Goal: Information Seeking & Learning: Learn about a topic

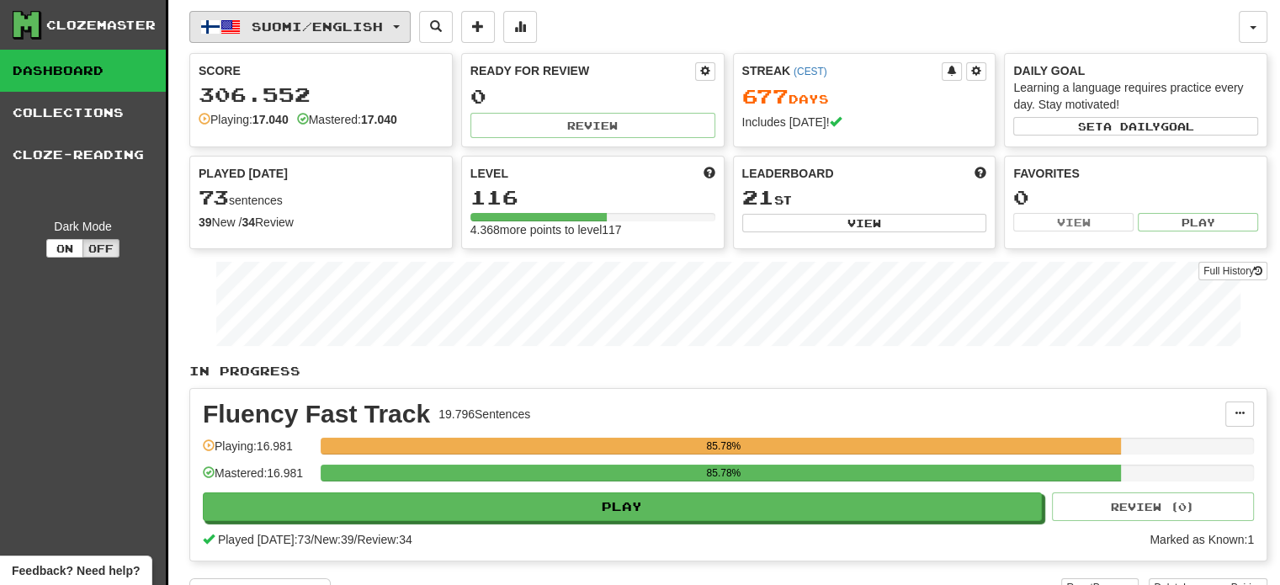
click at [303, 29] on span "Suomi / English" at bounding box center [317, 26] width 131 height 14
click at [350, 22] on span "Suomi / English" at bounding box center [317, 26] width 131 height 14
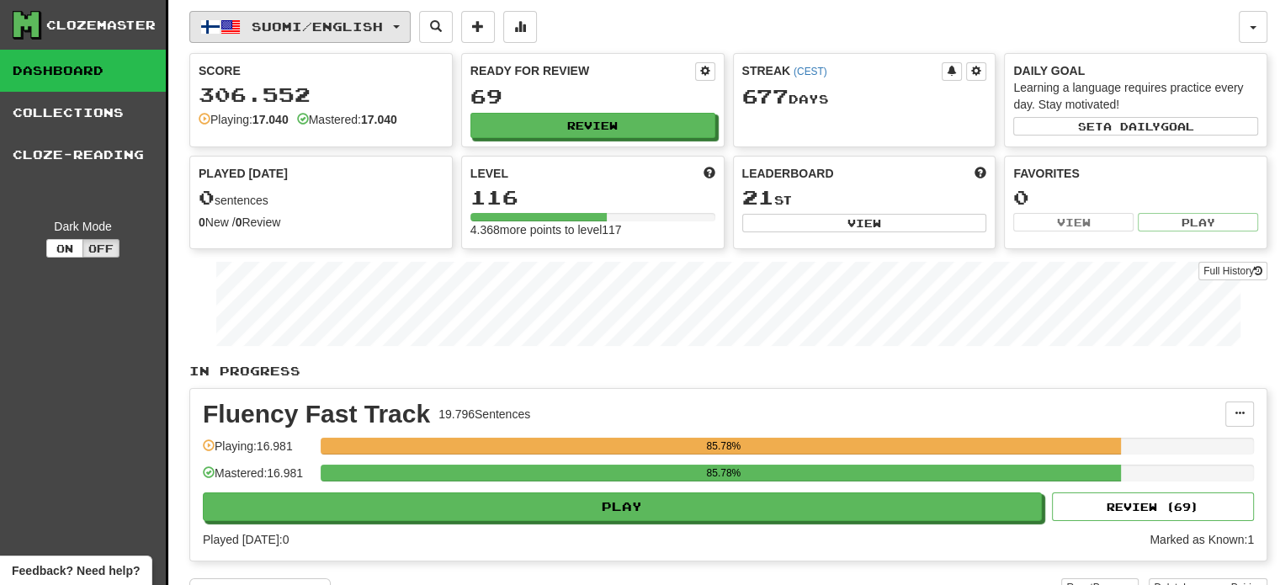
click at [340, 22] on span "Suomi / English" at bounding box center [317, 26] width 131 height 14
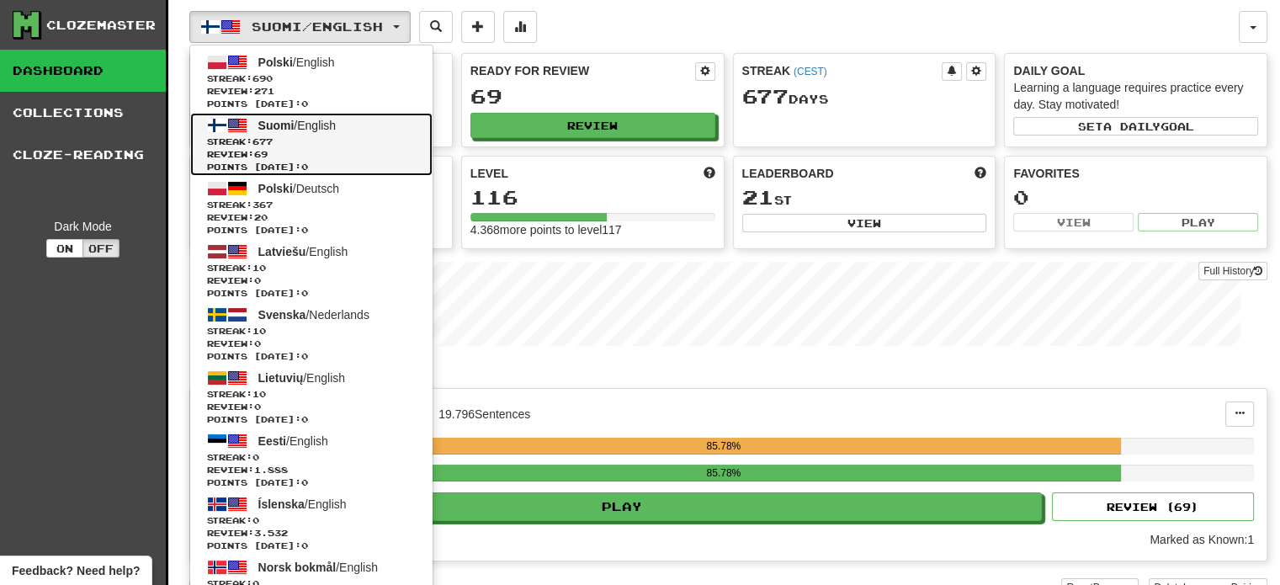
click at [306, 140] on span "Streak: 677" at bounding box center [311, 141] width 209 height 13
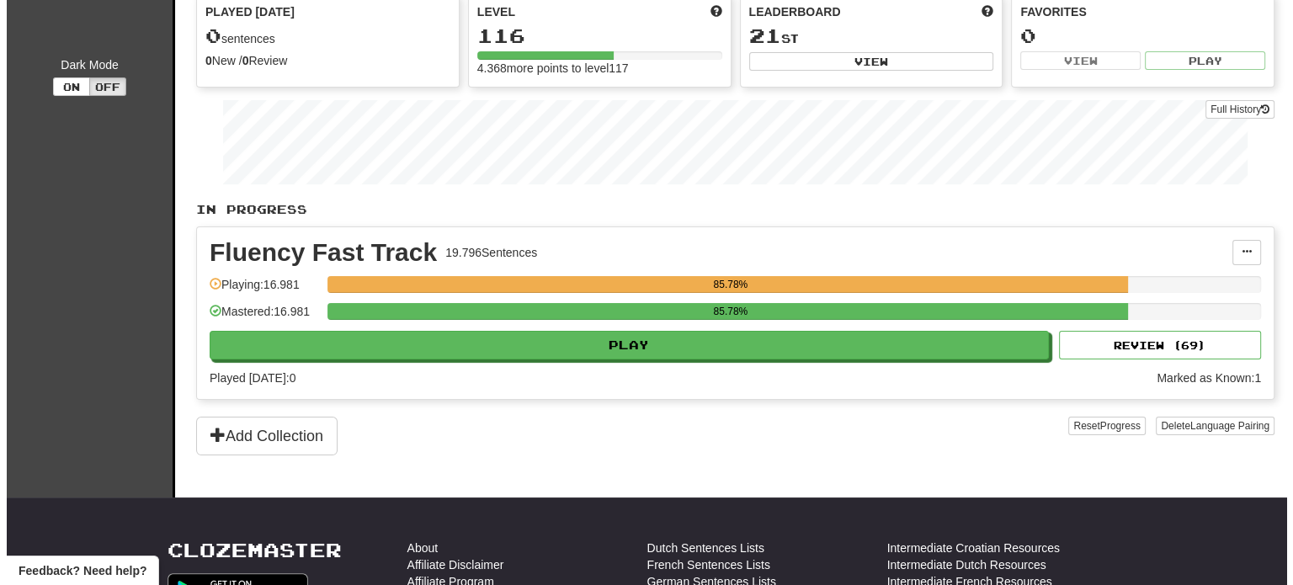
scroll to position [168, 0]
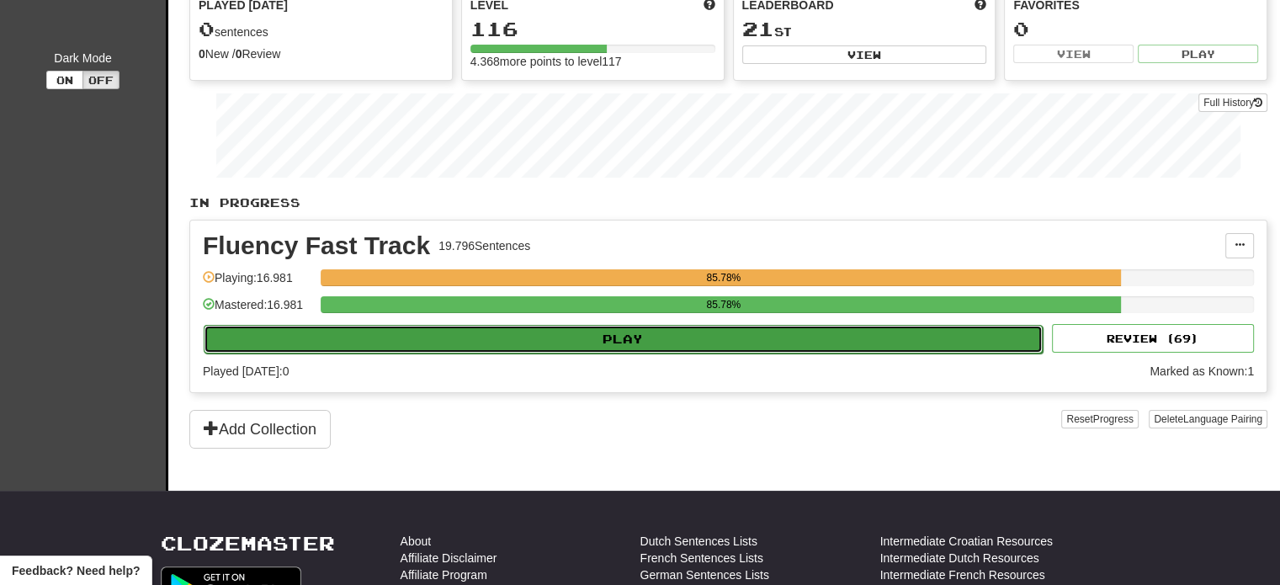
click at [546, 335] on button "Play" at bounding box center [623, 339] width 839 height 29
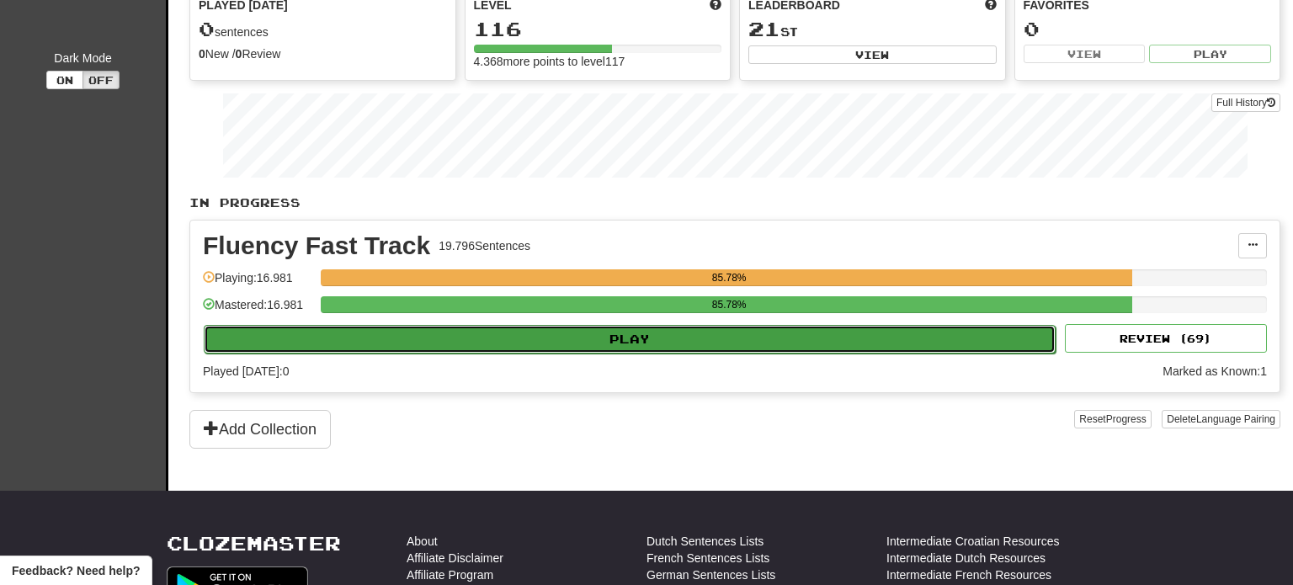
select select "**"
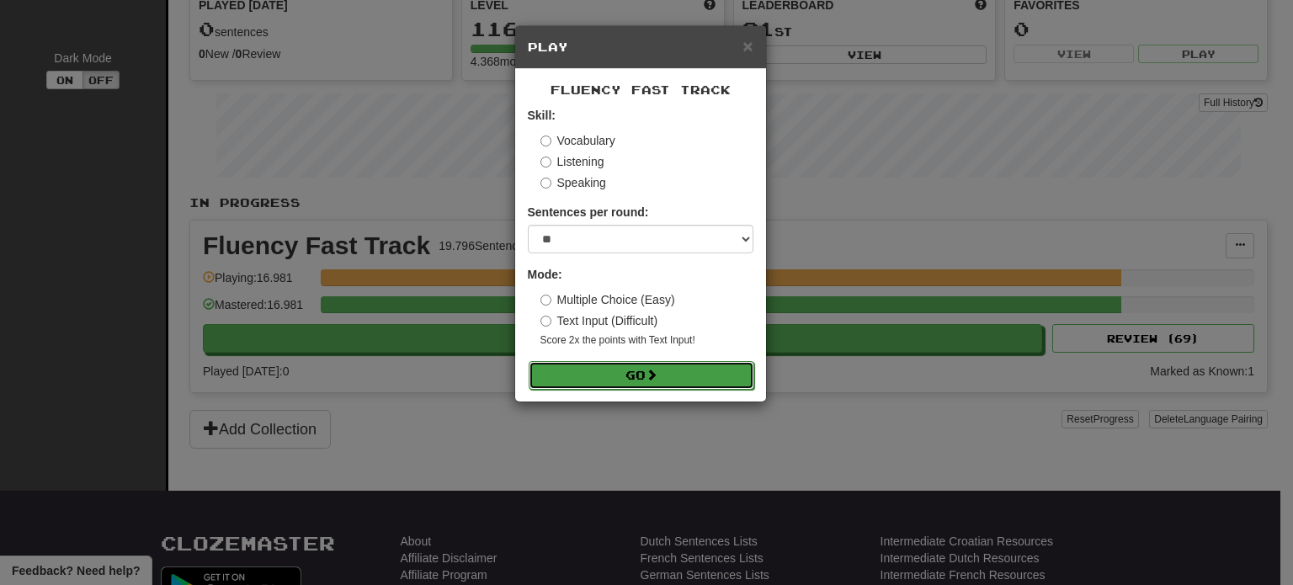
click at [615, 369] on button "Go" at bounding box center [641, 375] width 226 height 29
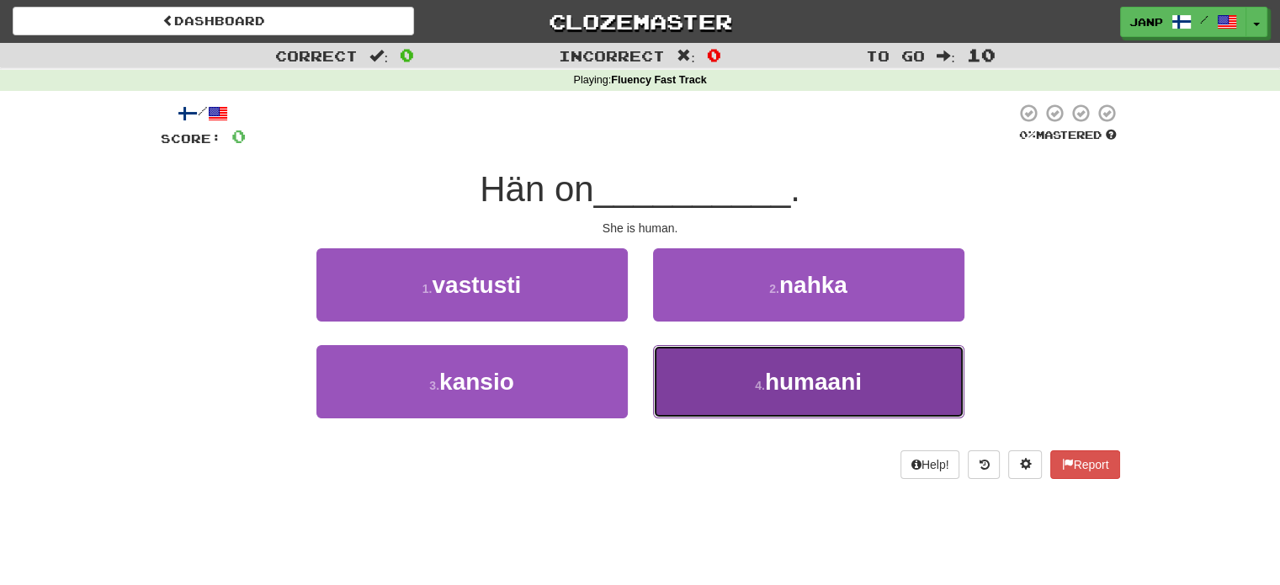
click at [714, 393] on button "4 . humaani" at bounding box center [808, 381] width 311 height 73
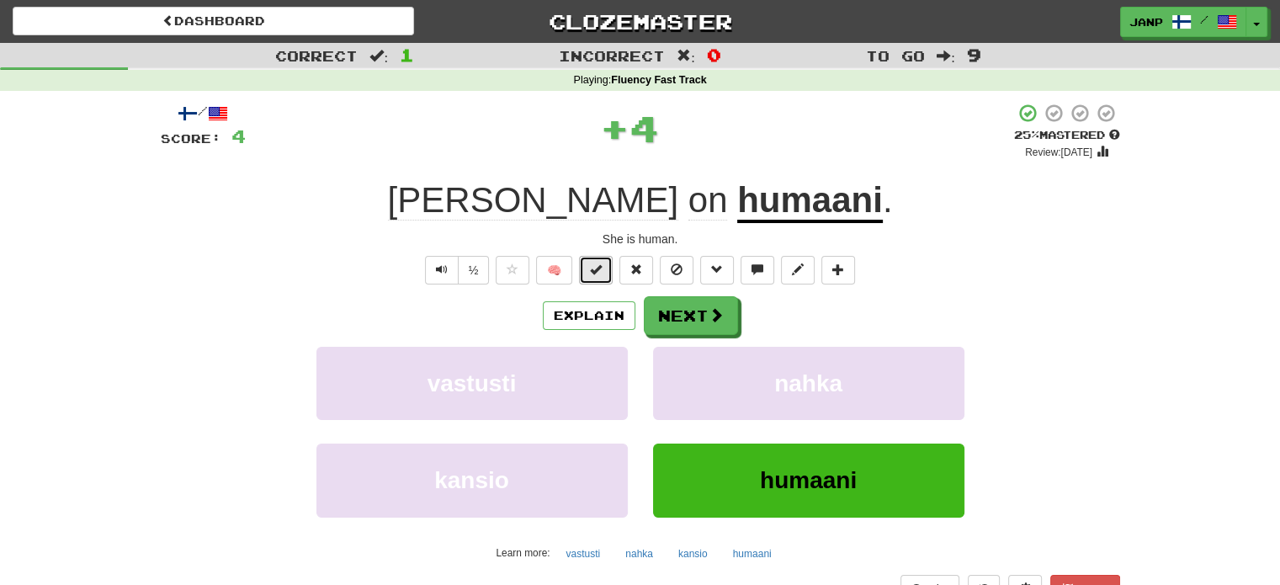
click at [592, 257] on button at bounding box center [596, 270] width 34 height 29
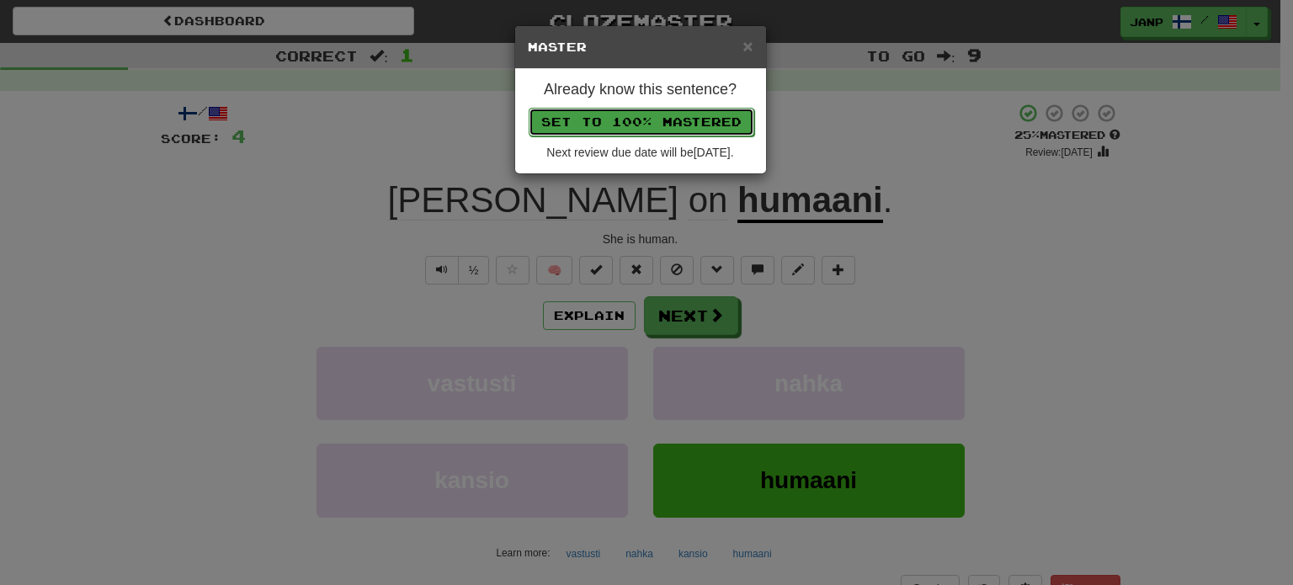
click at [635, 123] on button "Set to 100% Mastered" at bounding box center [641, 122] width 226 height 29
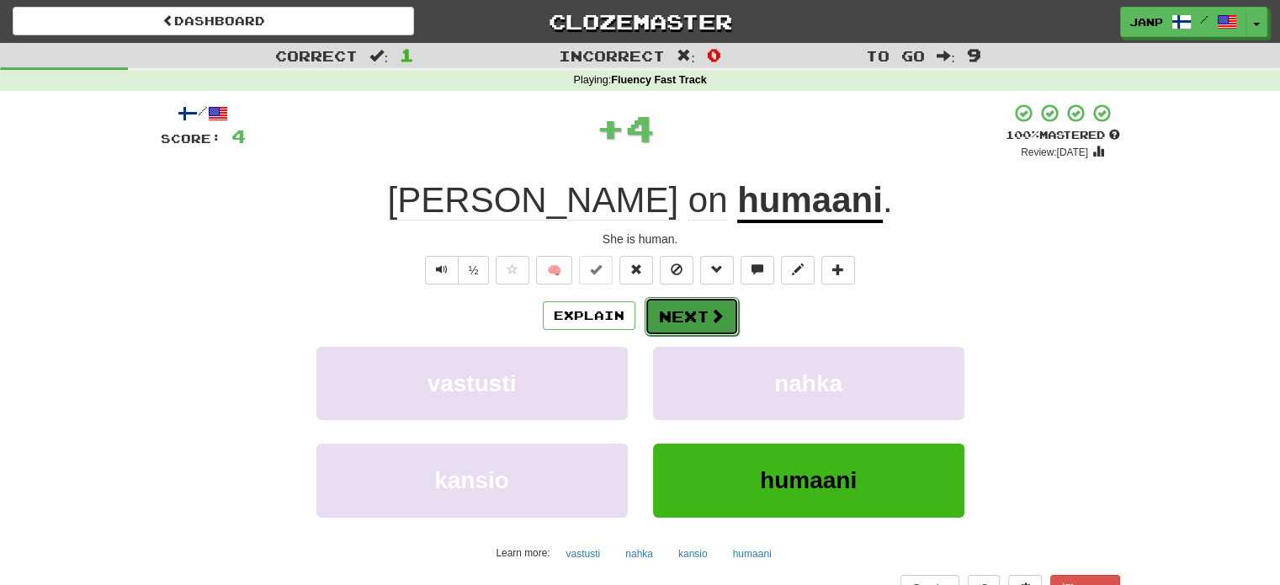
click at [694, 325] on button "Next" at bounding box center [692, 316] width 94 height 39
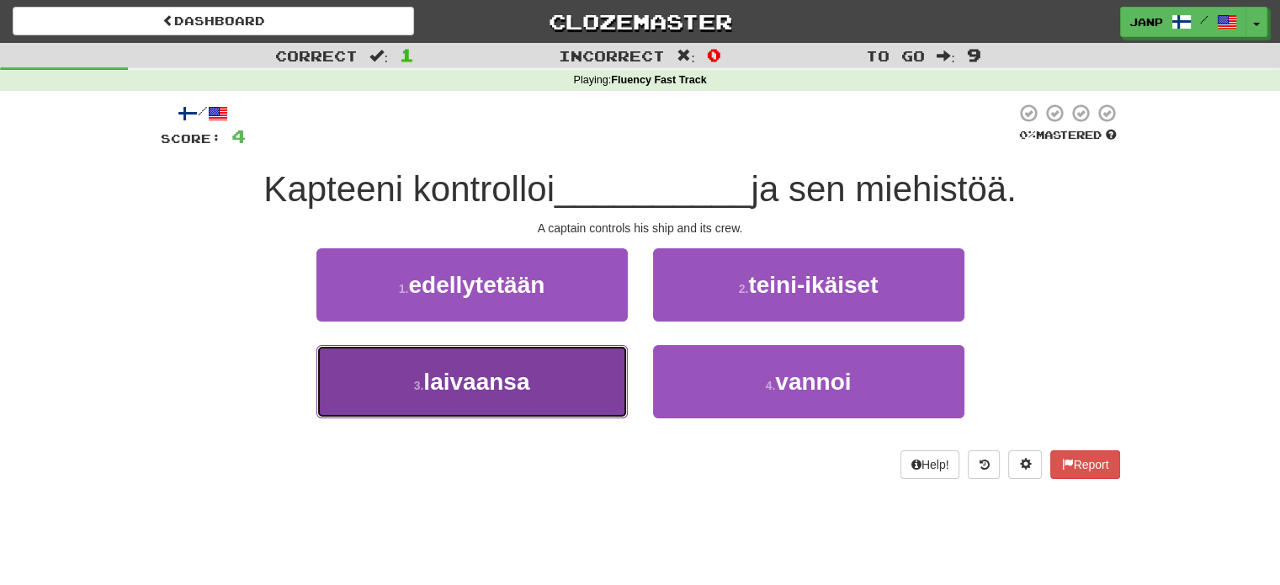
click at [569, 380] on button "3 . laivaansa" at bounding box center [471, 381] width 311 height 73
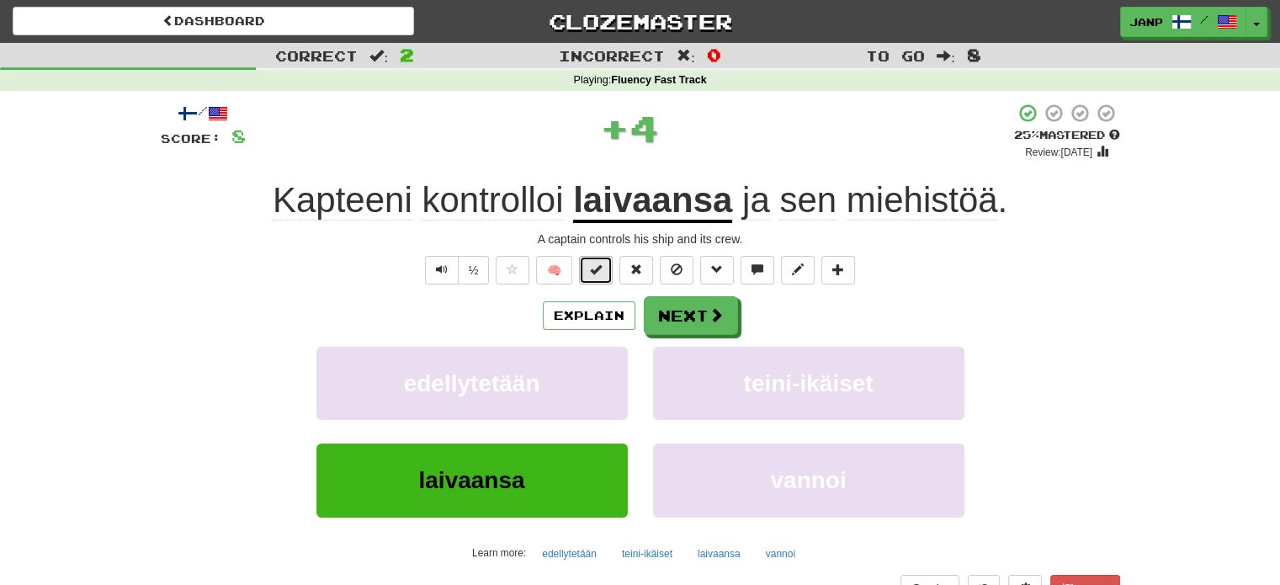
click at [607, 273] on button at bounding box center [596, 270] width 34 height 29
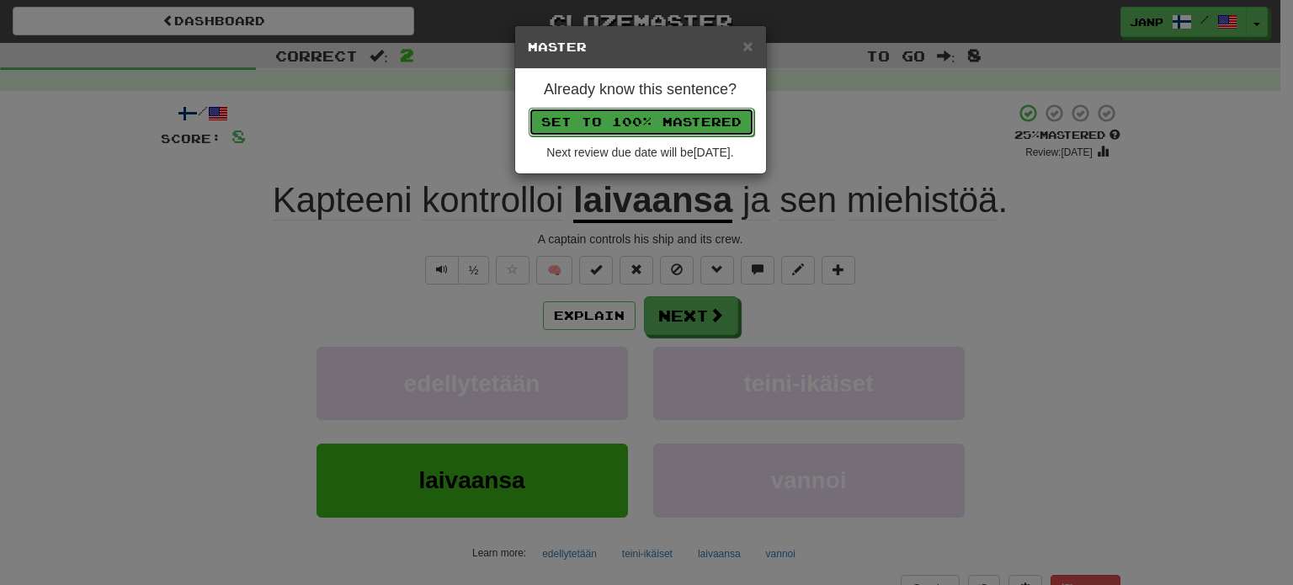
click at [663, 122] on button "Set to 100% Mastered" at bounding box center [641, 122] width 226 height 29
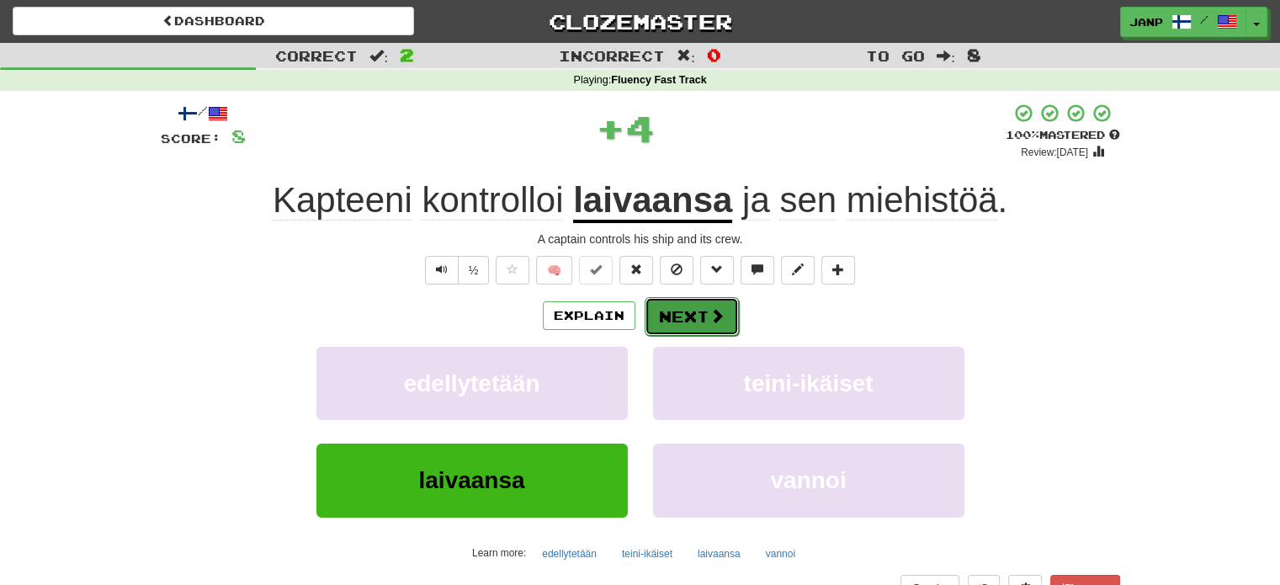
click at [694, 316] on button "Next" at bounding box center [692, 316] width 94 height 39
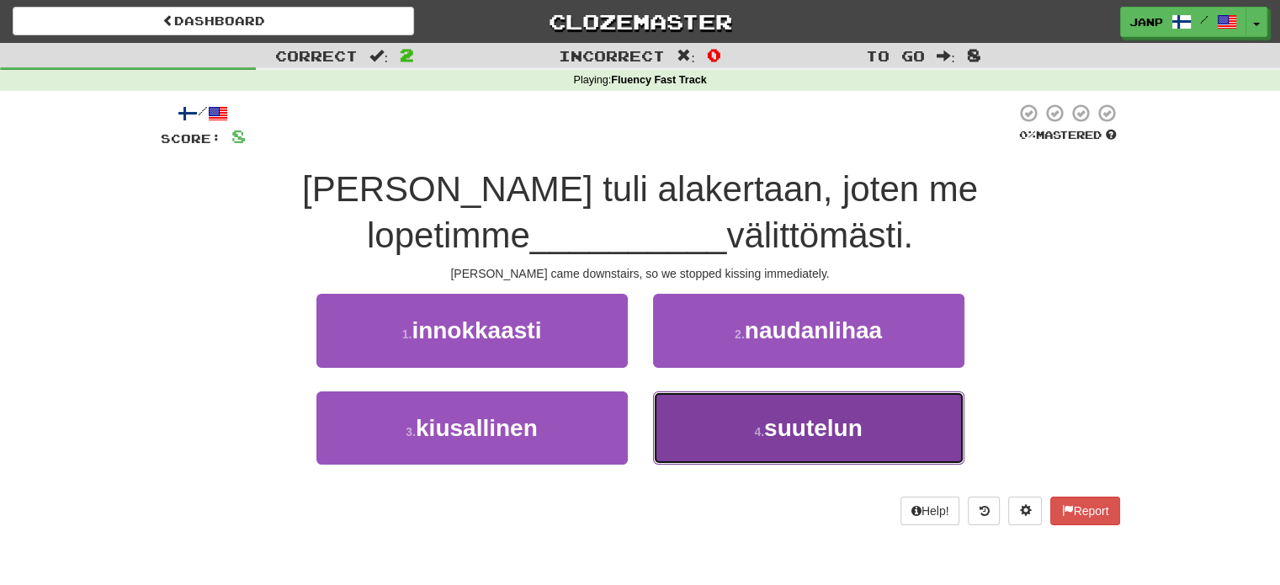
click at [736, 441] on button "4 . suutelun" at bounding box center [808, 427] width 311 height 73
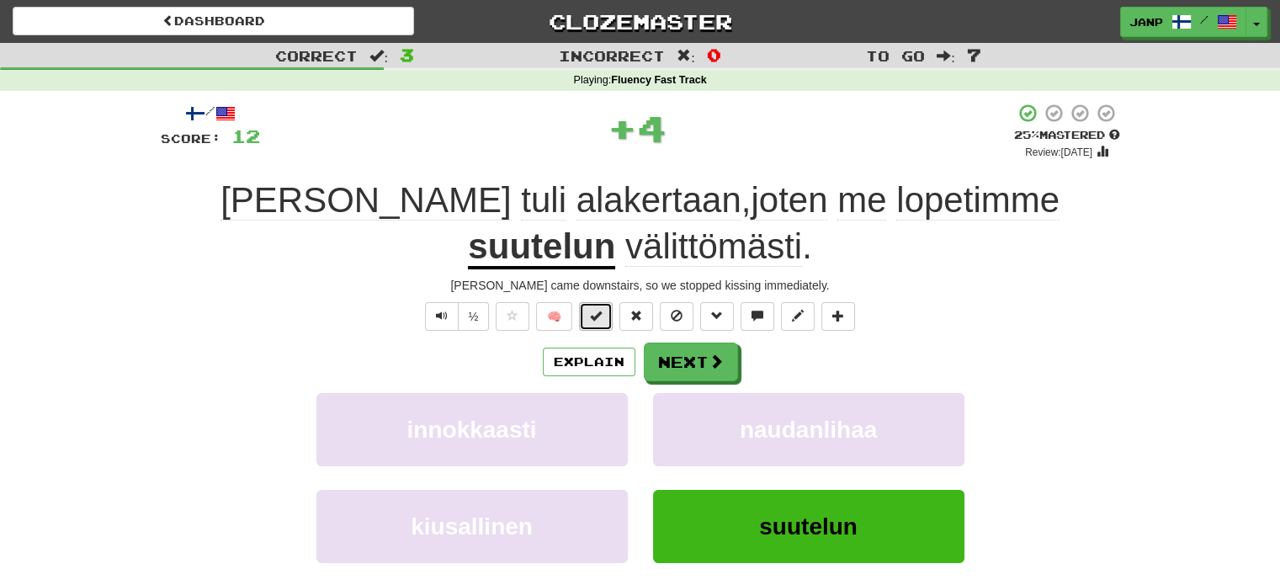
click at [592, 315] on span at bounding box center [596, 316] width 12 height 12
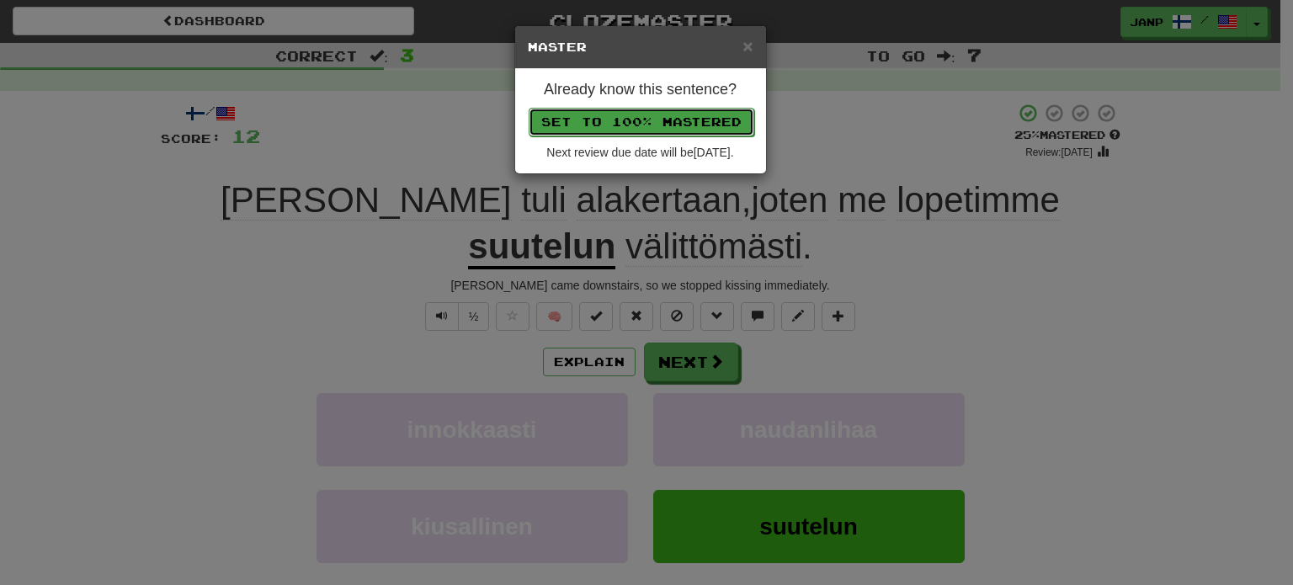
click at [629, 116] on button "Set to 100% Mastered" at bounding box center [641, 122] width 226 height 29
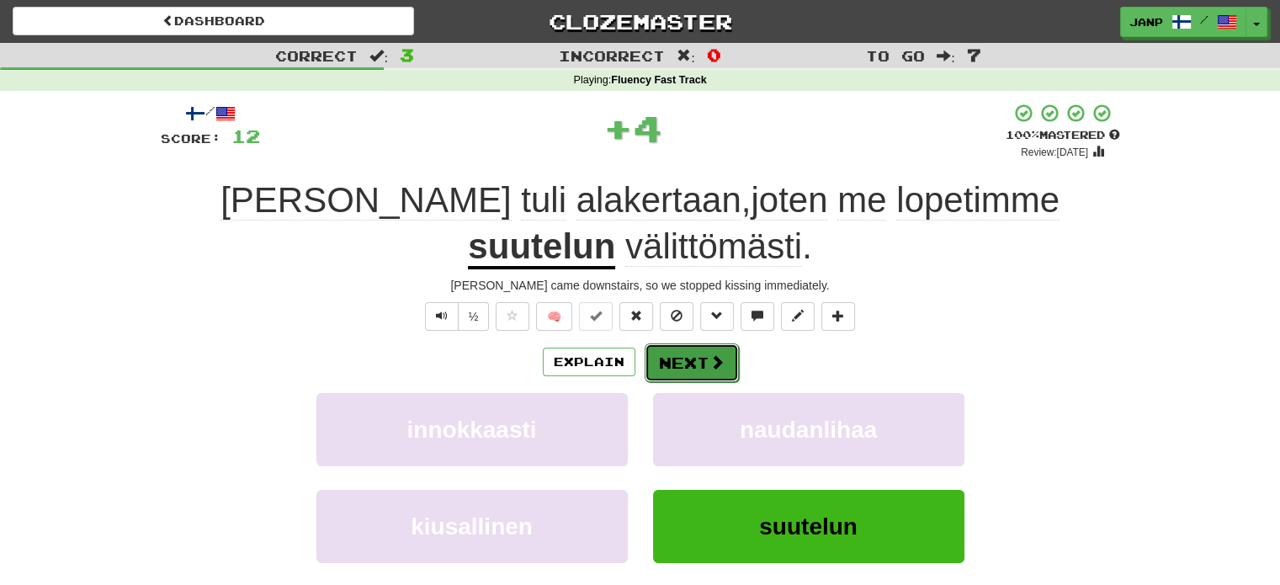
click at [686, 357] on button "Next" at bounding box center [692, 362] width 94 height 39
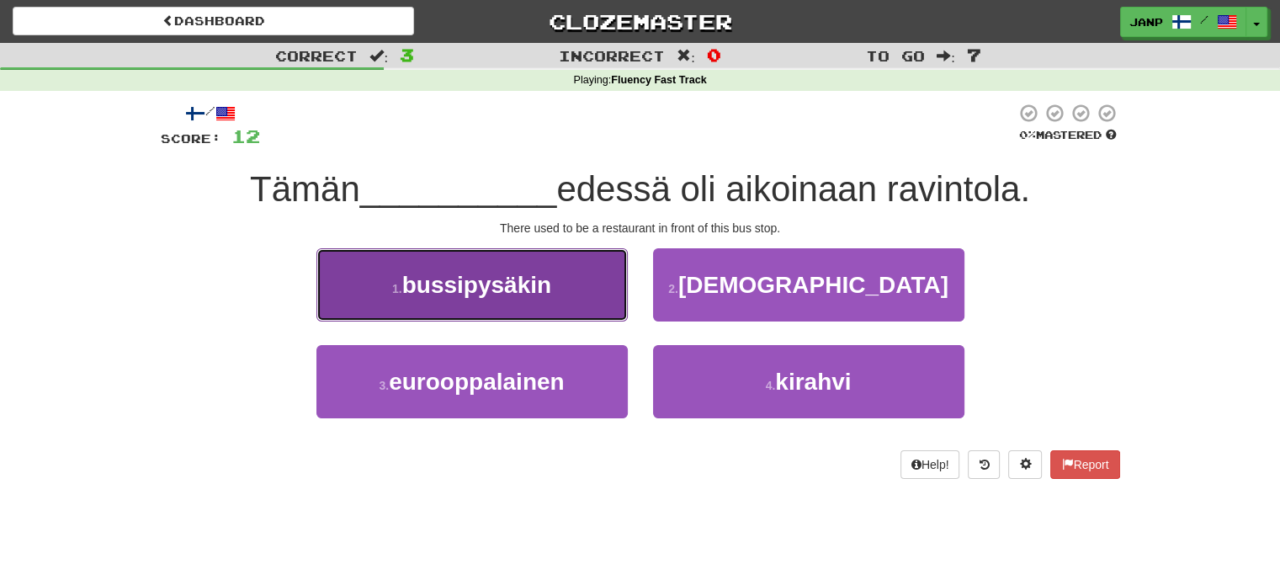
click at [582, 284] on button "1 . bussipysäkin" at bounding box center [471, 284] width 311 height 73
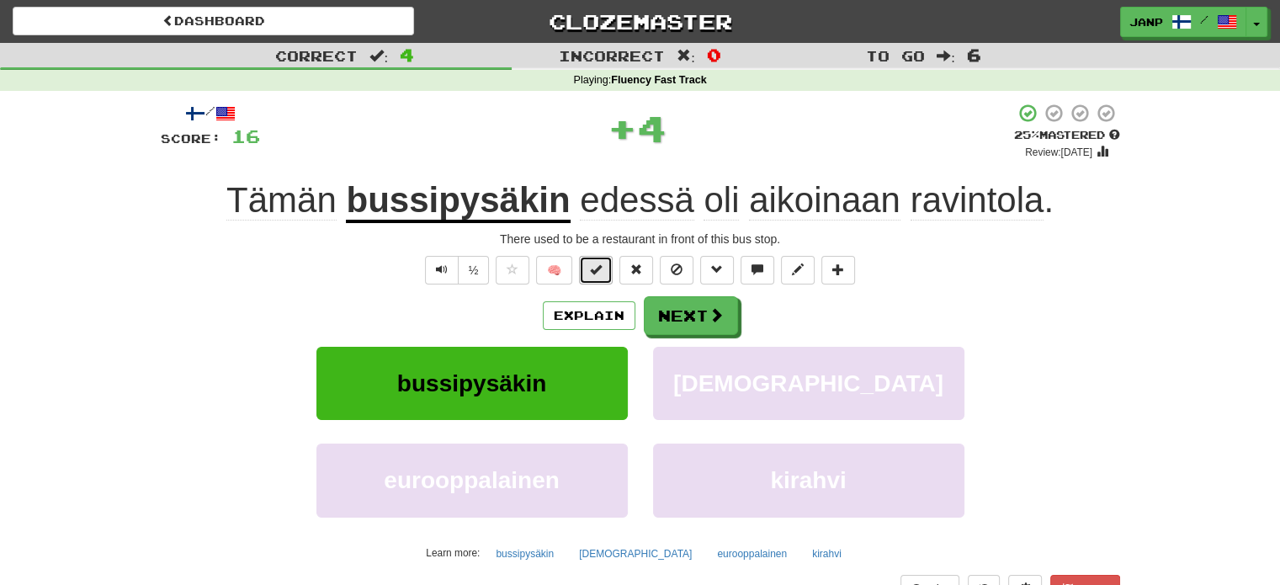
click at [606, 270] on button at bounding box center [596, 270] width 34 height 29
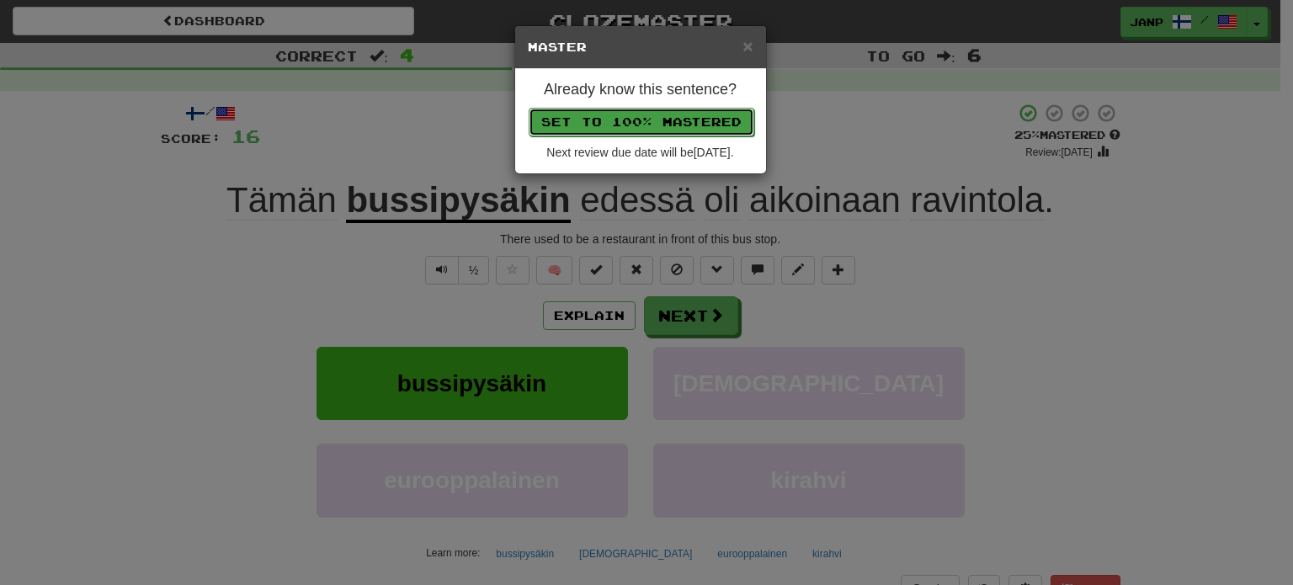
click at [636, 126] on button "Set to 100% Mastered" at bounding box center [641, 122] width 226 height 29
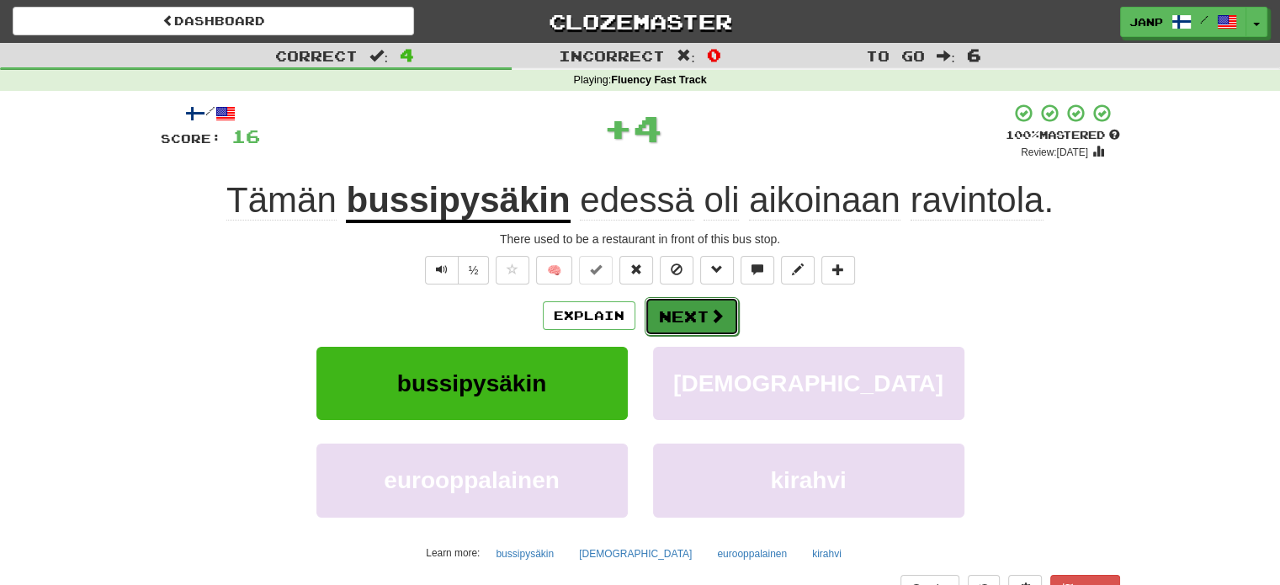
click at [693, 319] on button "Next" at bounding box center [692, 316] width 94 height 39
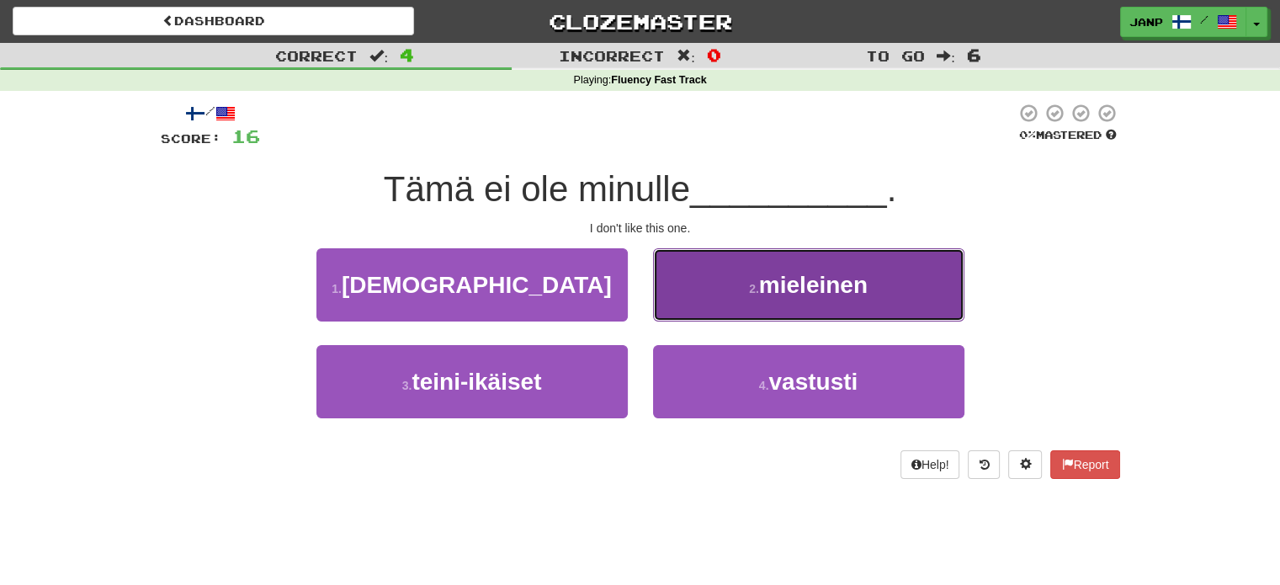
click at [722, 289] on button "2 . mieleinen" at bounding box center [808, 284] width 311 height 73
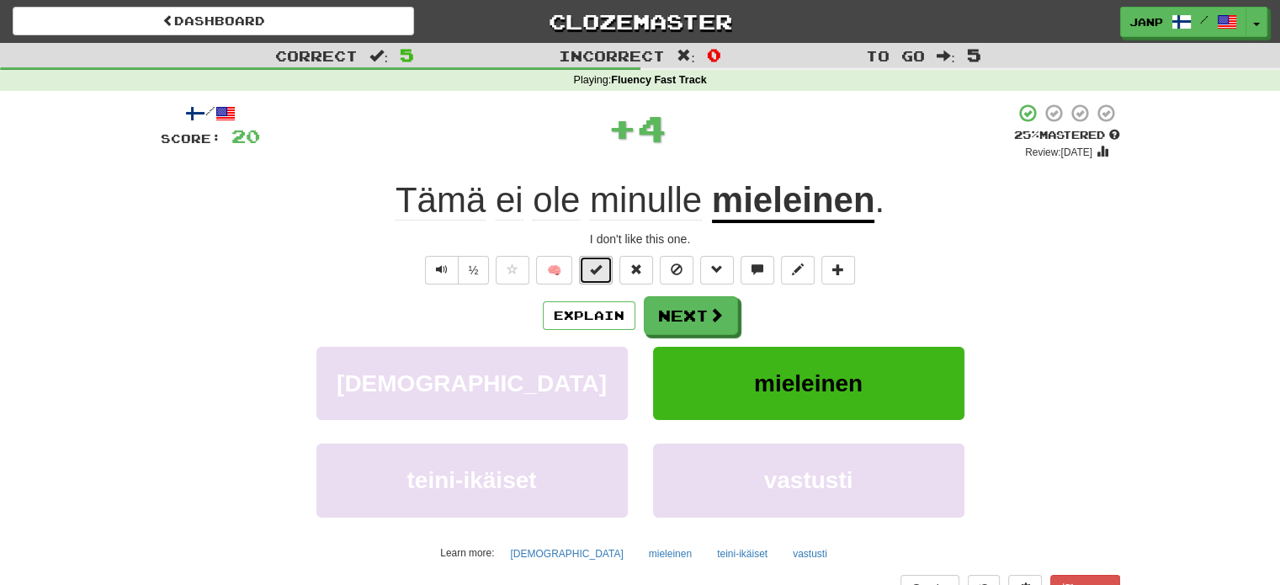
click at [587, 272] on button at bounding box center [596, 270] width 34 height 29
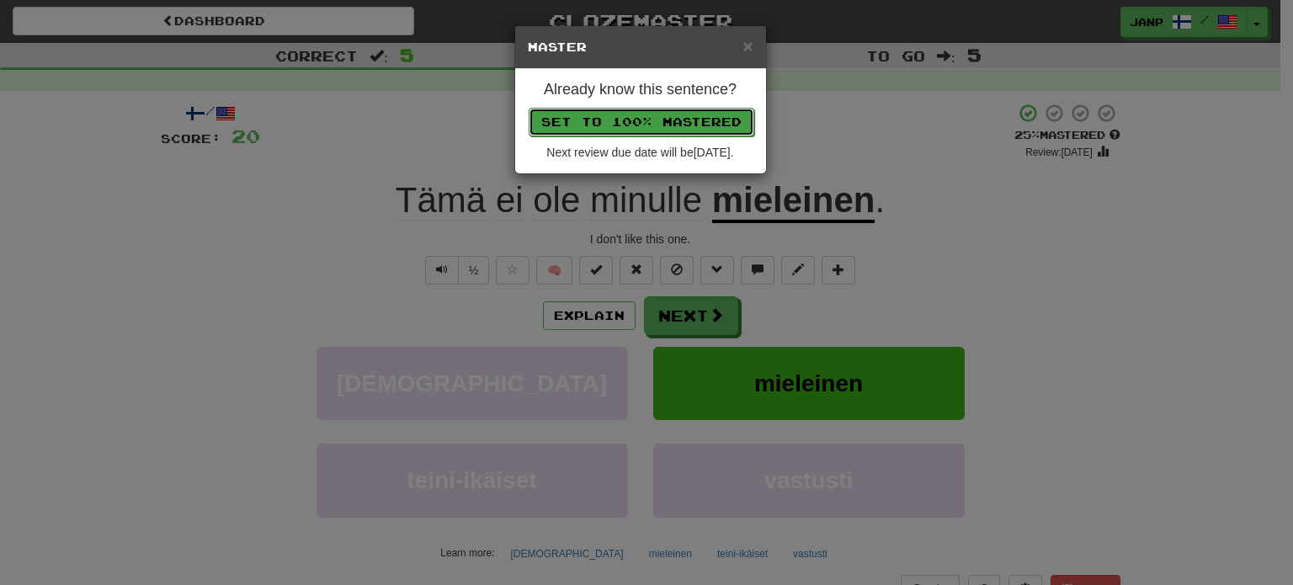
click at [629, 118] on button "Set to 100% Mastered" at bounding box center [641, 122] width 226 height 29
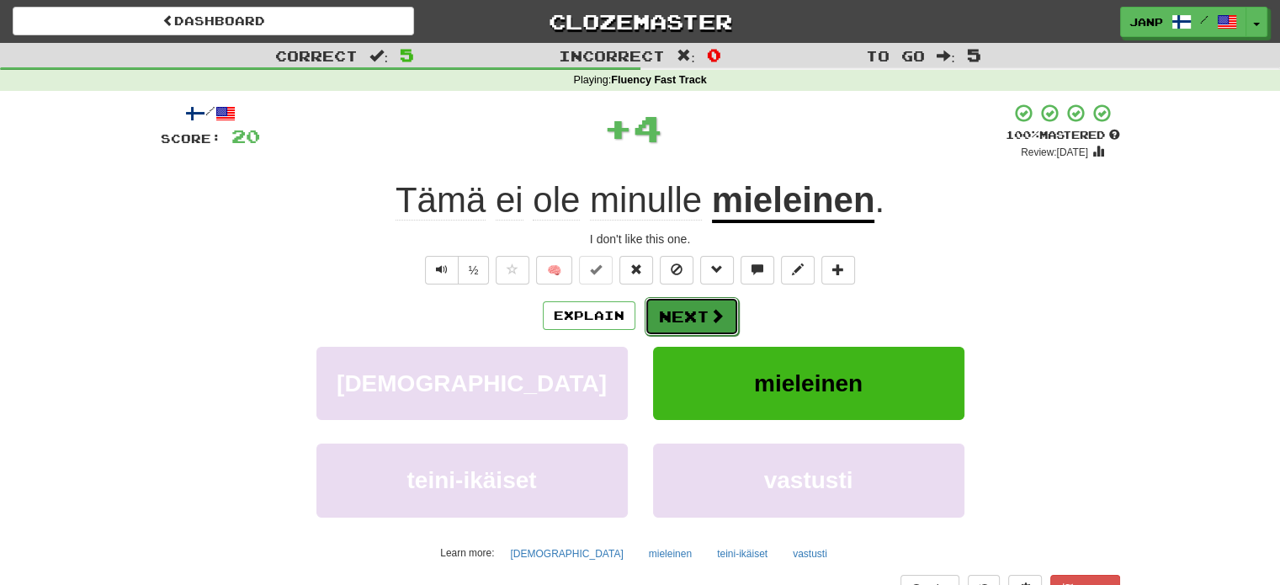
click at [710, 306] on button "Next" at bounding box center [692, 316] width 94 height 39
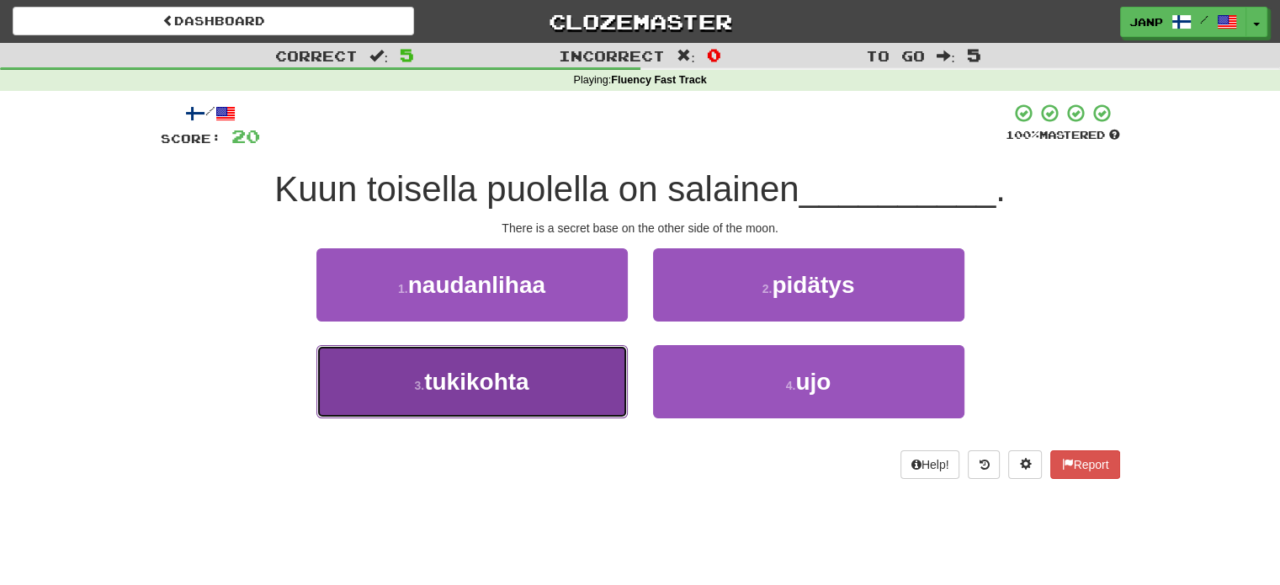
click at [606, 376] on button "3 . tukikohta" at bounding box center [471, 381] width 311 height 73
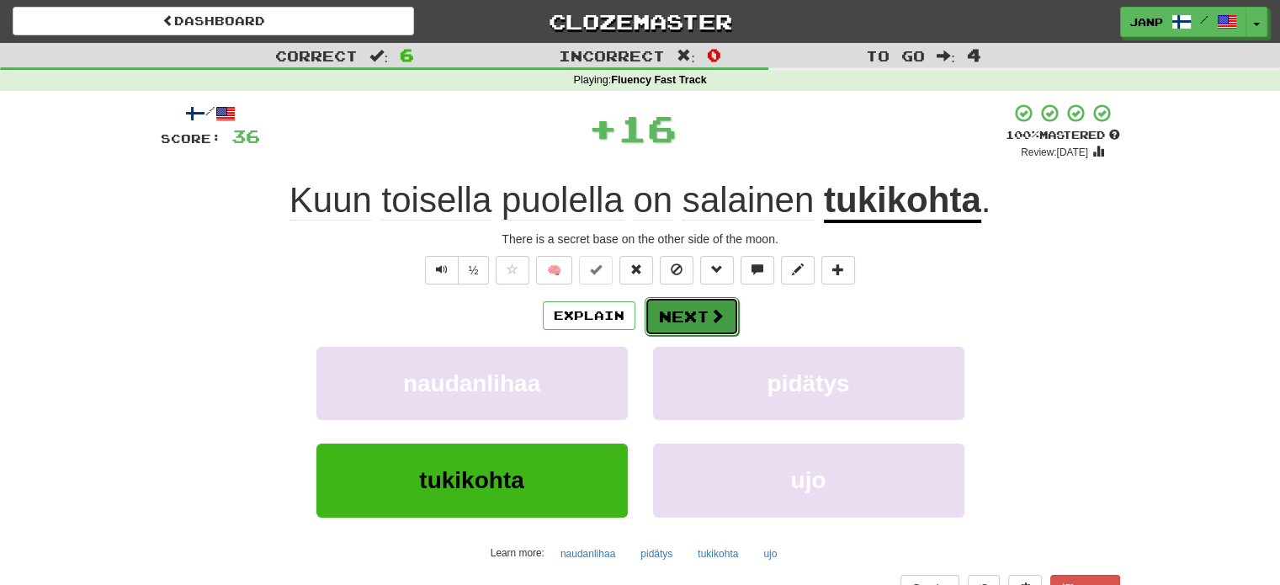
click at [687, 311] on button "Next" at bounding box center [692, 316] width 94 height 39
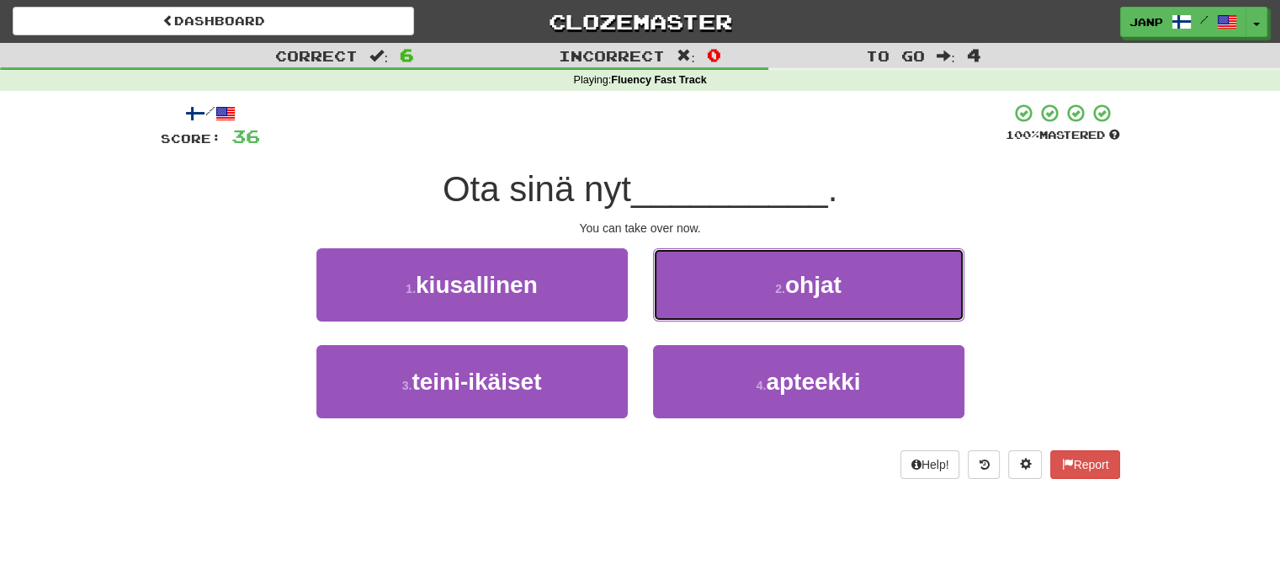
click at [687, 311] on button "2 . ohjat" at bounding box center [808, 284] width 311 height 73
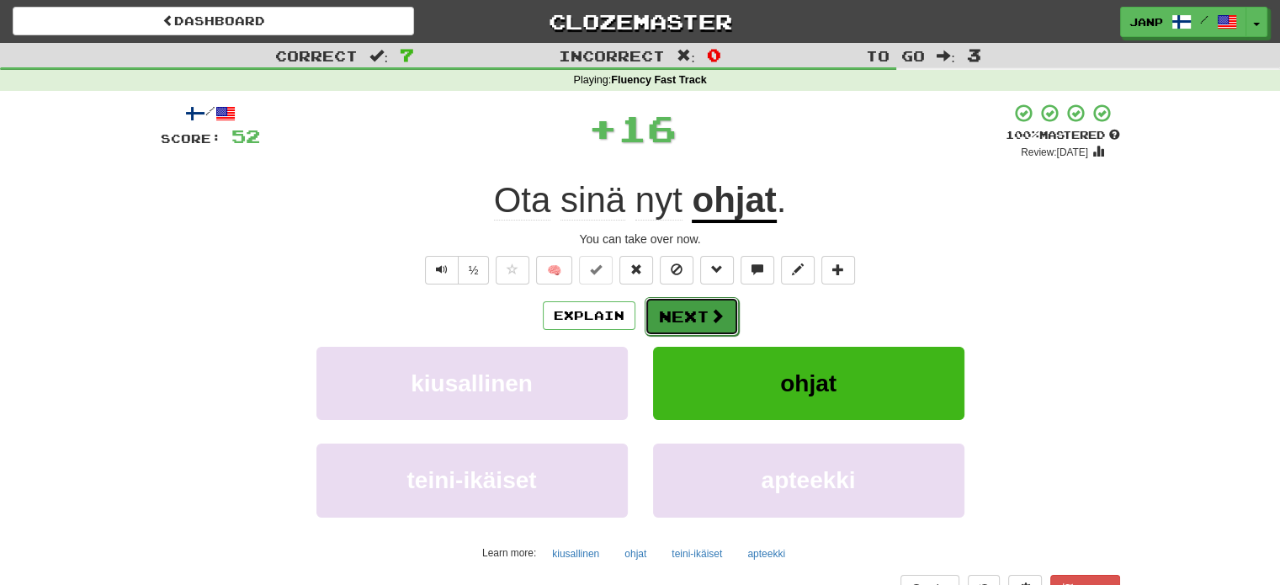
click at [666, 310] on button "Next" at bounding box center [692, 316] width 94 height 39
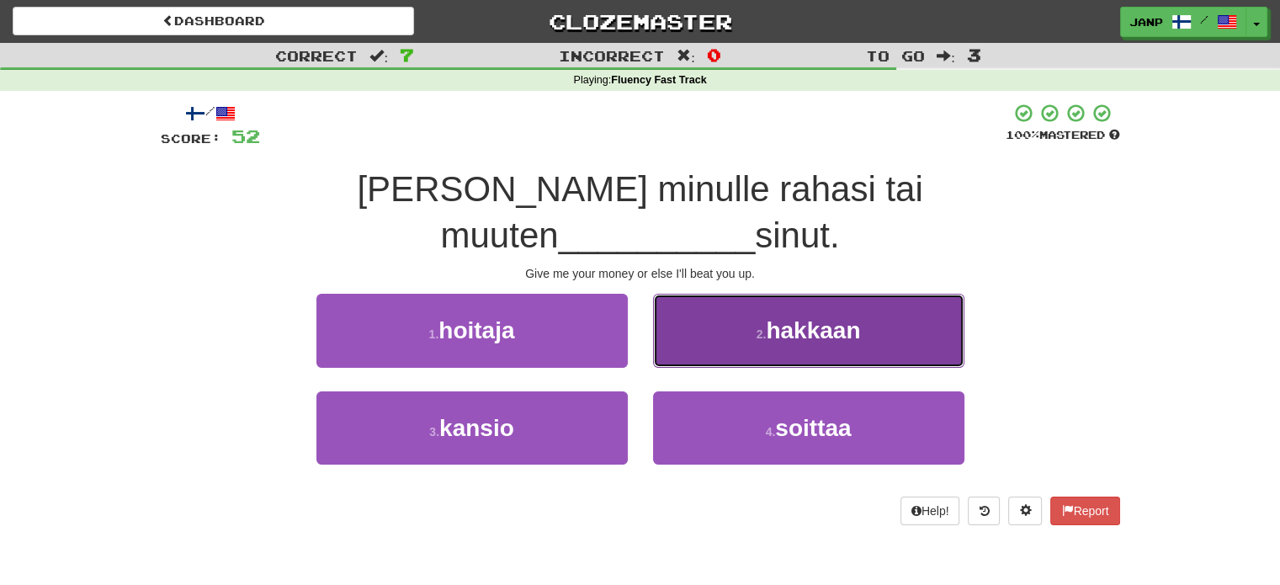
click at [707, 299] on button "2 . hakkaan" at bounding box center [808, 330] width 311 height 73
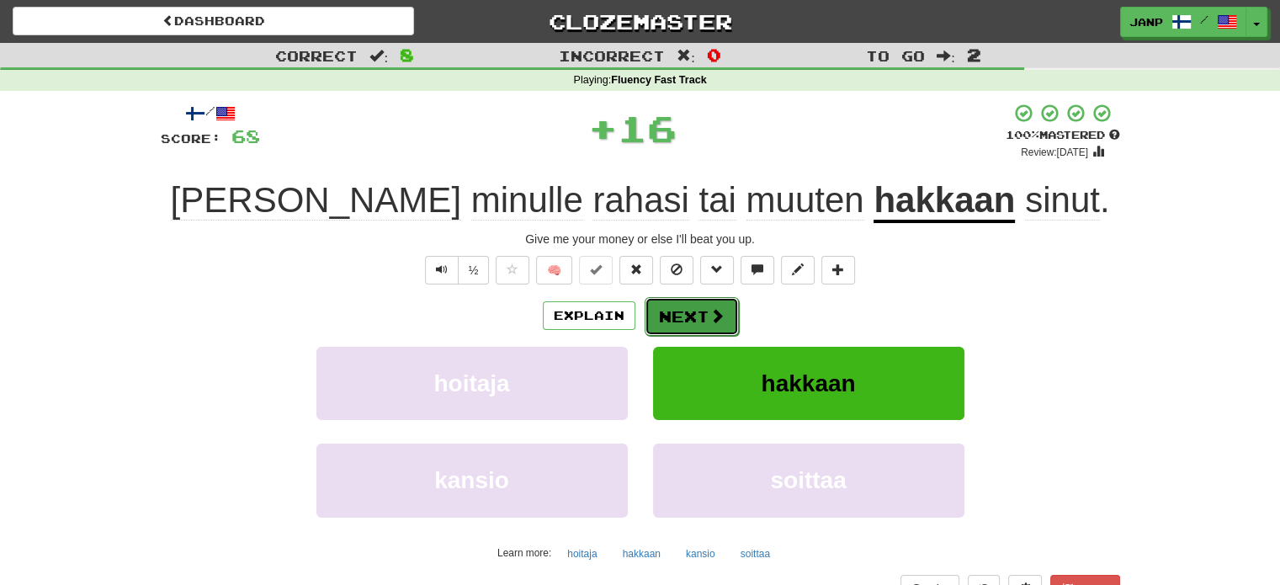
click at [706, 319] on button "Next" at bounding box center [692, 316] width 94 height 39
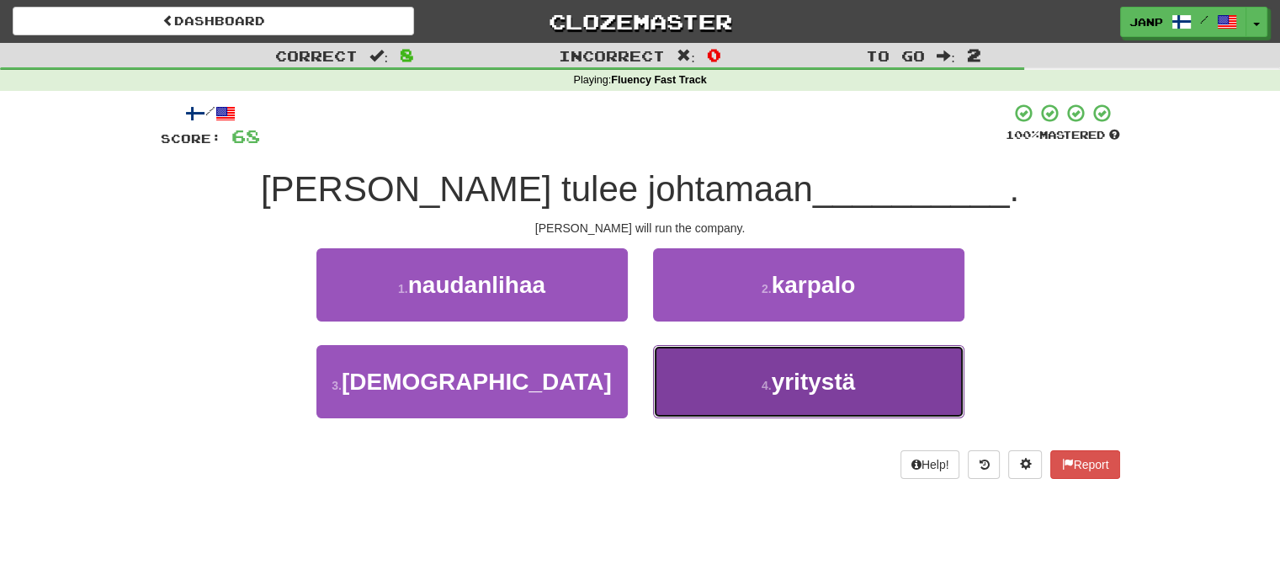
click at [725, 380] on button "4 . yritystä" at bounding box center [808, 381] width 311 height 73
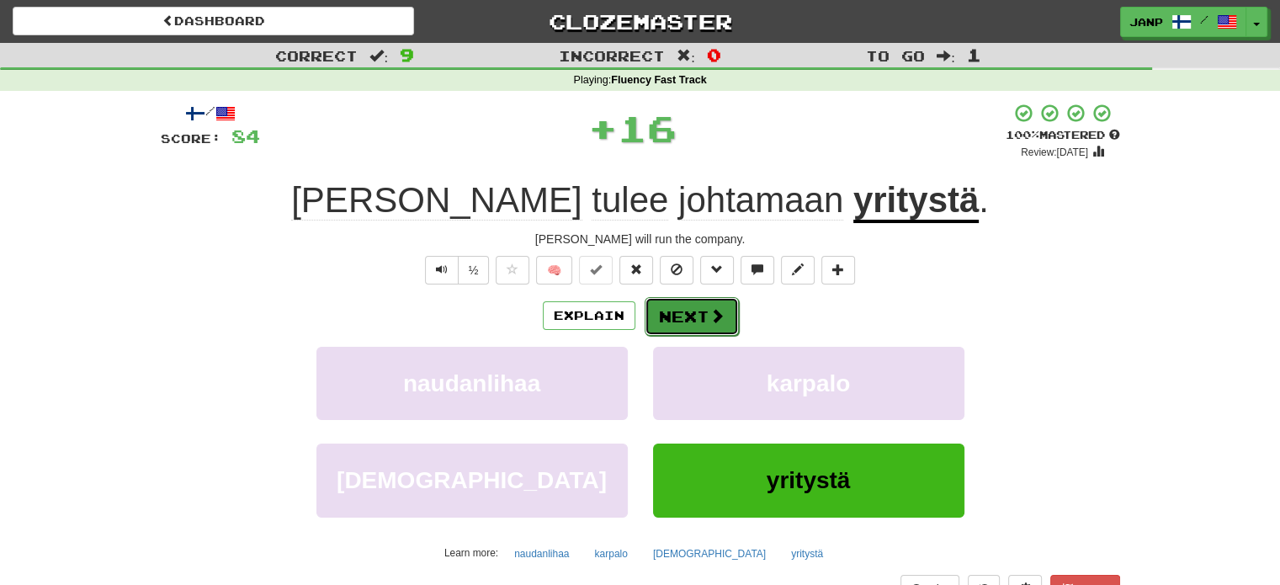
click at [673, 314] on button "Next" at bounding box center [692, 316] width 94 height 39
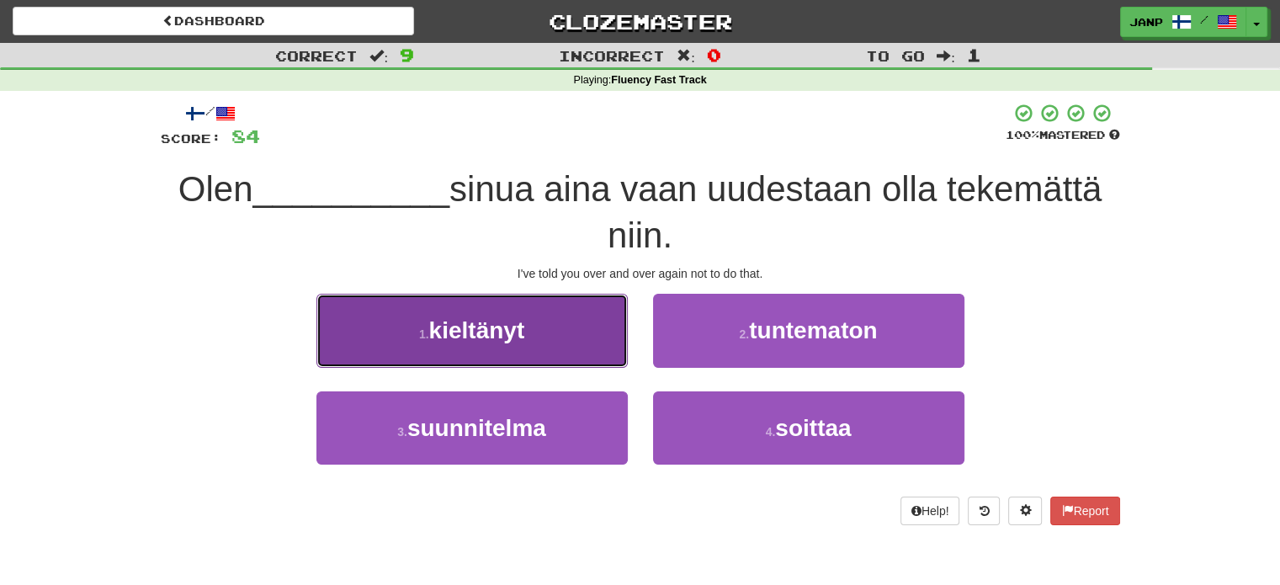
click at [541, 332] on button "1 . kieltänyt" at bounding box center [471, 330] width 311 height 73
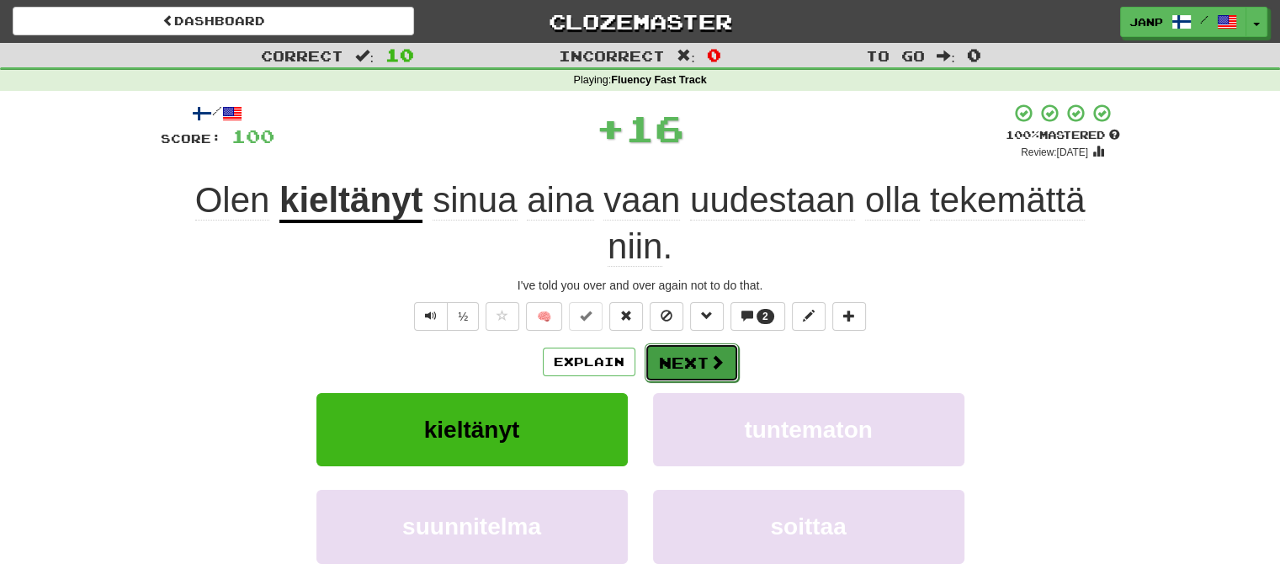
click at [701, 368] on button "Next" at bounding box center [692, 362] width 94 height 39
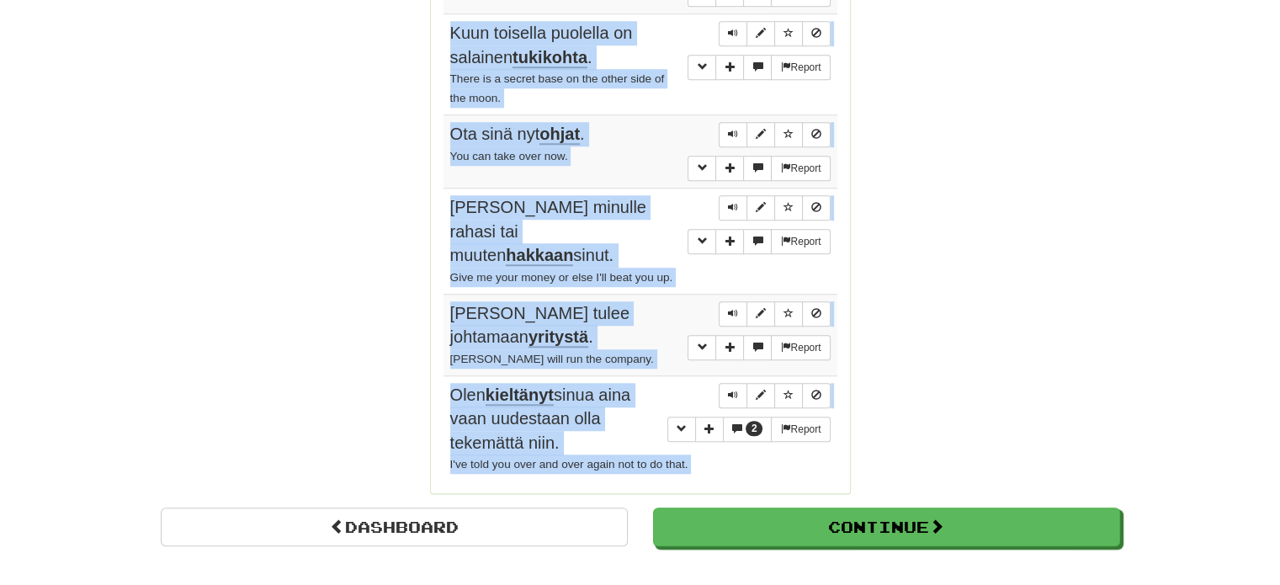
scroll to position [1384, 0]
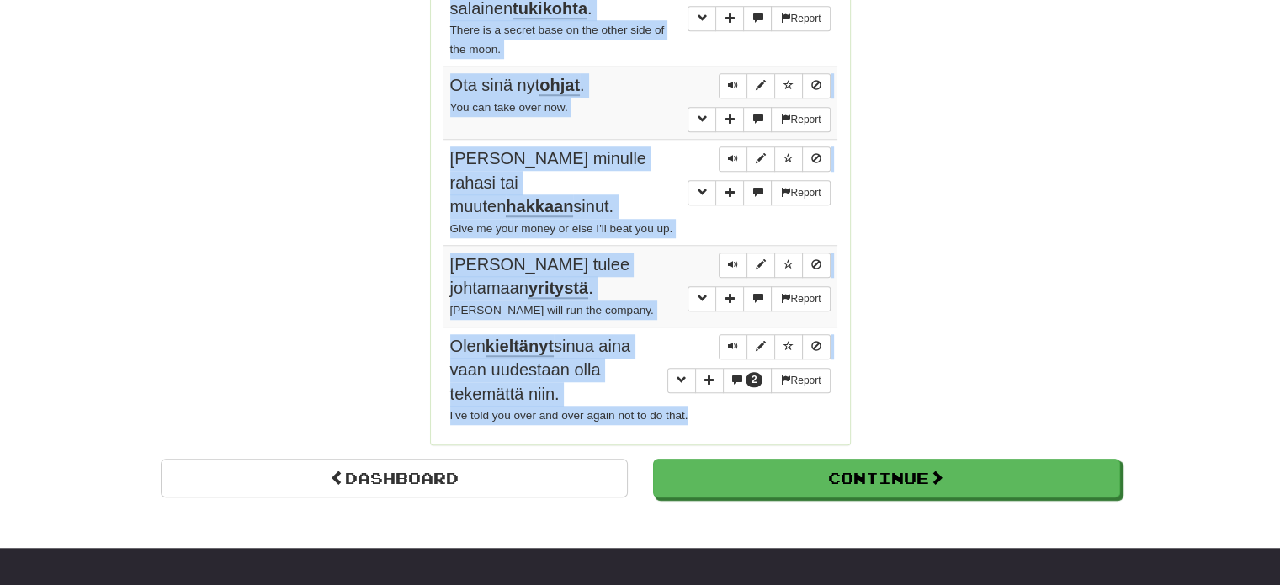
drag, startPoint x: 447, startPoint y: 162, endPoint x: 719, endPoint y: 373, distance: 344.2
copy tbody "Hän on humaani . She is human. Report Kapteeni kontrolloi laivaansa ja sen mieh…"
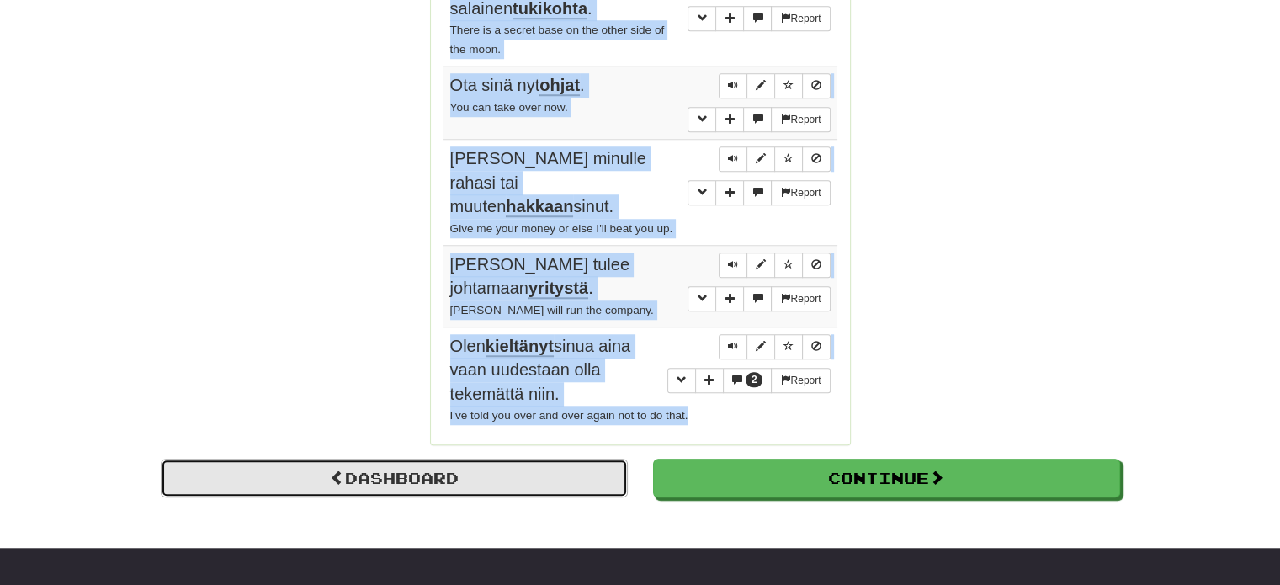
click at [424, 459] on link "Dashboard" at bounding box center [394, 478] width 467 height 39
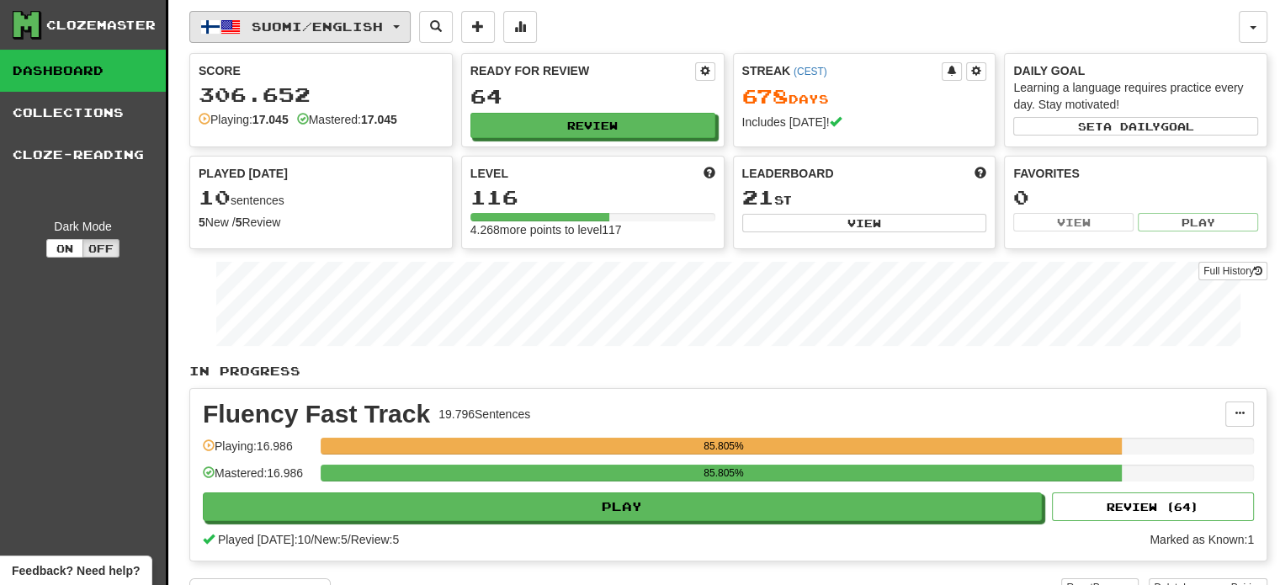
click at [229, 19] on span "button" at bounding box center [230, 27] width 20 height 20
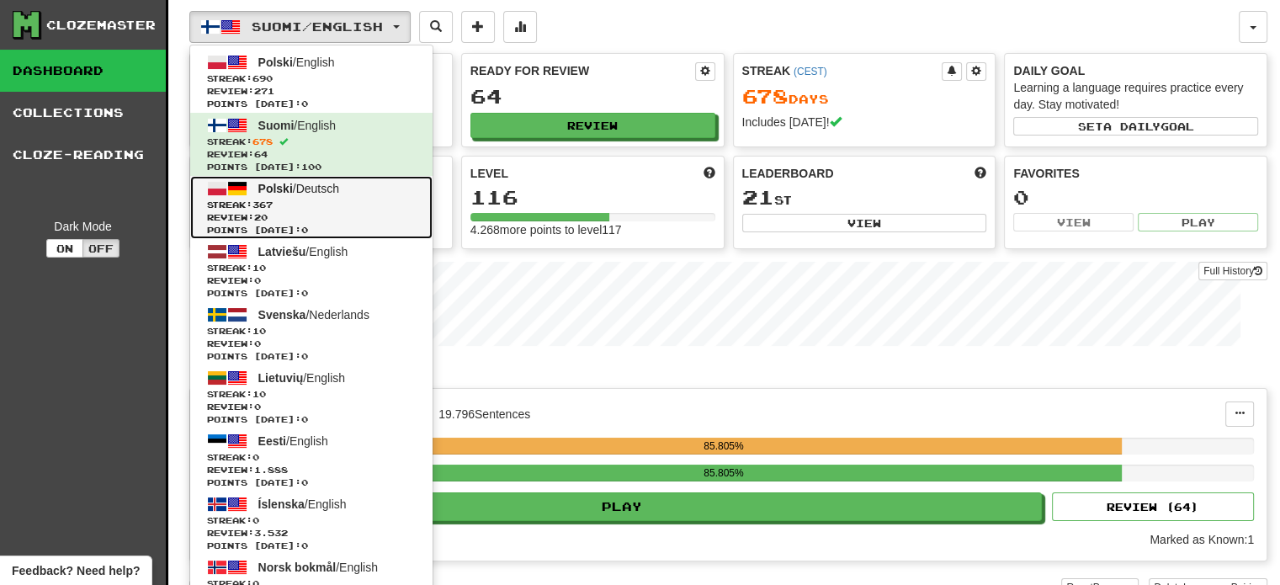
click at [292, 204] on span "Streak: 367" at bounding box center [311, 205] width 209 height 13
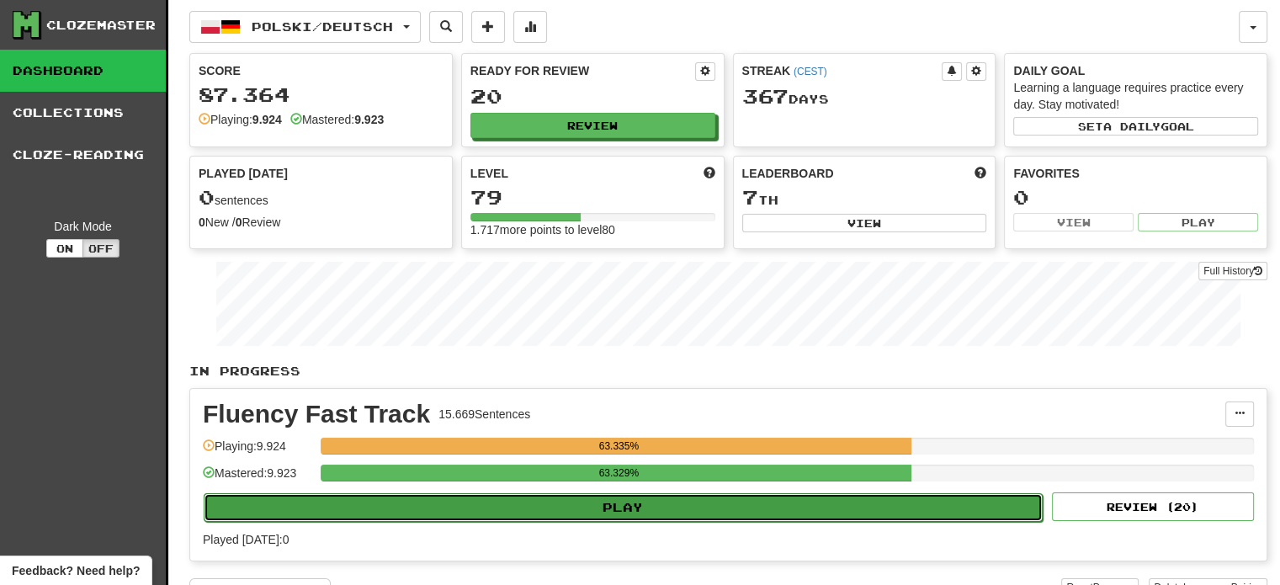
click at [471, 504] on button "Play" at bounding box center [623, 507] width 839 height 29
select select "**"
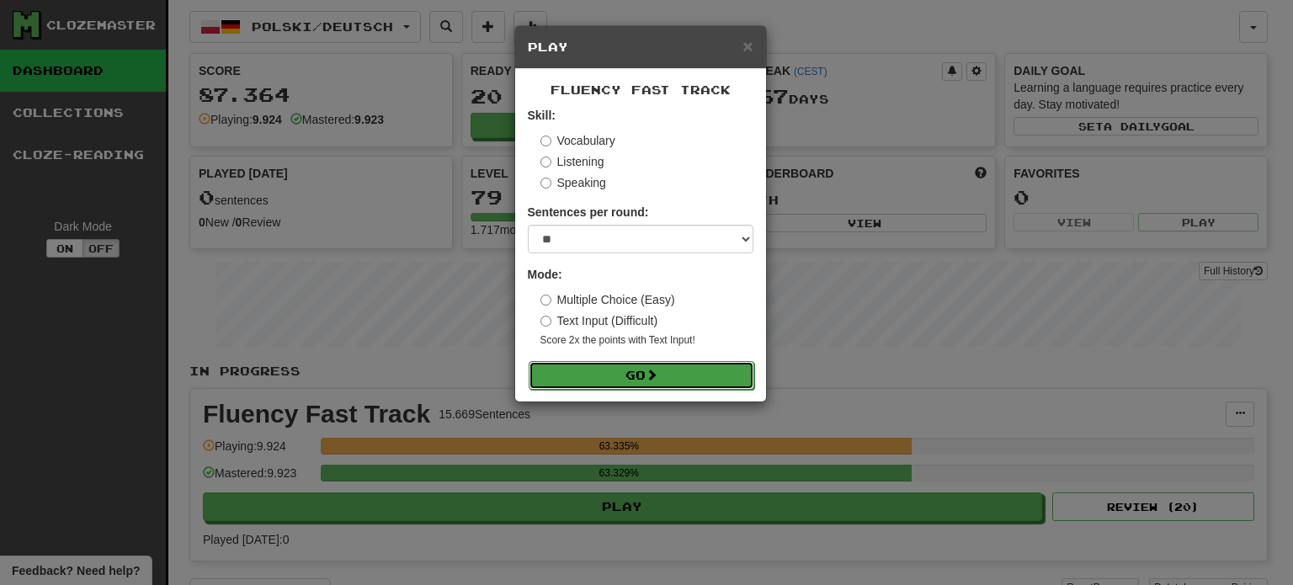
click at [638, 375] on button "Go" at bounding box center [641, 375] width 226 height 29
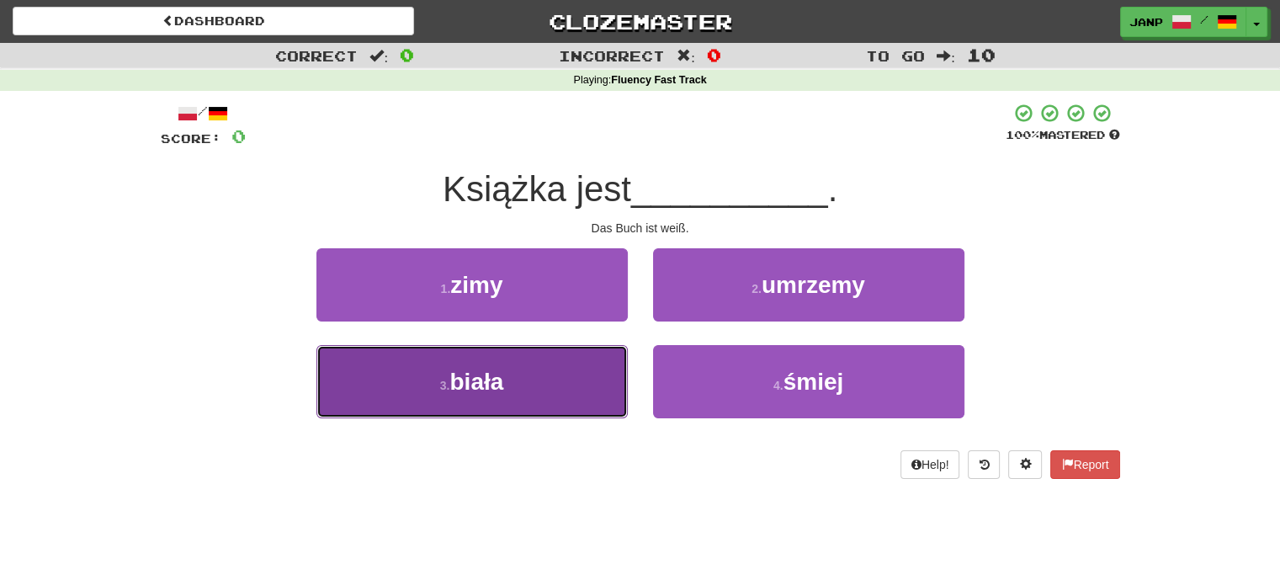
click at [542, 380] on button "3 . biała" at bounding box center [471, 381] width 311 height 73
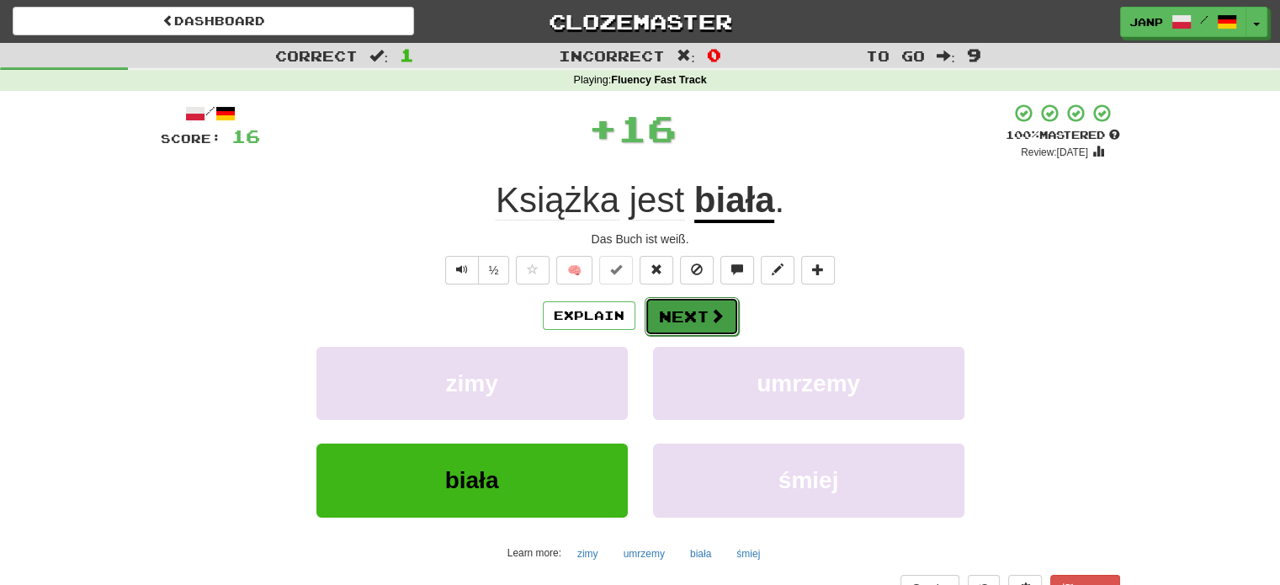
click at [662, 313] on button "Next" at bounding box center [692, 316] width 94 height 39
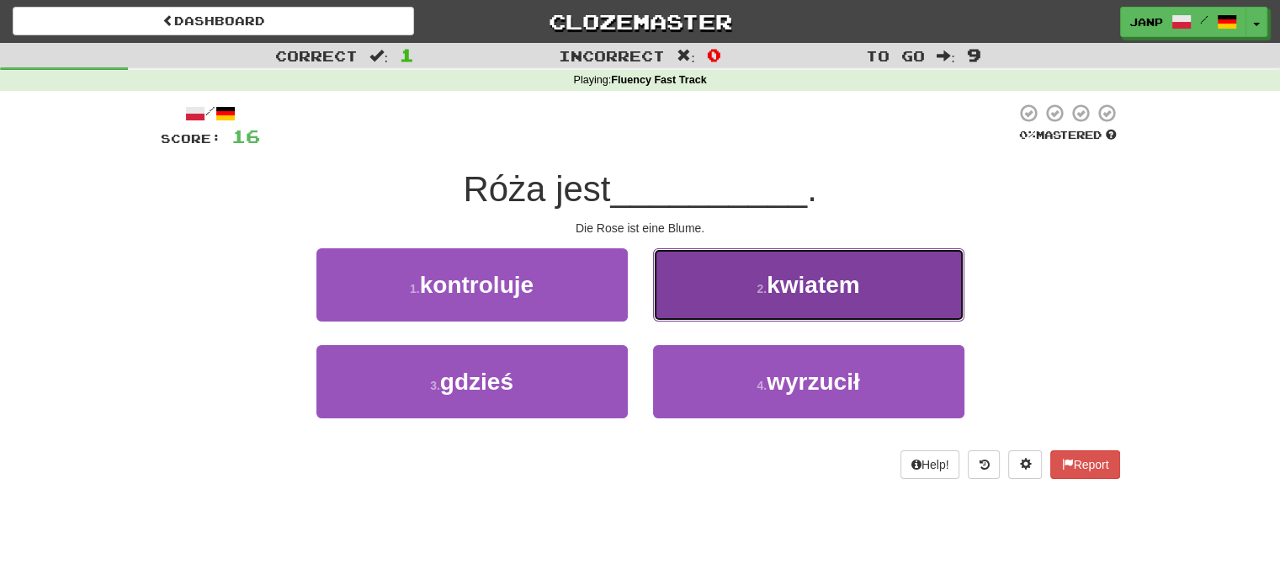
click at [749, 304] on button "2 . kwiatem" at bounding box center [808, 284] width 311 height 73
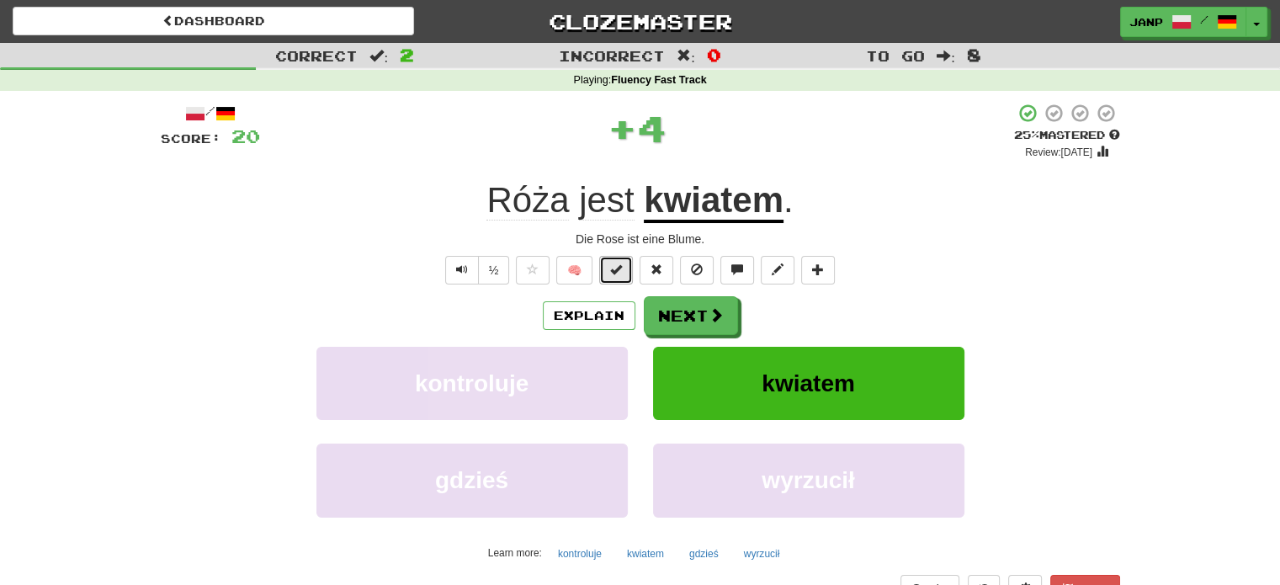
click at [624, 269] on button at bounding box center [616, 270] width 34 height 29
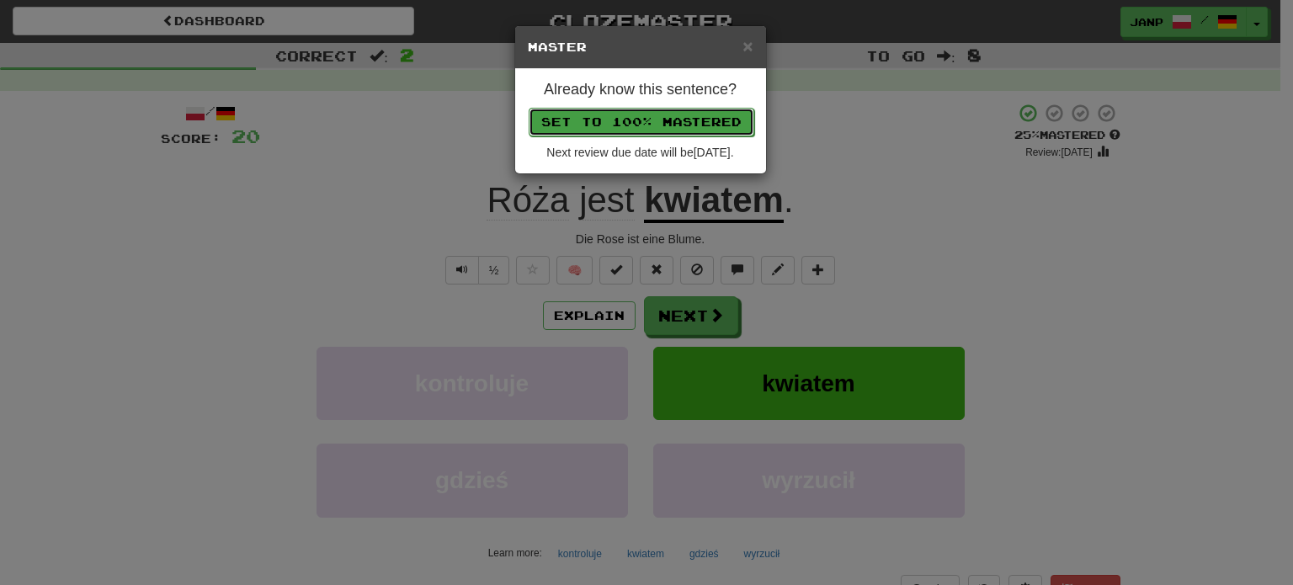
click at [670, 125] on button "Set to 100% Mastered" at bounding box center [641, 122] width 226 height 29
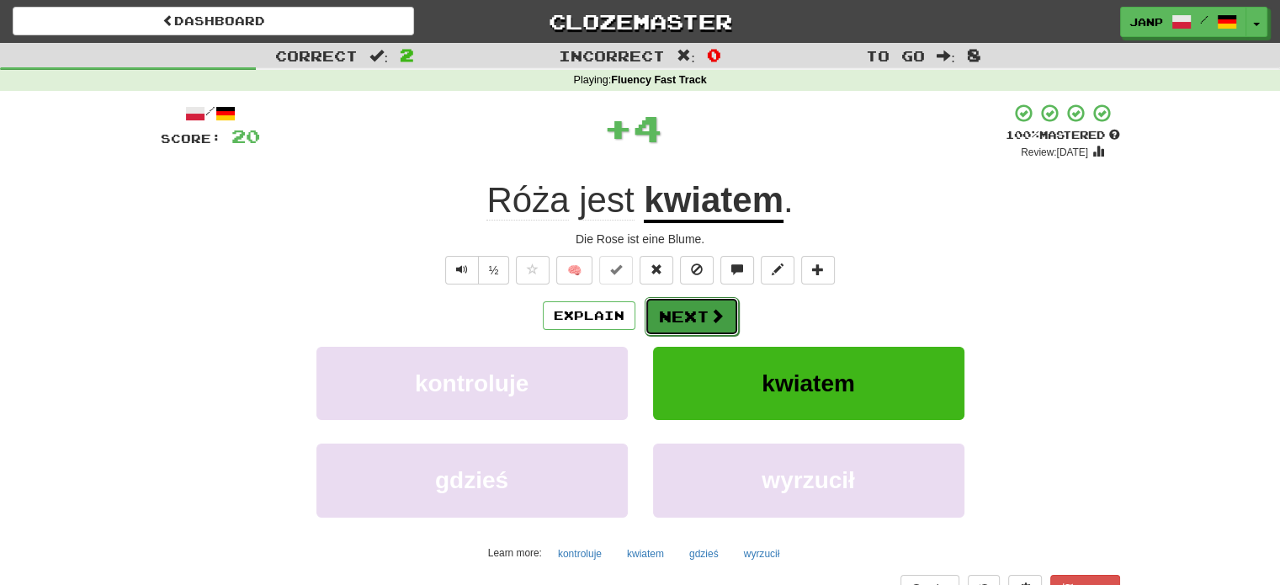
click at [687, 304] on button "Next" at bounding box center [692, 316] width 94 height 39
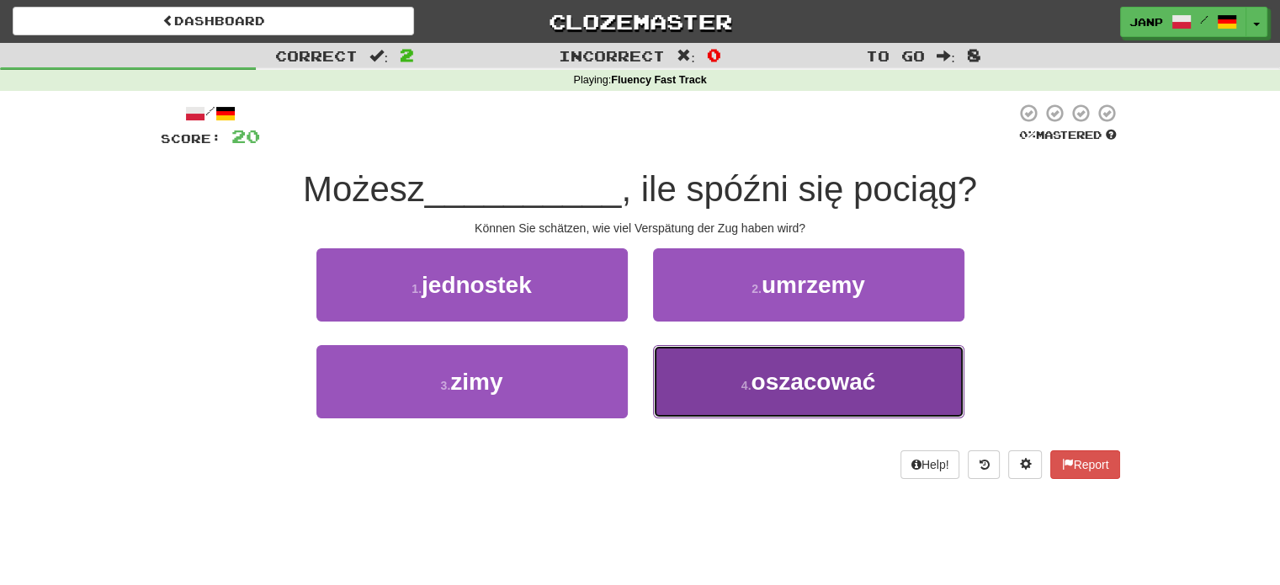
click at [721, 367] on button "4 . oszacować" at bounding box center [808, 381] width 311 height 73
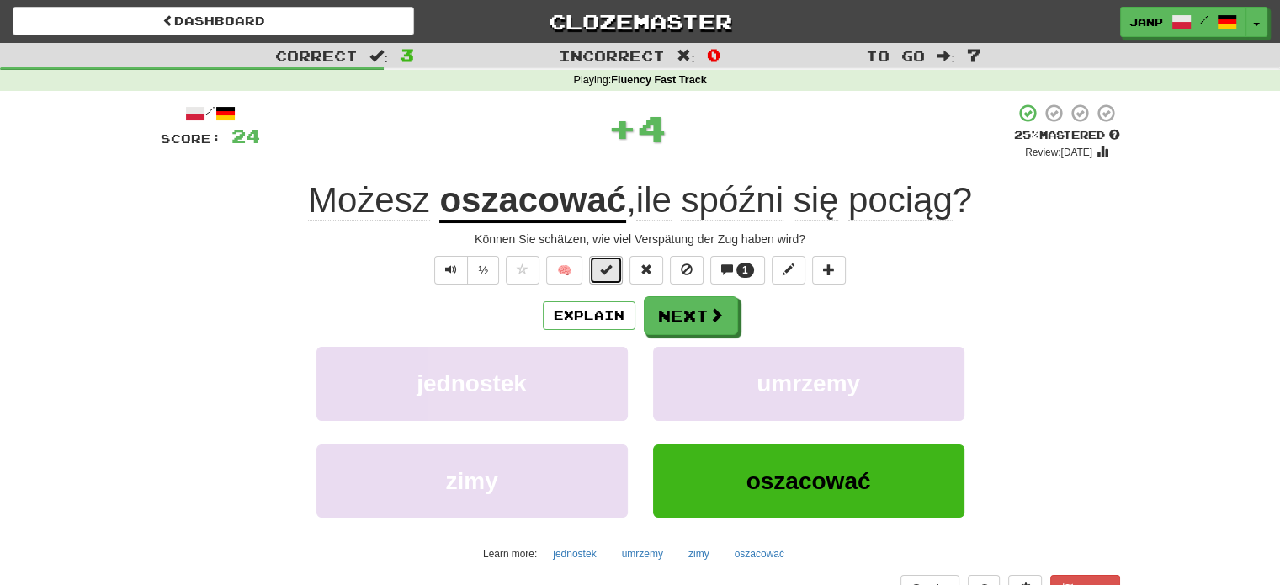
click at [607, 270] on span at bounding box center [606, 269] width 12 height 12
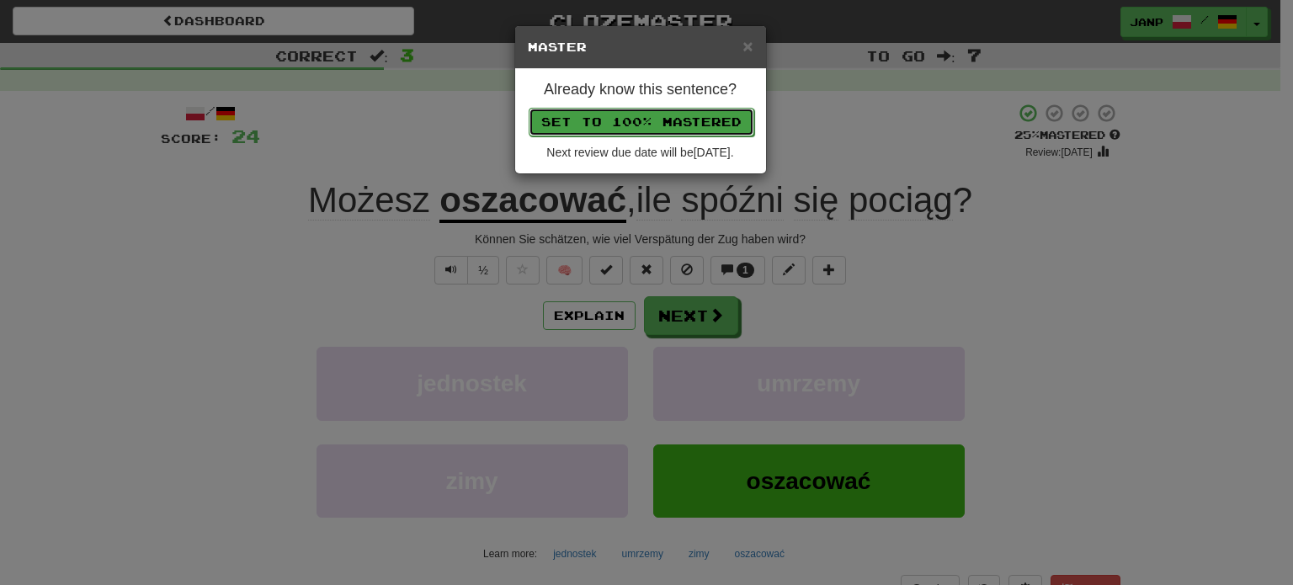
click at [677, 121] on button "Set to 100% Mastered" at bounding box center [641, 122] width 226 height 29
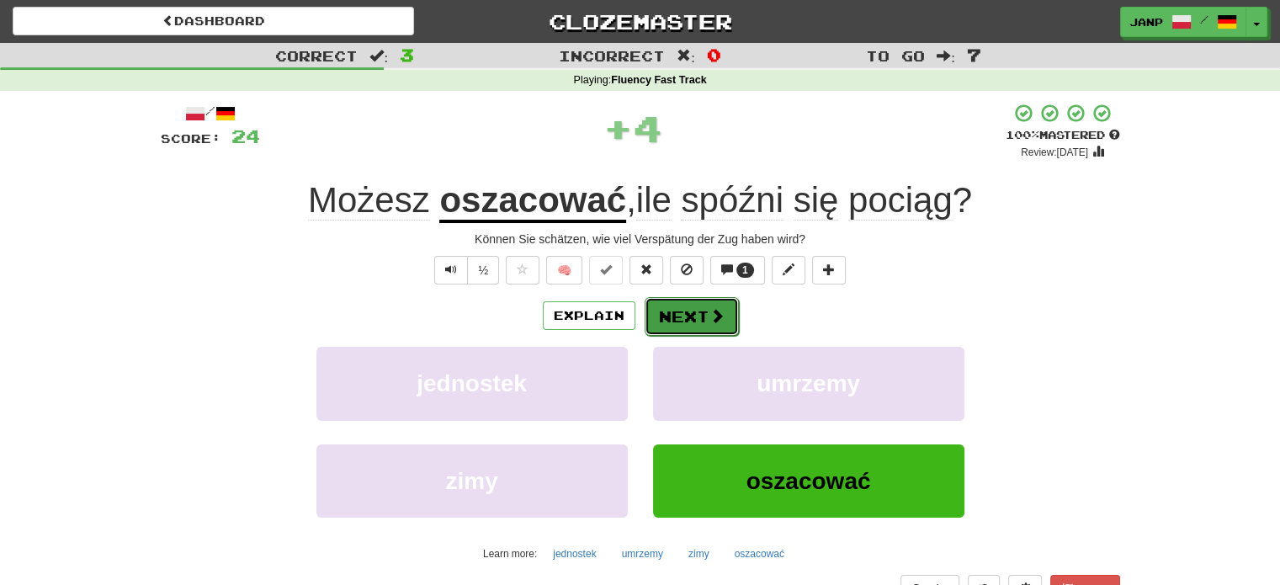
click at [695, 320] on button "Next" at bounding box center [692, 316] width 94 height 39
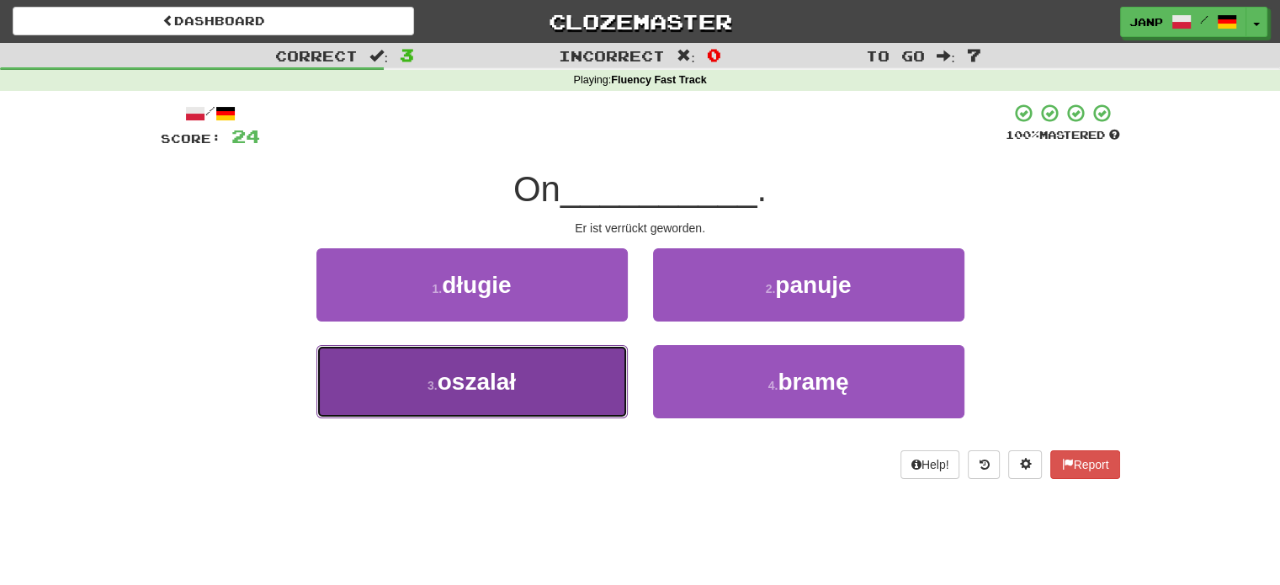
click at [572, 383] on button "3 . oszalał" at bounding box center [471, 381] width 311 height 73
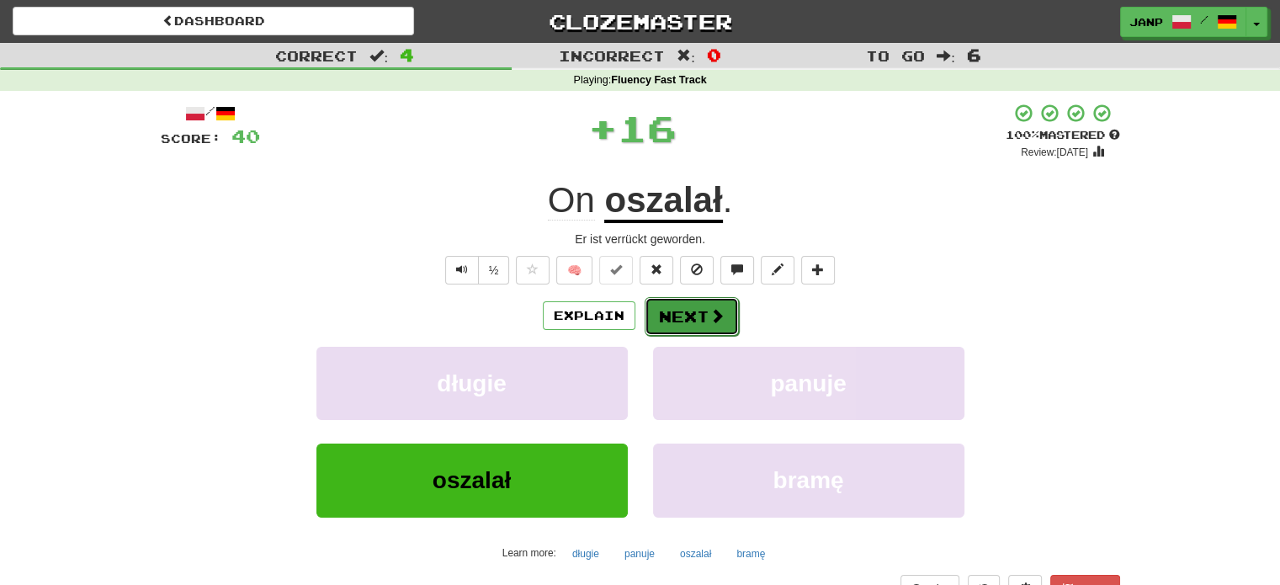
click at [667, 305] on button "Next" at bounding box center [692, 316] width 94 height 39
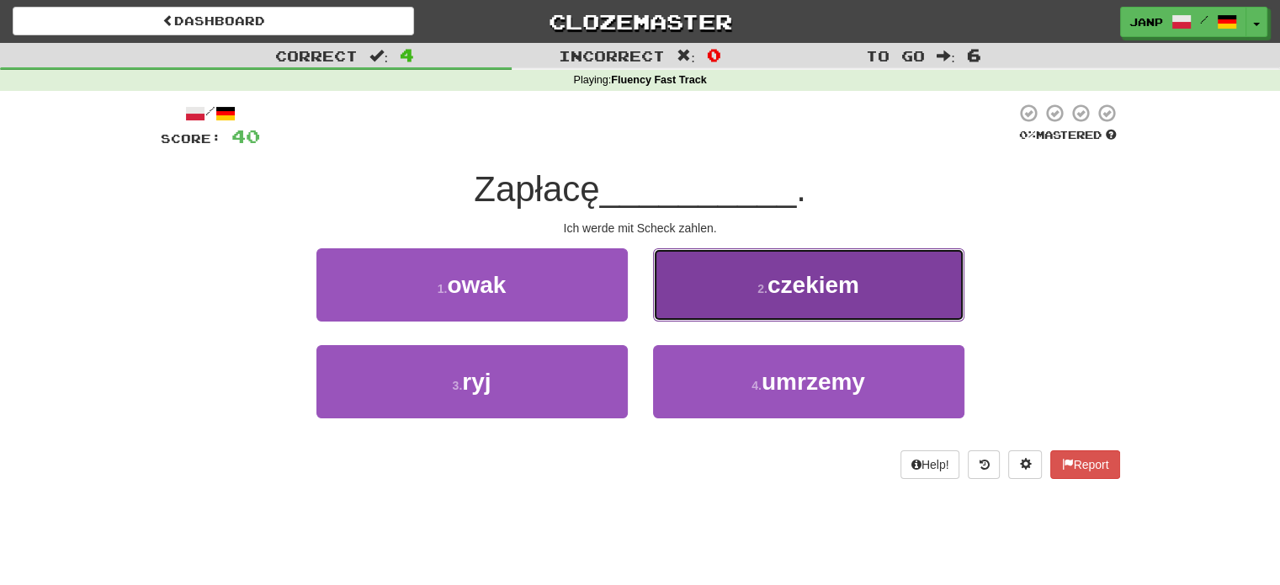
click at [677, 307] on button "2 . czekiem" at bounding box center [808, 284] width 311 height 73
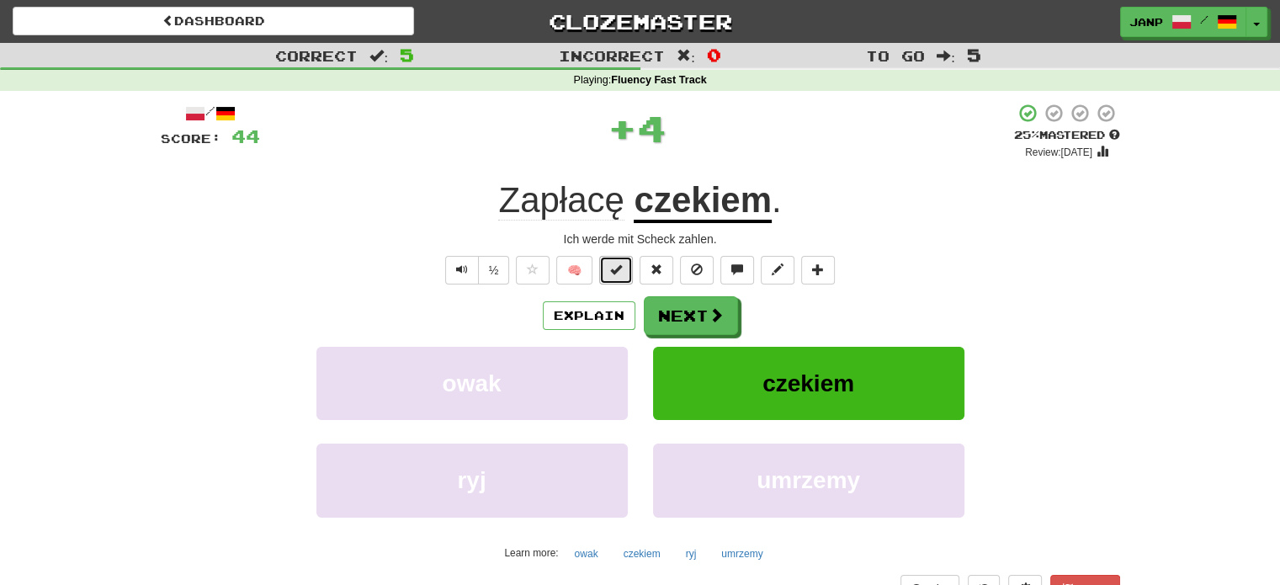
click at [617, 271] on span at bounding box center [616, 269] width 12 height 12
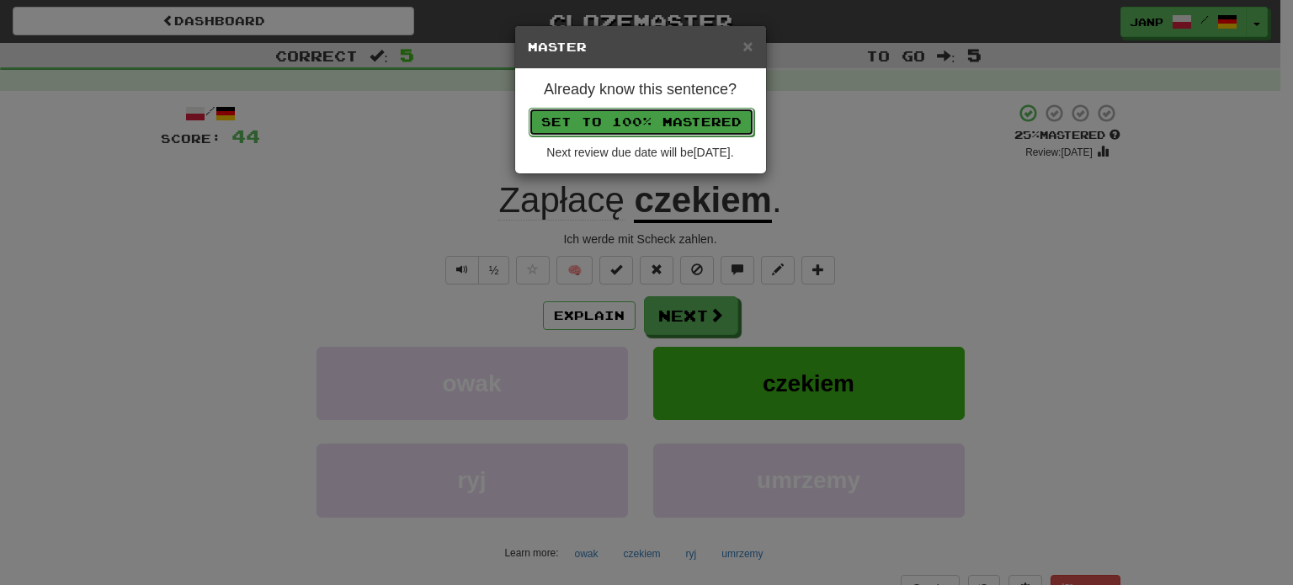
click at [682, 118] on button "Set to 100% Mastered" at bounding box center [641, 122] width 226 height 29
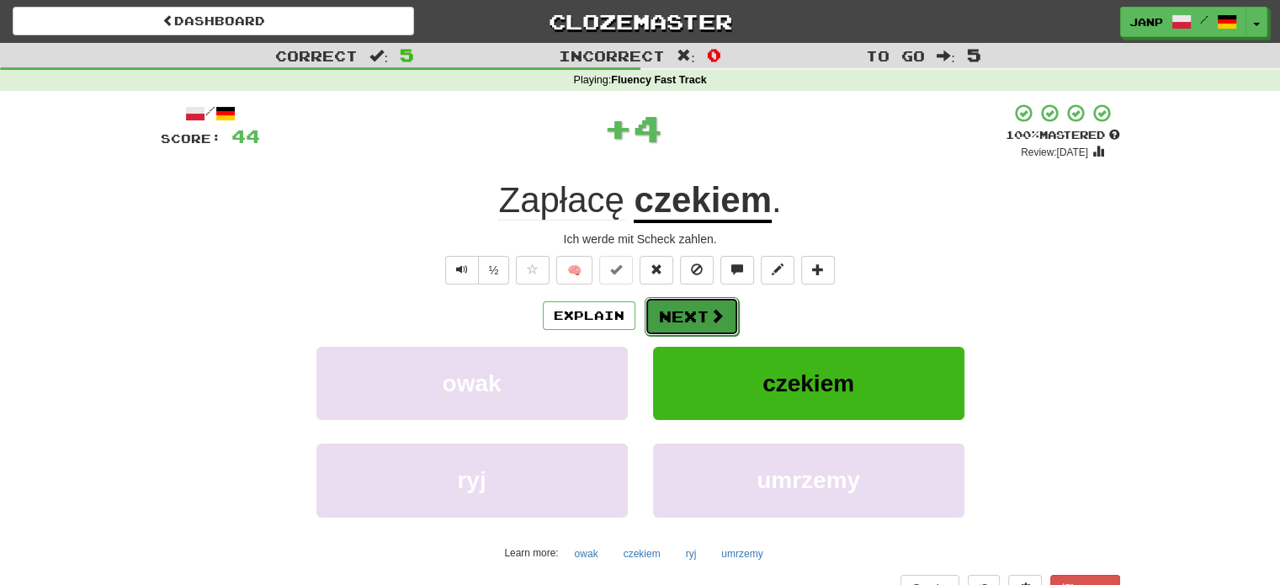
click at [693, 316] on button "Next" at bounding box center [692, 316] width 94 height 39
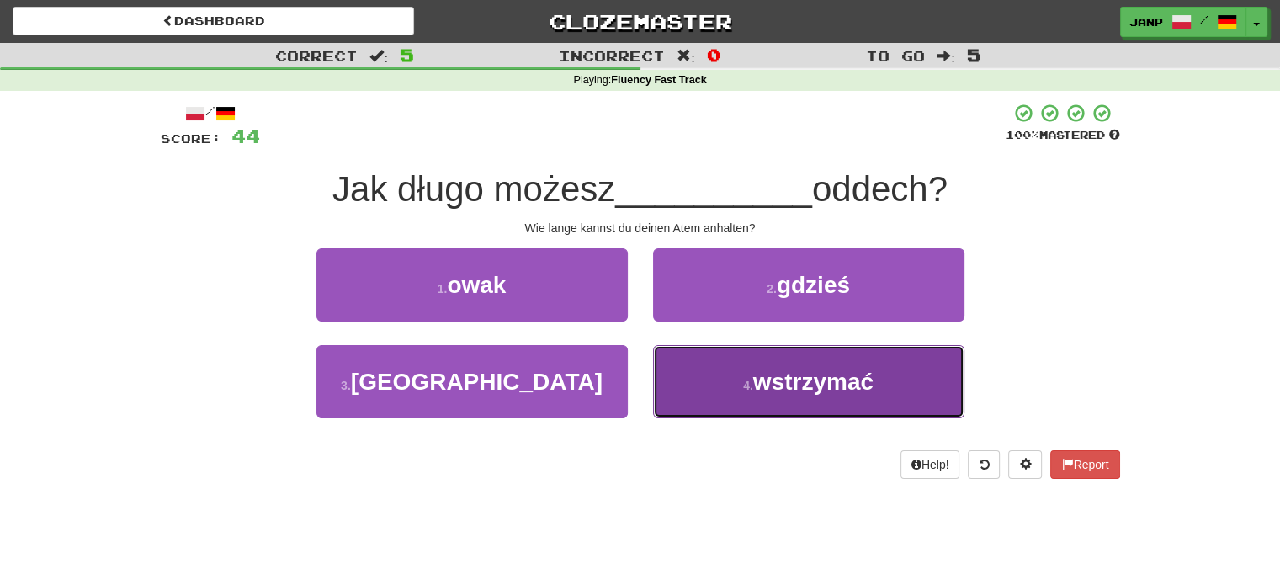
click at [705, 380] on button "4 . wstrzymać" at bounding box center [808, 381] width 311 height 73
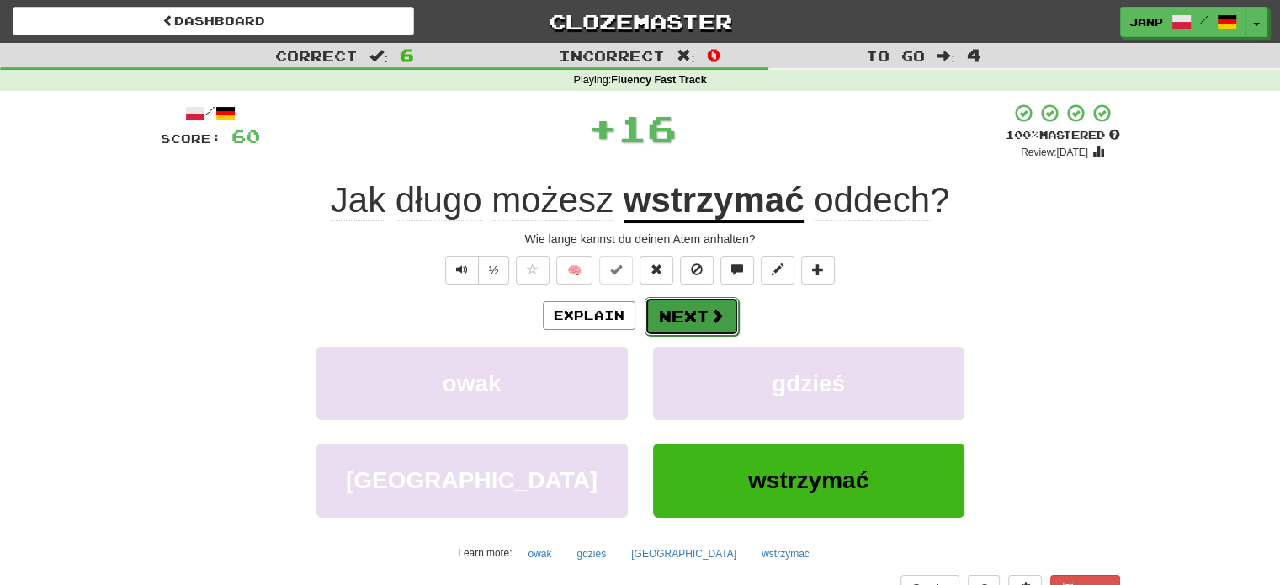
click at [689, 318] on button "Next" at bounding box center [692, 316] width 94 height 39
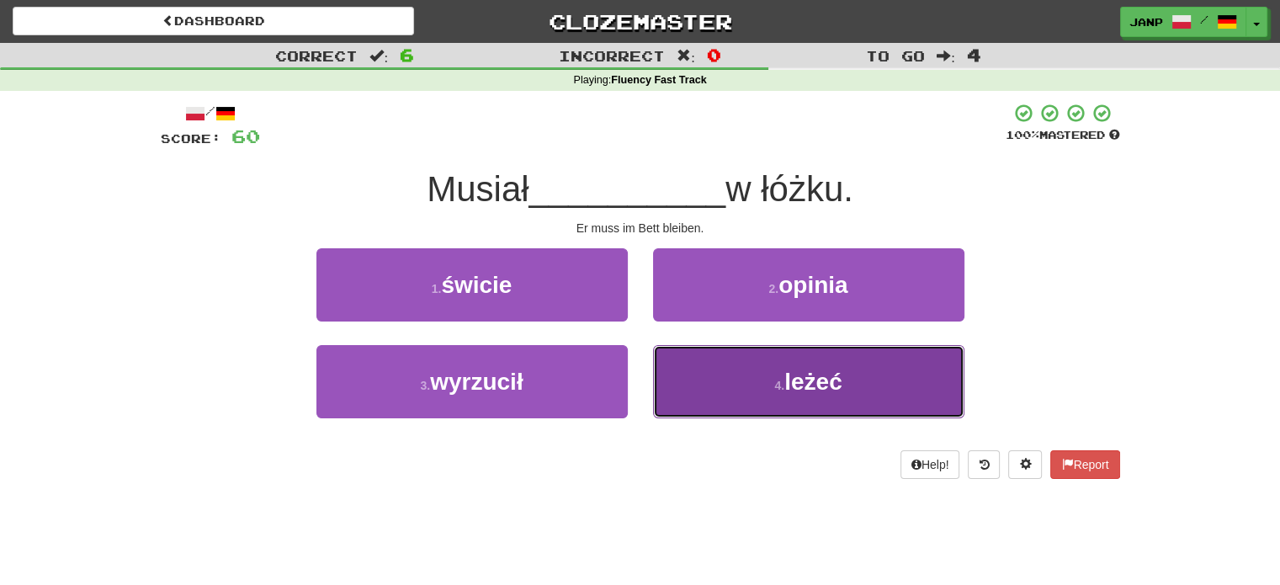
click at [704, 378] on button "4 . leżeć" at bounding box center [808, 381] width 311 height 73
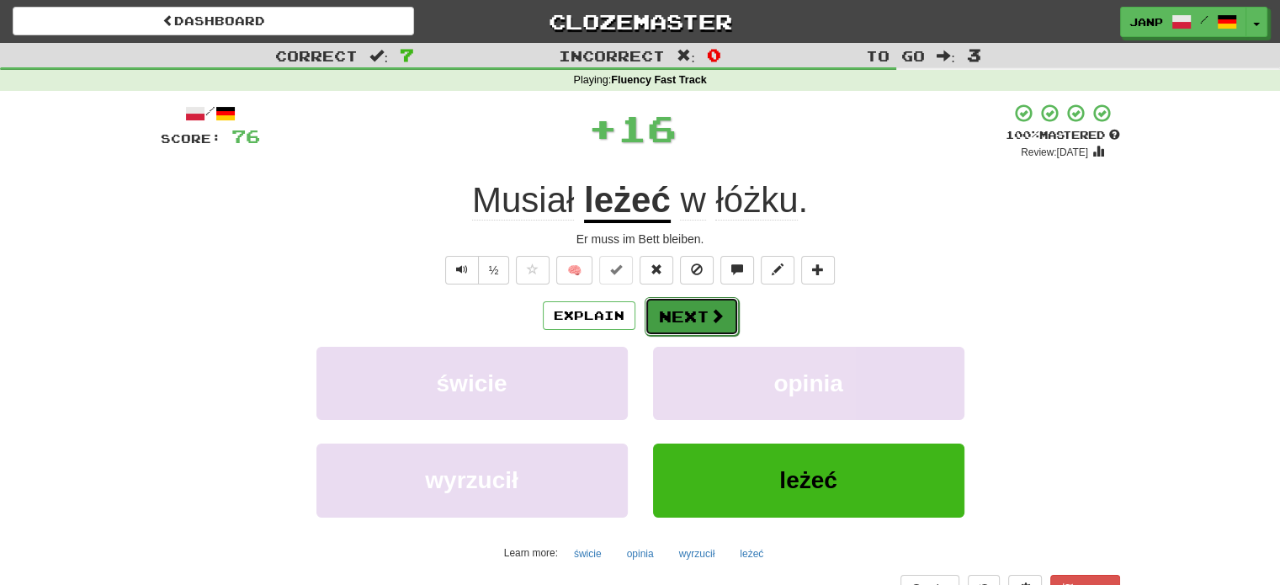
click at [676, 311] on button "Next" at bounding box center [692, 316] width 94 height 39
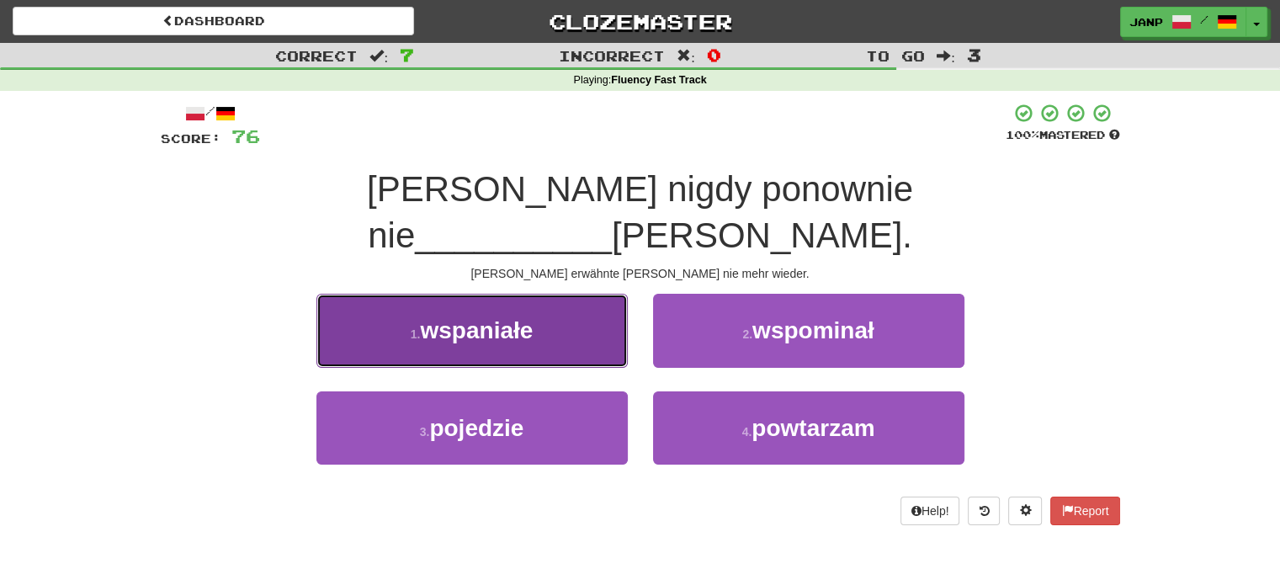
click at [576, 297] on button "1 . wspaniałe" at bounding box center [471, 330] width 311 height 73
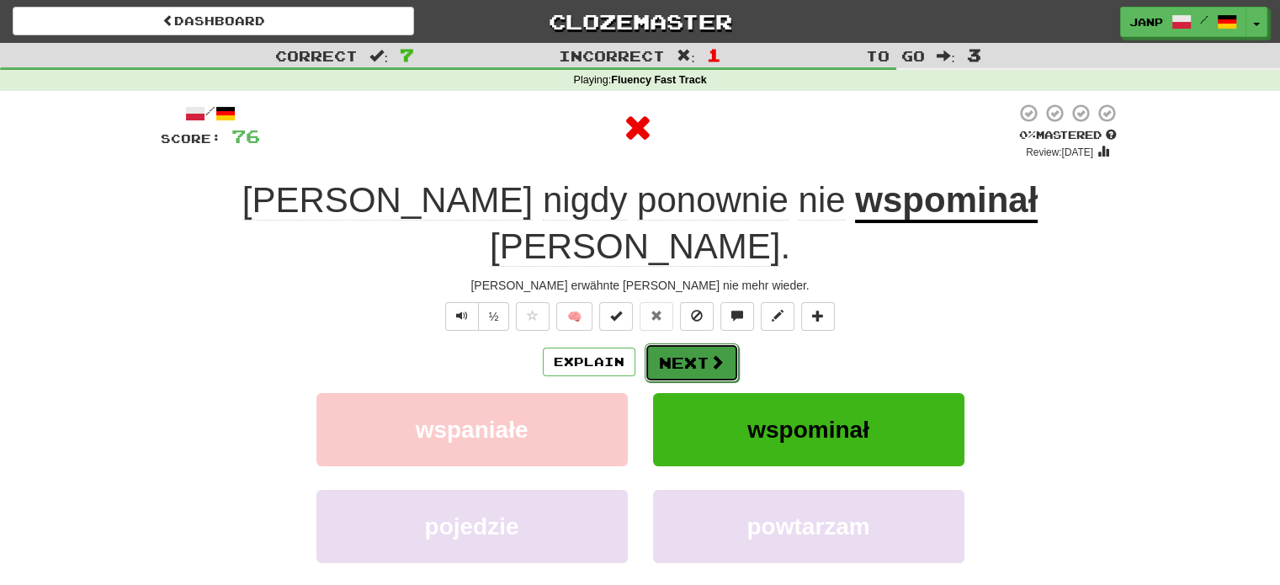
click at [681, 343] on button "Next" at bounding box center [692, 362] width 94 height 39
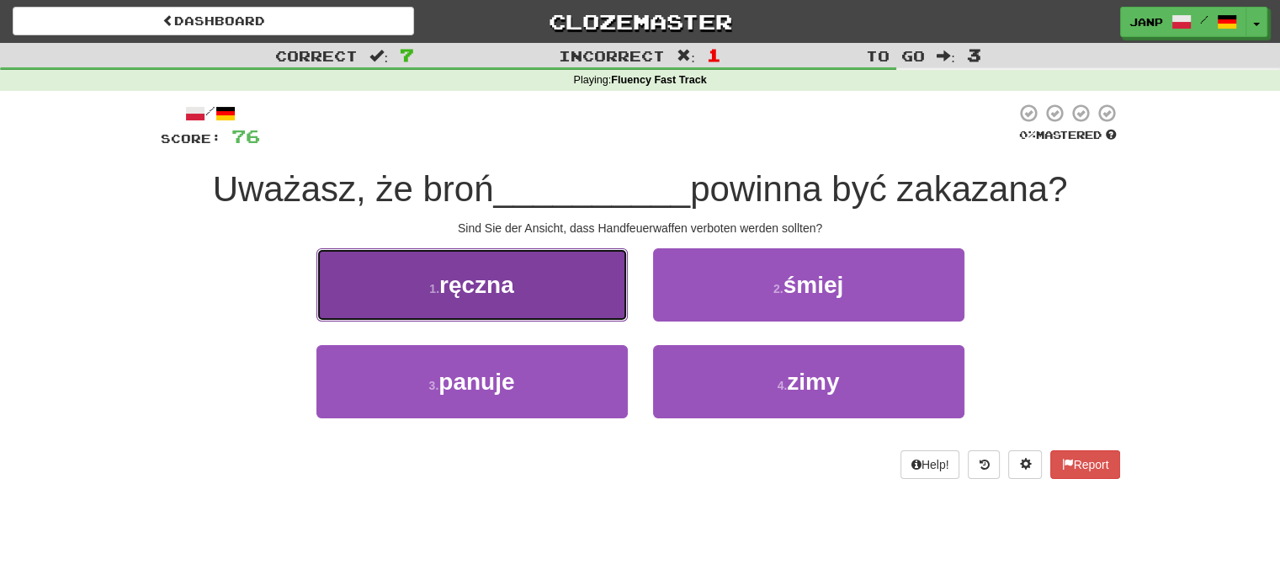
click at [596, 319] on button "1 . ręczna" at bounding box center [471, 284] width 311 height 73
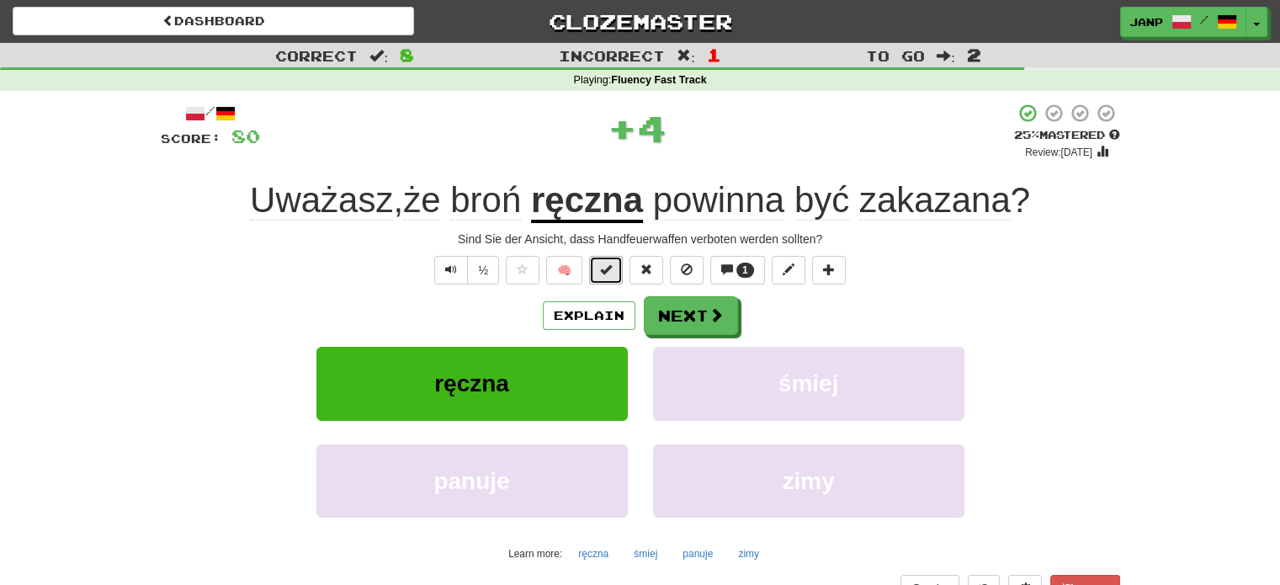
click at [612, 274] on span at bounding box center [606, 269] width 12 height 12
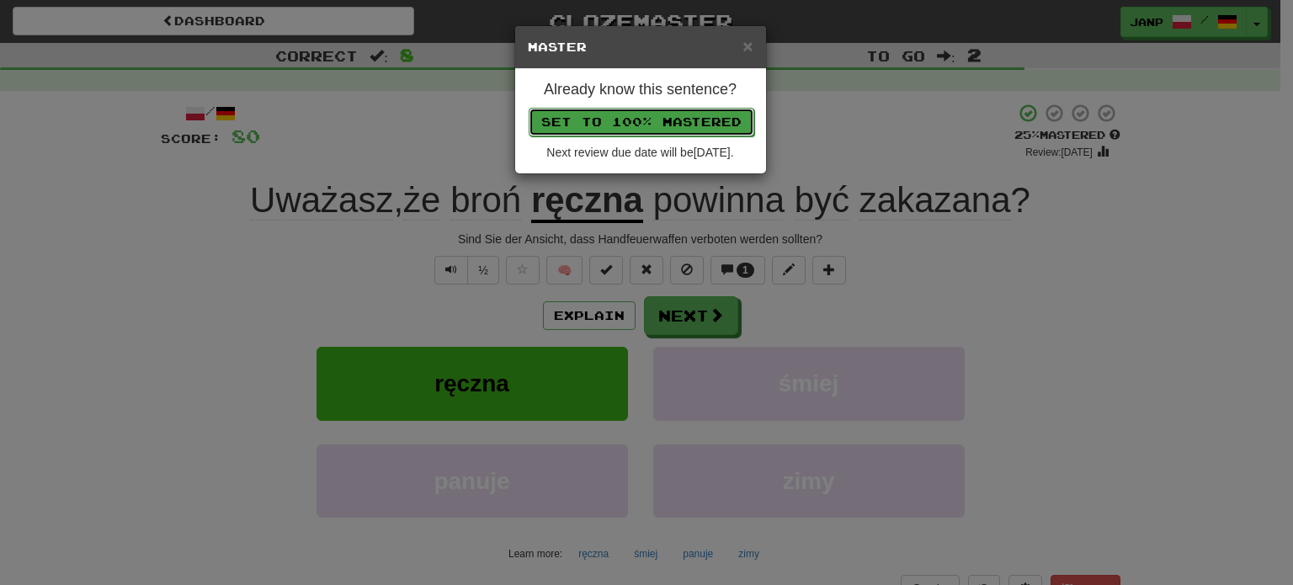
click at [698, 119] on button "Set to 100% Mastered" at bounding box center [641, 122] width 226 height 29
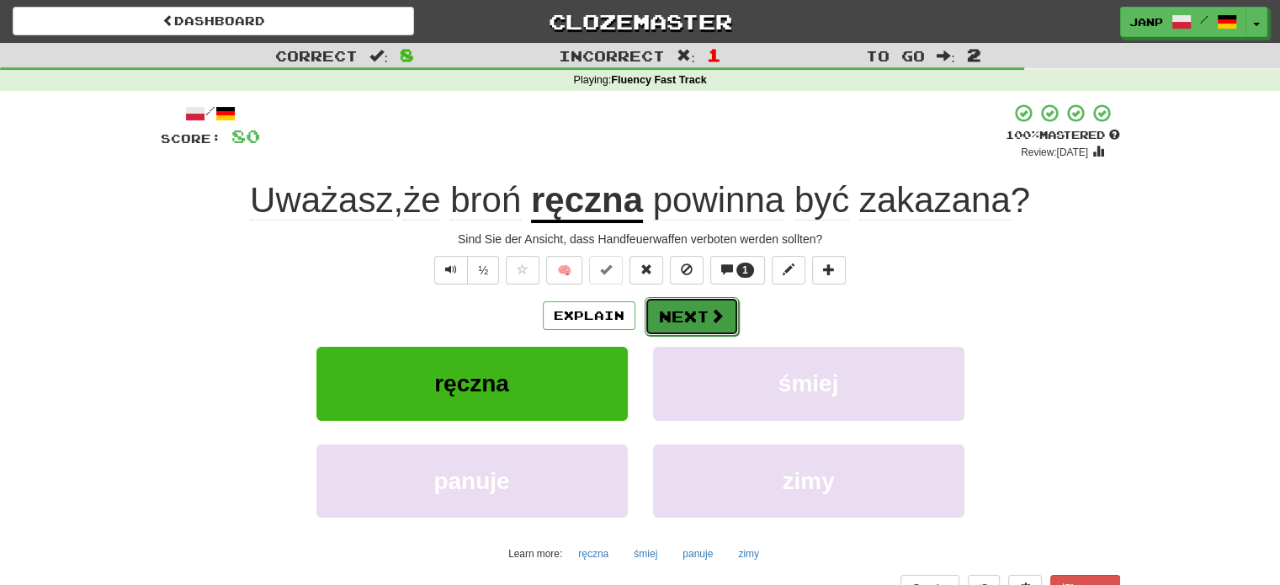
click at [688, 321] on button "Next" at bounding box center [692, 316] width 94 height 39
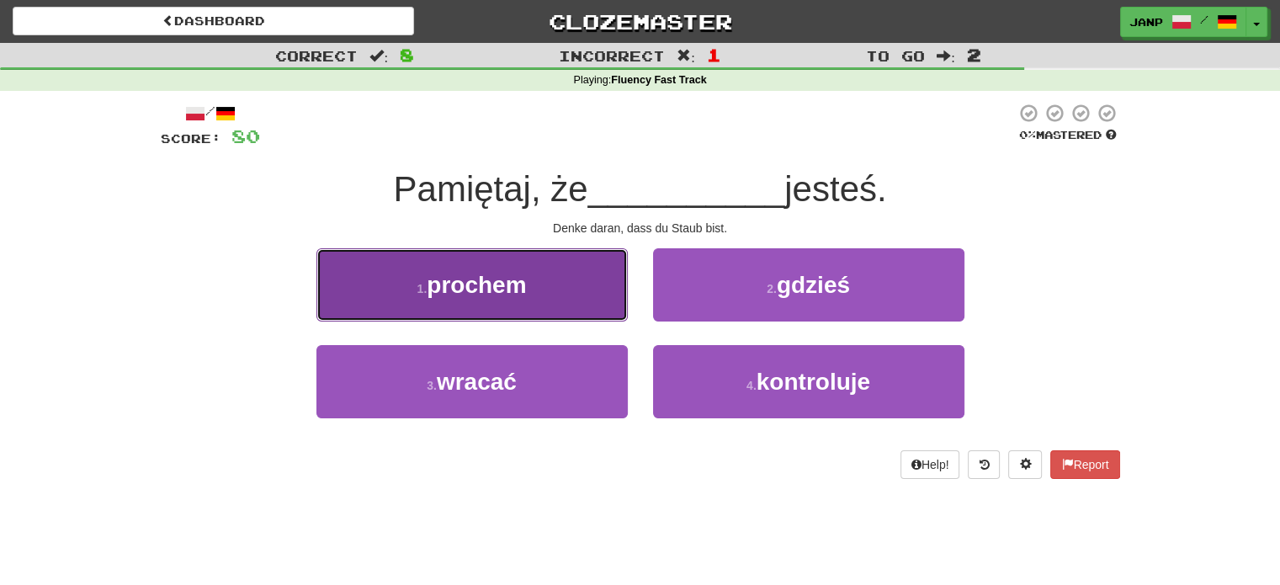
click at [587, 274] on button "1 . prochem" at bounding box center [471, 284] width 311 height 73
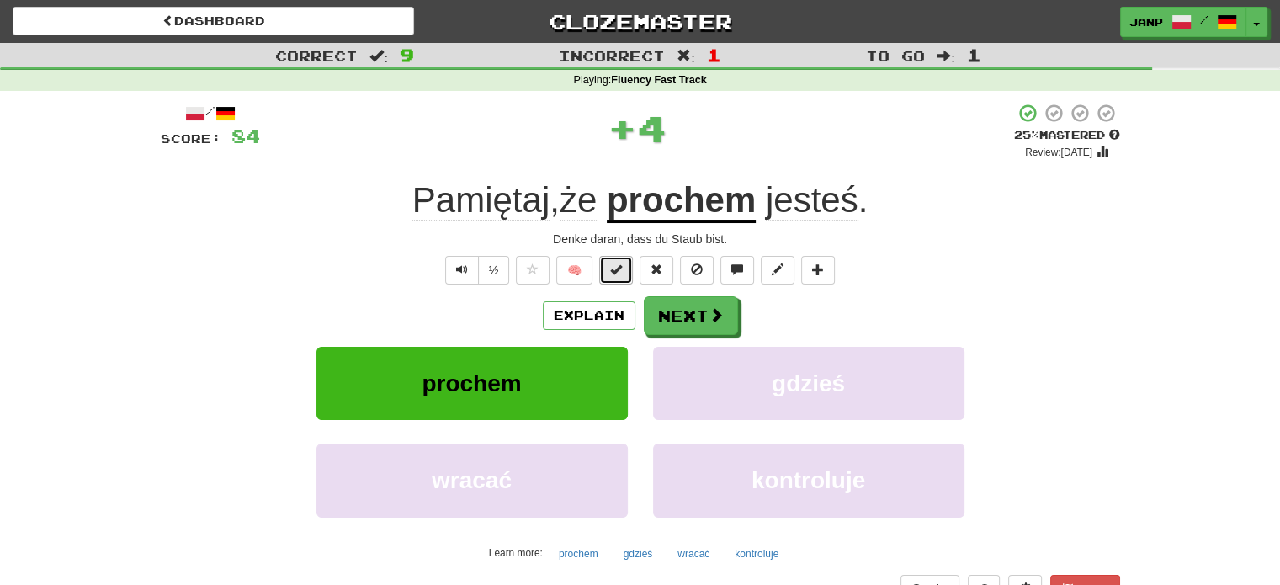
click at [611, 269] on span at bounding box center [616, 269] width 12 height 12
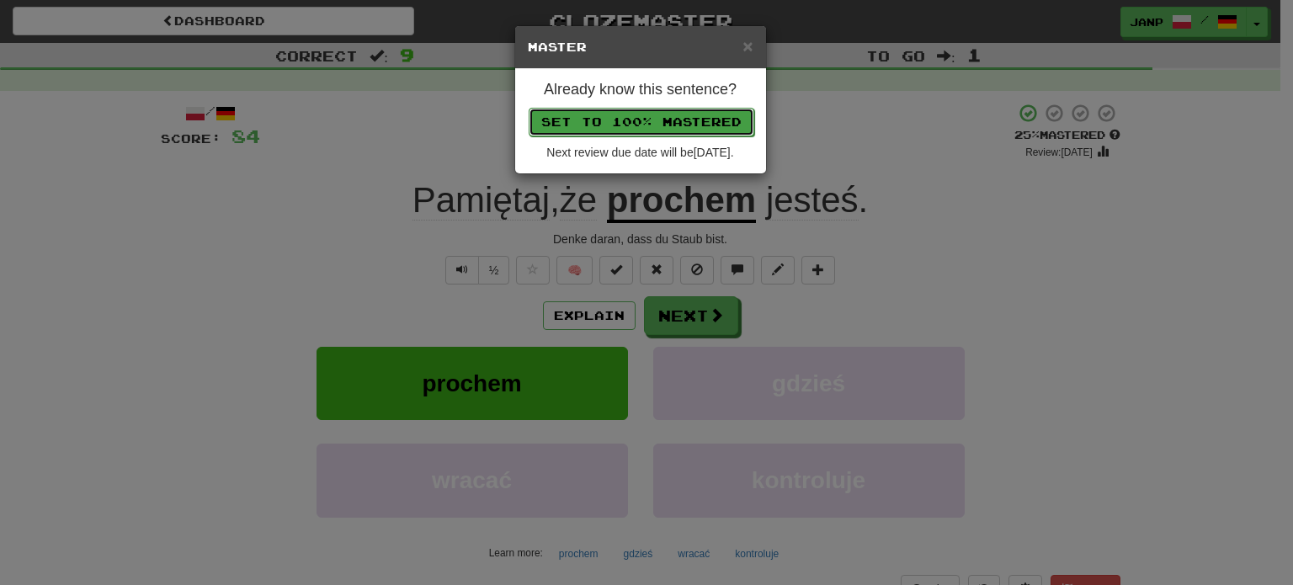
click at [683, 123] on button "Set to 100% Mastered" at bounding box center [641, 122] width 226 height 29
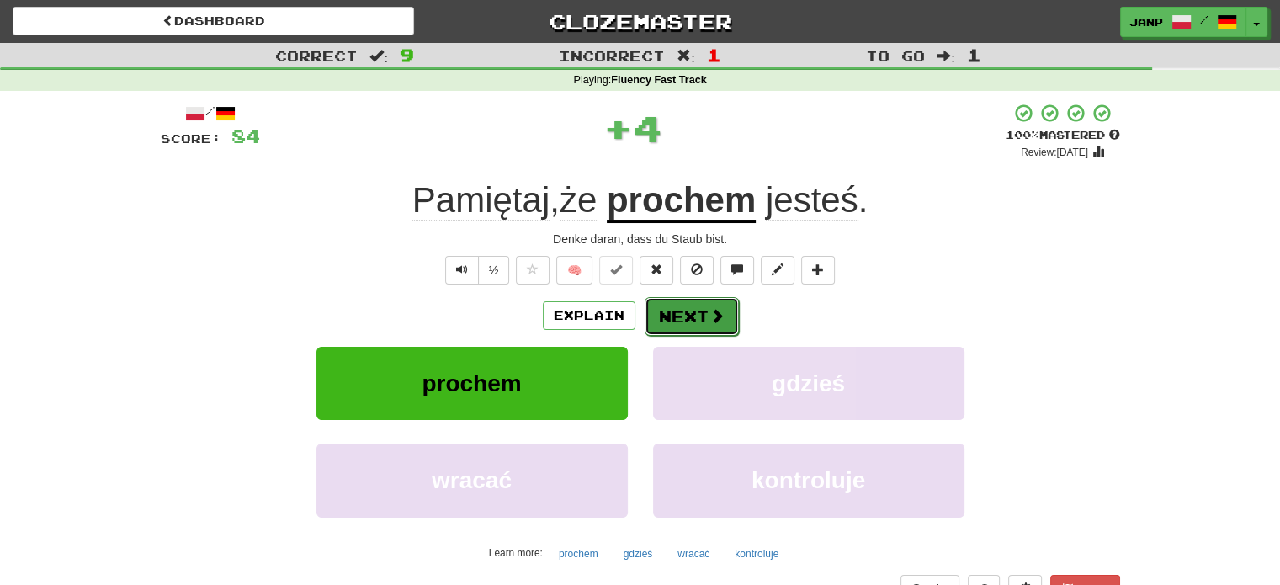
click at [689, 315] on button "Next" at bounding box center [692, 316] width 94 height 39
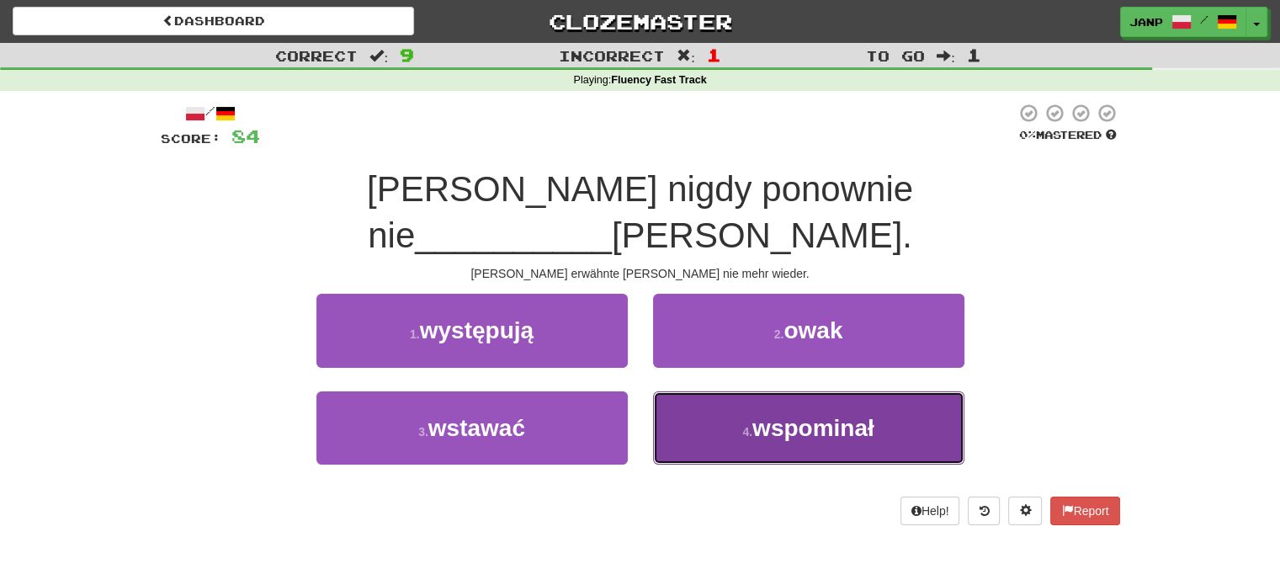
click at [720, 391] on button "4 . wspominał" at bounding box center [808, 427] width 311 height 73
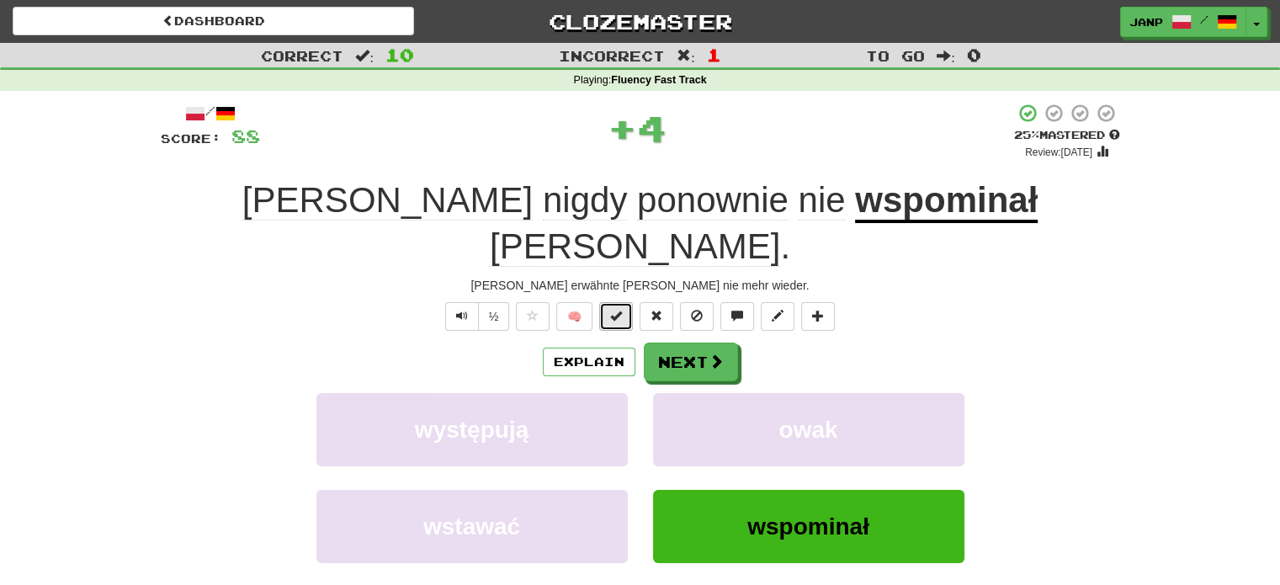
click at [619, 310] on span at bounding box center [616, 316] width 12 height 12
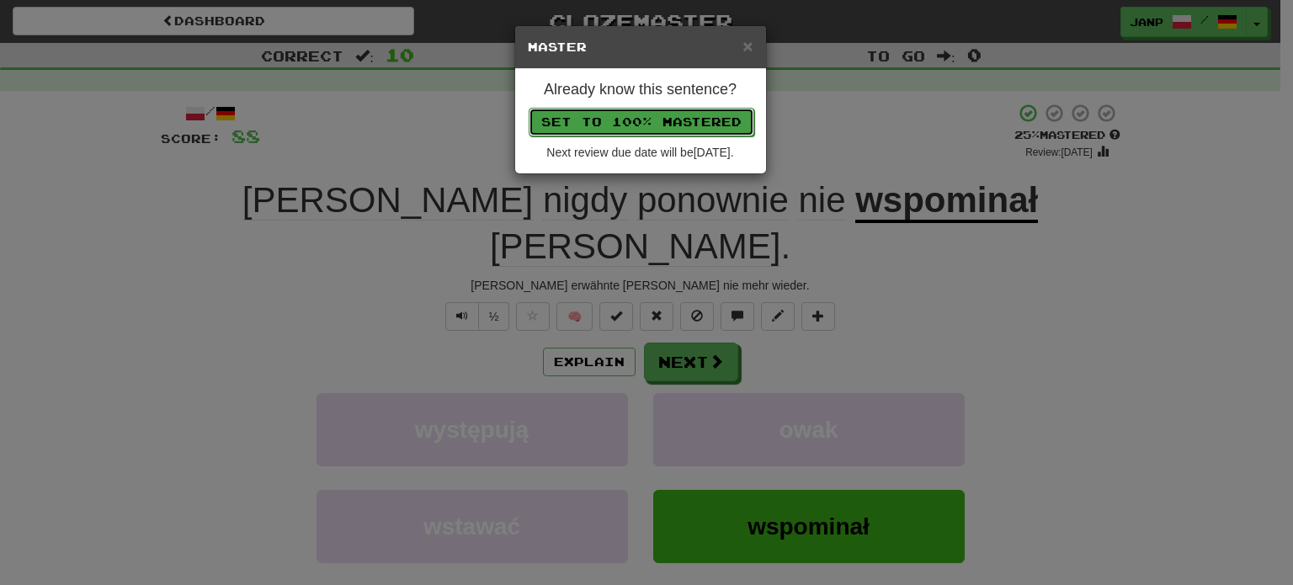
click at [669, 118] on button "Set to 100% Mastered" at bounding box center [641, 122] width 226 height 29
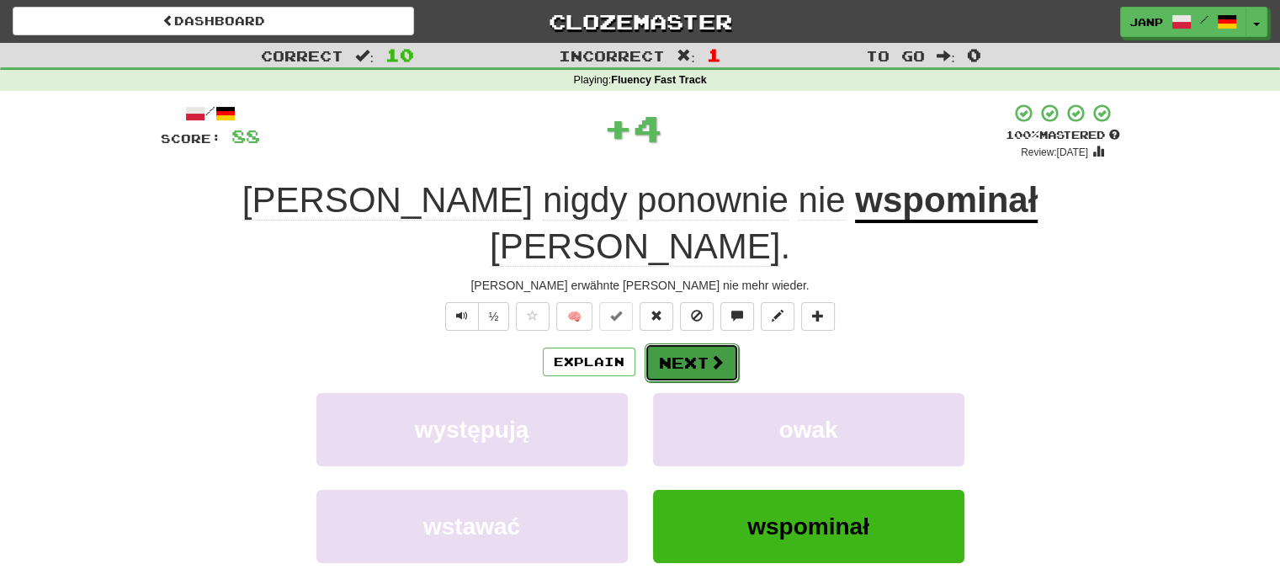
click at [698, 343] on button "Next" at bounding box center [692, 362] width 94 height 39
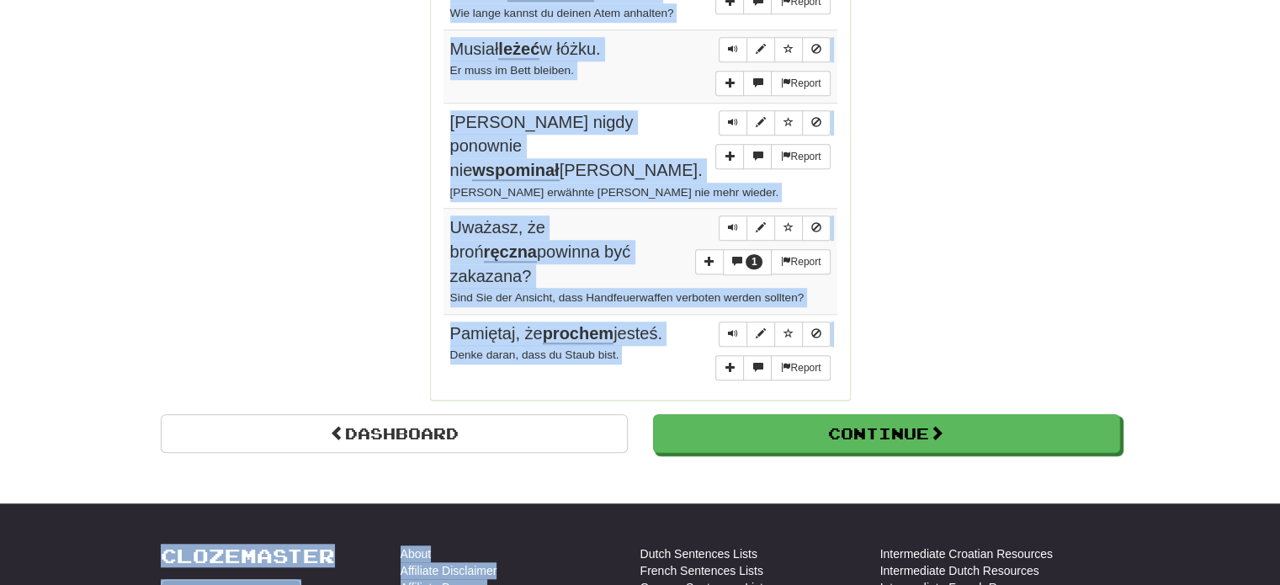
scroll to position [1371, 0]
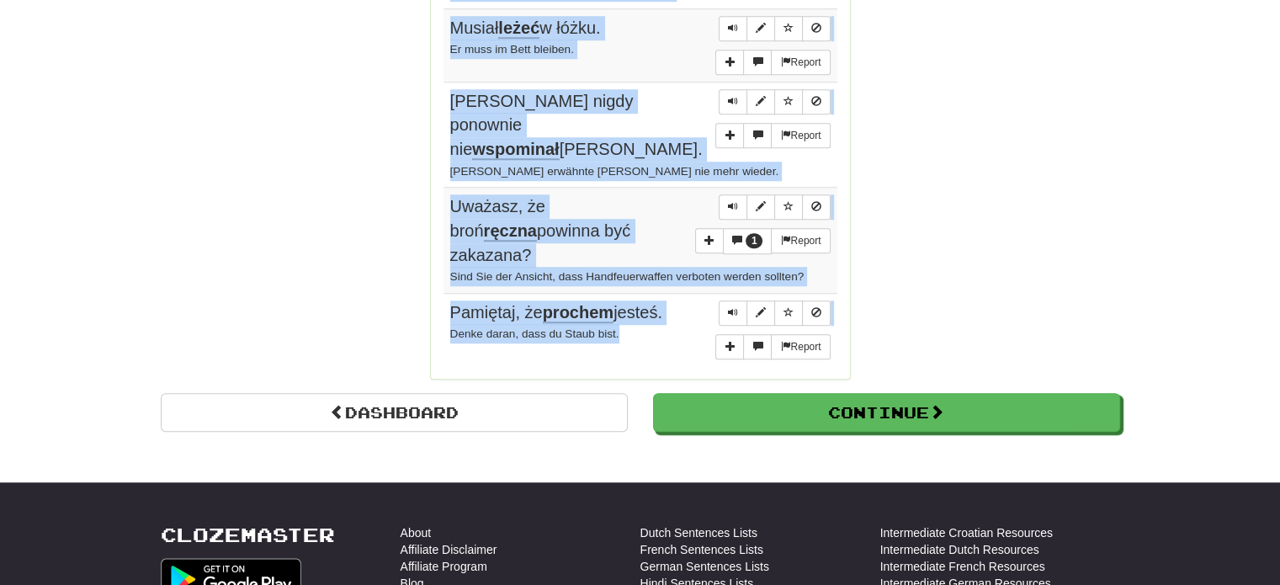
drag, startPoint x: 440, startPoint y: 151, endPoint x: 656, endPoint y: 296, distance: 260.7
copy div "Sentences: Report Książka jest biała . Das Buch ist weiß. Report Róża jest kwia…"
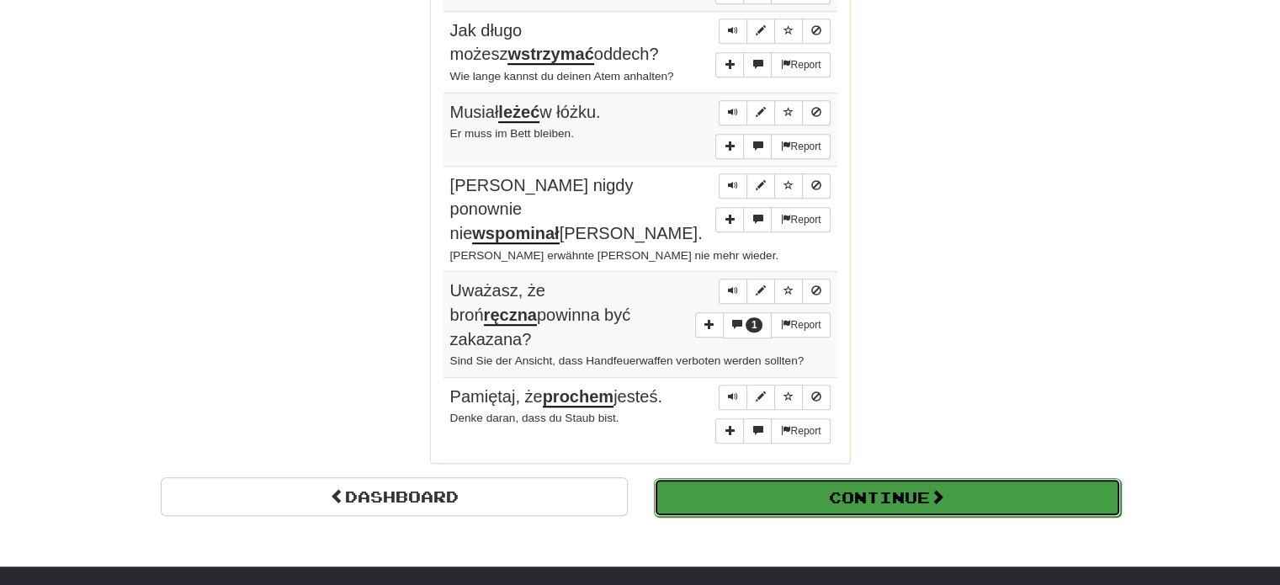
click at [811, 478] on button "Continue" at bounding box center [887, 497] width 467 height 39
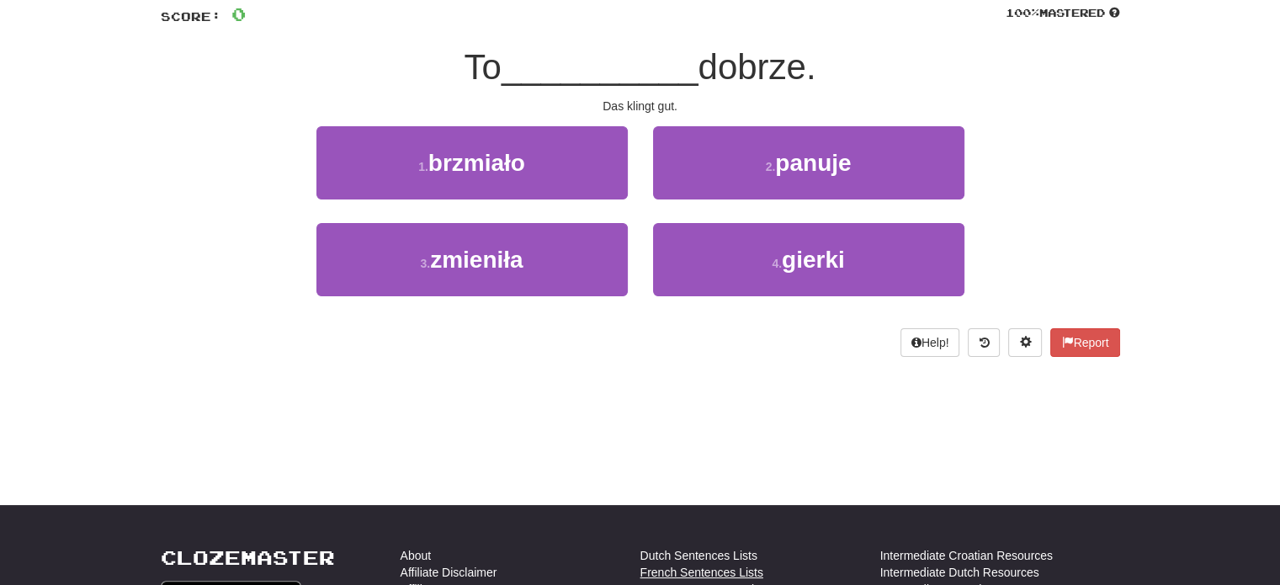
scroll to position [0, 0]
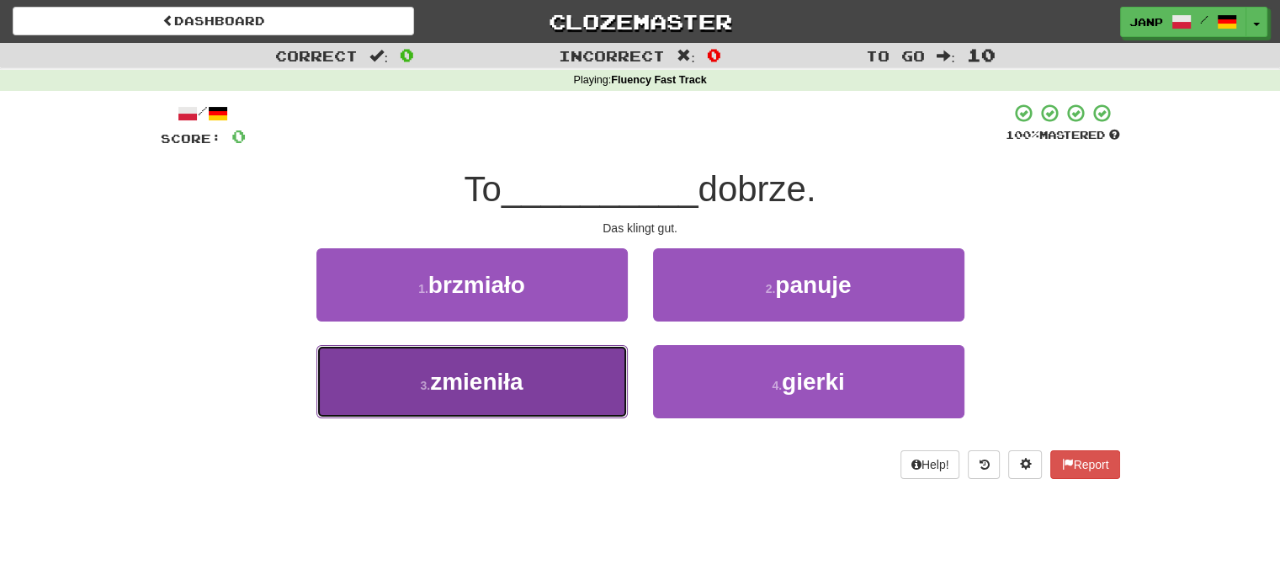
click at [551, 377] on button "3 . zmieniła" at bounding box center [471, 381] width 311 height 73
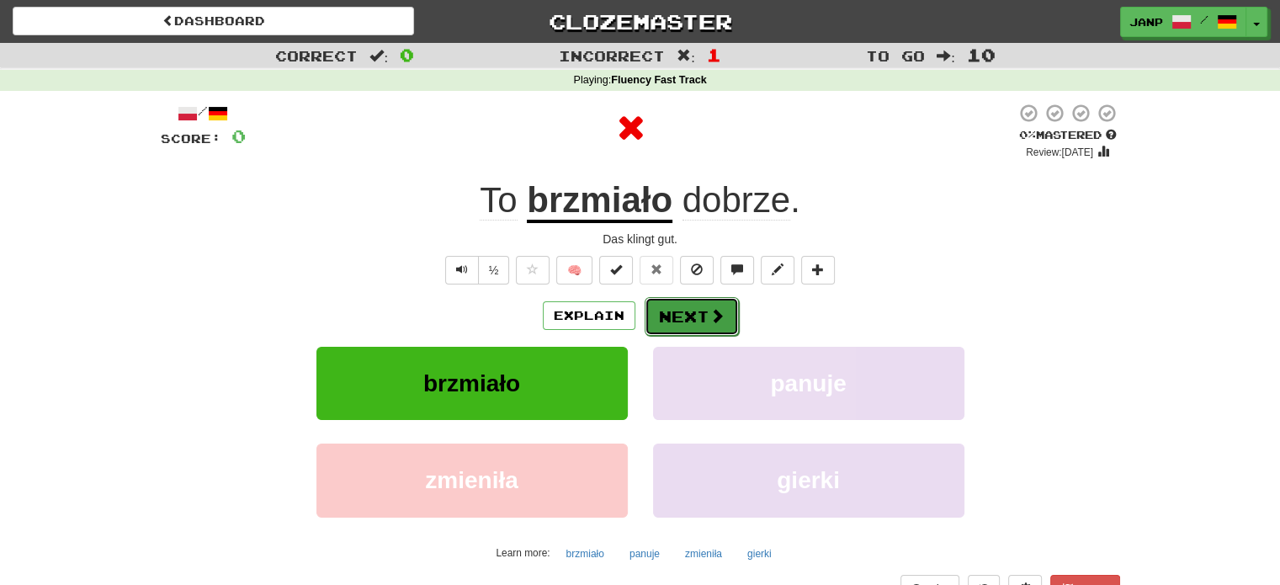
click at [682, 321] on button "Next" at bounding box center [692, 316] width 94 height 39
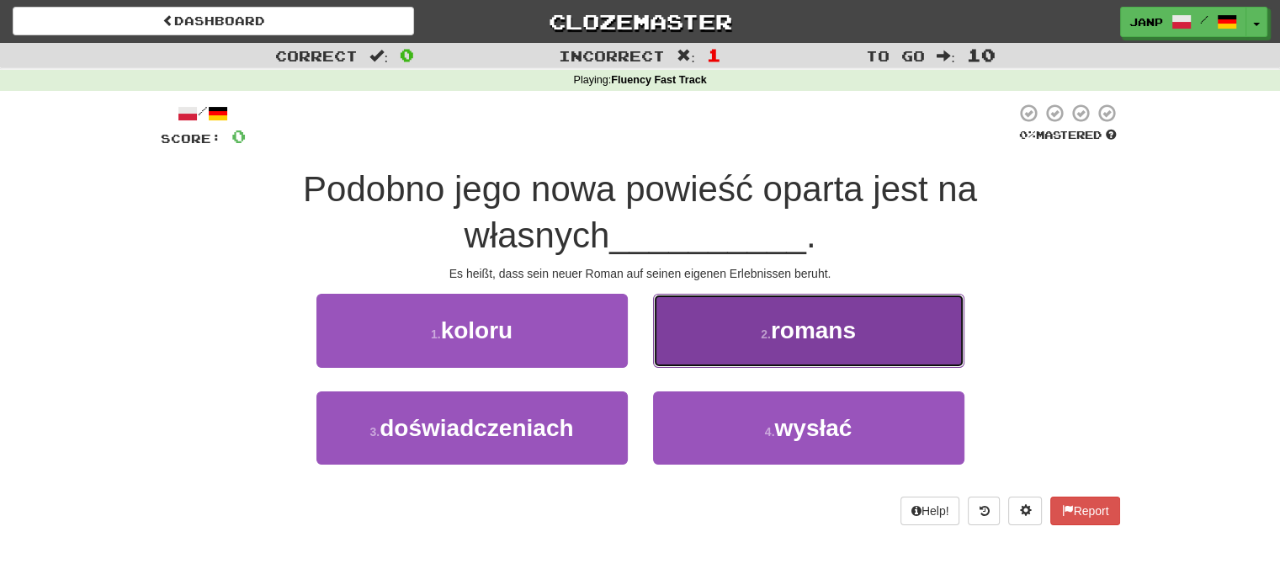
click at [683, 321] on button "2 . romans" at bounding box center [808, 330] width 311 height 73
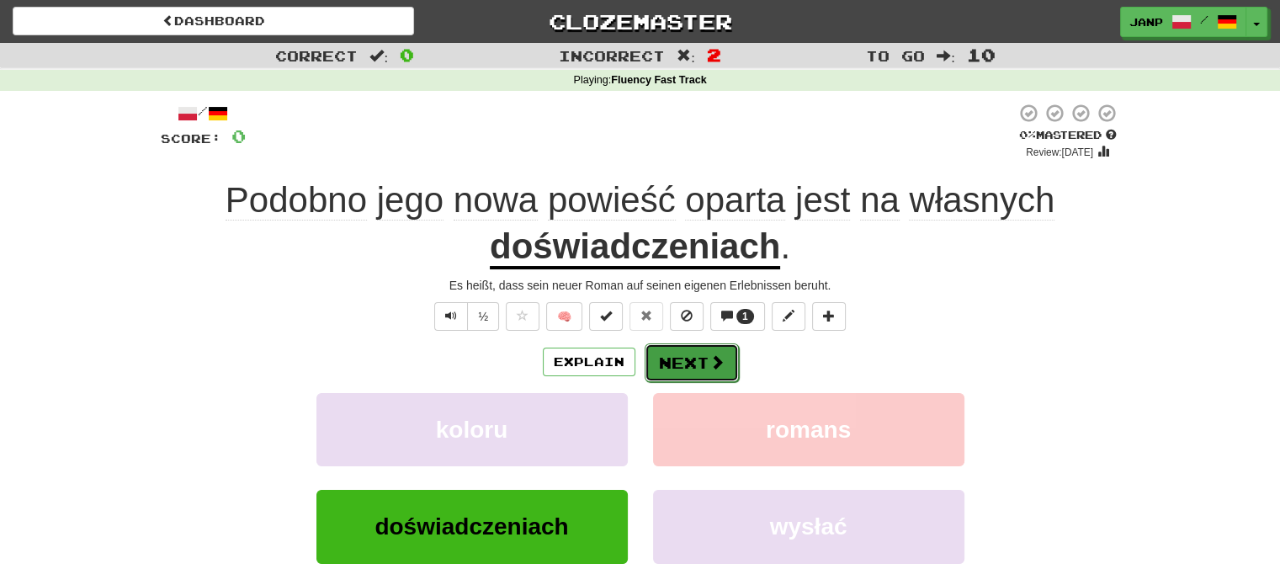
click at [689, 355] on button "Next" at bounding box center [692, 362] width 94 height 39
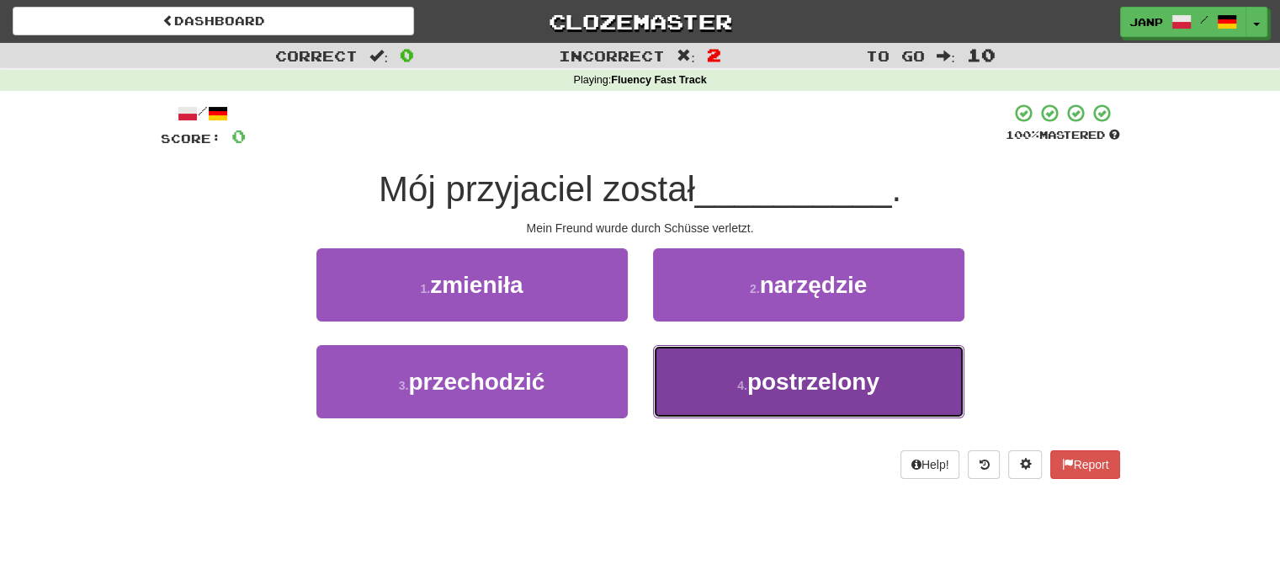
click at [734, 394] on button "4 . postrzelony" at bounding box center [808, 381] width 311 height 73
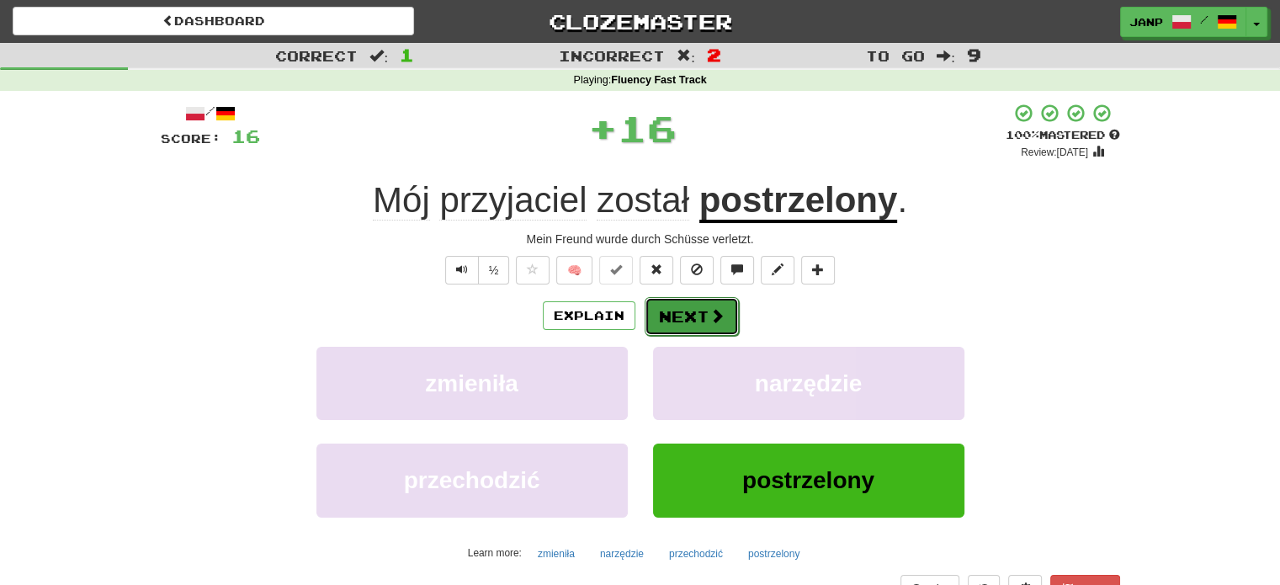
click at [734, 334] on button "Next" at bounding box center [692, 316] width 94 height 39
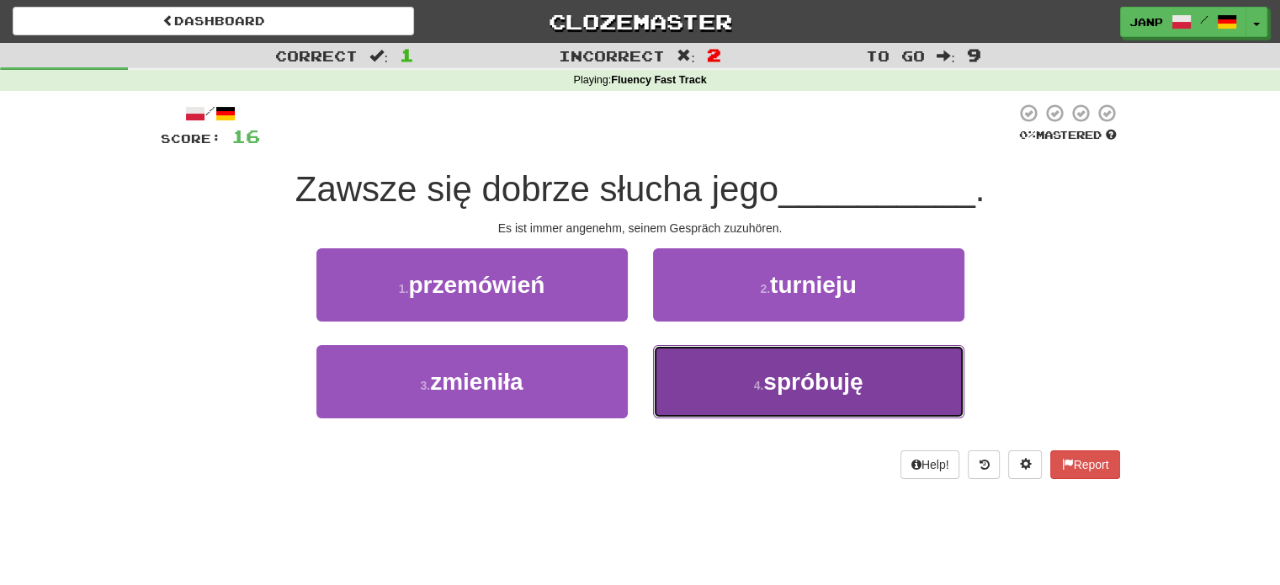
click at [690, 375] on button "4 . spróbuję" at bounding box center [808, 381] width 311 height 73
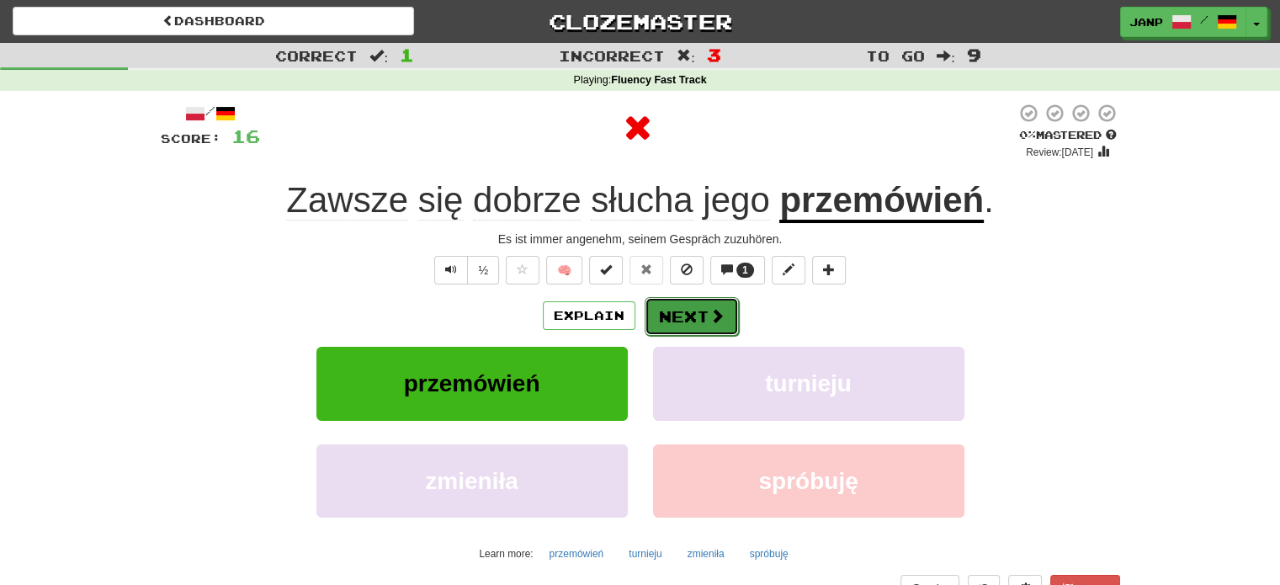
click at [693, 322] on button "Next" at bounding box center [692, 316] width 94 height 39
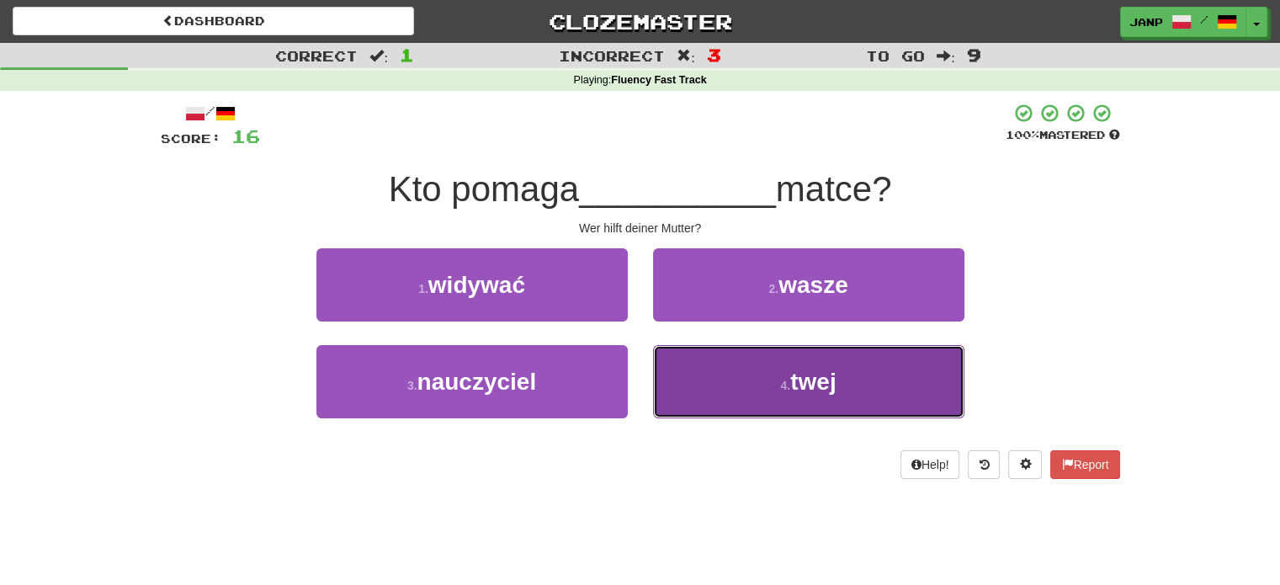
click at [757, 369] on button "4 . twej" at bounding box center [808, 381] width 311 height 73
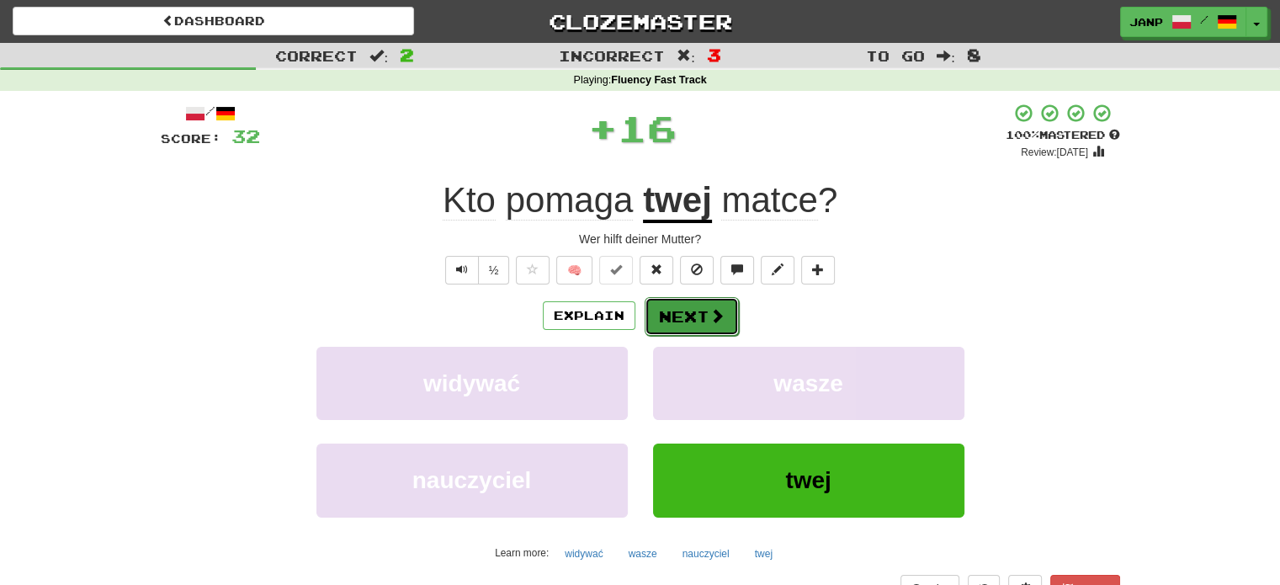
click at [699, 316] on button "Next" at bounding box center [692, 316] width 94 height 39
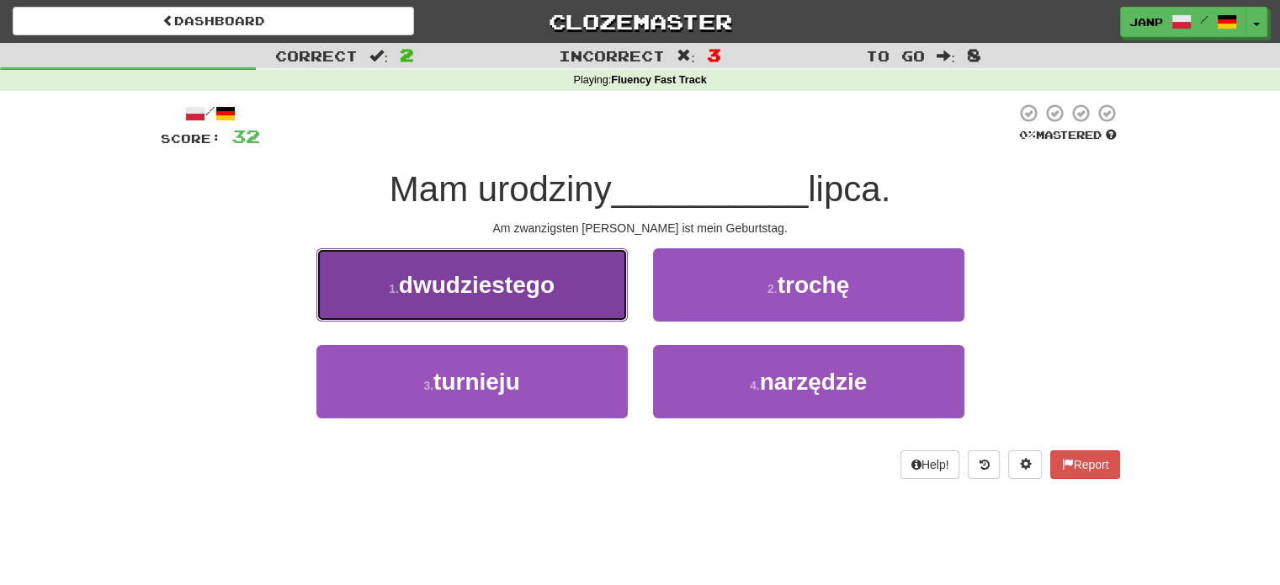
click at [568, 299] on button "1 . dwudziestego" at bounding box center [471, 284] width 311 height 73
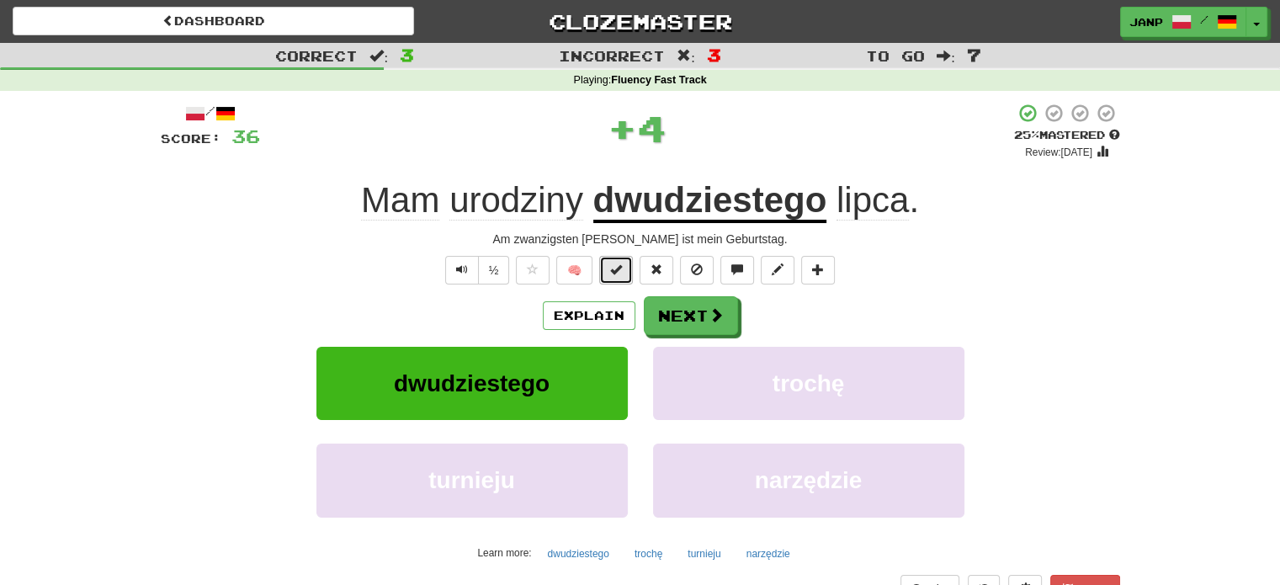
click at [627, 274] on button at bounding box center [616, 270] width 34 height 29
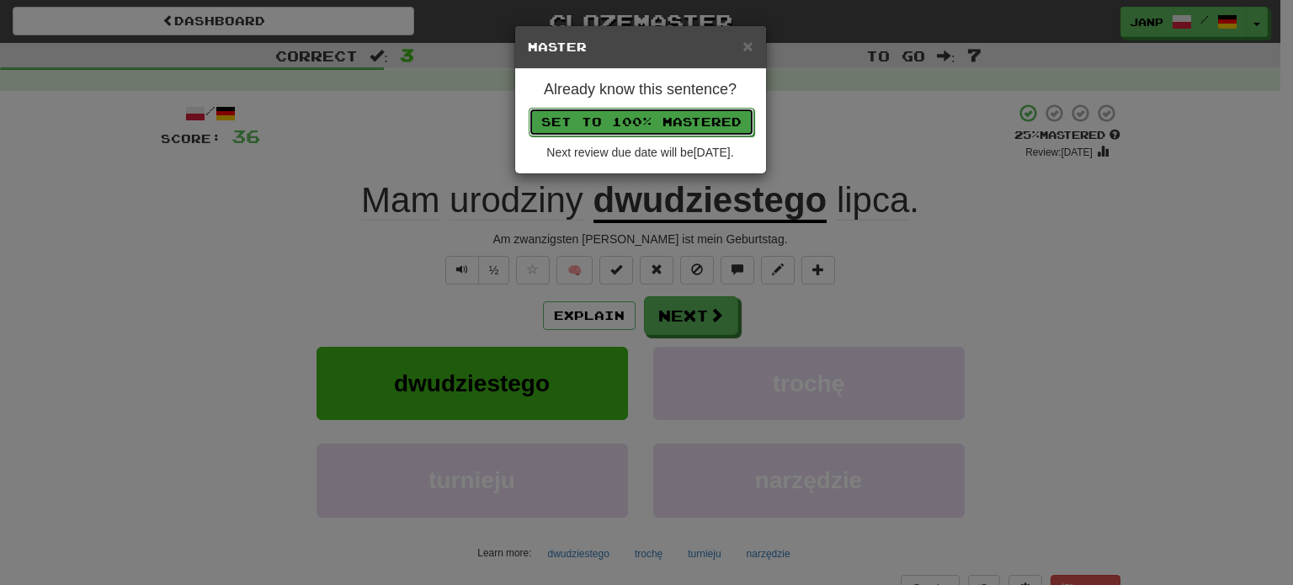
click at [677, 120] on button "Set to 100% Mastered" at bounding box center [641, 122] width 226 height 29
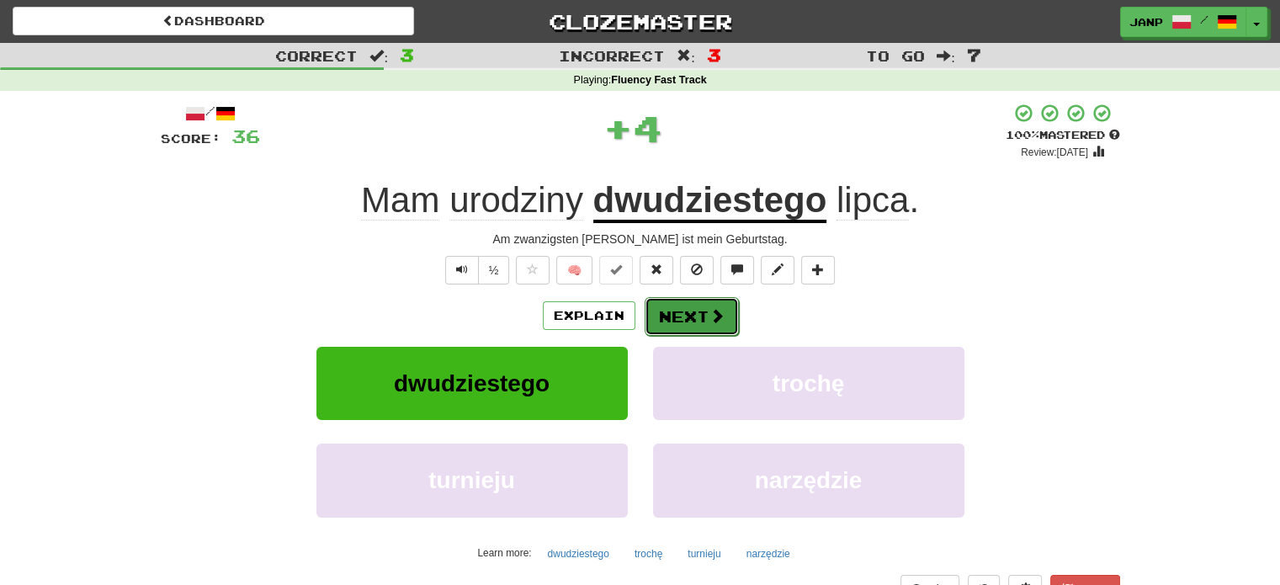
click at [734, 317] on button "Next" at bounding box center [692, 316] width 94 height 39
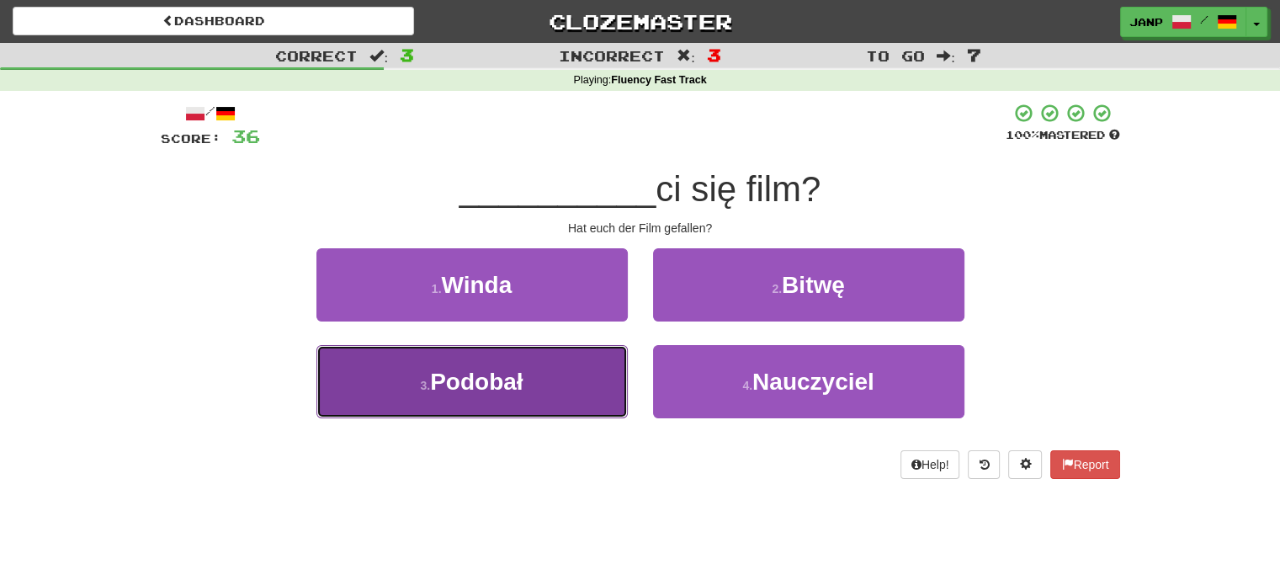
click at [570, 364] on button "3 . Podobał" at bounding box center [471, 381] width 311 height 73
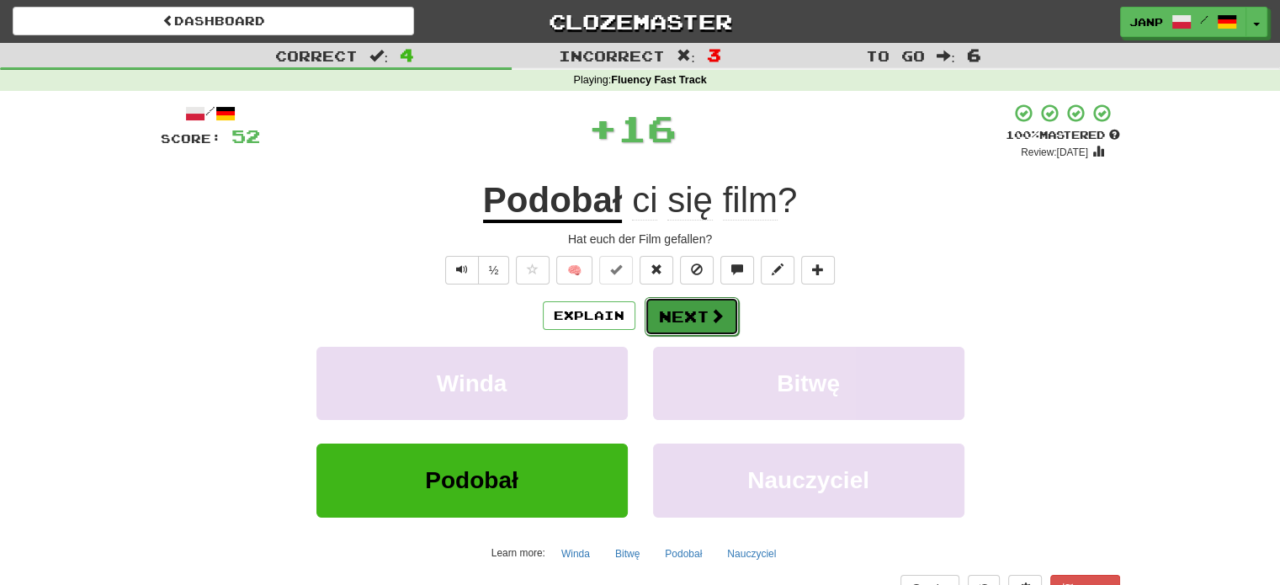
click at [690, 322] on button "Next" at bounding box center [692, 316] width 94 height 39
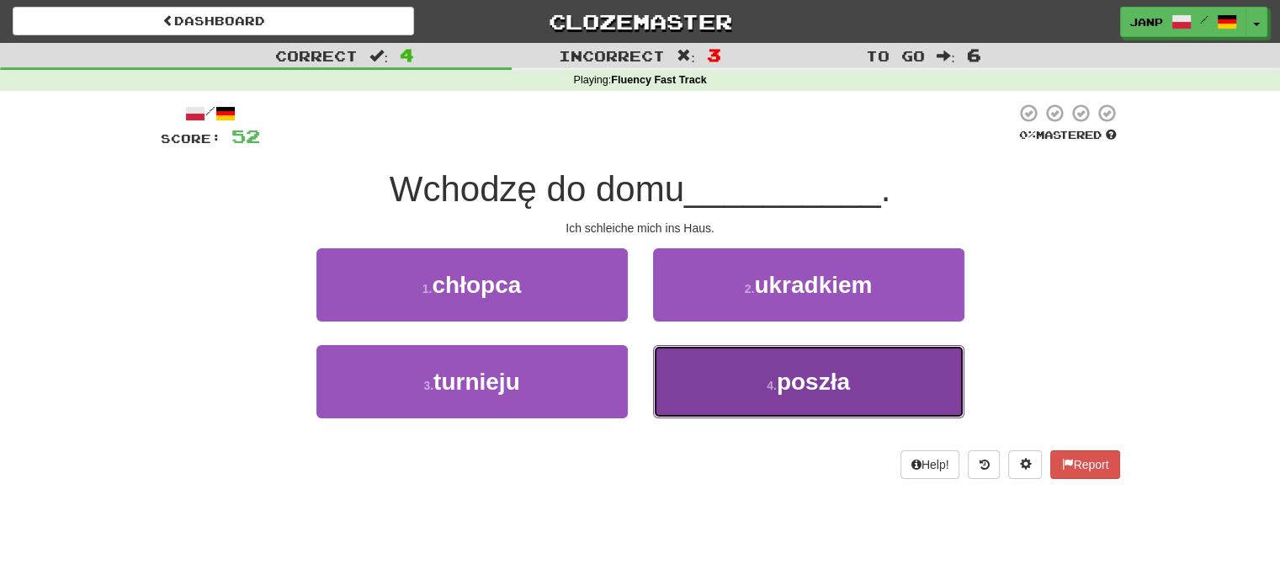
click at [744, 366] on button "4 . poszła" at bounding box center [808, 381] width 311 height 73
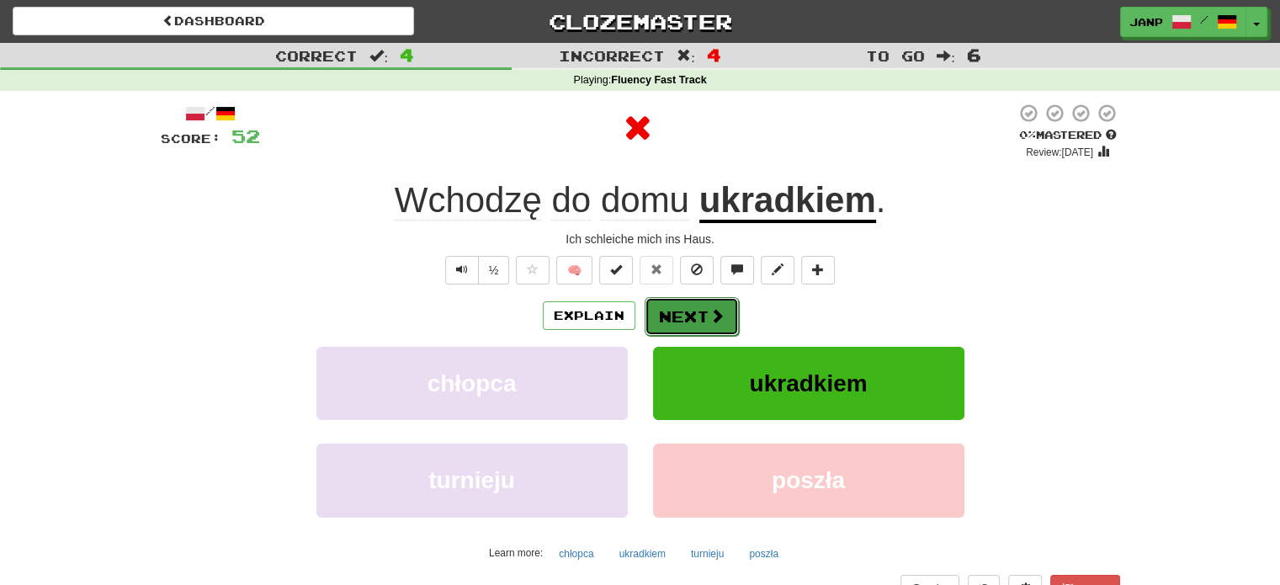
click at [709, 308] on span at bounding box center [716, 315] width 15 height 15
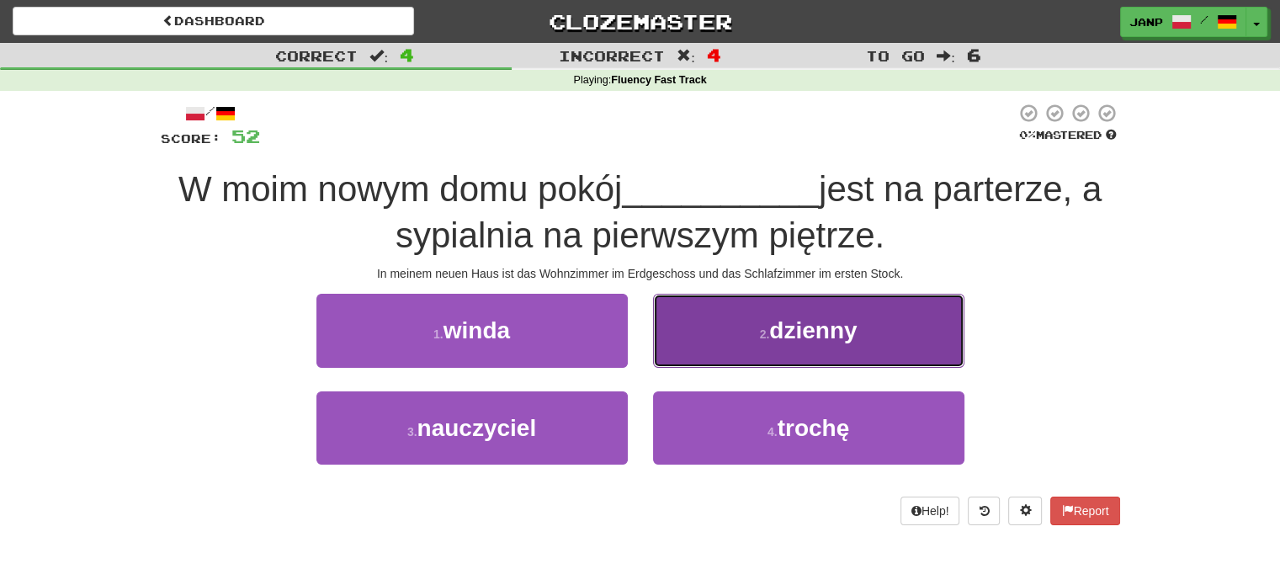
click at [741, 335] on button "2 . dzienny" at bounding box center [808, 330] width 311 height 73
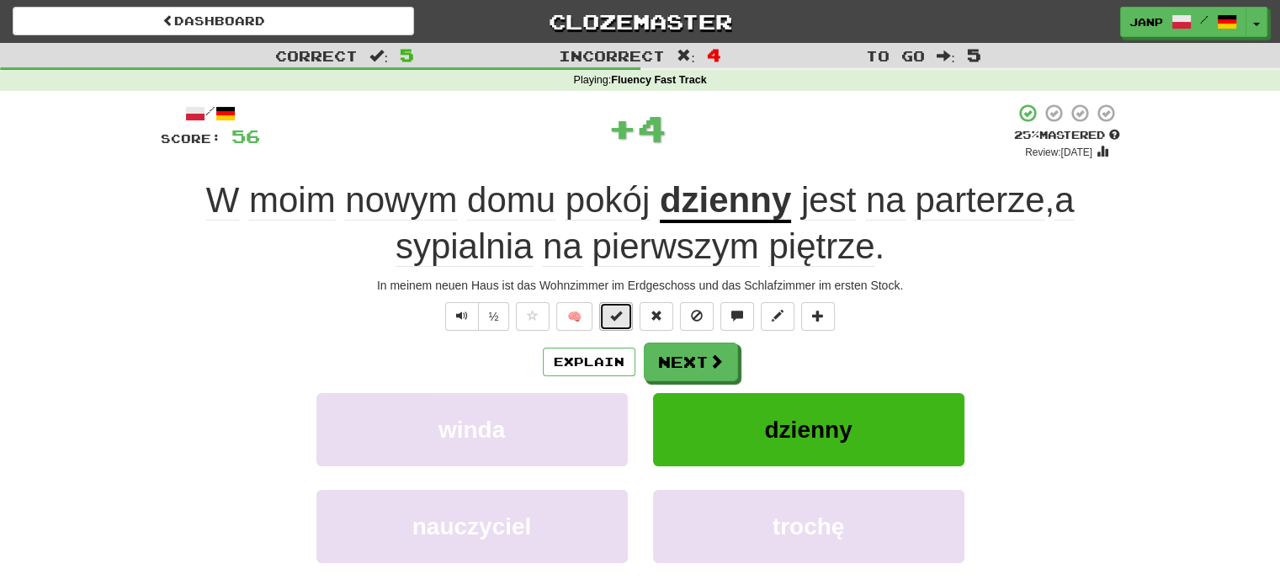
click at [623, 303] on button at bounding box center [616, 316] width 34 height 29
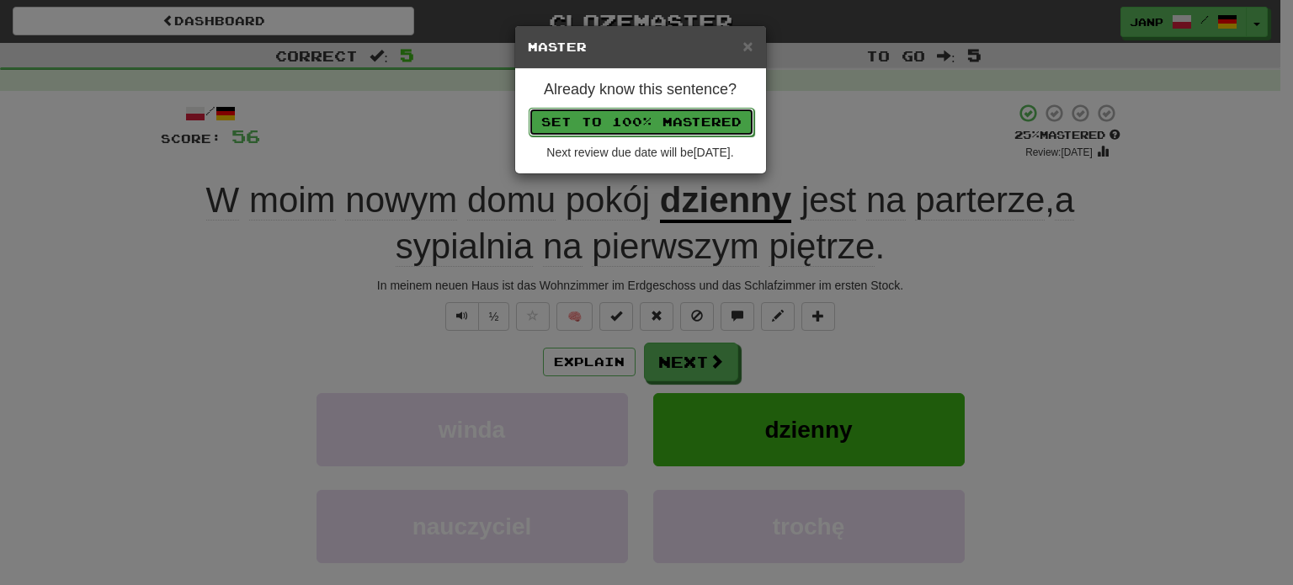
click at [661, 113] on button "Set to 100% Mastered" at bounding box center [641, 122] width 226 height 29
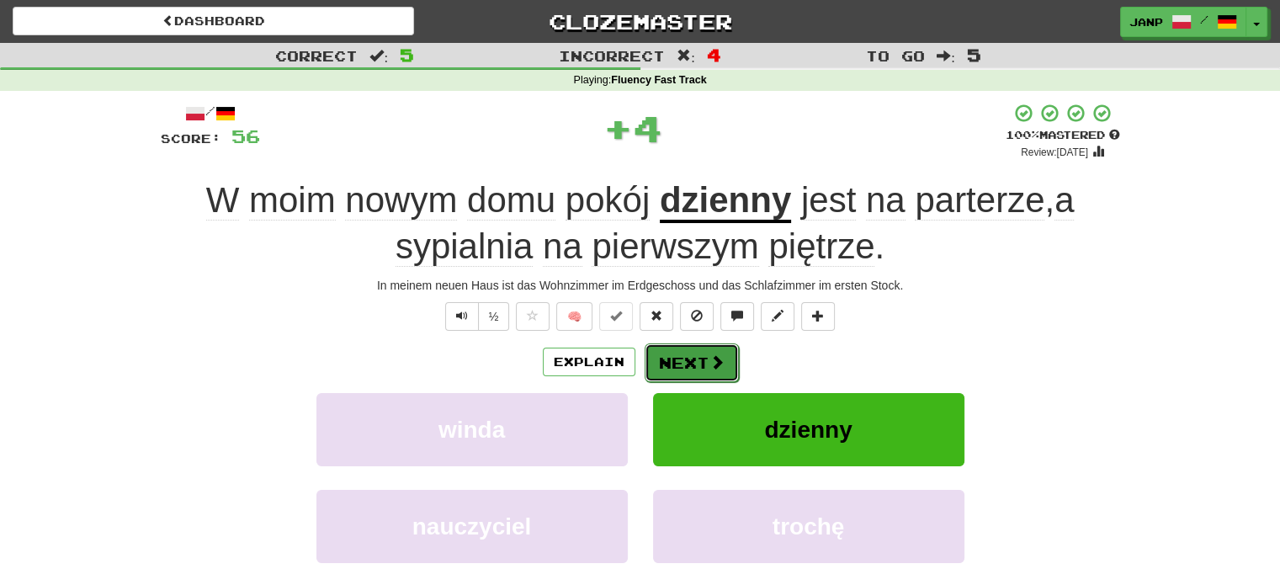
click at [710, 374] on button "Next" at bounding box center [692, 362] width 94 height 39
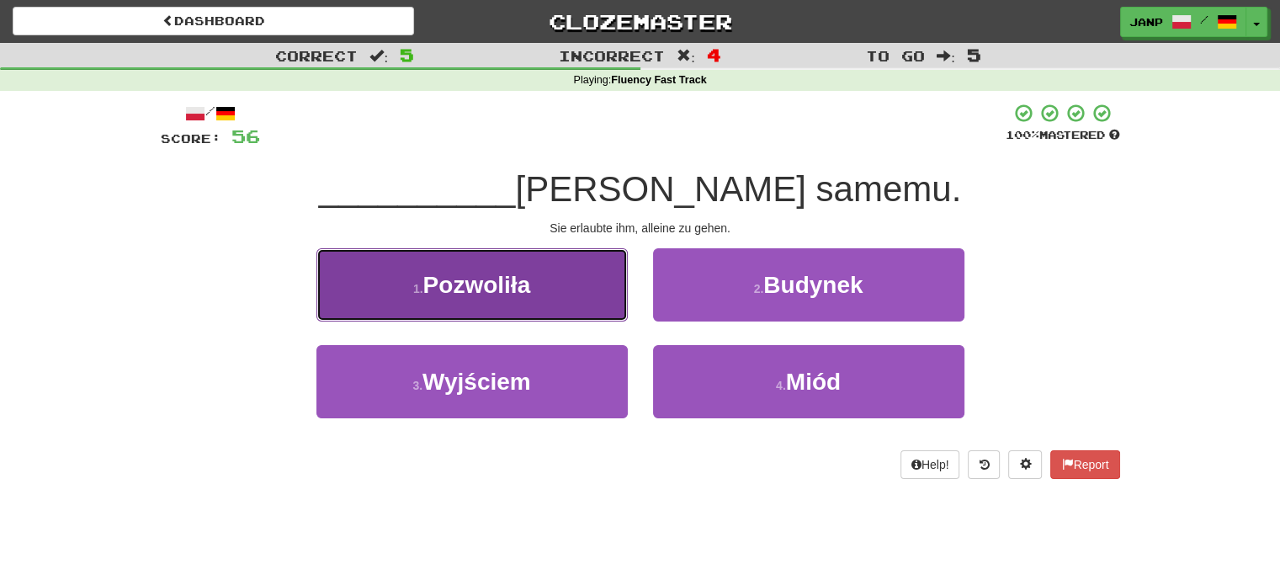
click at [573, 312] on button "1 . Pozwoliła" at bounding box center [471, 284] width 311 height 73
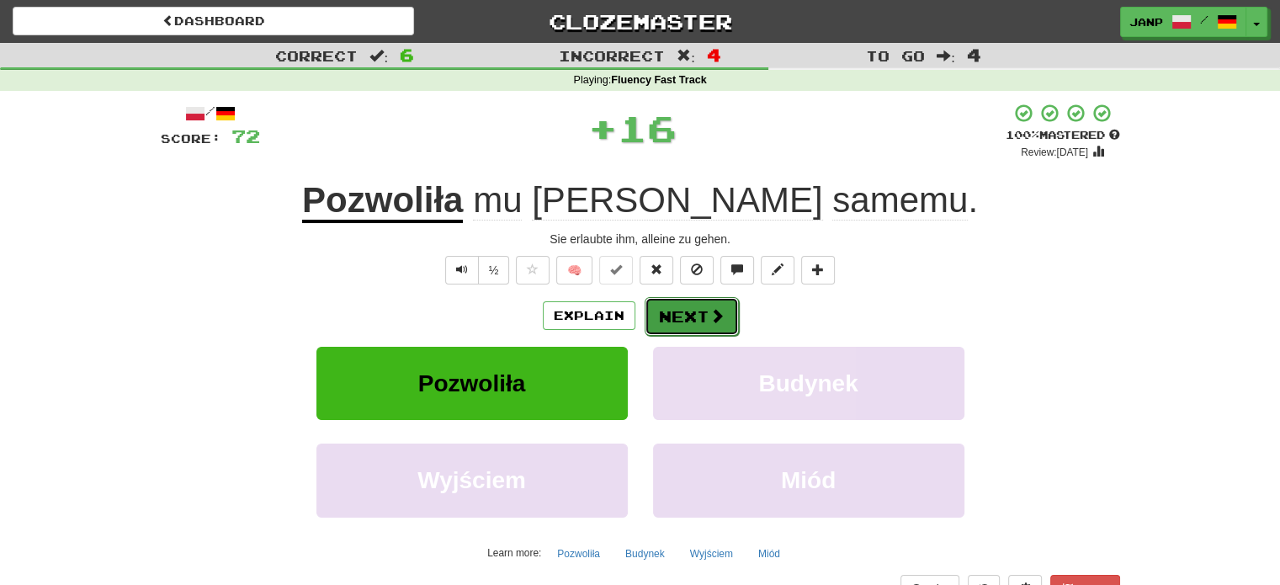
click at [698, 319] on button "Next" at bounding box center [692, 316] width 94 height 39
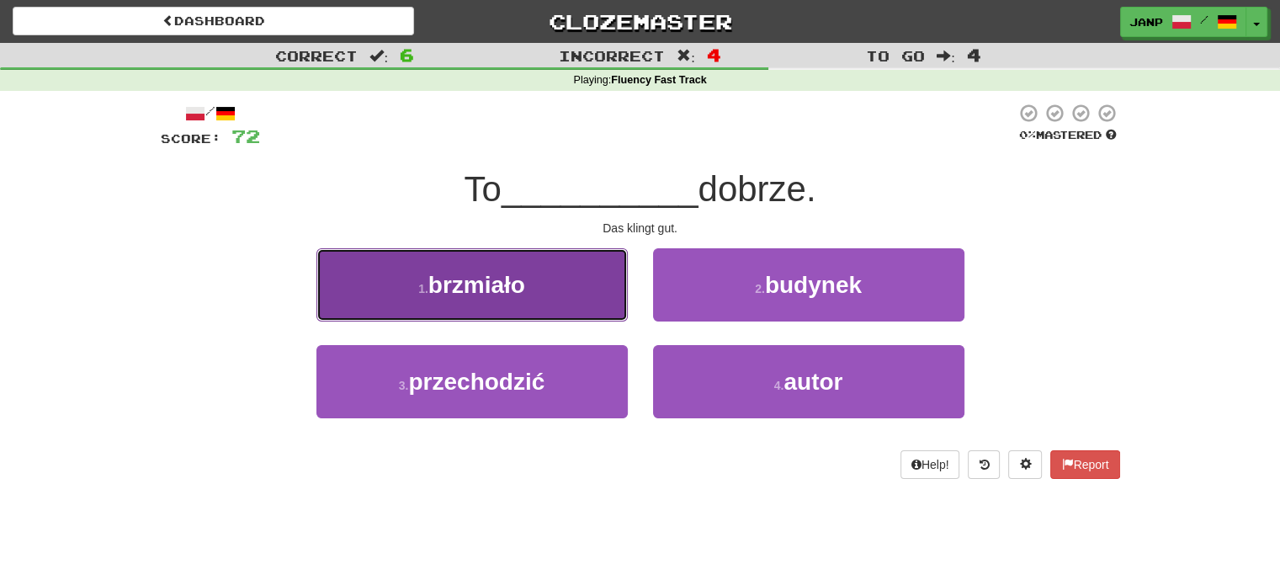
click at [584, 292] on button "1 . brzmiało" at bounding box center [471, 284] width 311 height 73
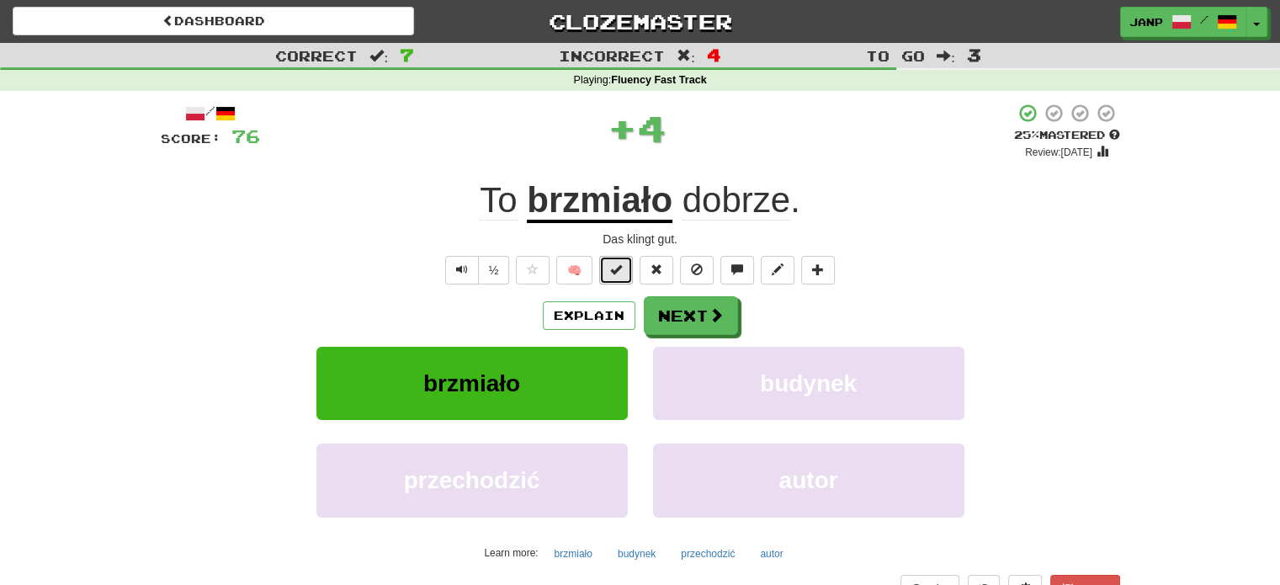
click at [619, 276] on button at bounding box center [616, 270] width 34 height 29
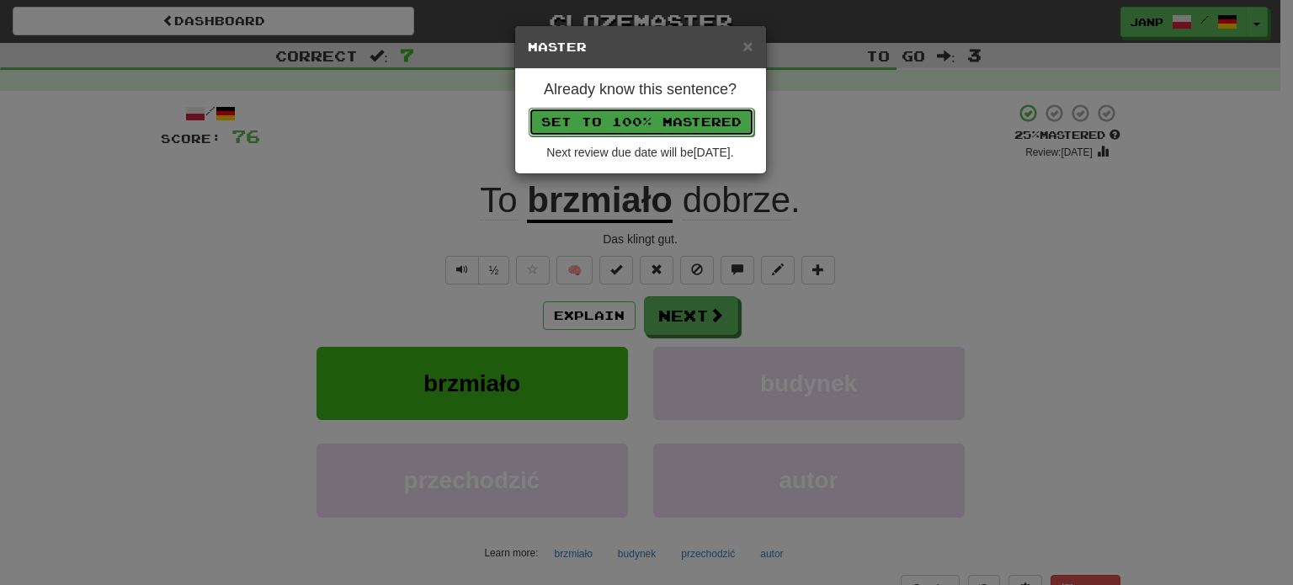
click at [653, 112] on button "Set to 100% Mastered" at bounding box center [641, 122] width 226 height 29
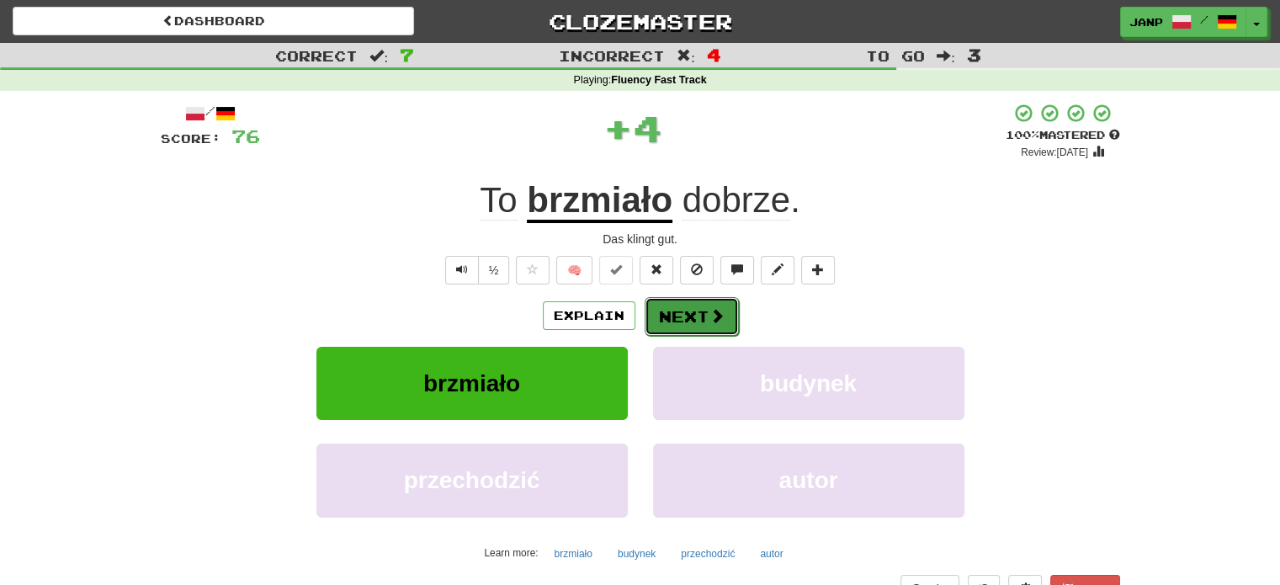
click at [721, 313] on span at bounding box center [716, 315] width 15 height 15
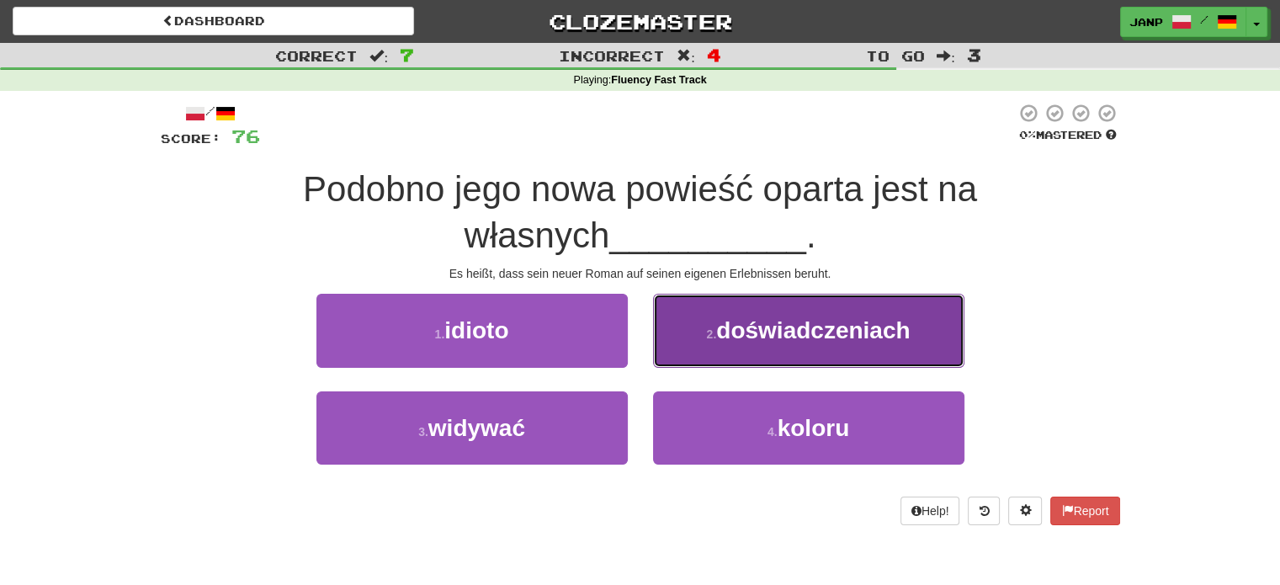
click at [693, 344] on button "2 . doświadczeniach" at bounding box center [808, 330] width 311 height 73
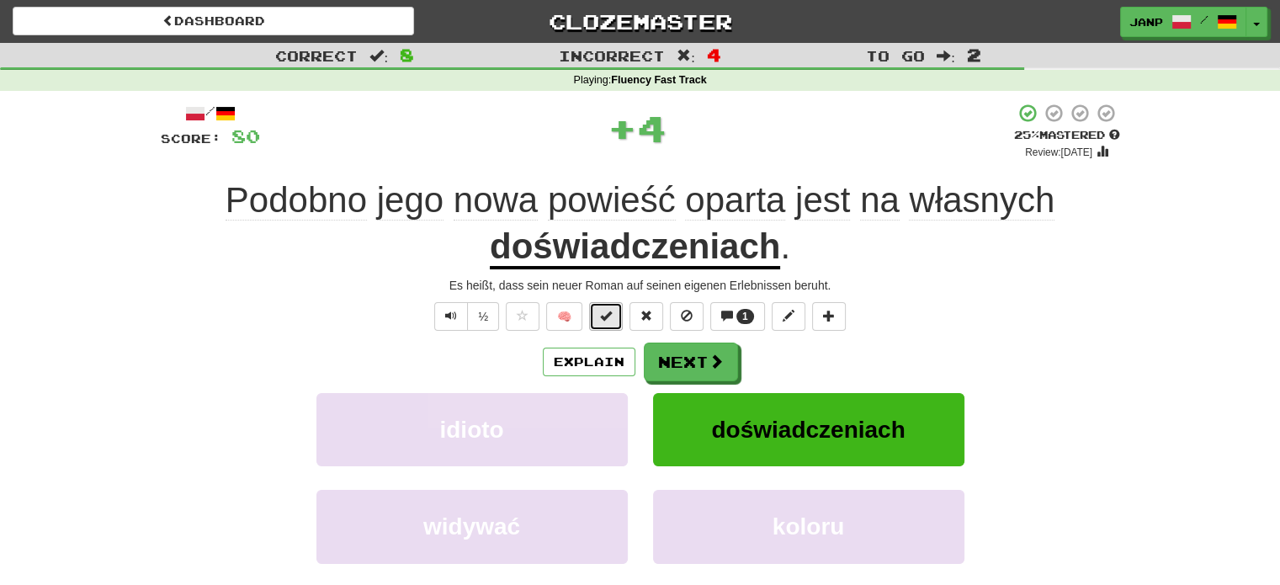
click at [604, 305] on button at bounding box center [606, 316] width 34 height 29
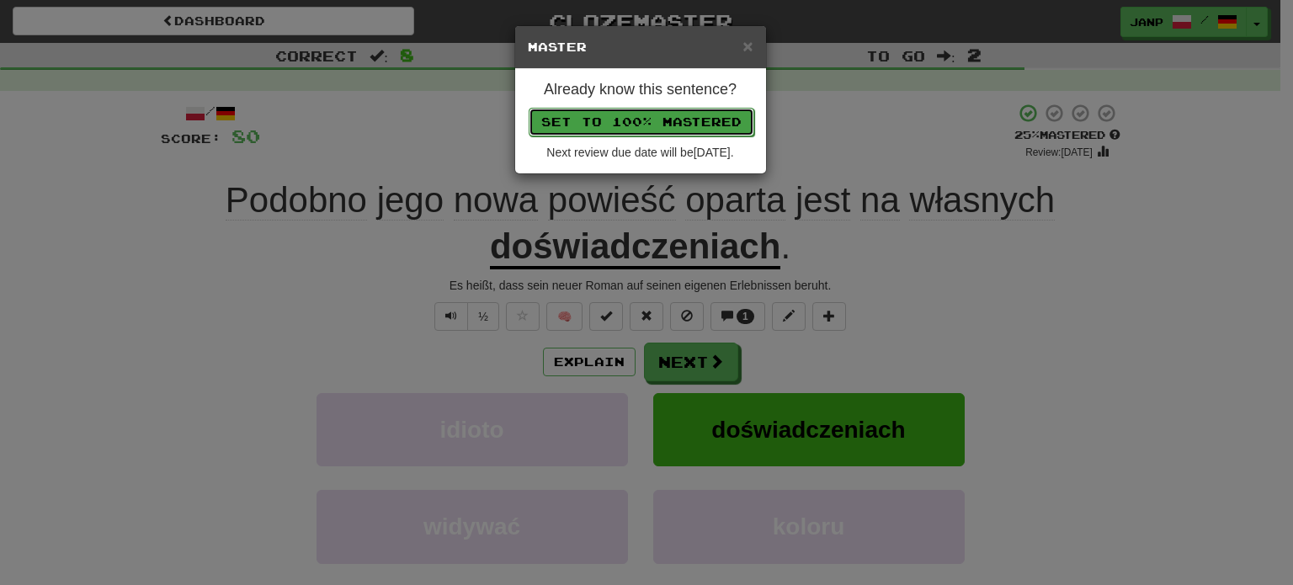
click at [644, 125] on button "Set to 100% Mastered" at bounding box center [641, 122] width 226 height 29
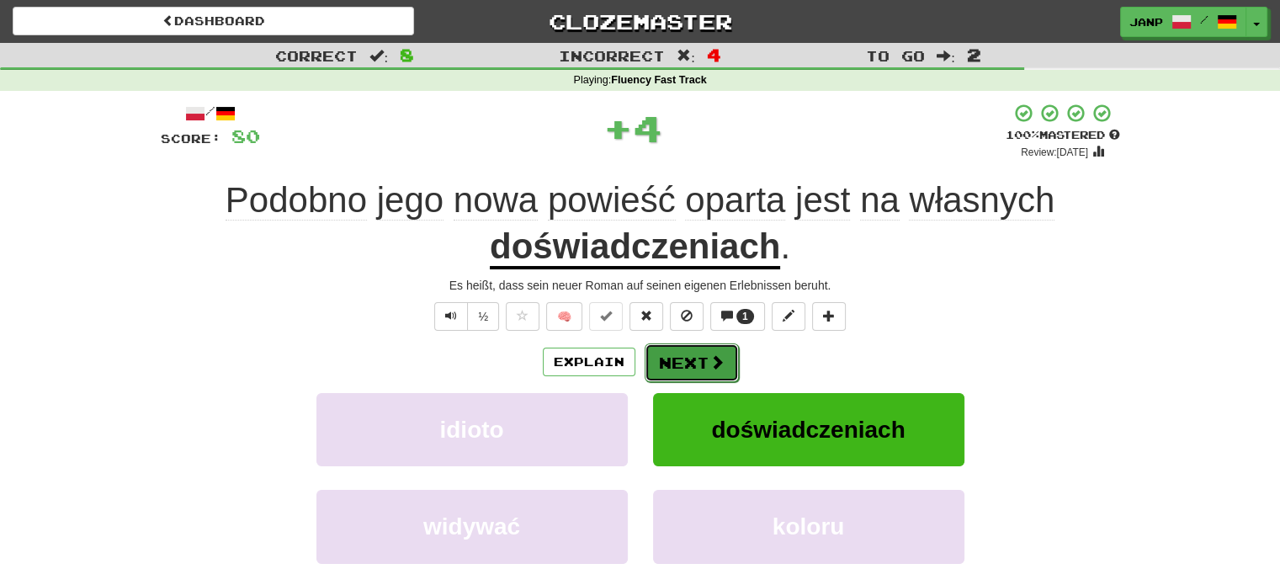
click at [705, 353] on button "Next" at bounding box center [692, 362] width 94 height 39
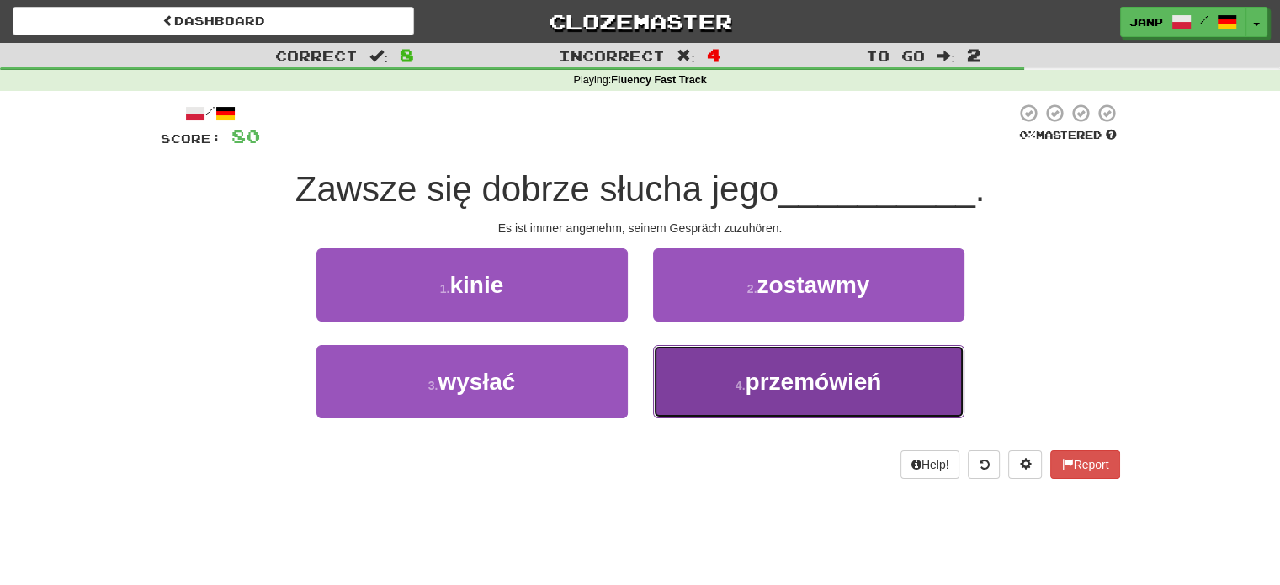
click at [714, 381] on button "4 . przemówień" at bounding box center [808, 381] width 311 height 73
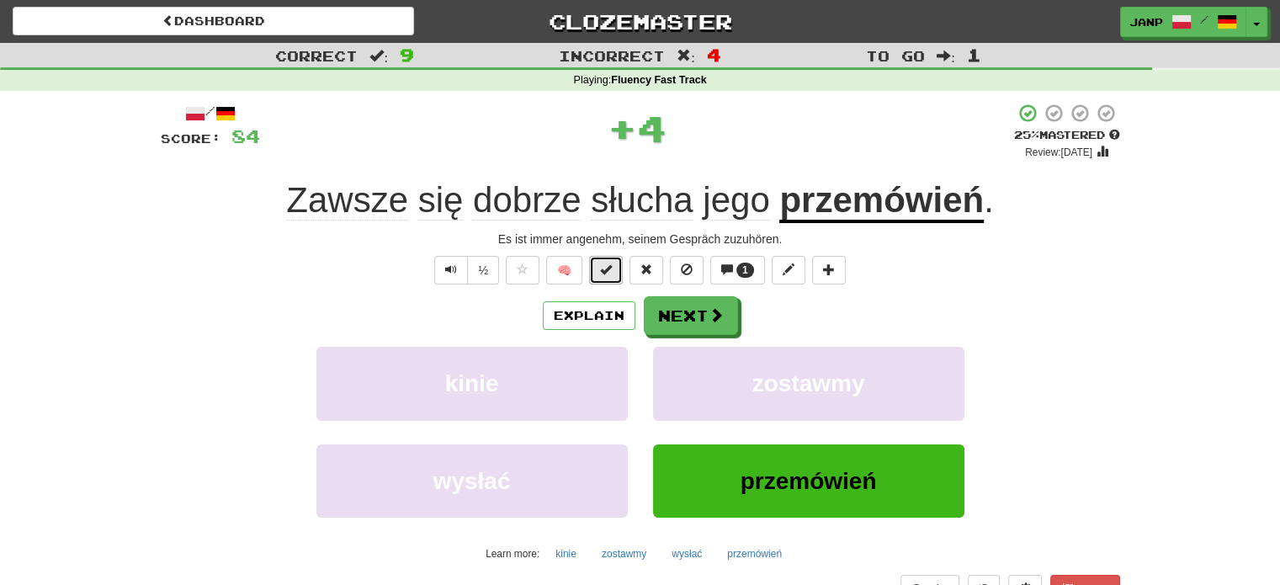
click at [604, 274] on span at bounding box center [606, 269] width 12 height 12
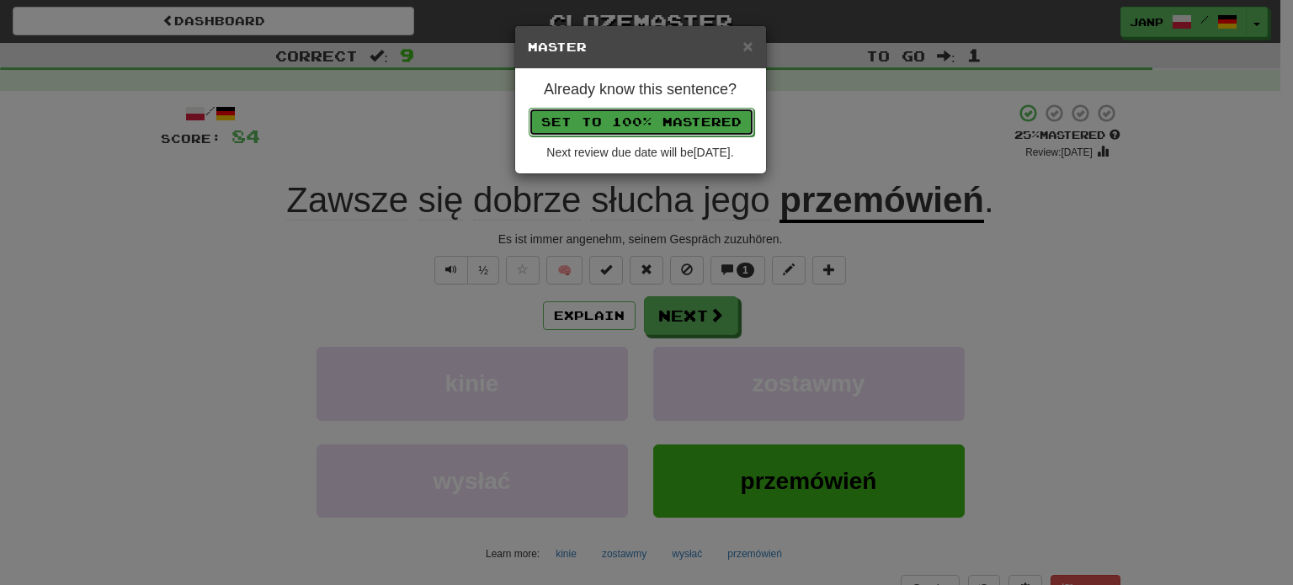
click at [630, 119] on button "Set to 100% Mastered" at bounding box center [641, 122] width 226 height 29
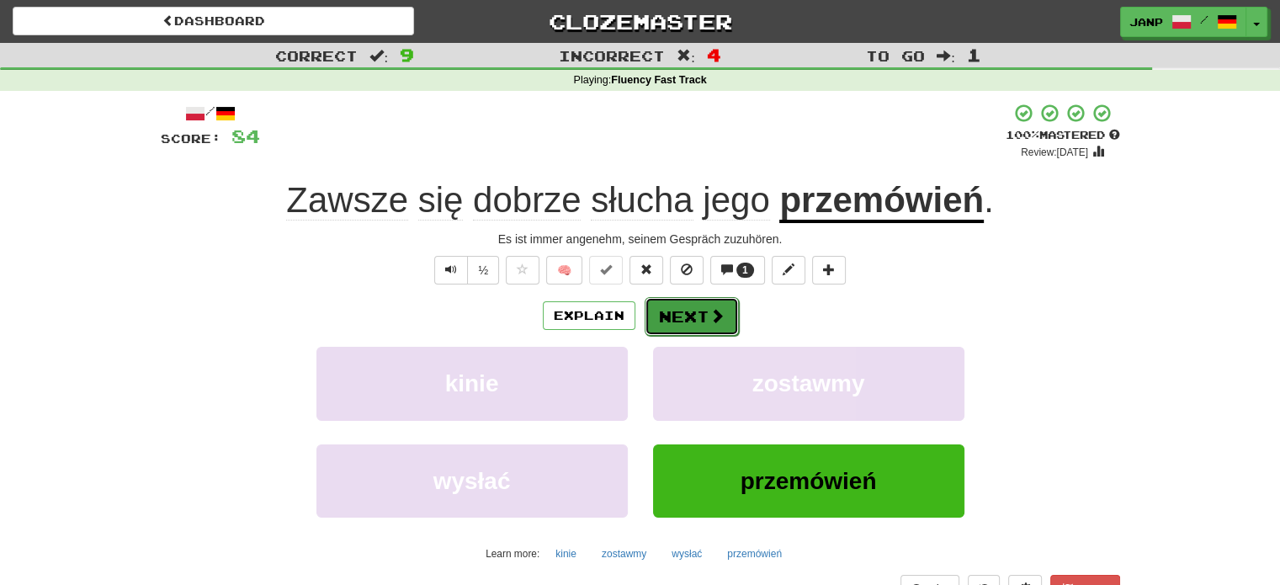
click at [692, 316] on button "Next" at bounding box center [692, 316] width 94 height 39
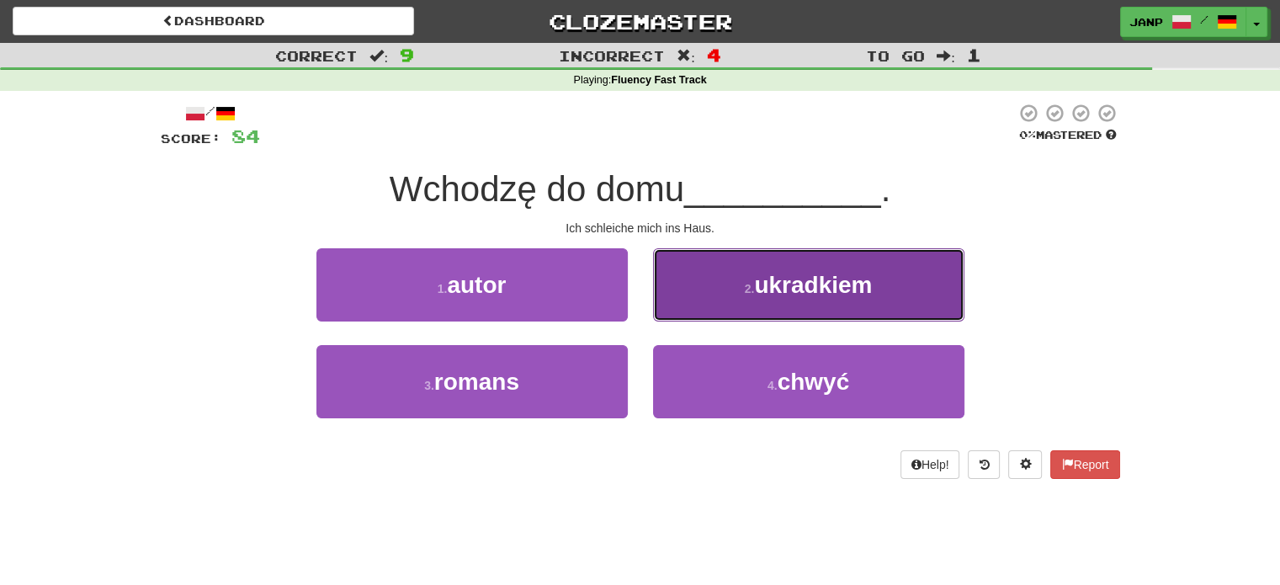
click at [723, 310] on button "2 . ukradkiem" at bounding box center [808, 284] width 311 height 73
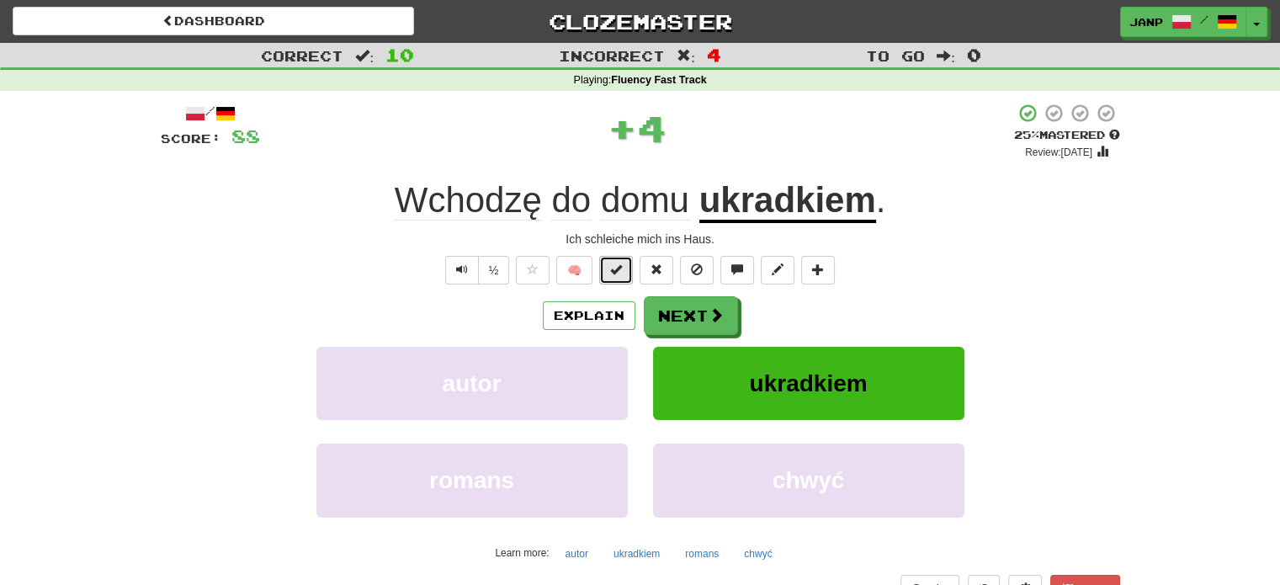
click at [619, 275] on span at bounding box center [616, 269] width 12 height 12
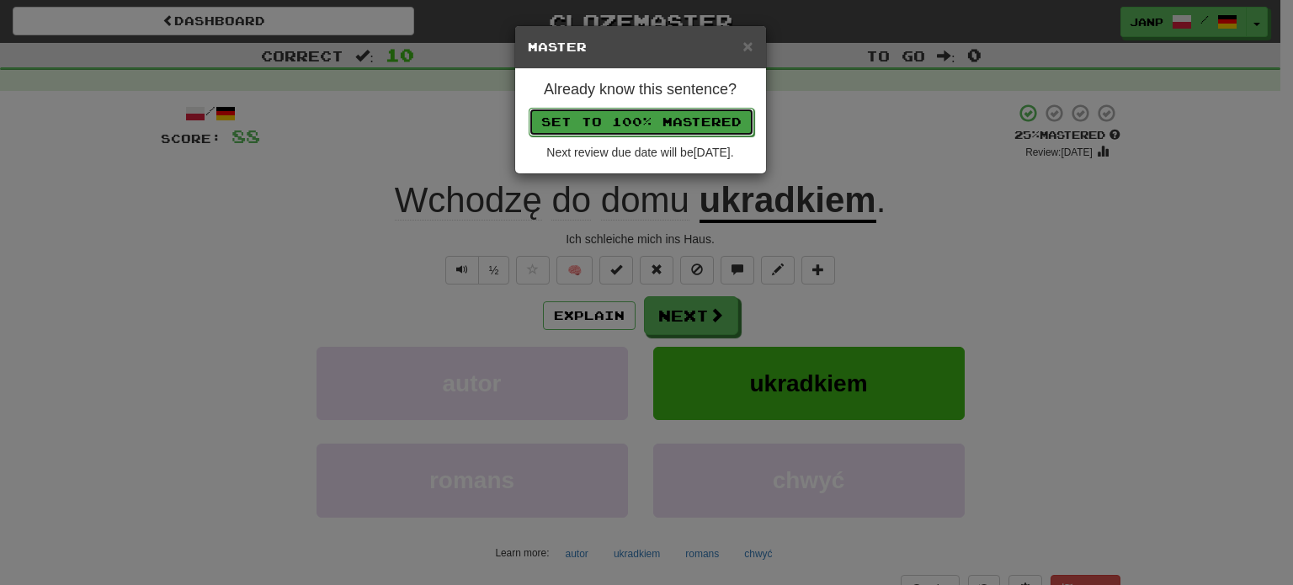
click at [632, 124] on button "Set to 100% Mastered" at bounding box center [641, 122] width 226 height 29
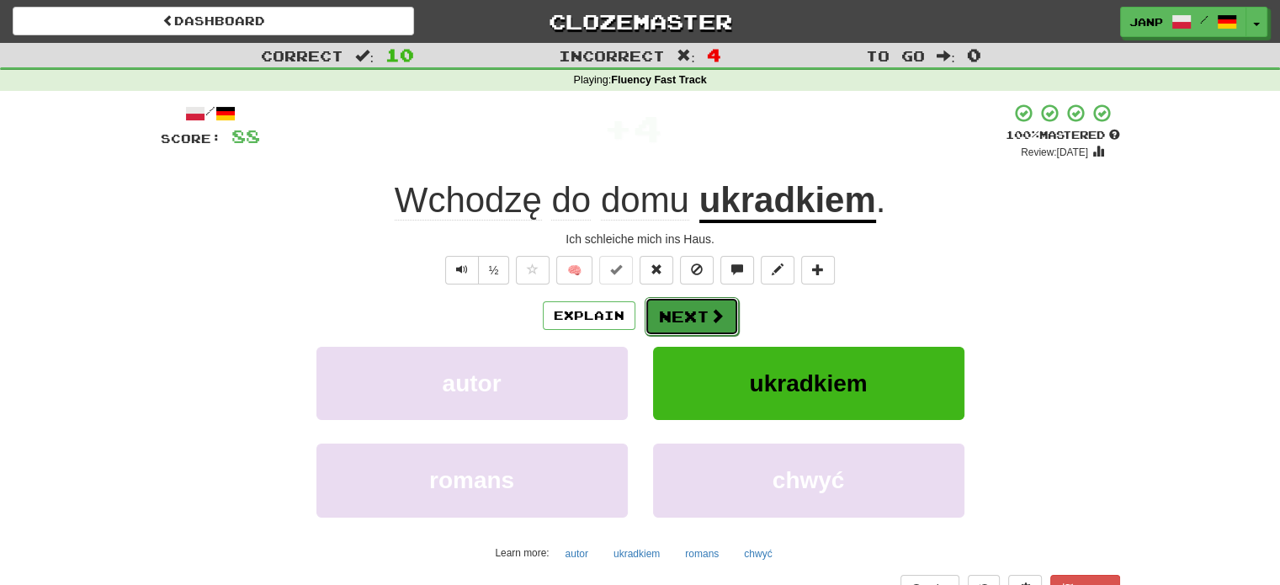
click at [705, 315] on button "Next" at bounding box center [692, 316] width 94 height 39
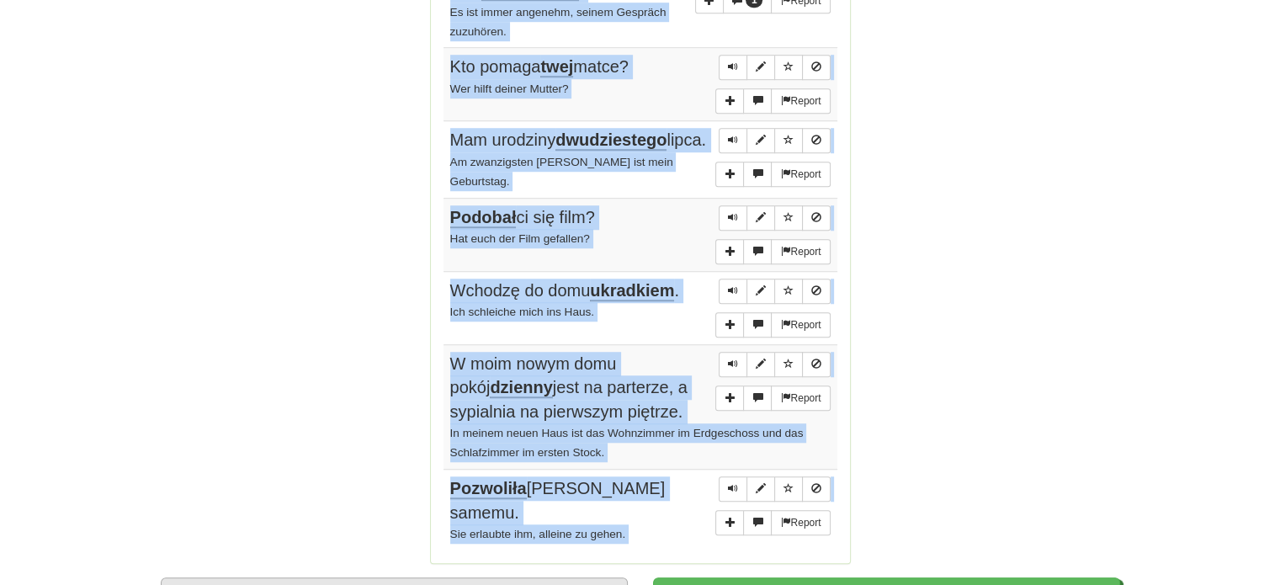
scroll to position [1229, 0]
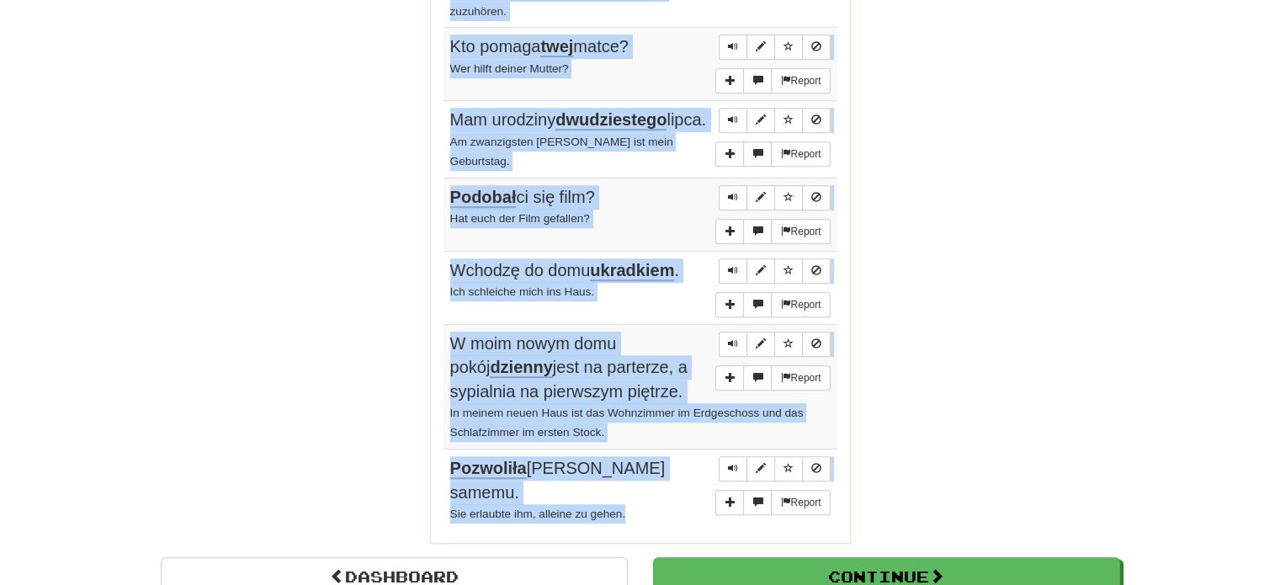
drag, startPoint x: 448, startPoint y: 238, endPoint x: 653, endPoint y: 496, distance: 330.0
click at [653, 496] on tbody "Report To brzmiało dobrze. Das klingt gut. 1 Report Podobno jego nowa powieść o…" at bounding box center [640, 102] width 394 height 855
copy tbody "To brzmiało dobrze. Das klingt gut. 1 Report Podobno jego nowa powieść oparta j…"
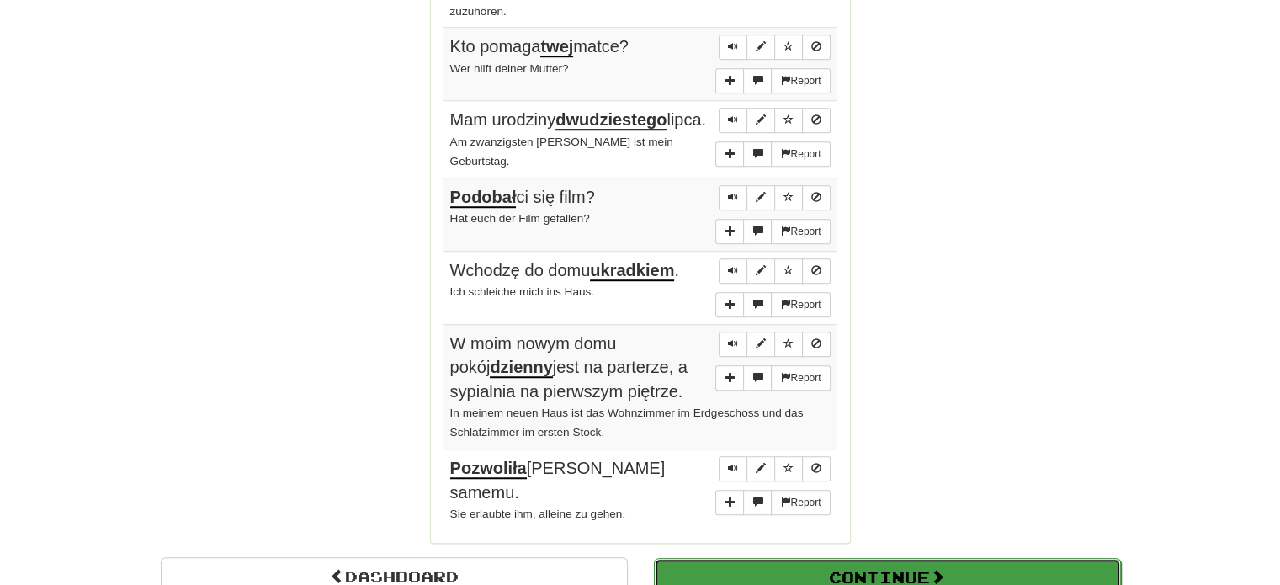
click at [767, 568] on button "Continue" at bounding box center [887, 577] width 467 height 39
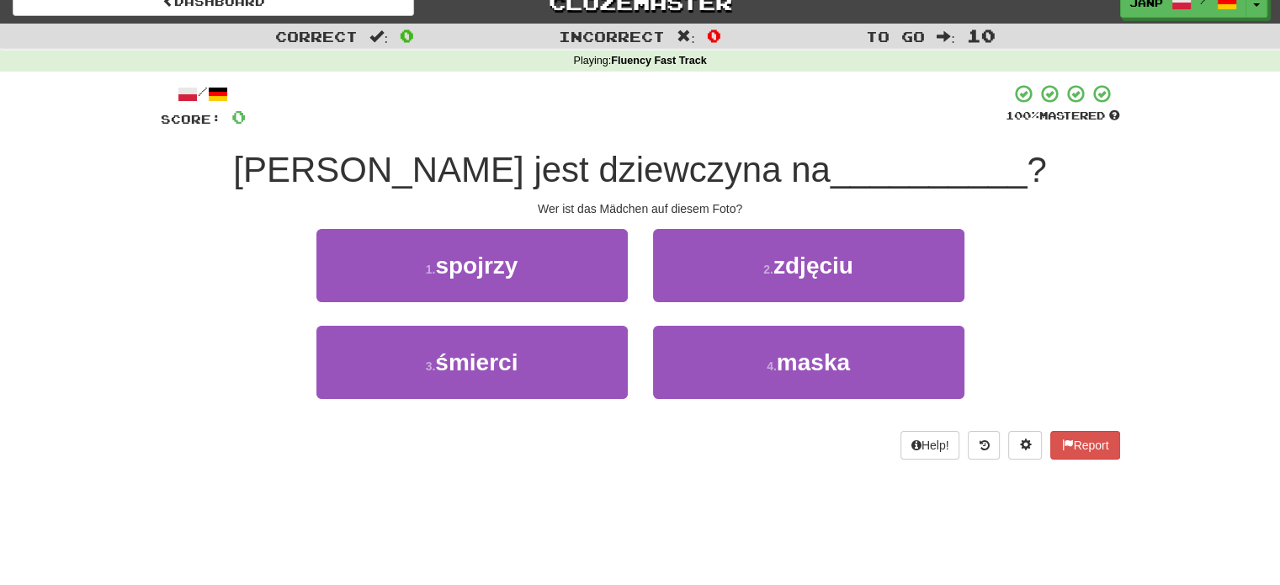
scroll to position [19, 0]
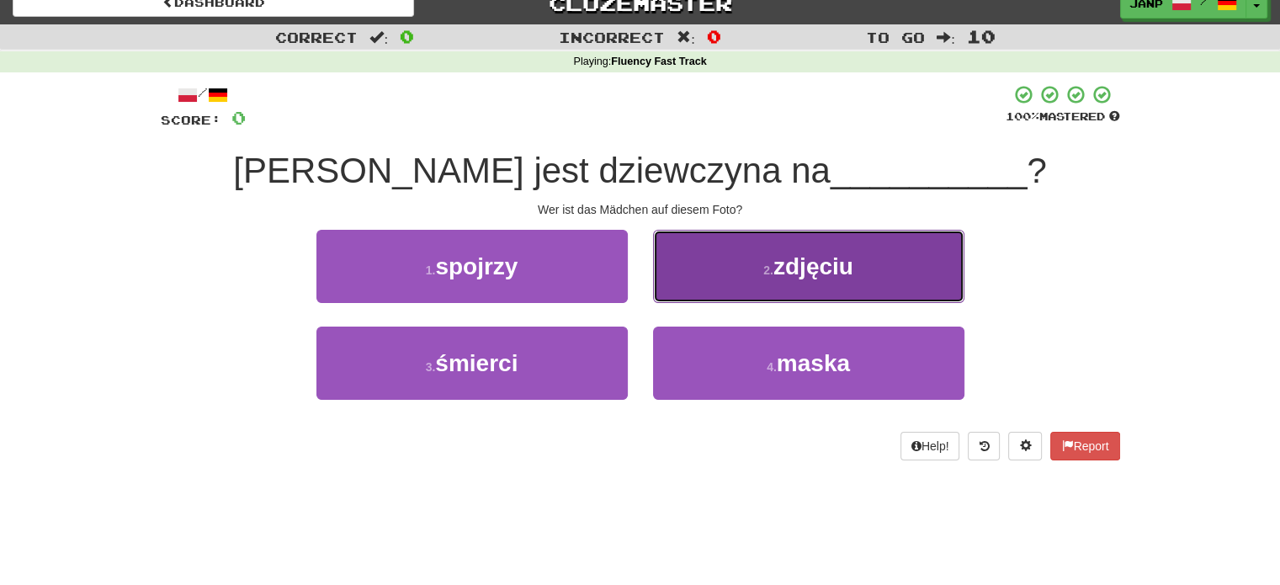
click at [770, 273] on small "2 ." at bounding box center [768, 269] width 10 height 13
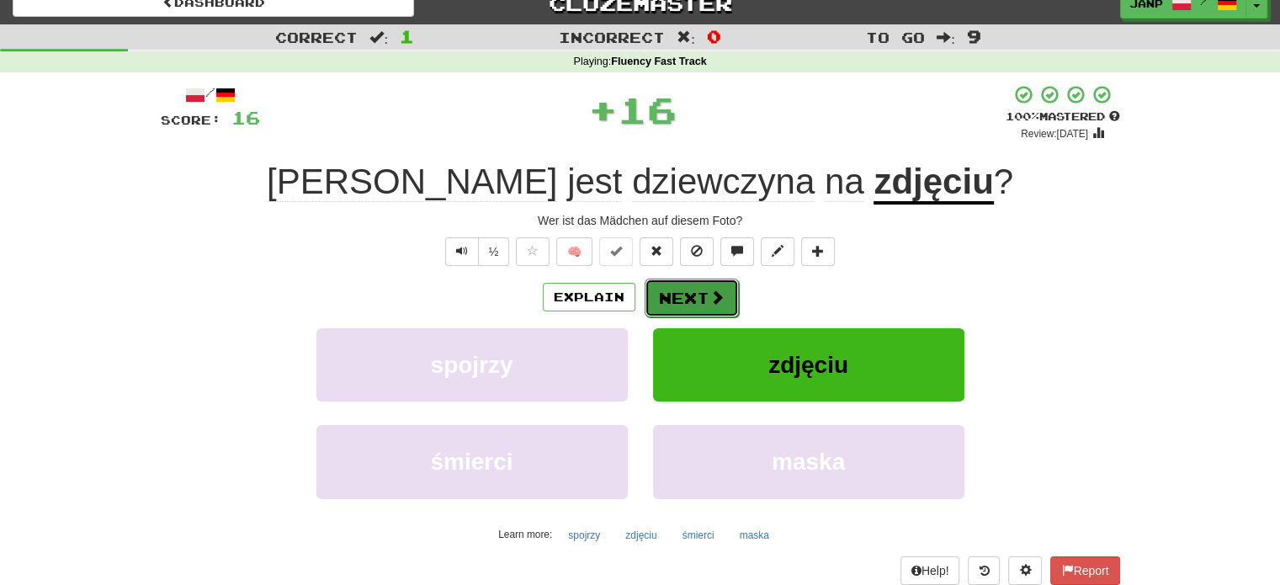
click at [703, 295] on button "Next" at bounding box center [692, 298] width 94 height 39
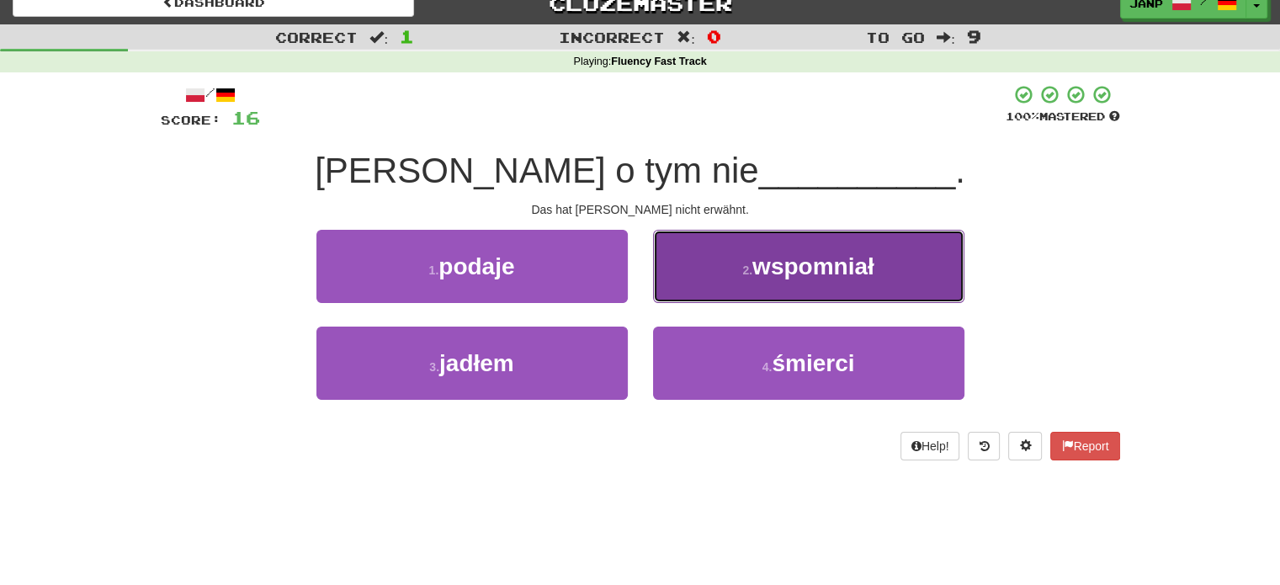
click at [707, 297] on button "2 . wspomniał" at bounding box center [808, 266] width 311 height 73
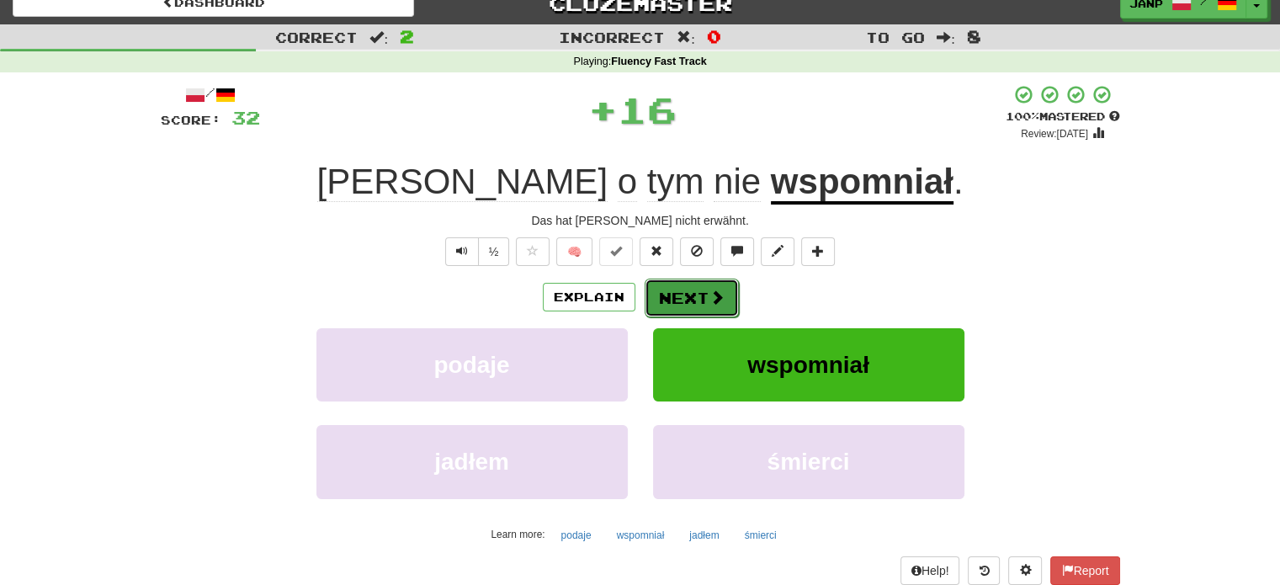
click at [692, 299] on button "Next" at bounding box center [692, 298] width 94 height 39
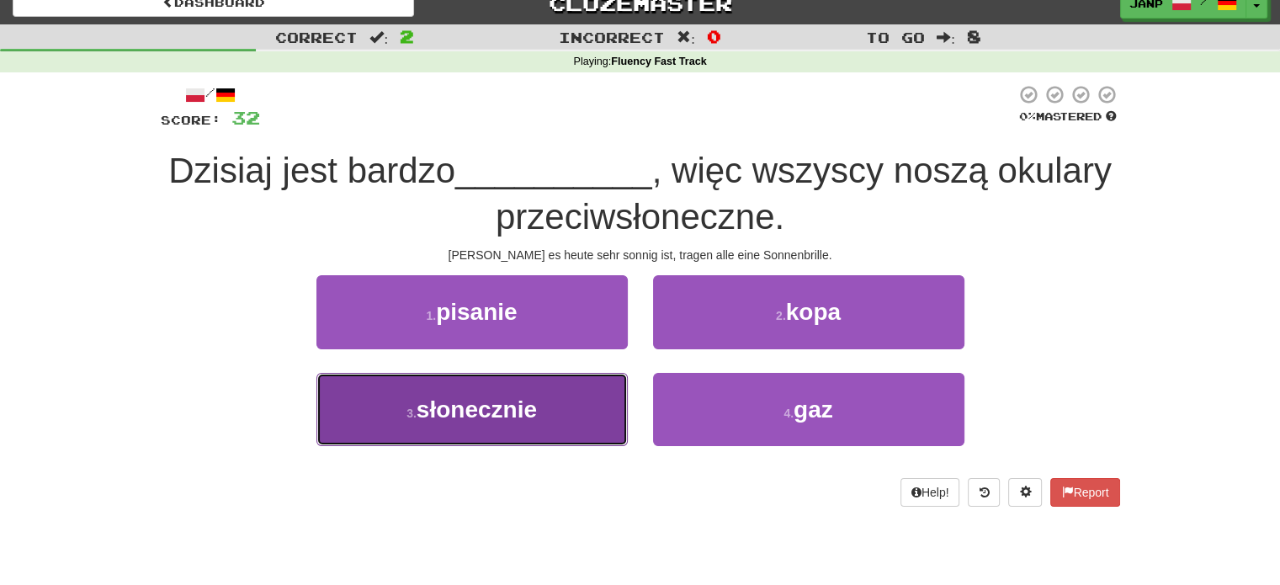
click at [566, 410] on button "3 . słonecznie" at bounding box center [471, 409] width 311 height 73
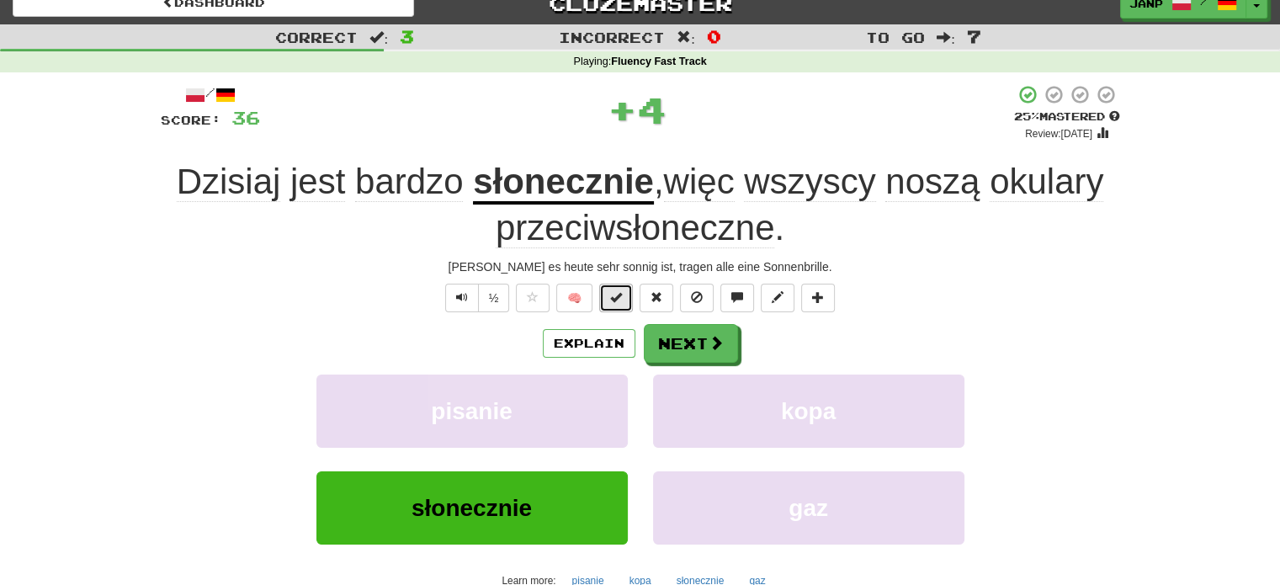
click at [610, 304] on button at bounding box center [616, 298] width 34 height 29
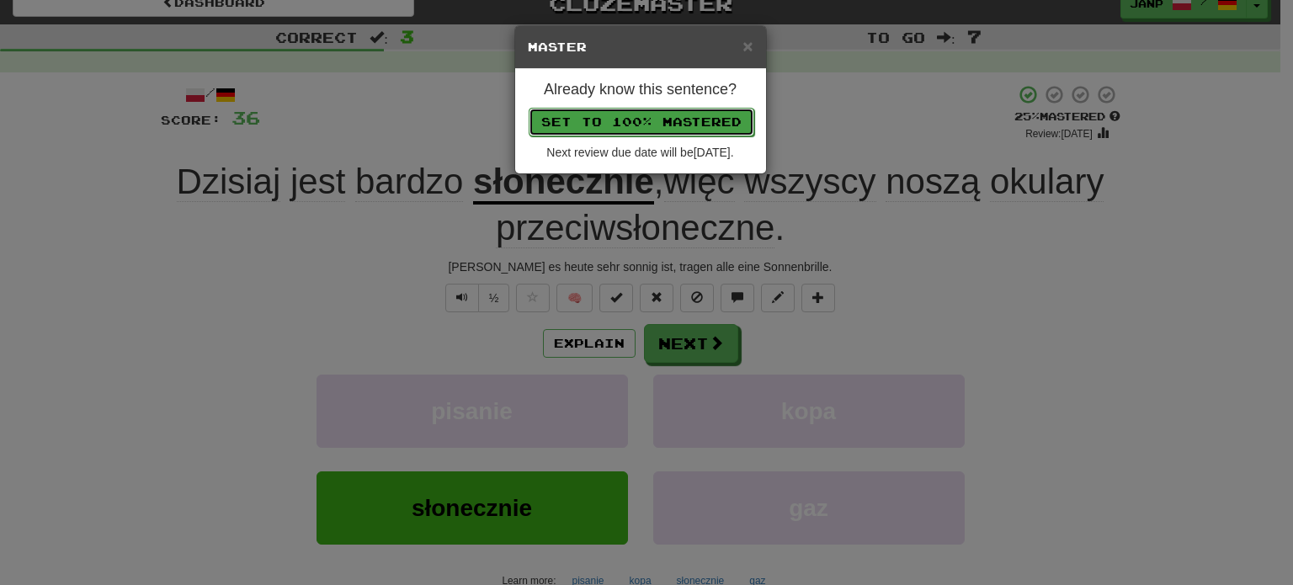
click at [627, 125] on button "Set to 100% Mastered" at bounding box center [641, 122] width 226 height 29
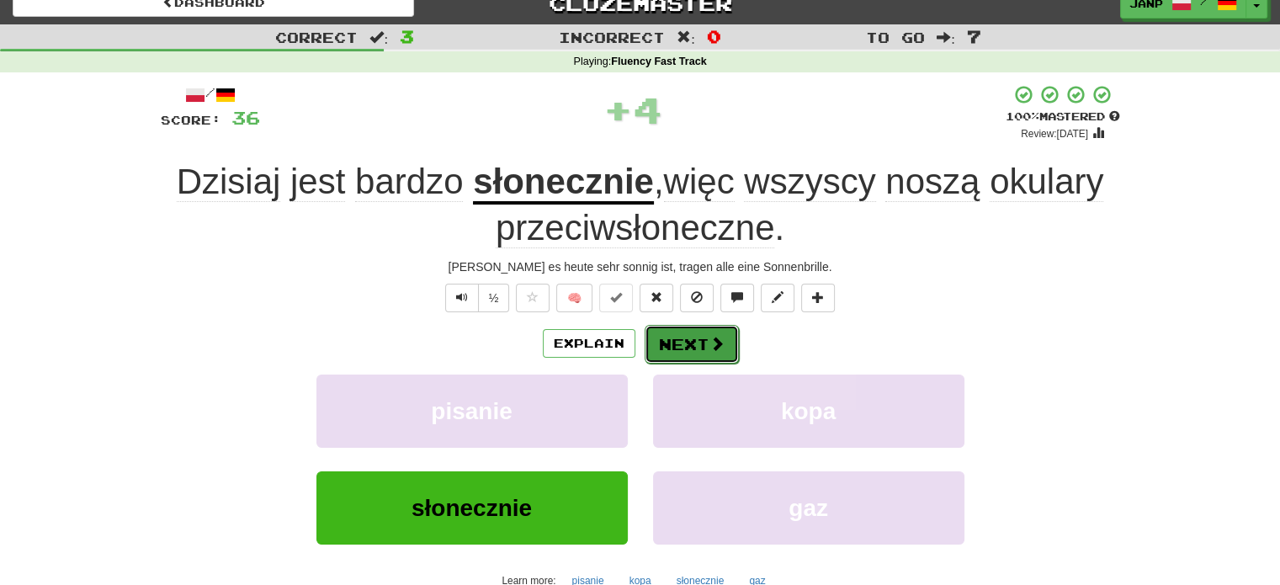
click at [720, 340] on span at bounding box center [716, 343] width 15 height 15
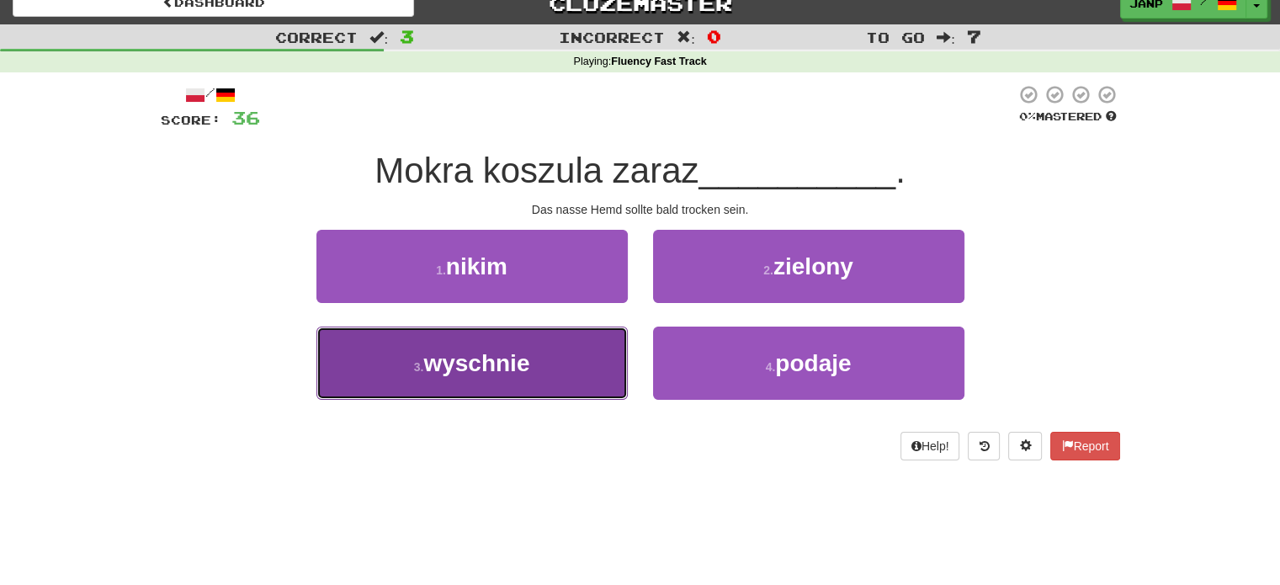
click at [539, 386] on button "3 . wyschnie" at bounding box center [471, 362] width 311 height 73
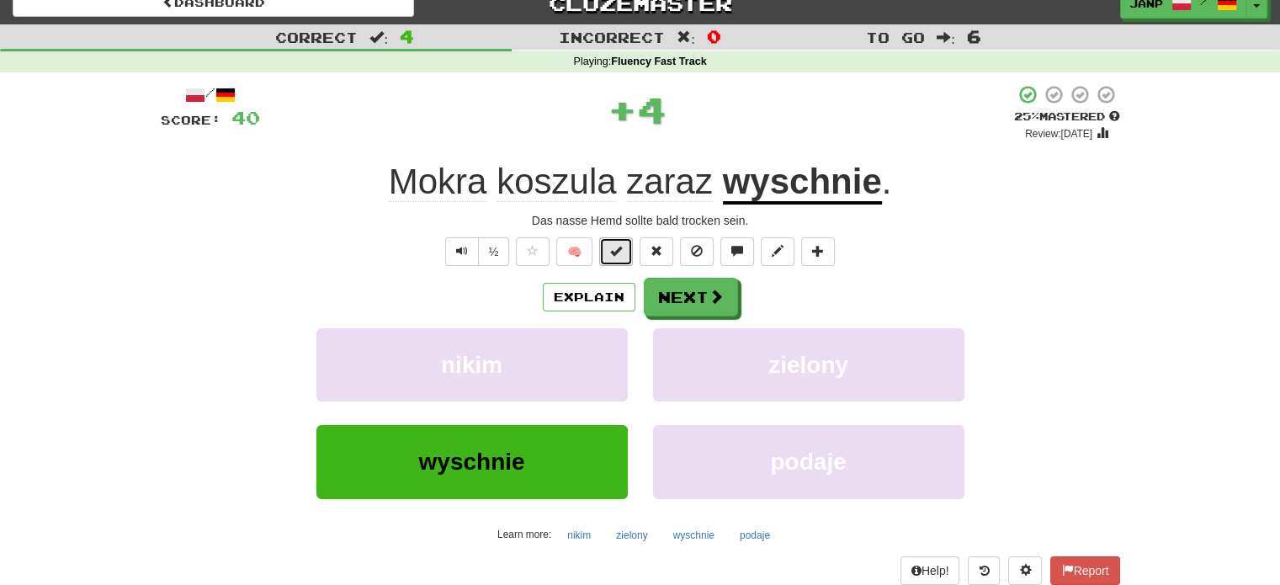
click at [620, 245] on span at bounding box center [616, 251] width 12 height 12
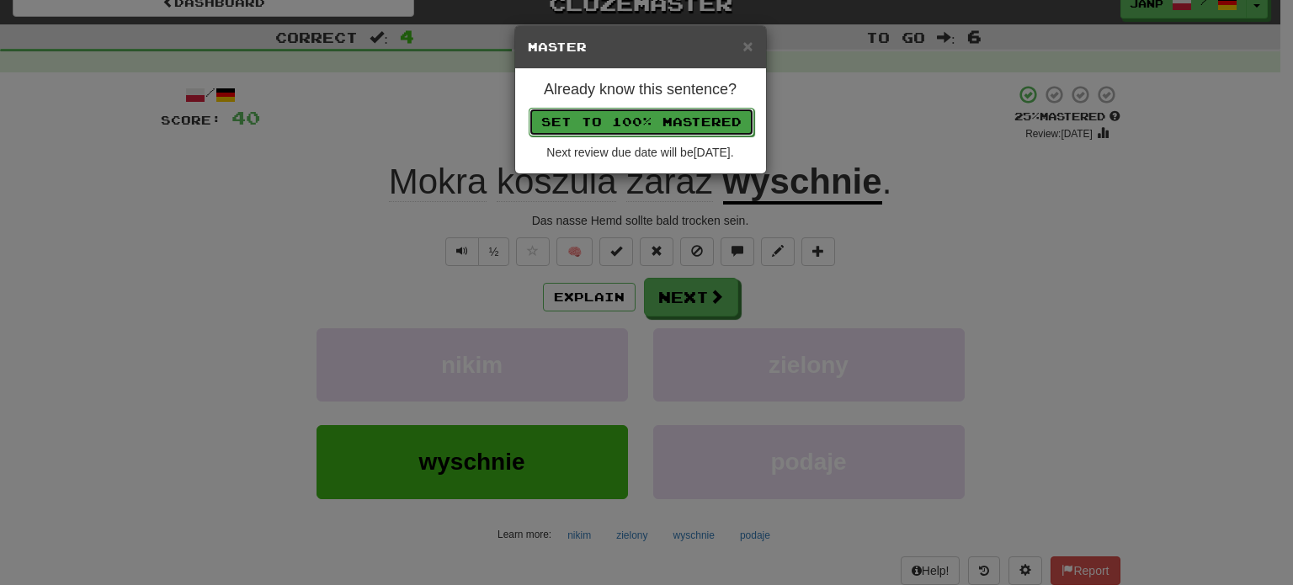
click at [668, 120] on button "Set to 100% Mastered" at bounding box center [641, 122] width 226 height 29
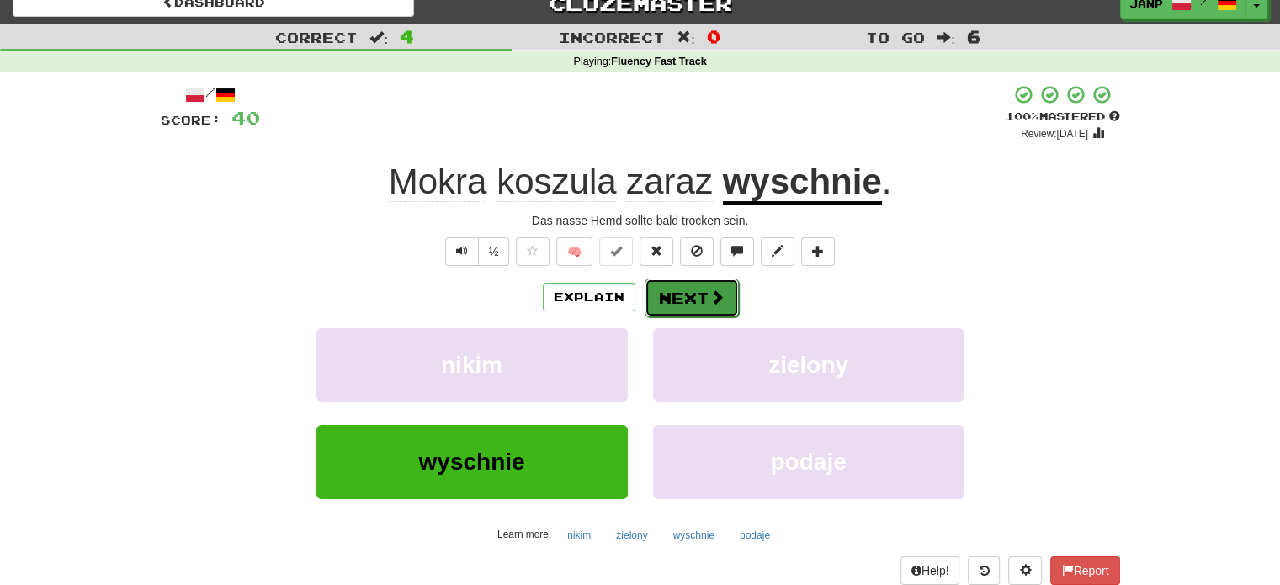
click at [722, 285] on button "Next" at bounding box center [692, 298] width 94 height 39
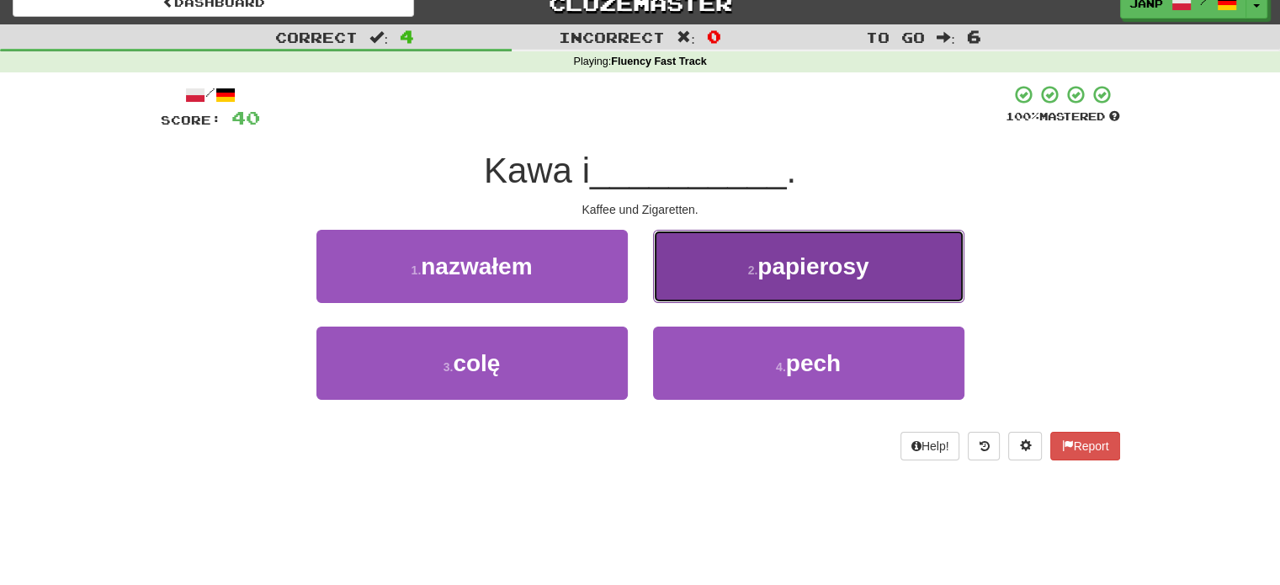
click at [740, 290] on button "2 . papierosy" at bounding box center [808, 266] width 311 height 73
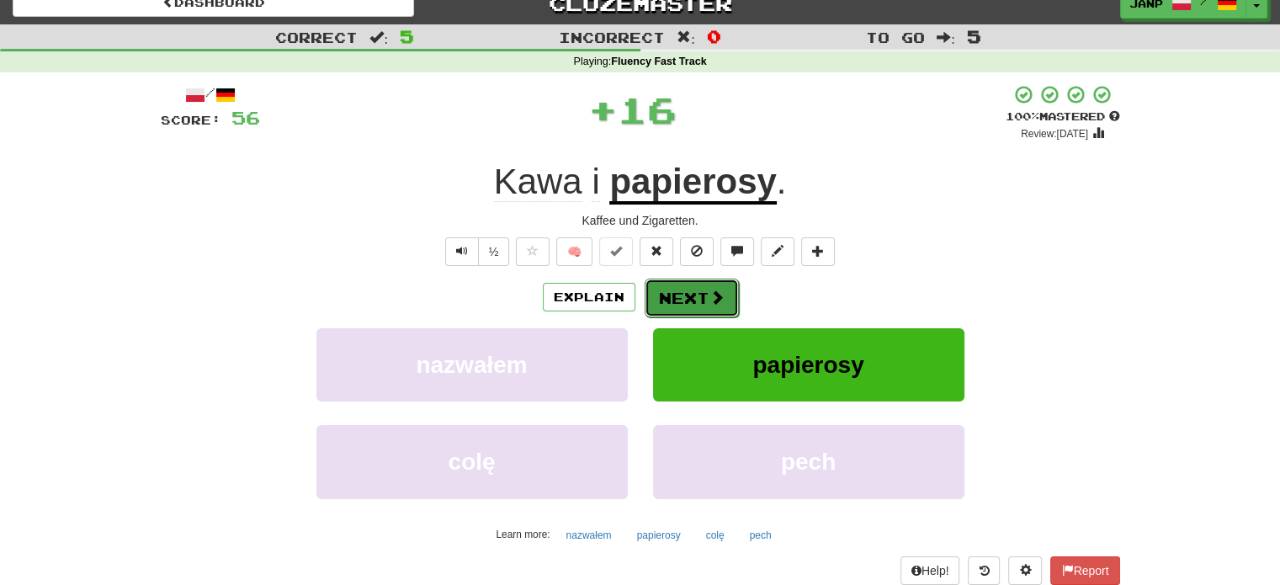
click at [681, 284] on button "Next" at bounding box center [692, 298] width 94 height 39
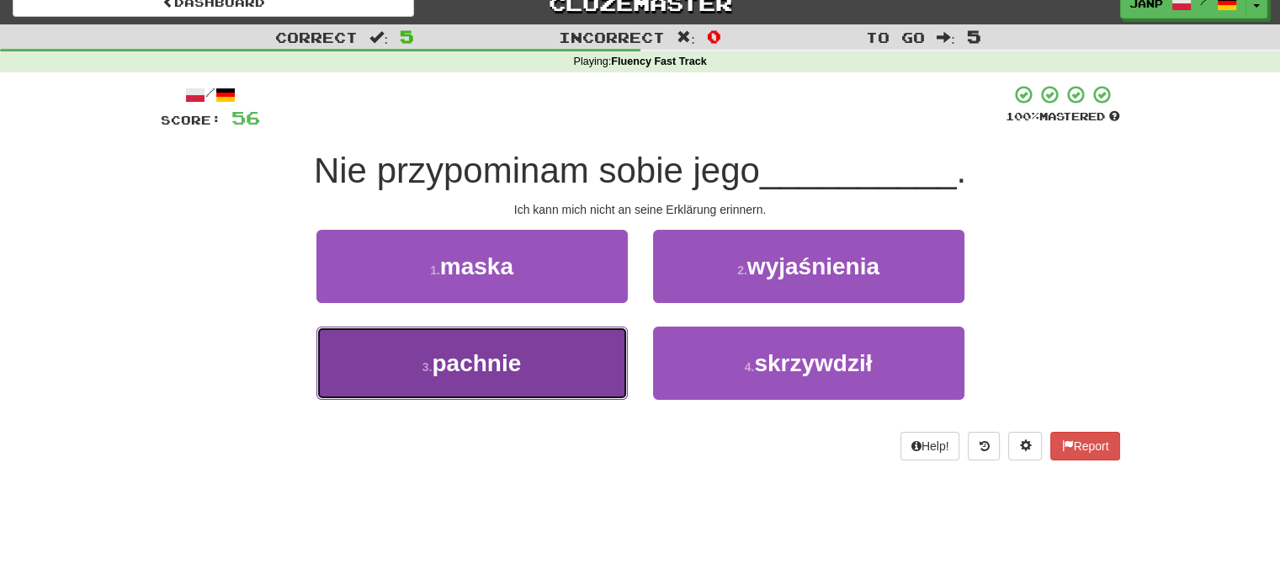
click at [557, 355] on button "3 . pachnie" at bounding box center [471, 362] width 311 height 73
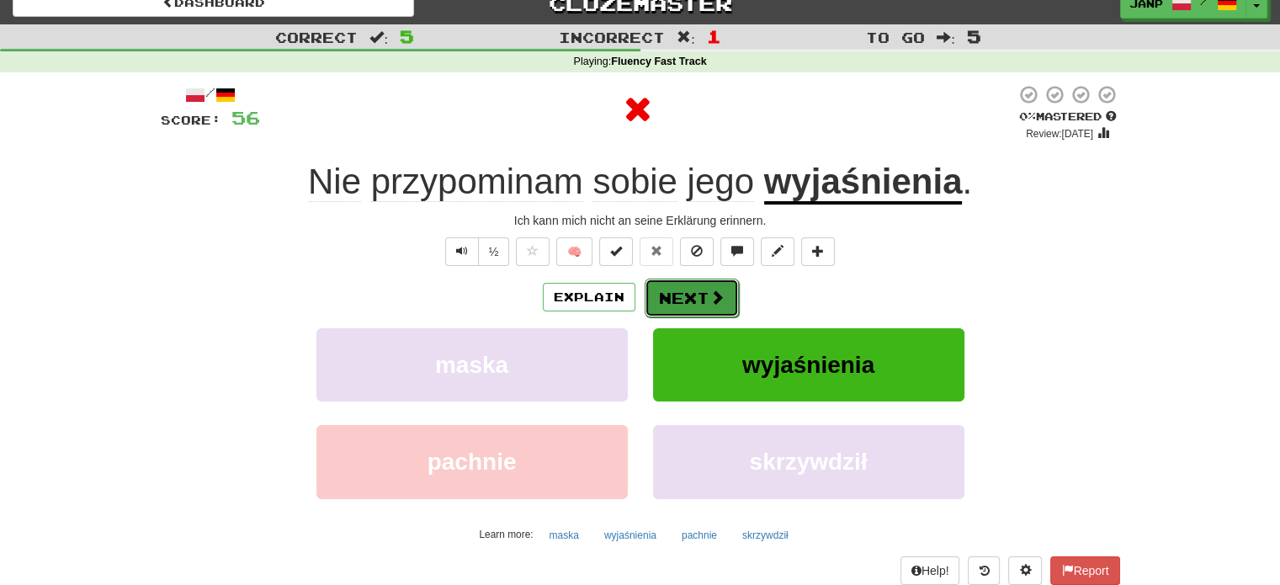
click at [661, 310] on button "Next" at bounding box center [692, 298] width 94 height 39
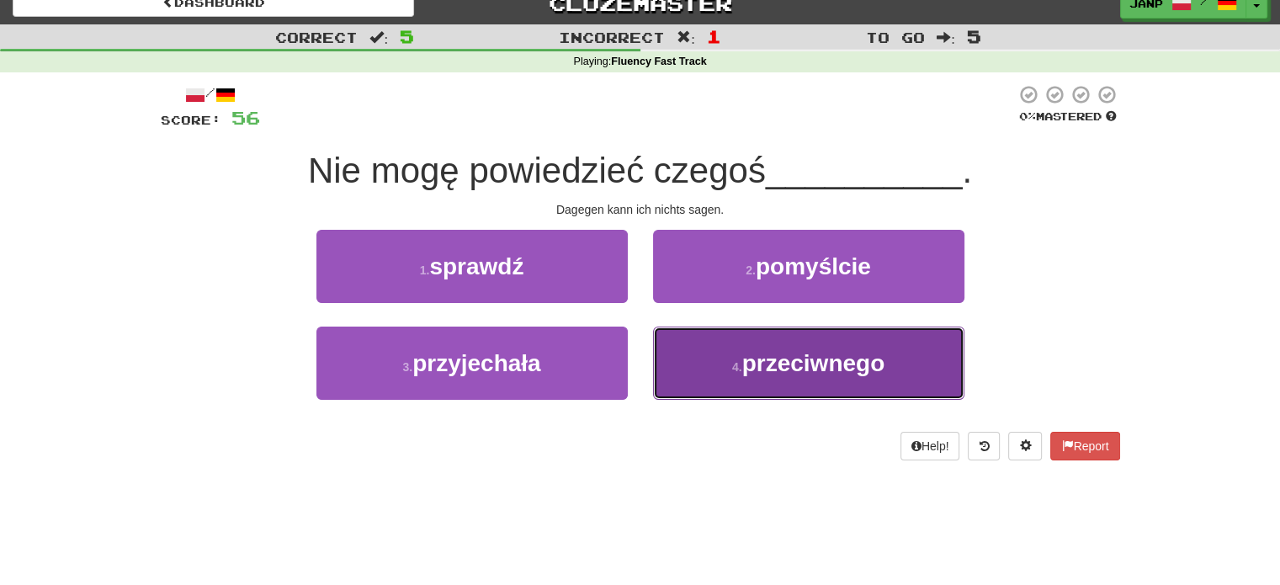
click at [727, 354] on button "4 . przeciwnego" at bounding box center [808, 362] width 311 height 73
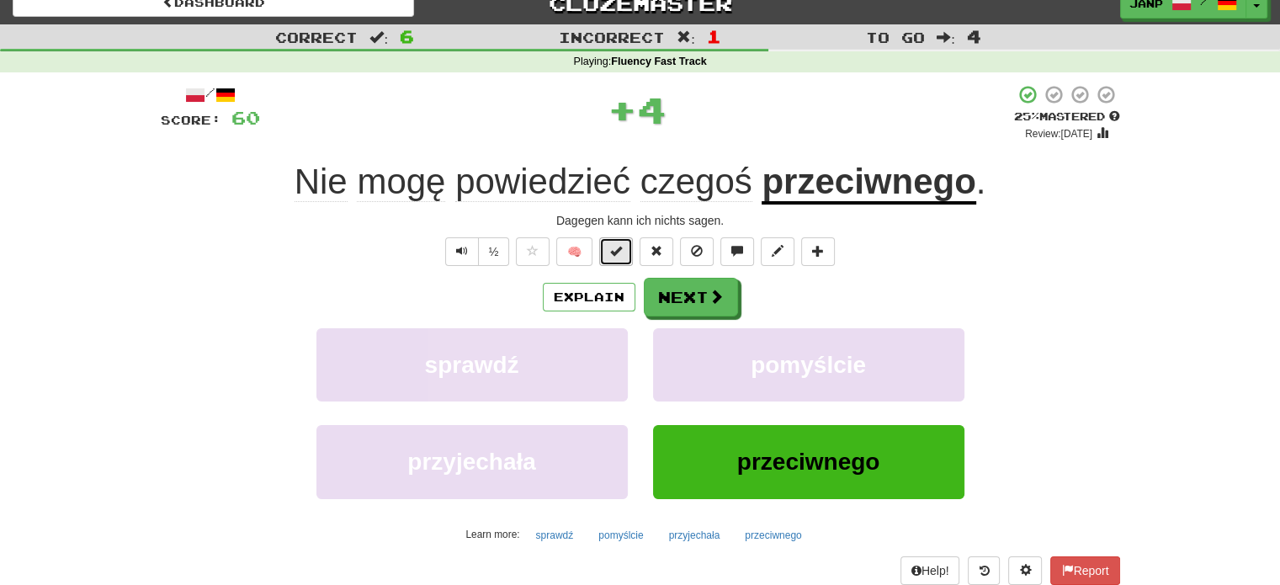
click at [609, 252] on button at bounding box center [616, 251] width 34 height 29
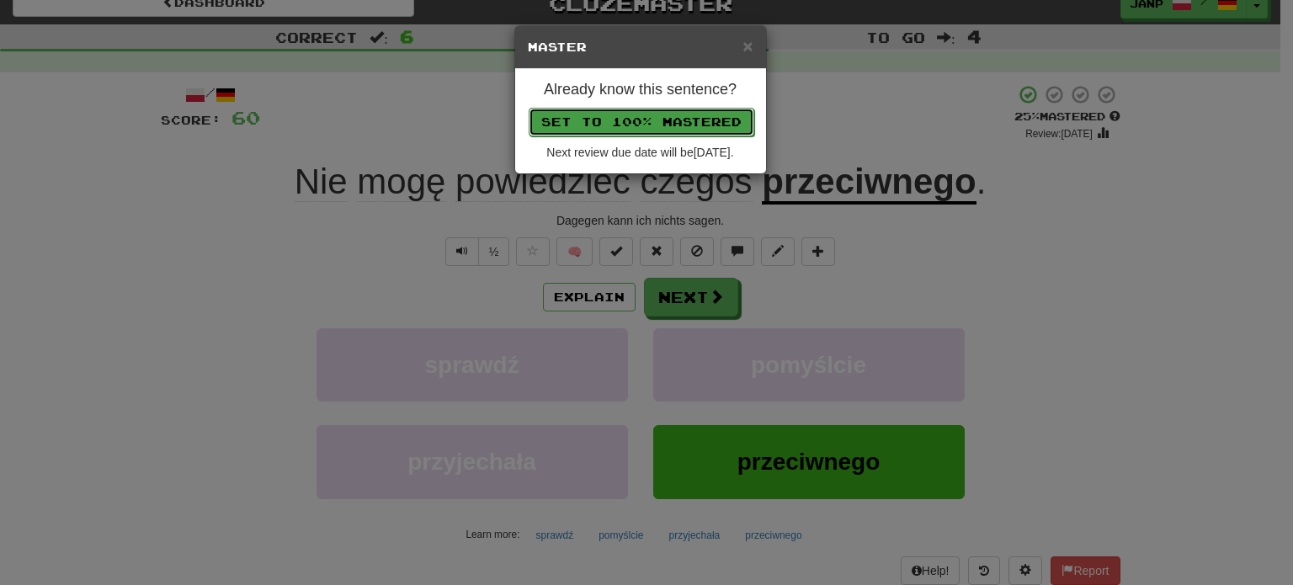
click at [639, 122] on button "Set to 100% Mastered" at bounding box center [641, 122] width 226 height 29
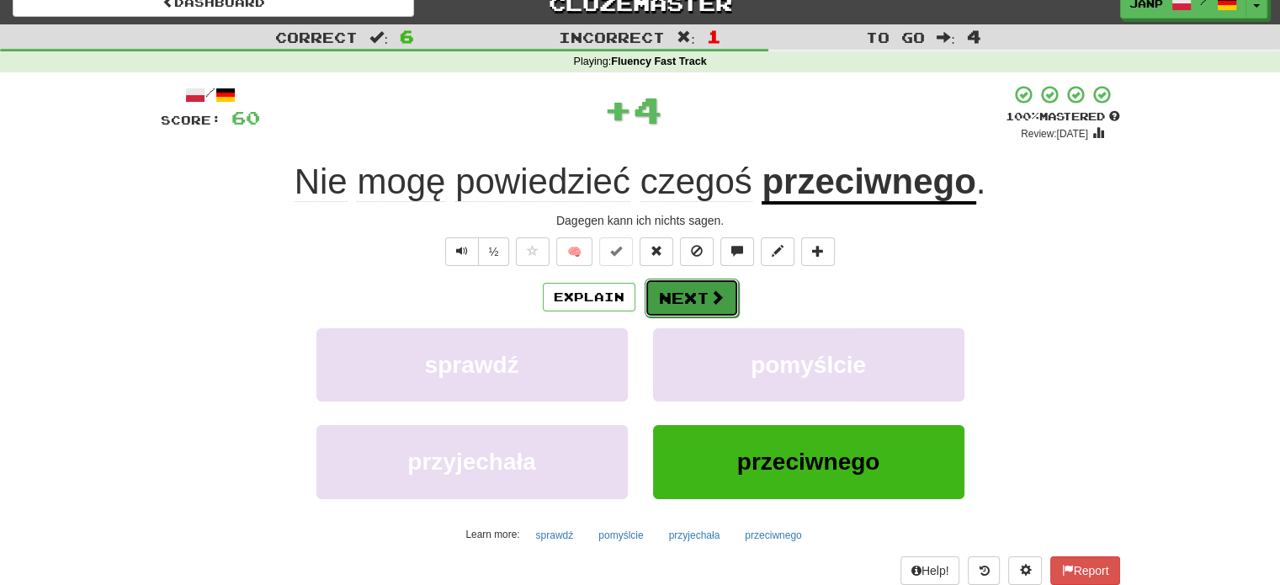
click at [706, 294] on button "Next" at bounding box center [692, 298] width 94 height 39
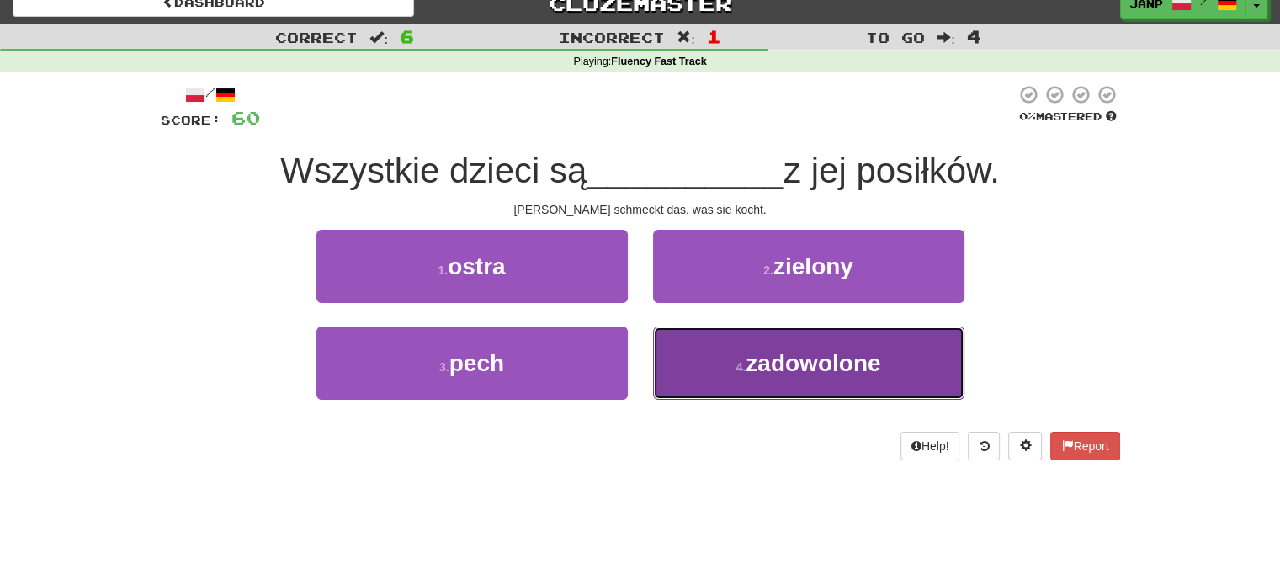
click at [721, 364] on button "4 . zadowolone" at bounding box center [808, 362] width 311 height 73
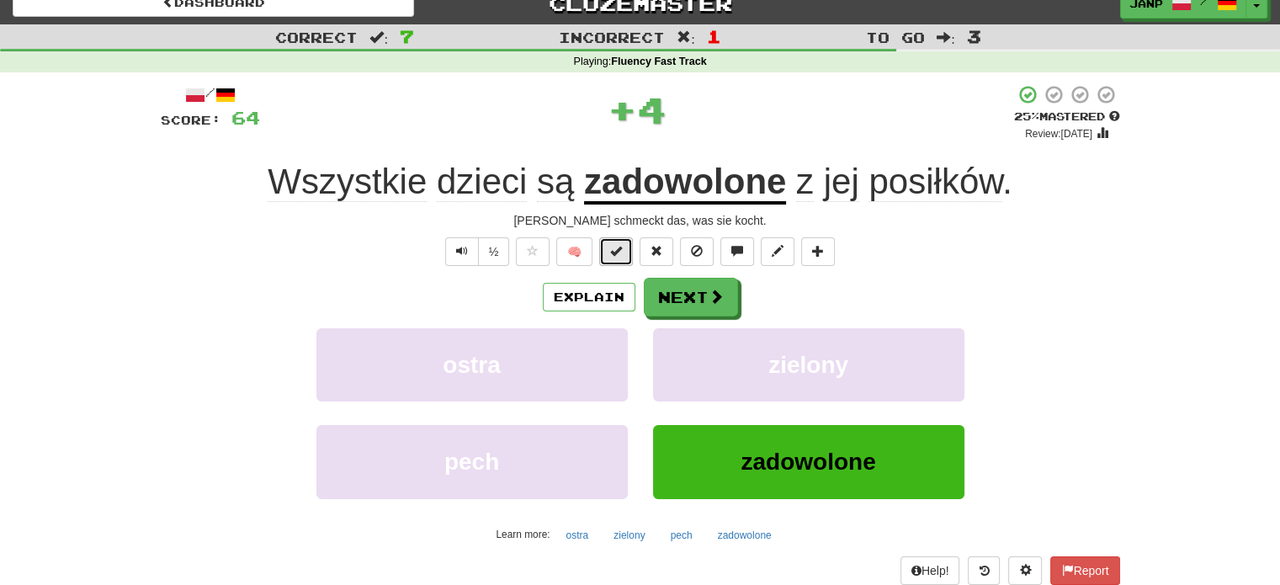
click at [616, 259] on button at bounding box center [616, 251] width 34 height 29
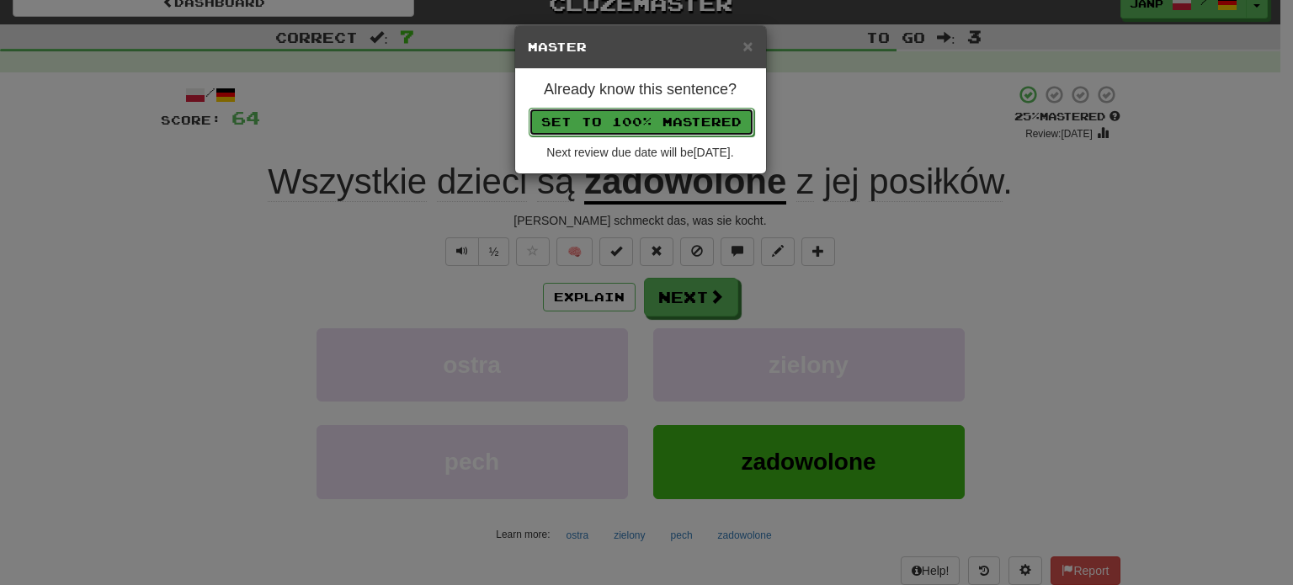
click at [629, 118] on button "Set to 100% Mastered" at bounding box center [641, 122] width 226 height 29
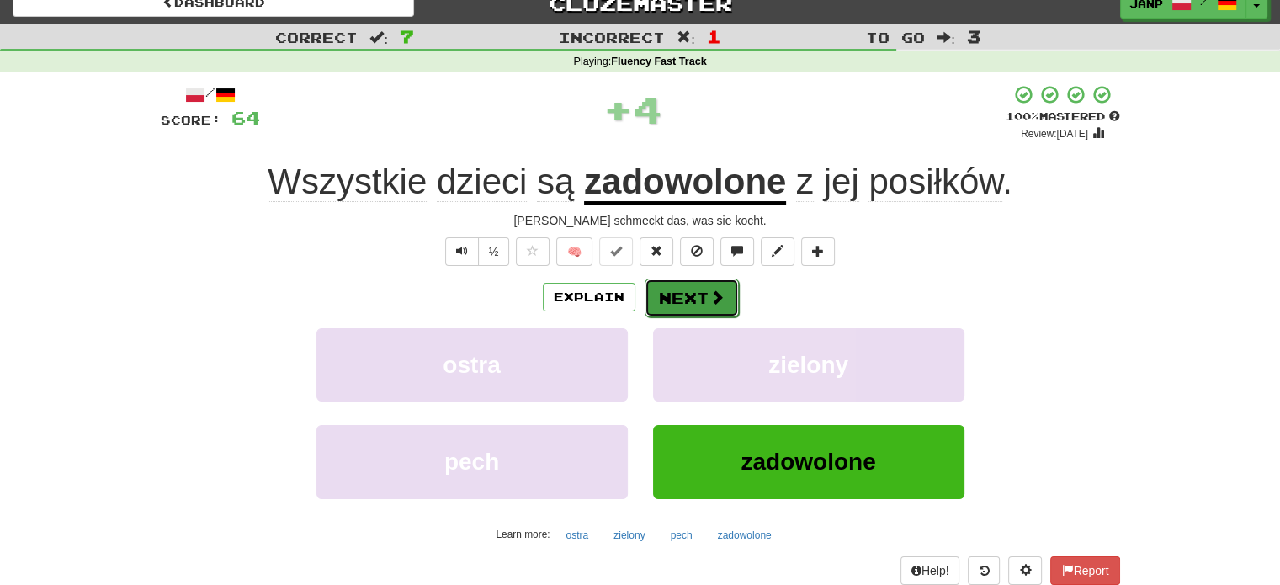
click at [677, 291] on button "Next" at bounding box center [692, 298] width 94 height 39
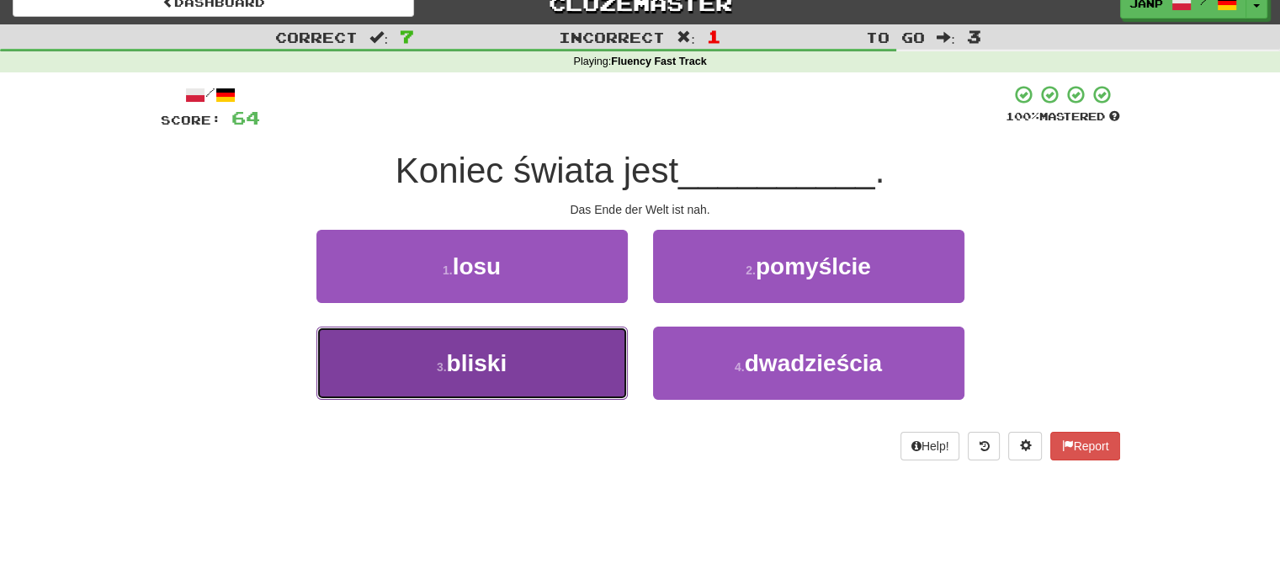
click at [610, 374] on button "3 . bliski" at bounding box center [471, 362] width 311 height 73
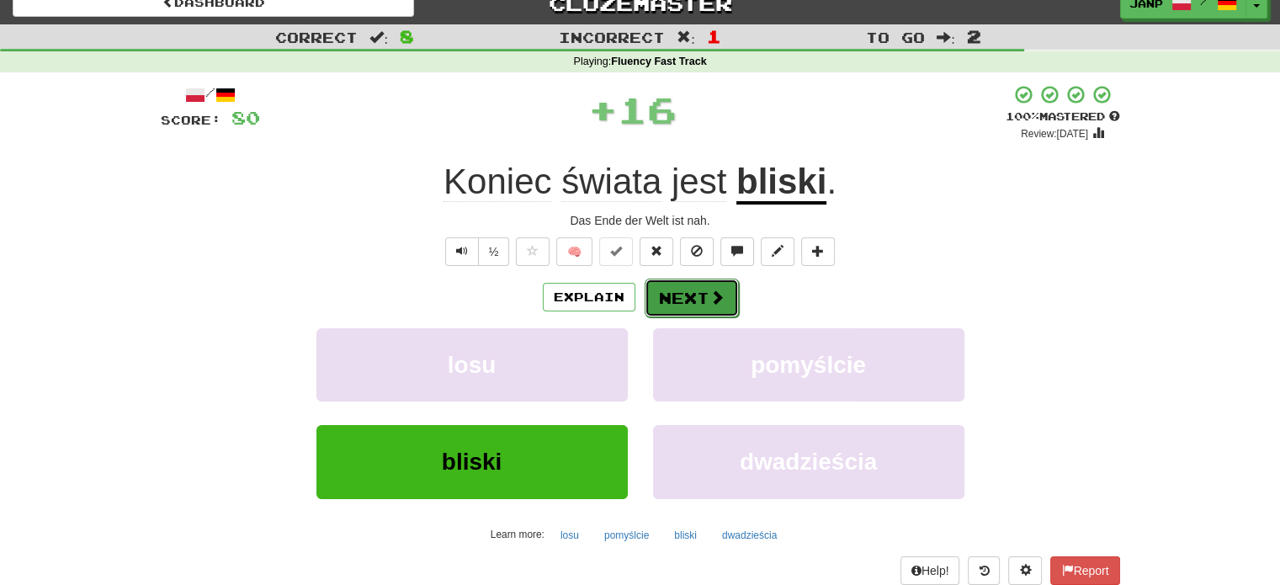
click at [687, 298] on button "Next" at bounding box center [692, 298] width 94 height 39
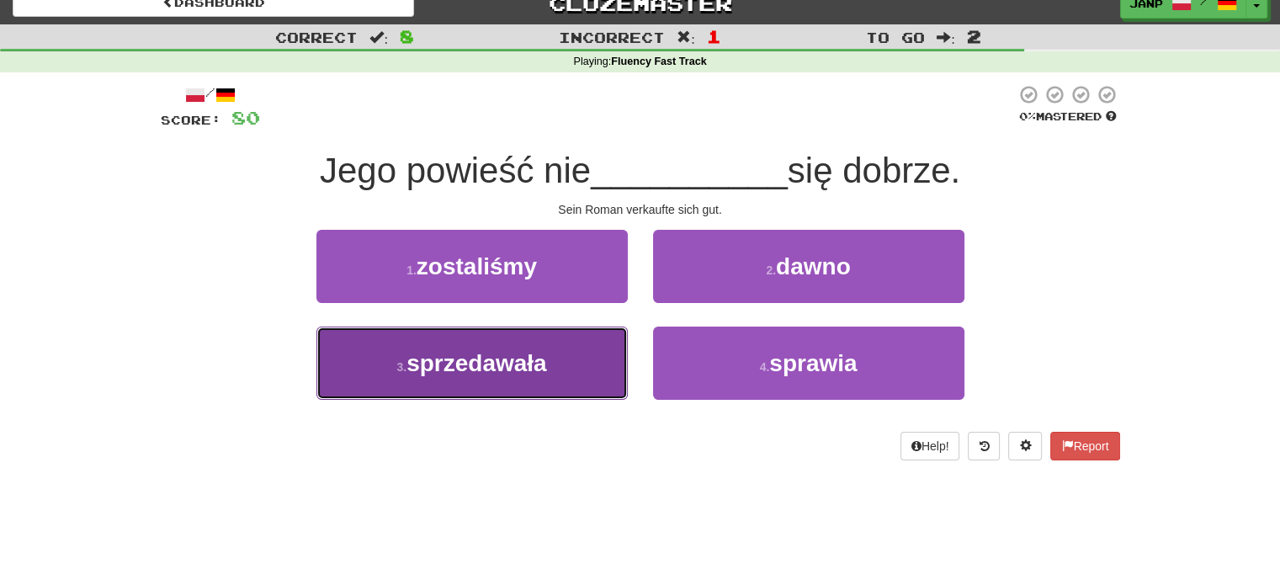
click at [593, 365] on button "3 . sprzedawała" at bounding box center [471, 362] width 311 height 73
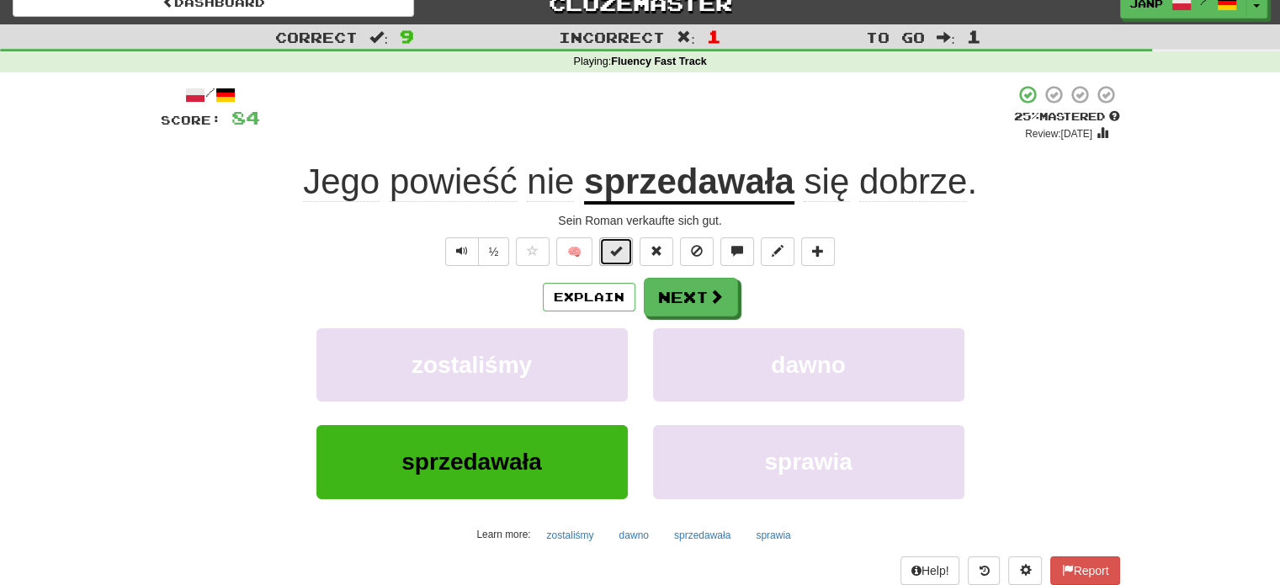
click at [618, 242] on button at bounding box center [616, 251] width 34 height 29
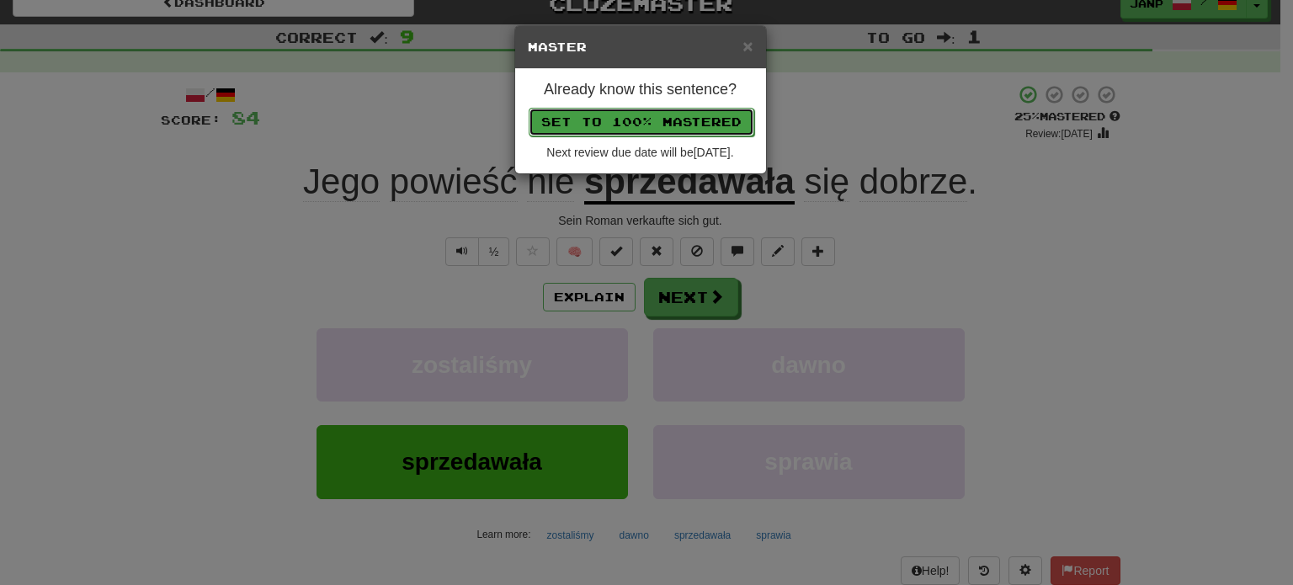
click at [643, 119] on button "Set to 100% Mastered" at bounding box center [641, 122] width 226 height 29
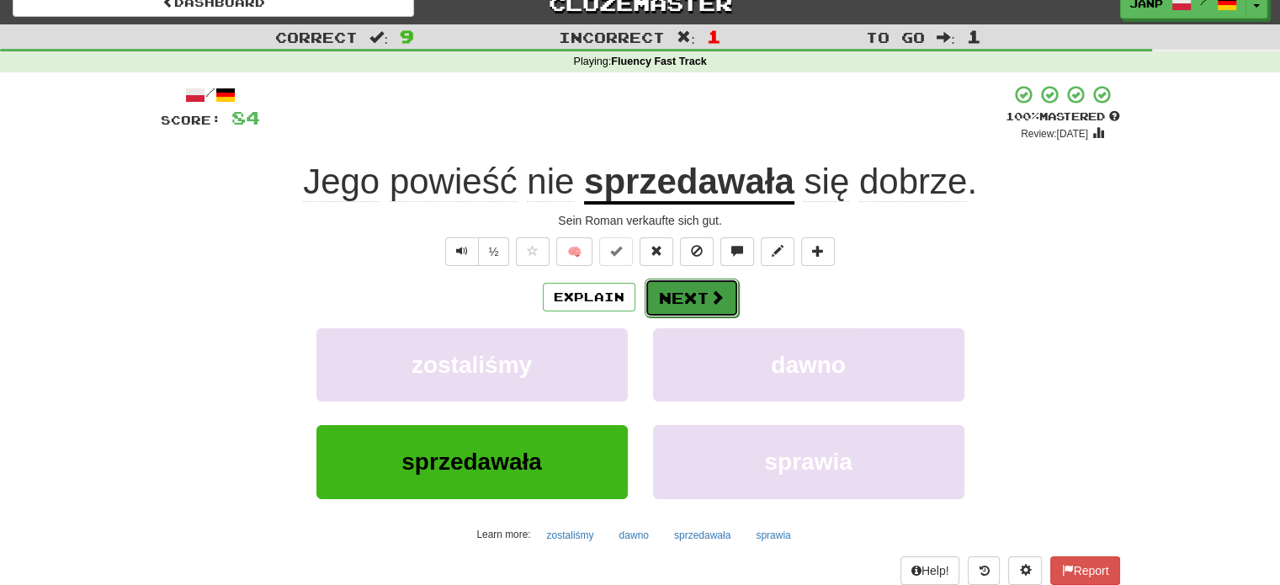
click at [679, 290] on button "Next" at bounding box center [692, 298] width 94 height 39
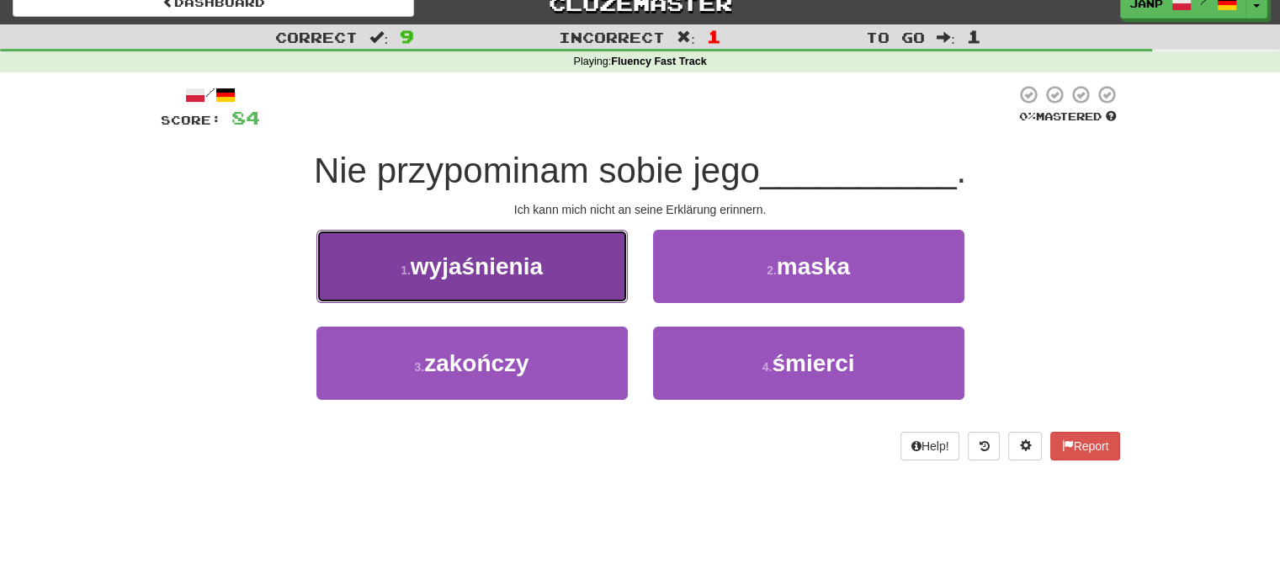
click at [572, 275] on button "1 . wyjaśnienia" at bounding box center [471, 266] width 311 height 73
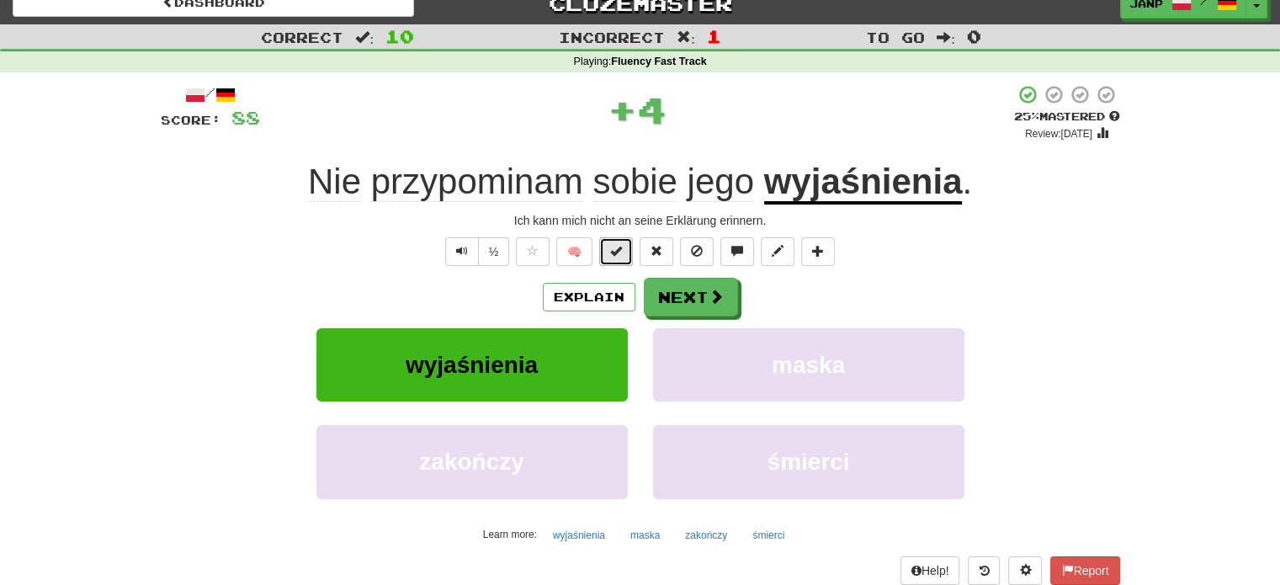
click at [610, 252] on button at bounding box center [616, 251] width 34 height 29
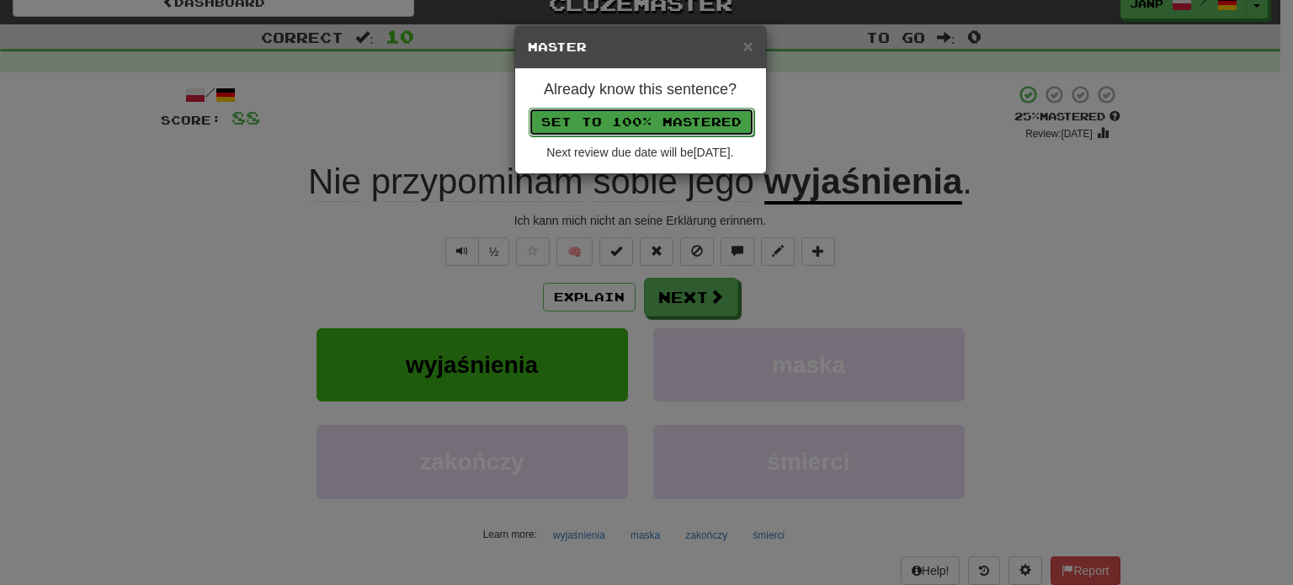
click at [645, 122] on button "Set to 100% Mastered" at bounding box center [641, 122] width 226 height 29
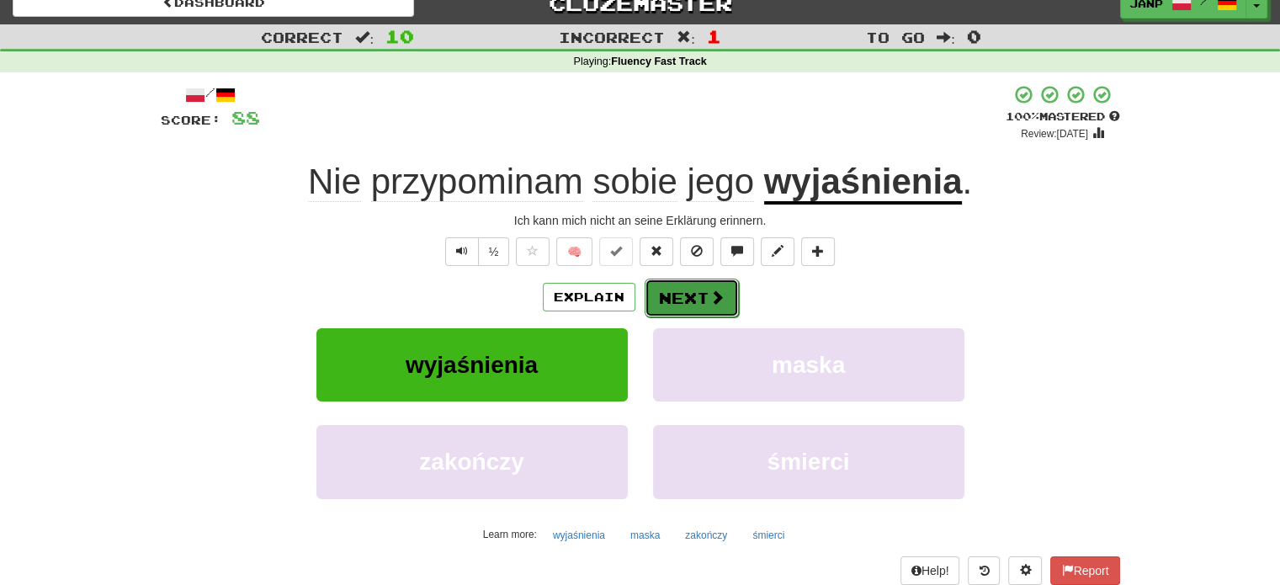
click at [696, 287] on button "Next" at bounding box center [692, 298] width 94 height 39
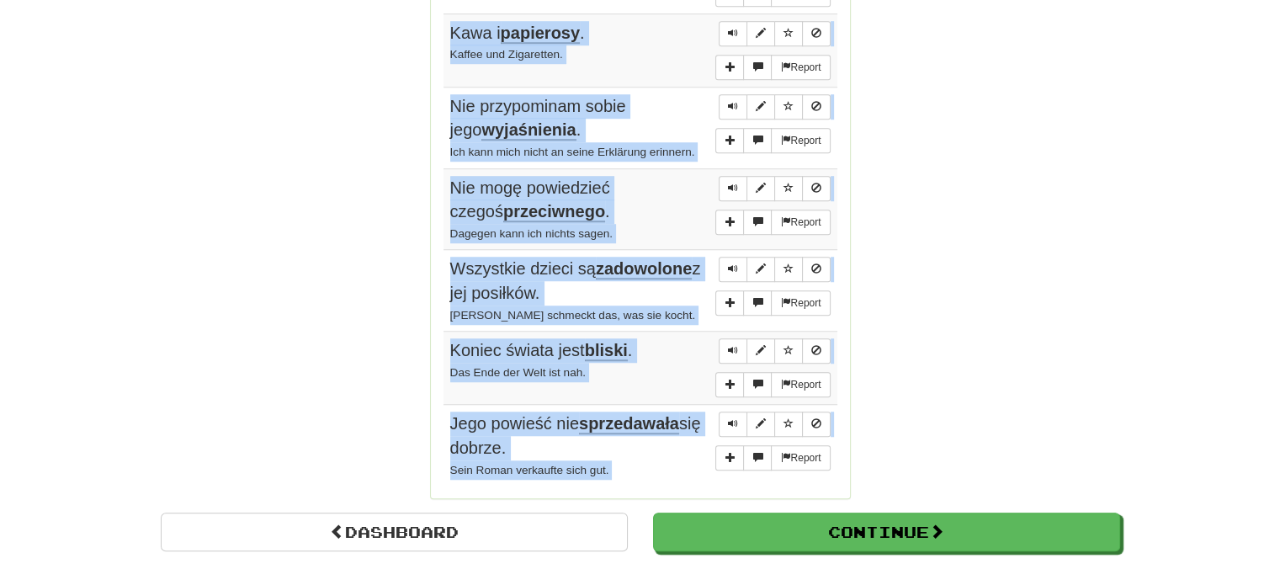
scroll to position [1281, 0]
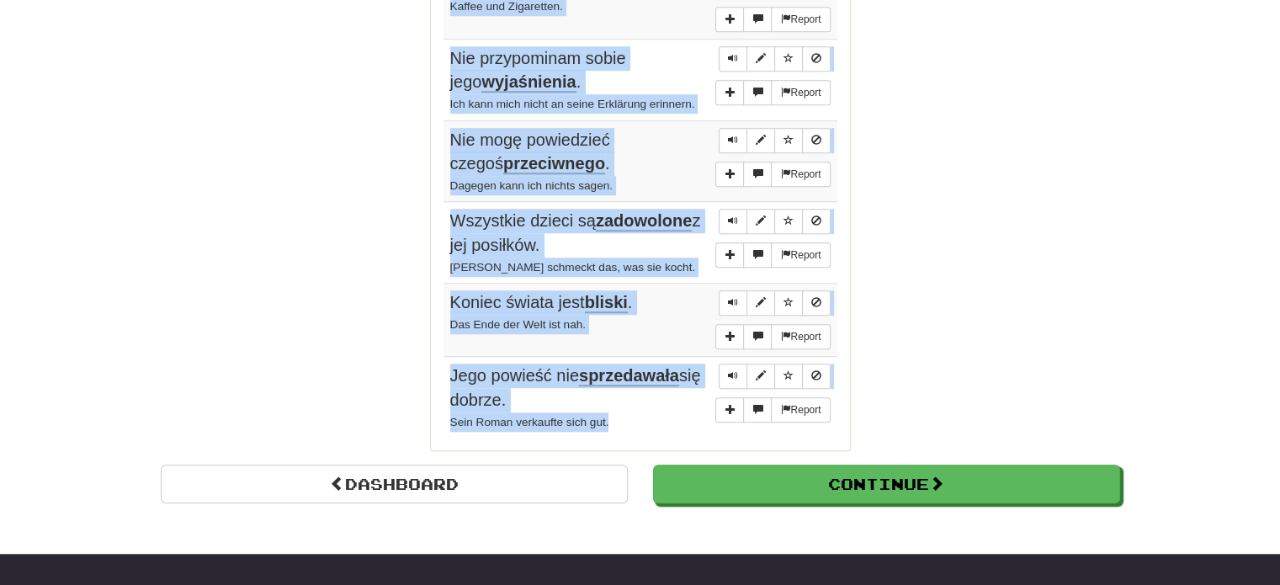
drag, startPoint x: 444, startPoint y: 303, endPoint x: 639, endPoint y: 406, distance: 219.8
click at [639, 406] on tbody "Report Kim jest dziewczyna na zdjęciu ? Wer ist das Mädchen auf diesem Foto? Re…" at bounding box center [640, 31] width 394 height 815
copy tbody "Kim jest dziewczyna na zdjęciu ? Wer ist das Mädchen auf diesem Foto? Report To…"
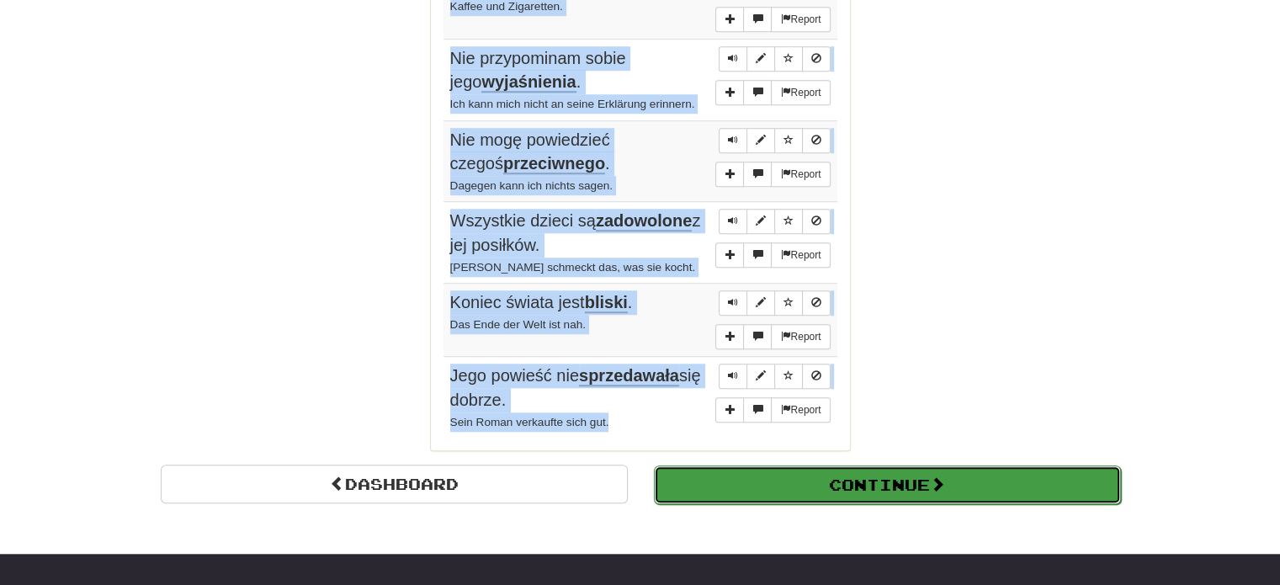
click at [733, 465] on button "Continue" at bounding box center [887, 484] width 467 height 39
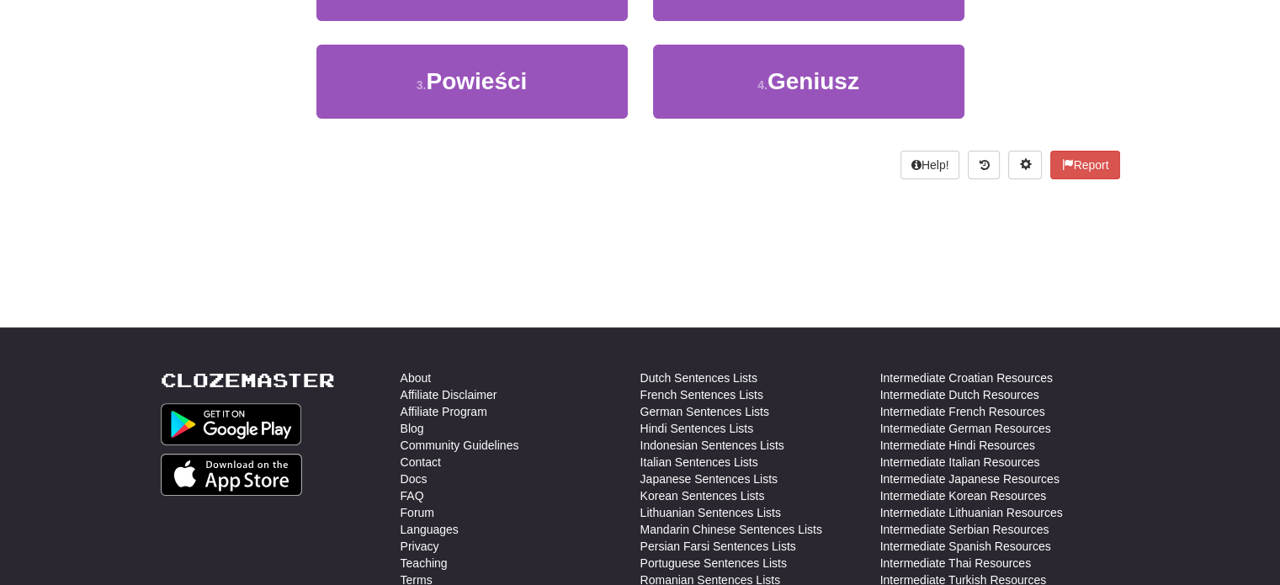
scroll to position [51, 0]
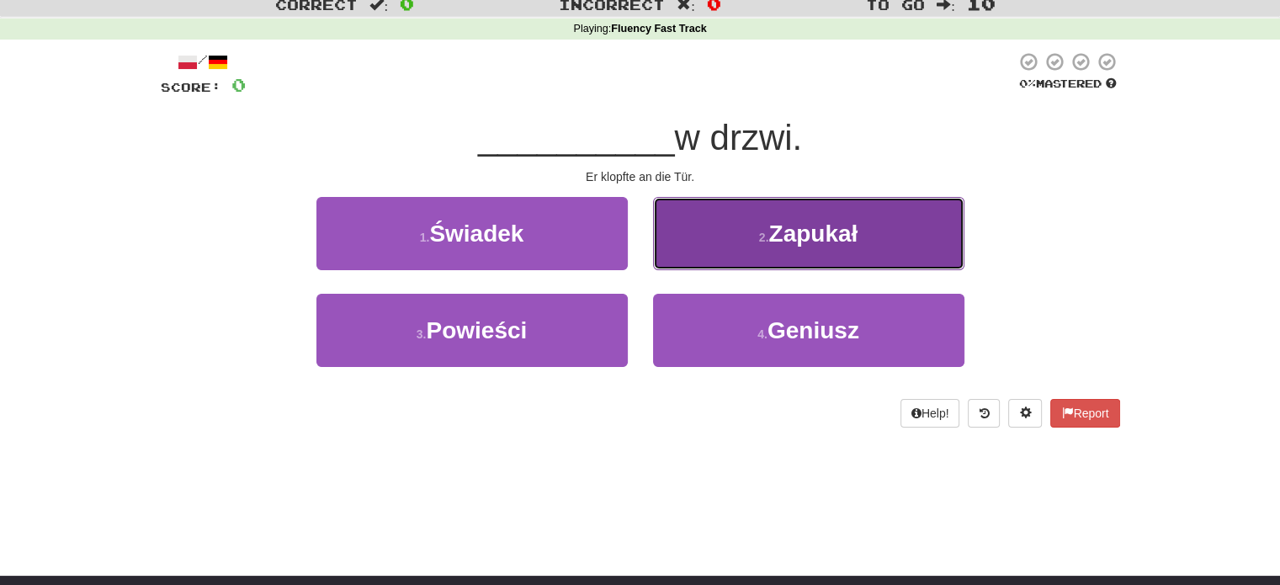
click at [756, 252] on button "2 . Zapukał" at bounding box center [808, 233] width 311 height 73
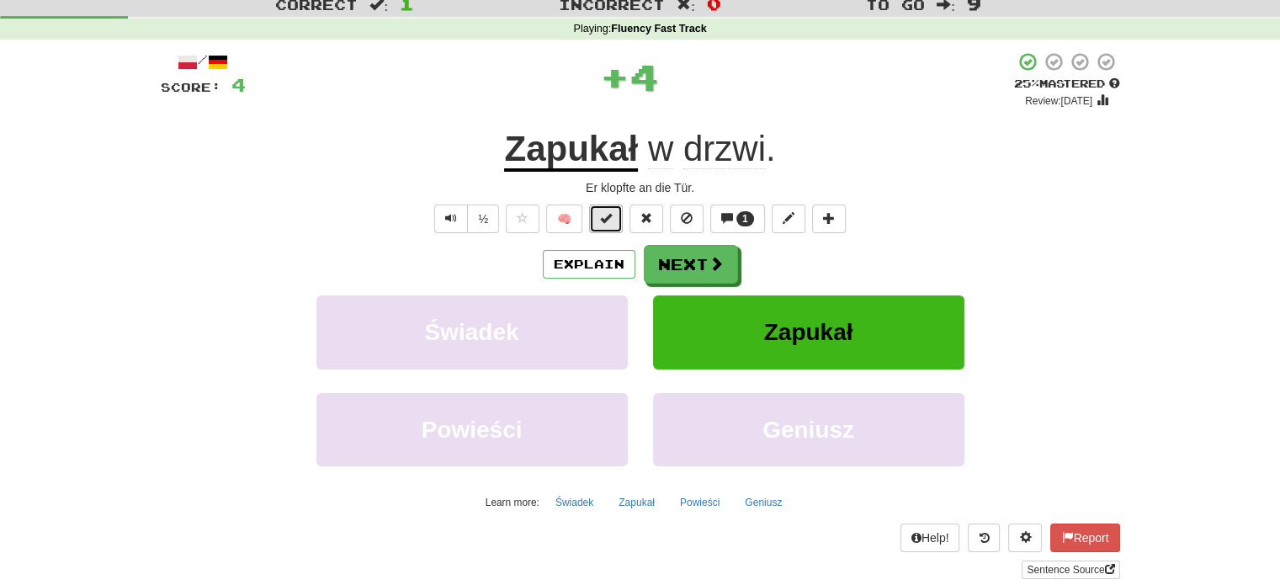
click at [605, 212] on span at bounding box center [606, 218] width 12 height 12
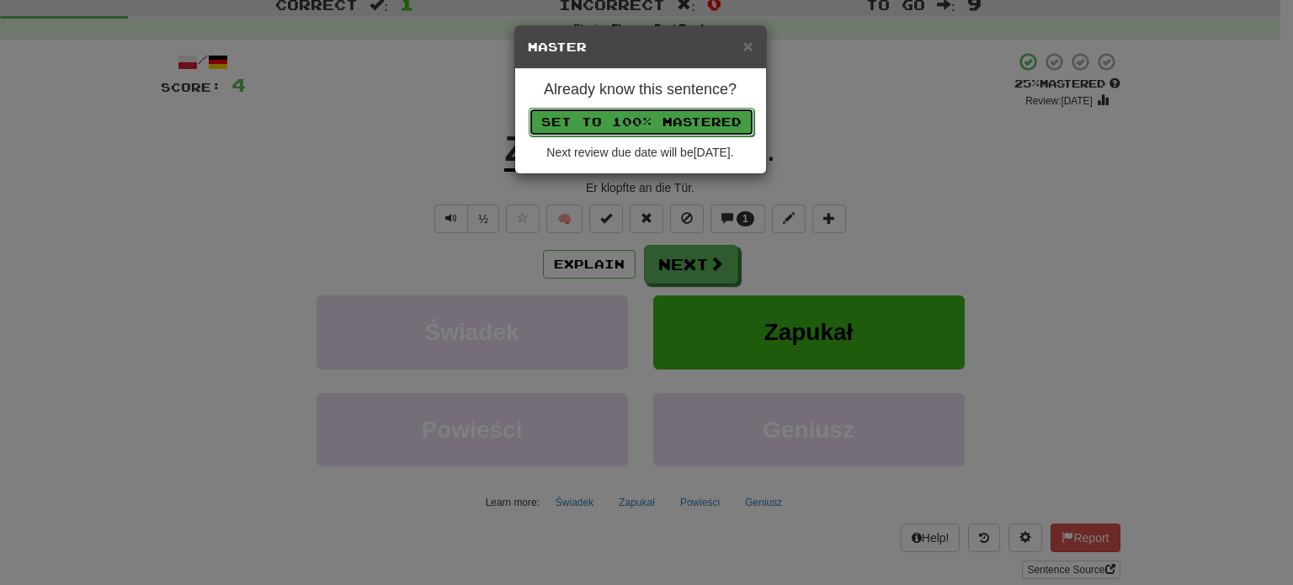
click at [629, 122] on button "Set to 100% Mastered" at bounding box center [641, 122] width 226 height 29
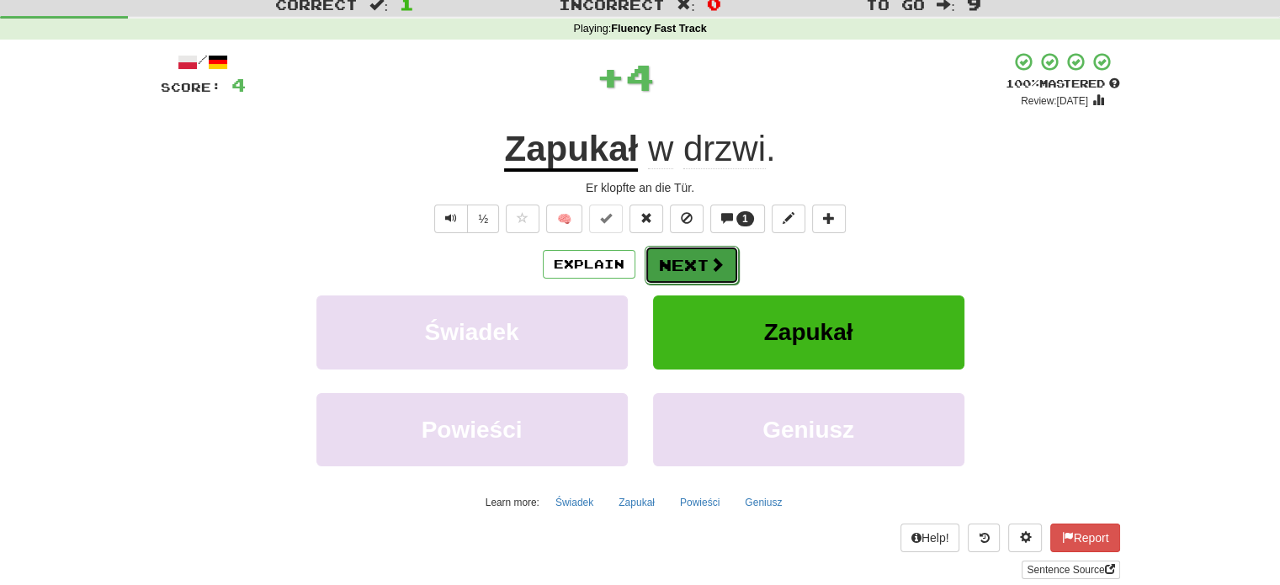
click at [681, 255] on button "Next" at bounding box center [692, 265] width 94 height 39
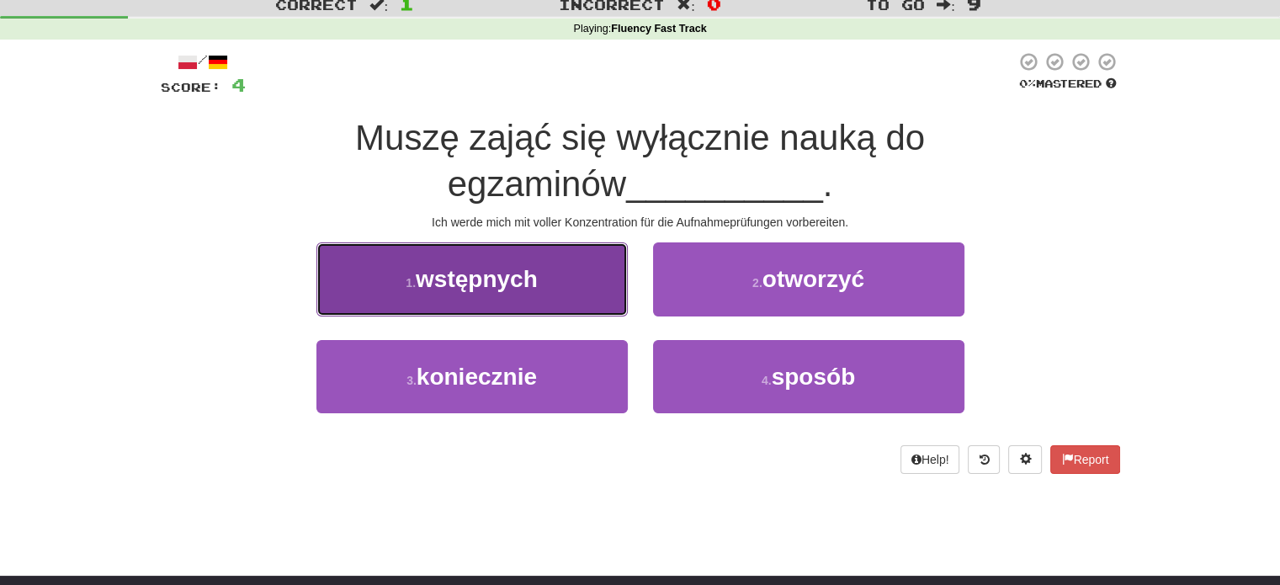
click at [569, 312] on button "1 . wstępnych" at bounding box center [471, 278] width 311 height 73
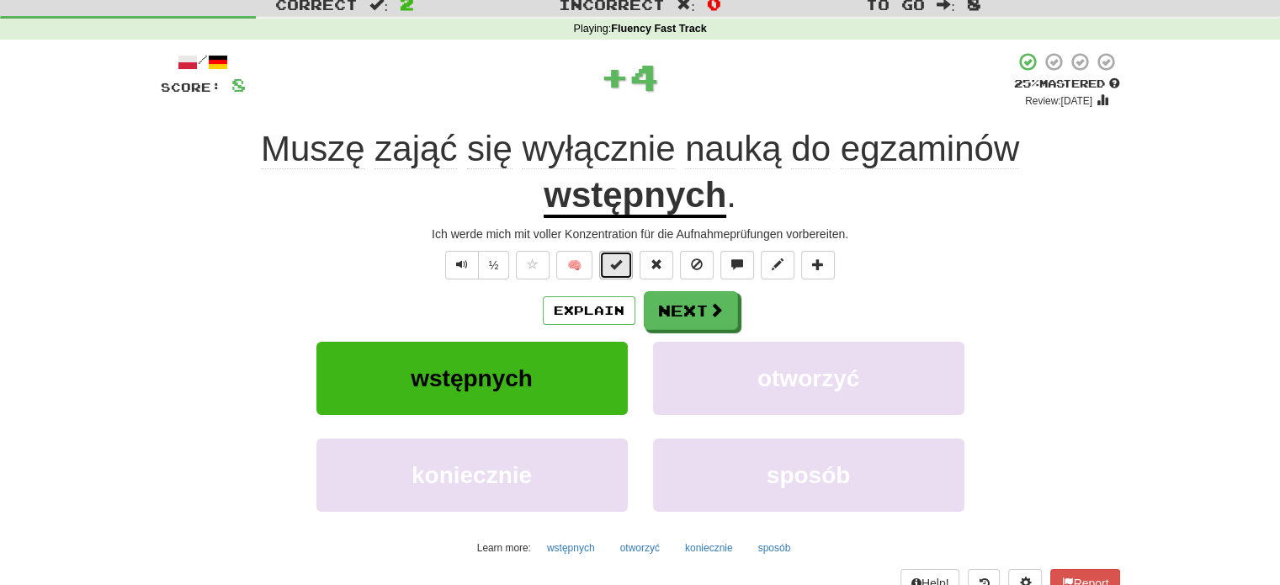
click at [608, 256] on button at bounding box center [616, 265] width 34 height 29
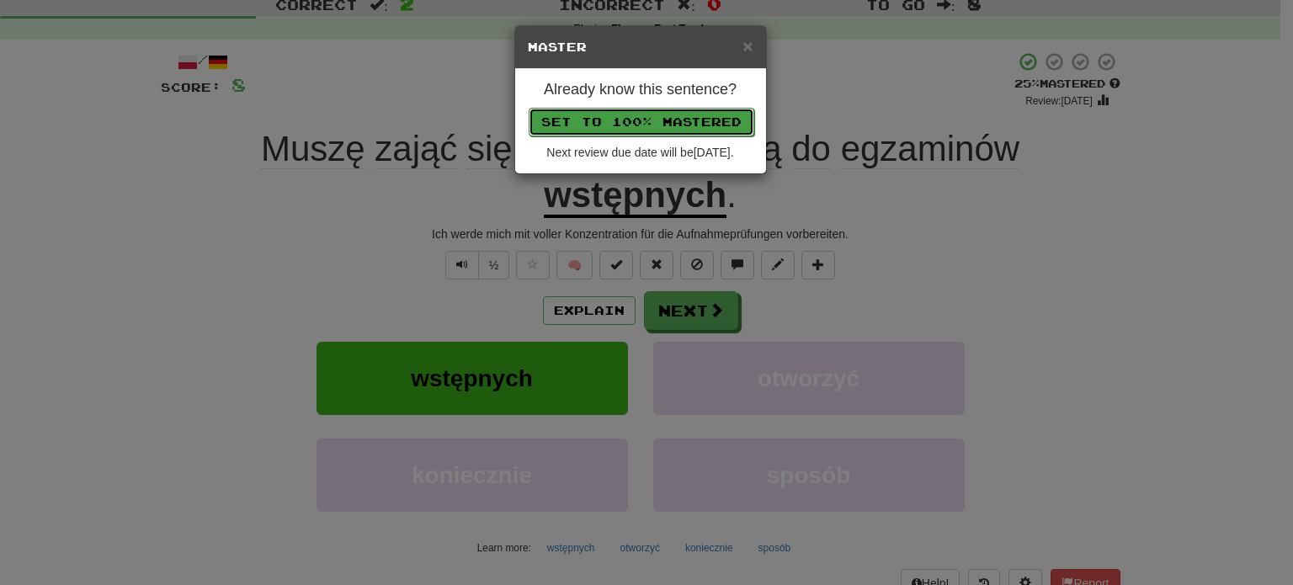
click at [639, 120] on button "Set to 100% Mastered" at bounding box center [641, 122] width 226 height 29
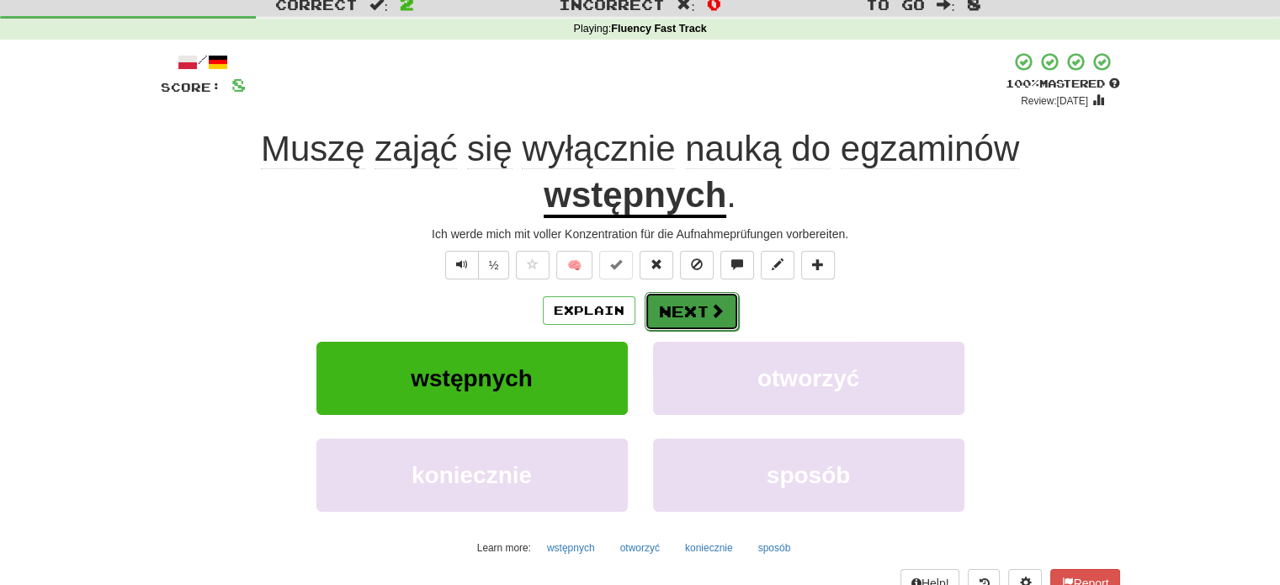
click at [693, 299] on button "Next" at bounding box center [692, 311] width 94 height 39
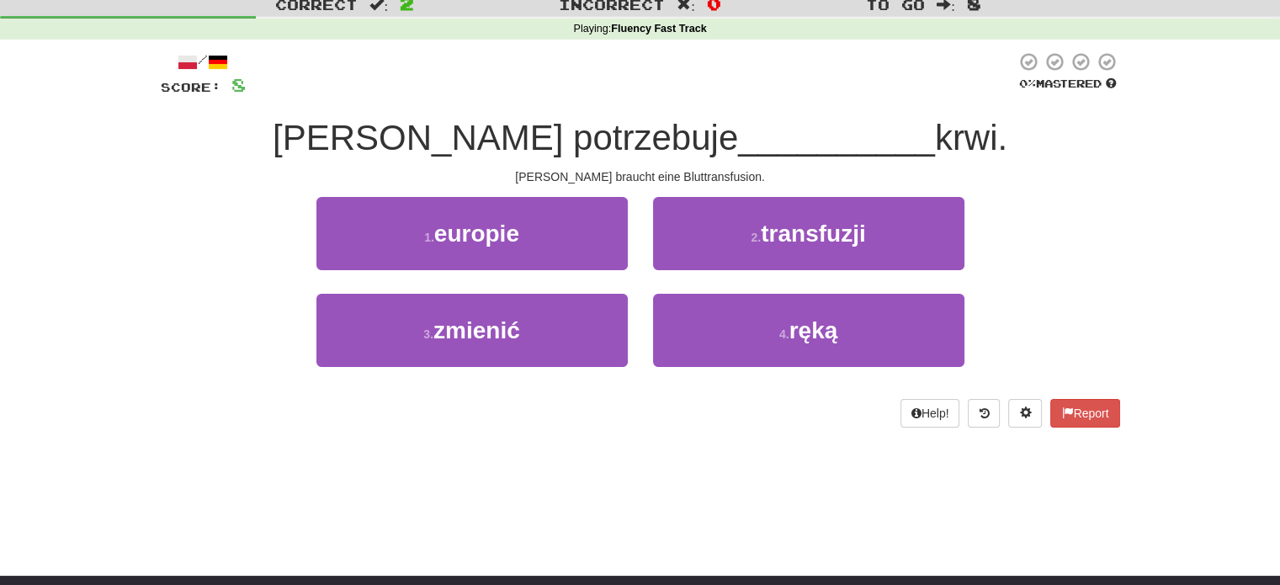
click at [713, 269] on div "2 . transfuzji" at bounding box center [808, 245] width 337 height 97
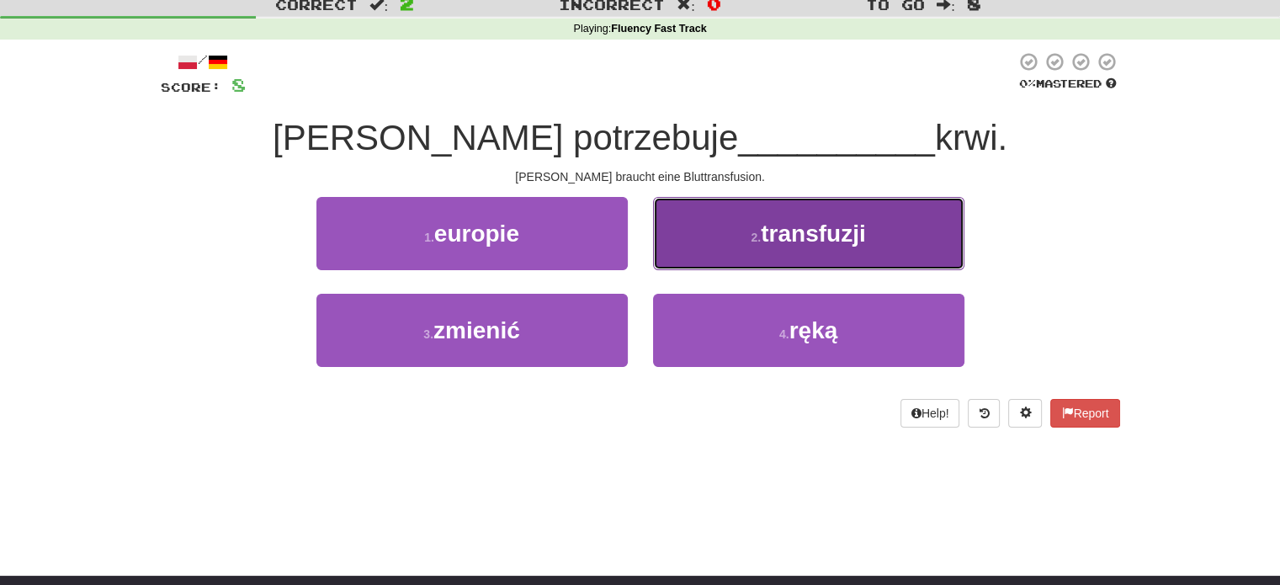
click at [711, 245] on button "2 . transfuzji" at bounding box center [808, 233] width 311 height 73
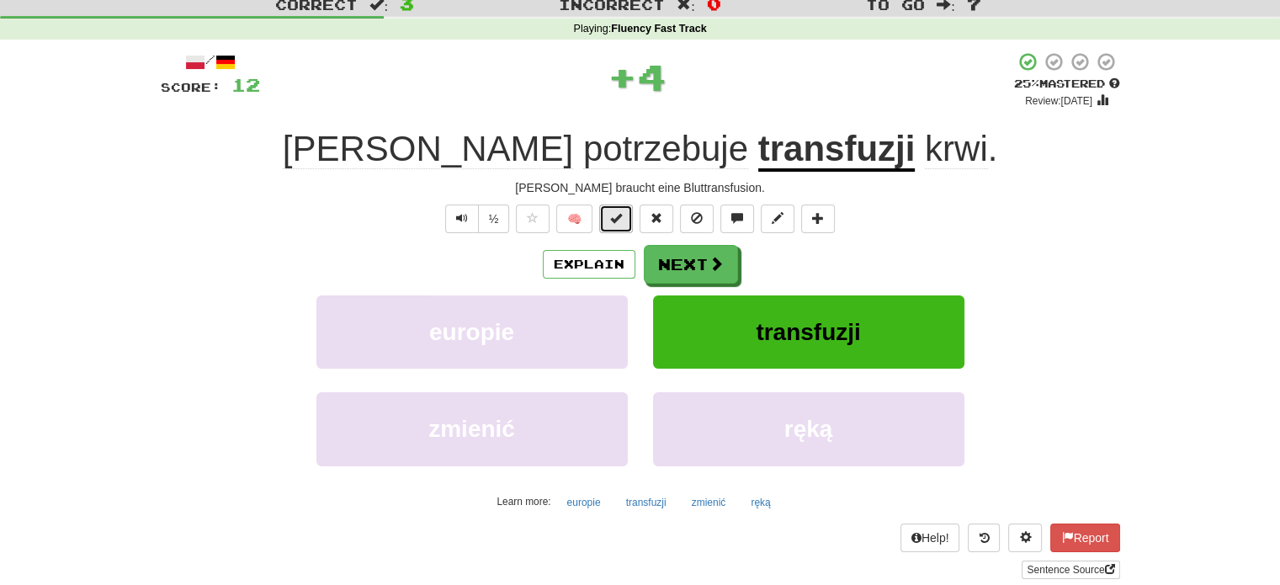
click at [611, 213] on button at bounding box center [616, 218] width 34 height 29
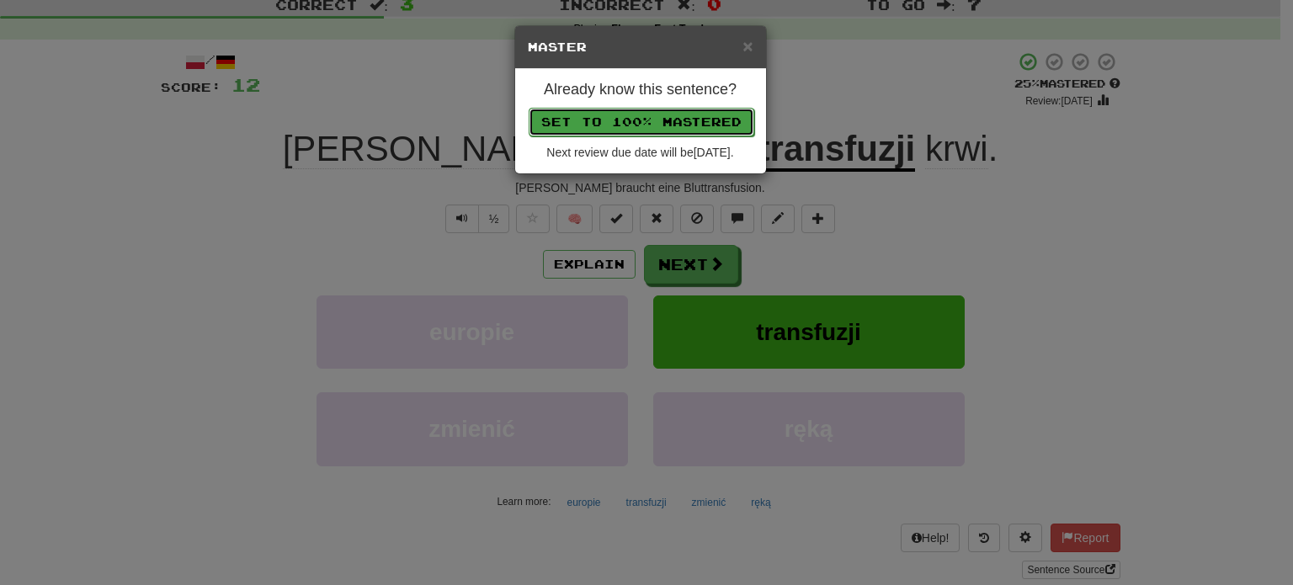
click at [629, 119] on button "Set to 100% Mastered" at bounding box center [641, 122] width 226 height 29
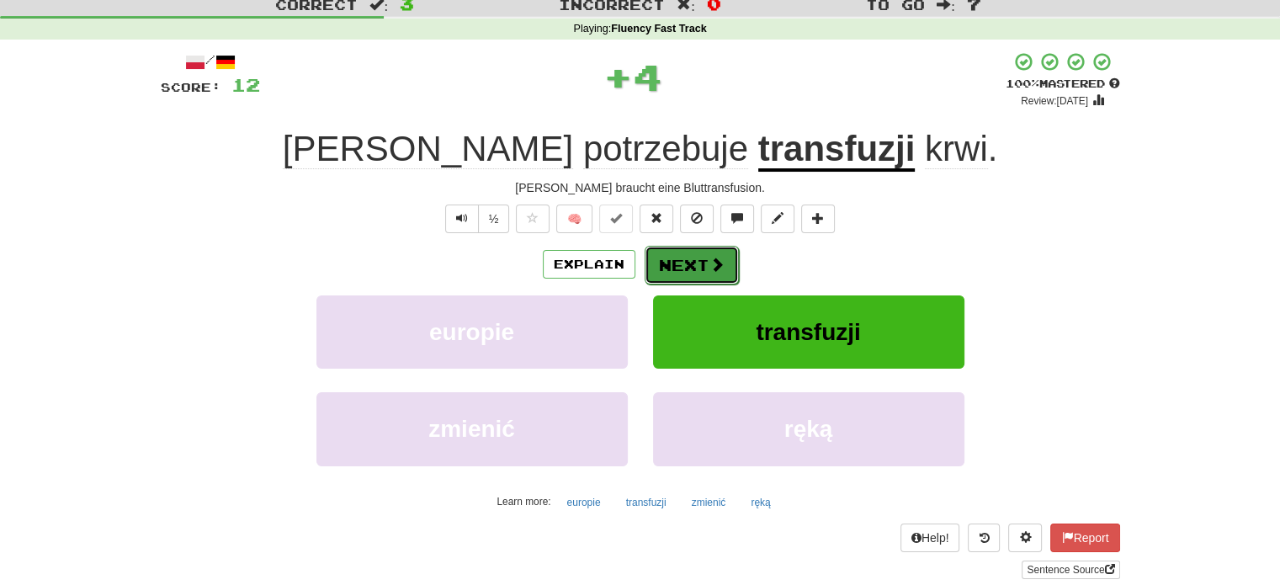
click at [686, 271] on button "Next" at bounding box center [692, 265] width 94 height 39
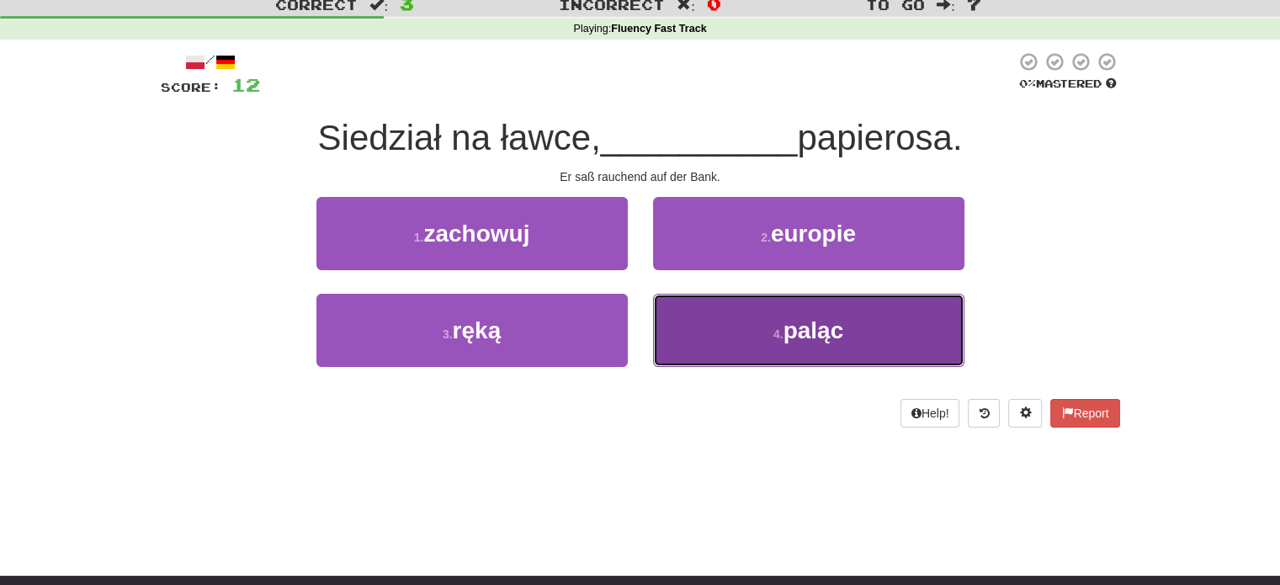
click at [705, 342] on button "4 . paląc" at bounding box center [808, 330] width 311 height 73
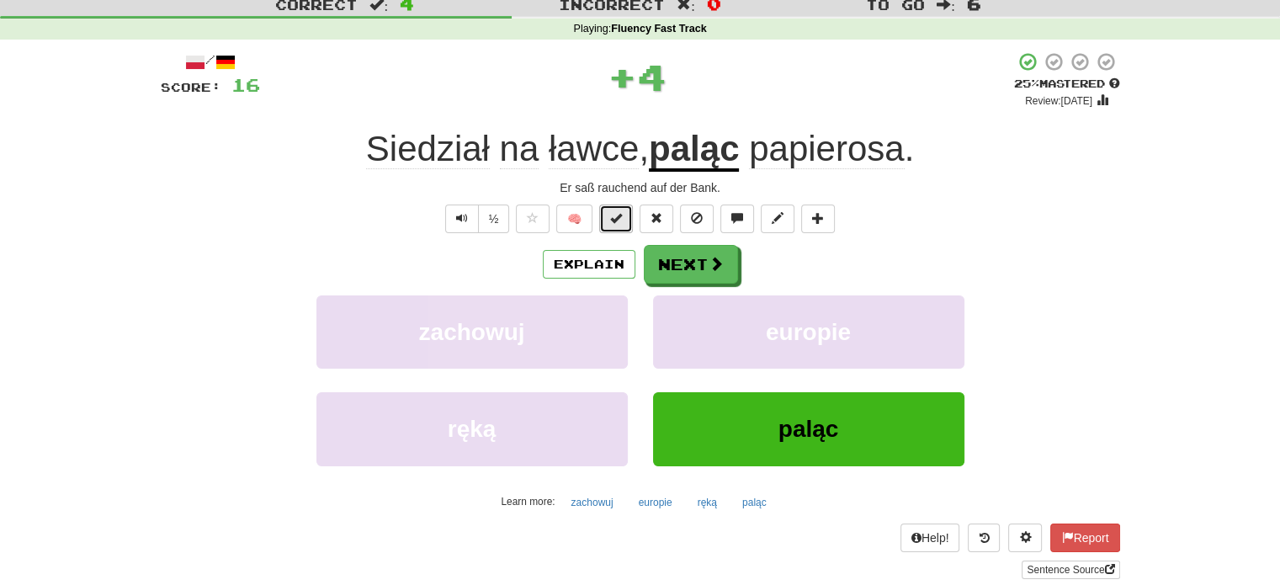
click at [614, 214] on span at bounding box center [616, 218] width 12 height 12
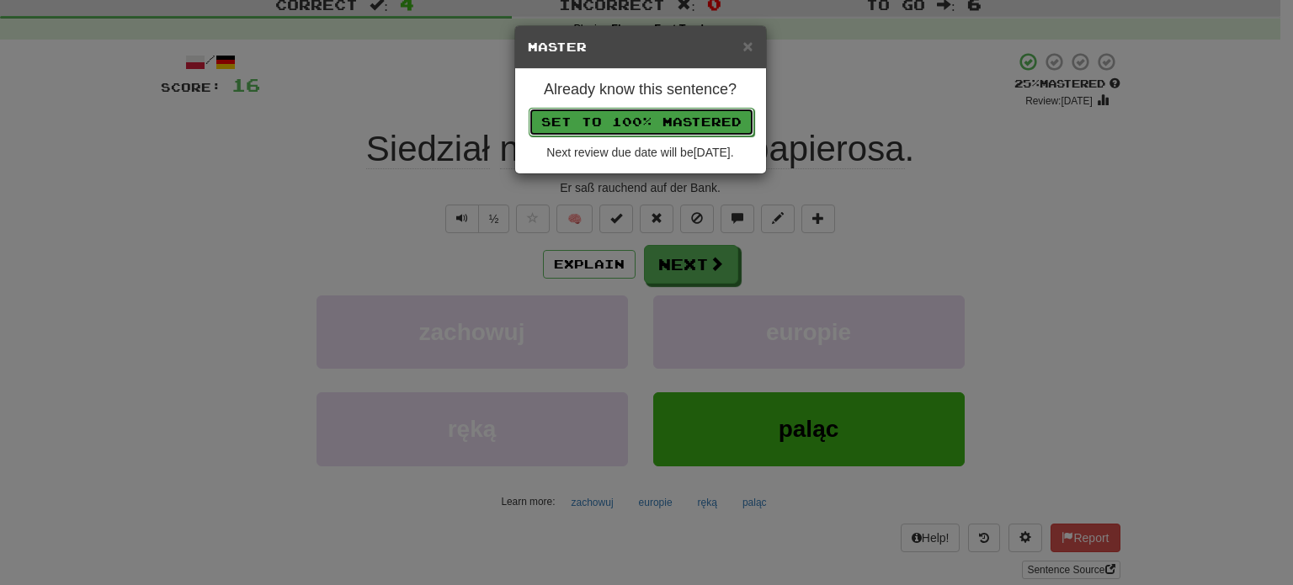
click at [643, 114] on button "Set to 100% Mastered" at bounding box center [641, 122] width 226 height 29
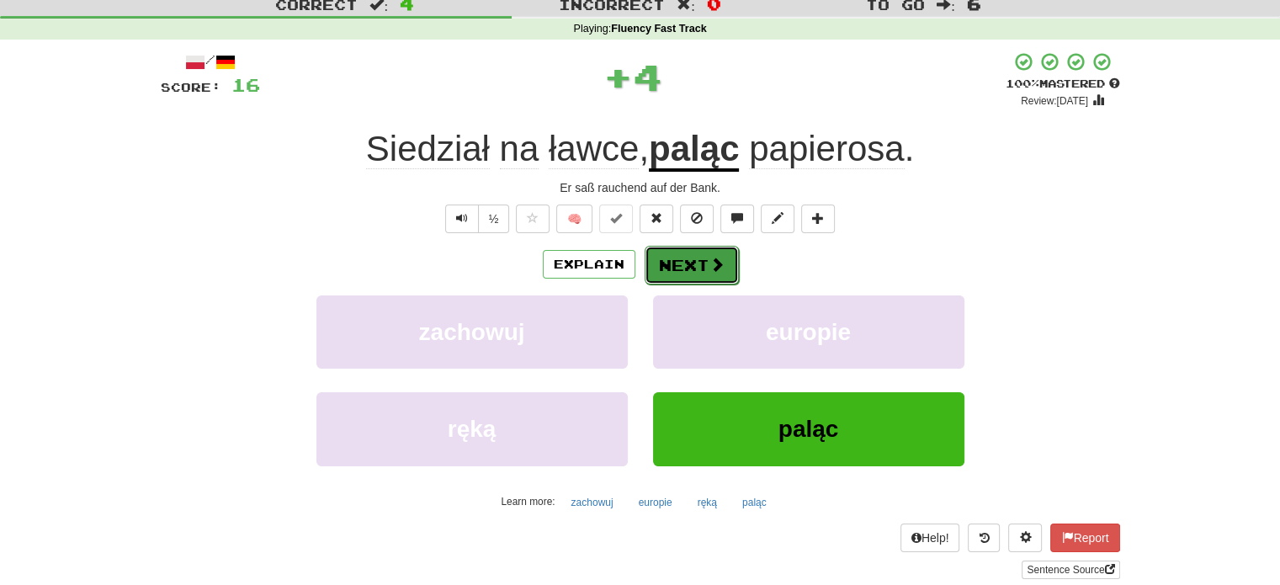
click at [700, 269] on button "Next" at bounding box center [692, 265] width 94 height 39
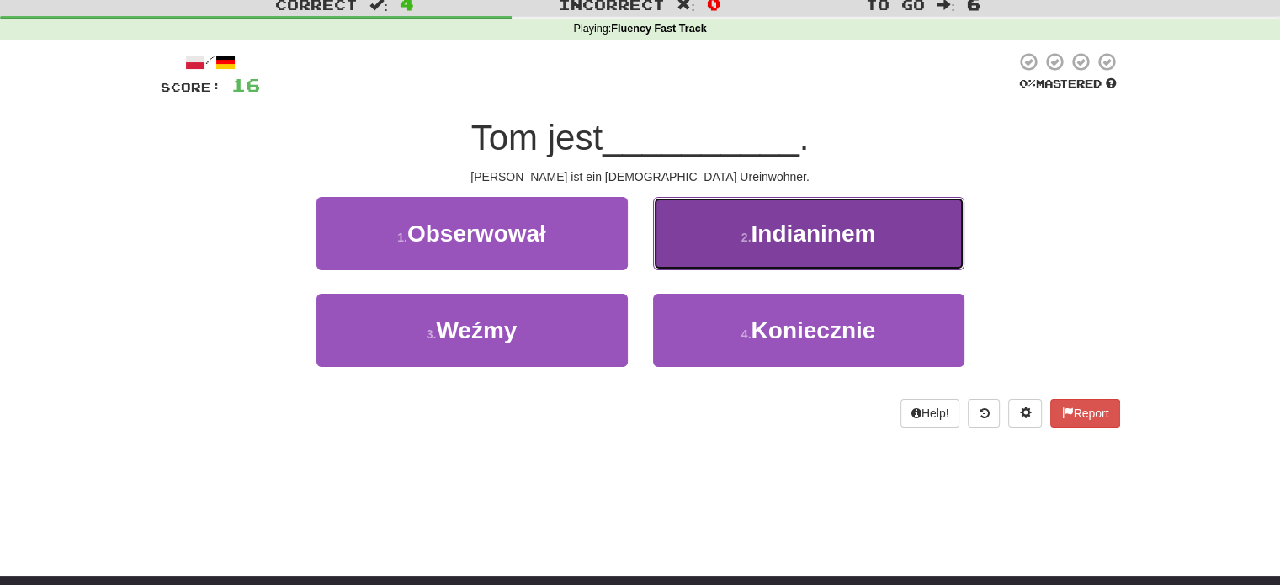
click at [717, 251] on button "2 . Indianinem" at bounding box center [808, 233] width 311 height 73
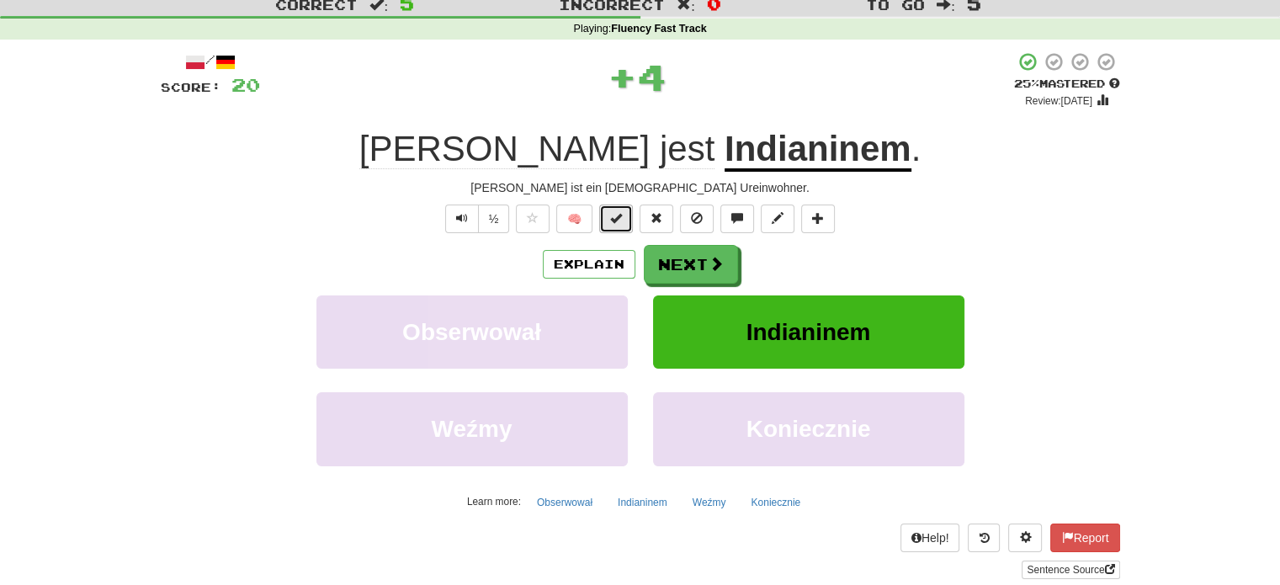
click at [613, 215] on span at bounding box center [616, 218] width 12 height 12
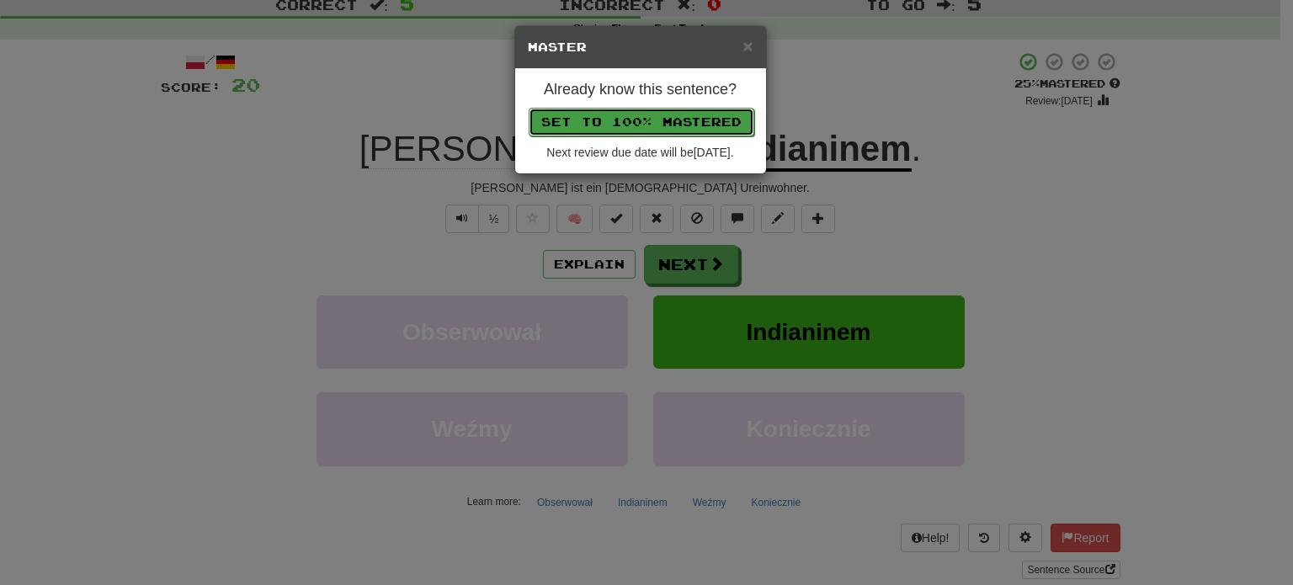
click at [634, 109] on button "Set to 100% Mastered" at bounding box center [641, 122] width 226 height 29
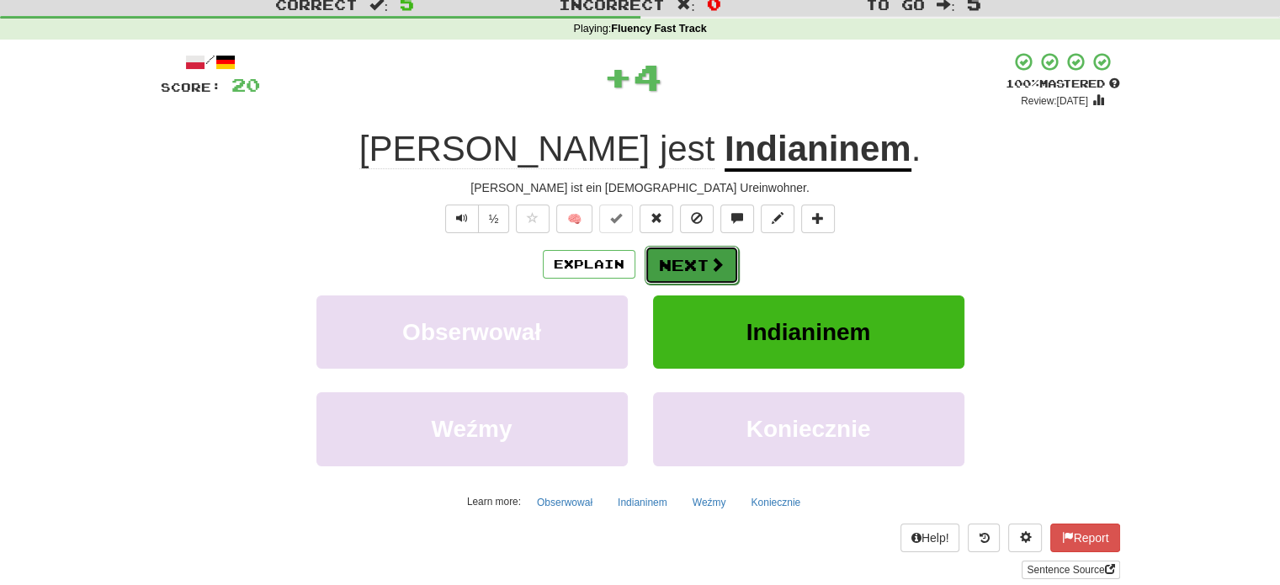
click at [694, 268] on button "Next" at bounding box center [692, 265] width 94 height 39
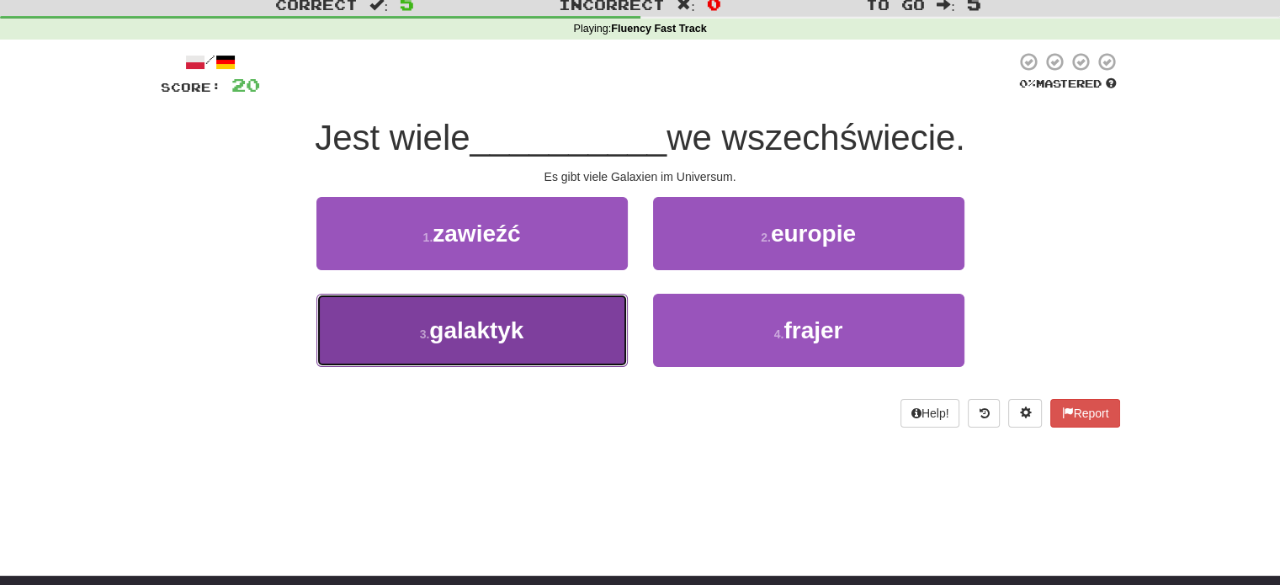
click at [549, 329] on button "3 . galaktyk" at bounding box center [471, 330] width 311 height 73
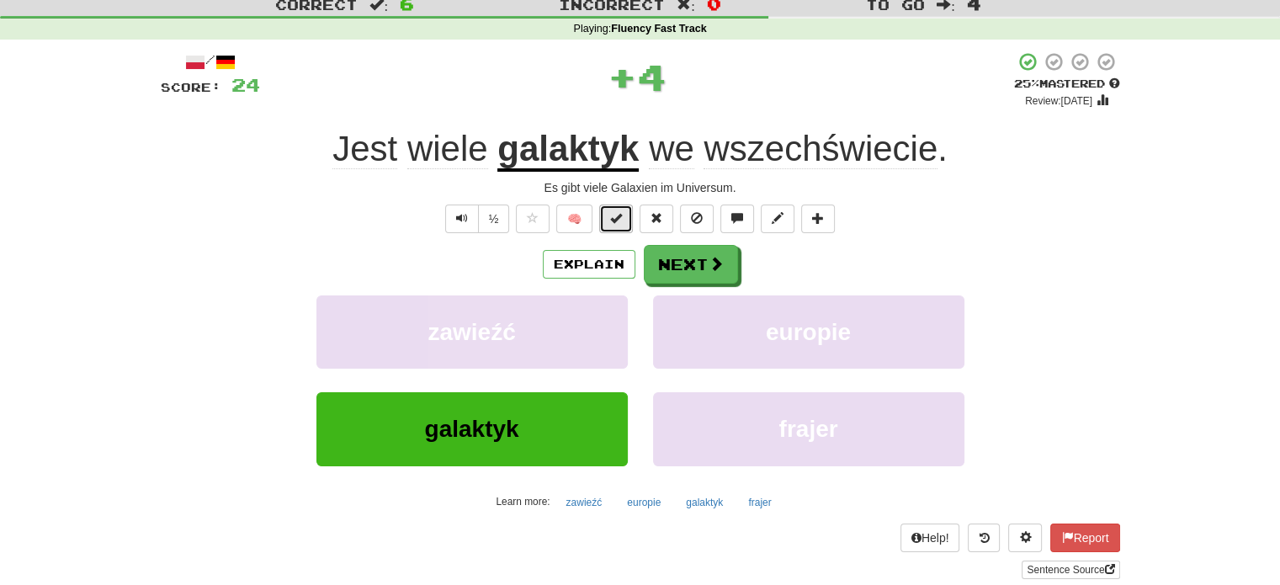
click at [605, 220] on button at bounding box center [616, 218] width 34 height 29
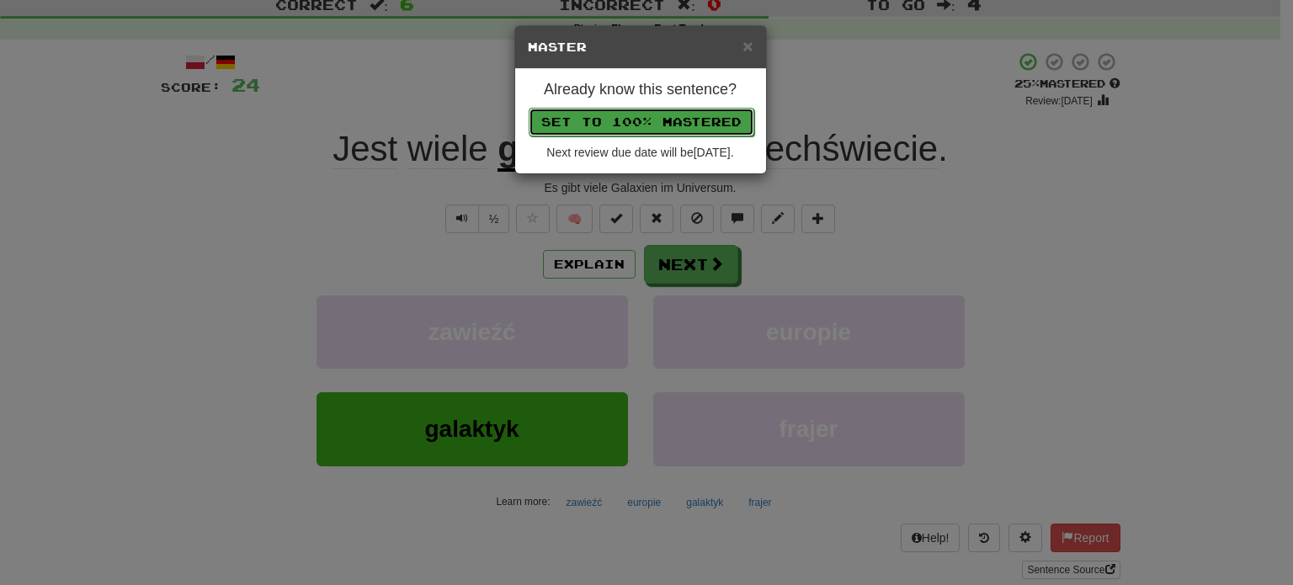
click at [609, 110] on button "Set to 100% Mastered" at bounding box center [641, 122] width 226 height 29
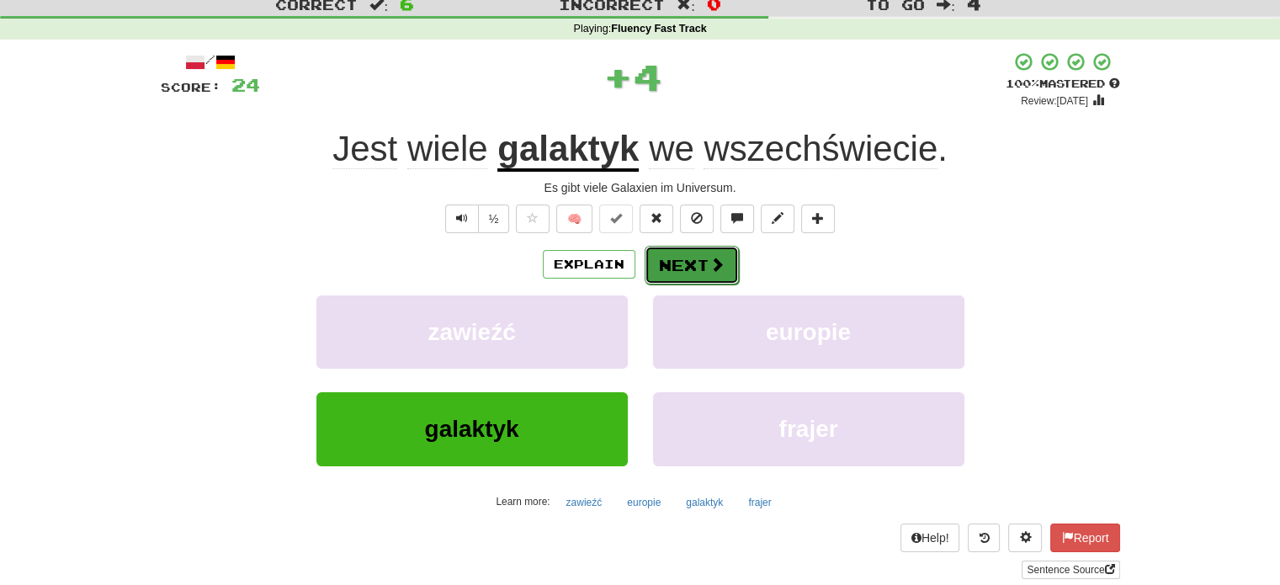
click at [697, 273] on button "Next" at bounding box center [692, 265] width 94 height 39
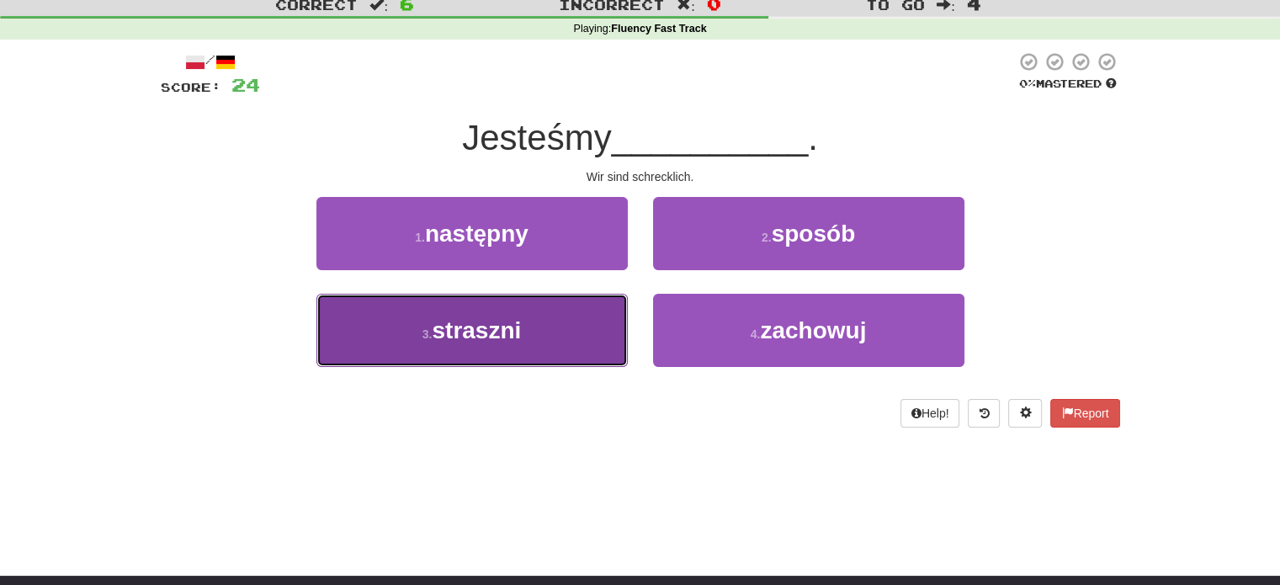
click at [619, 316] on button "3 . straszni" at bounding box center [471, 330] width 311 height 73
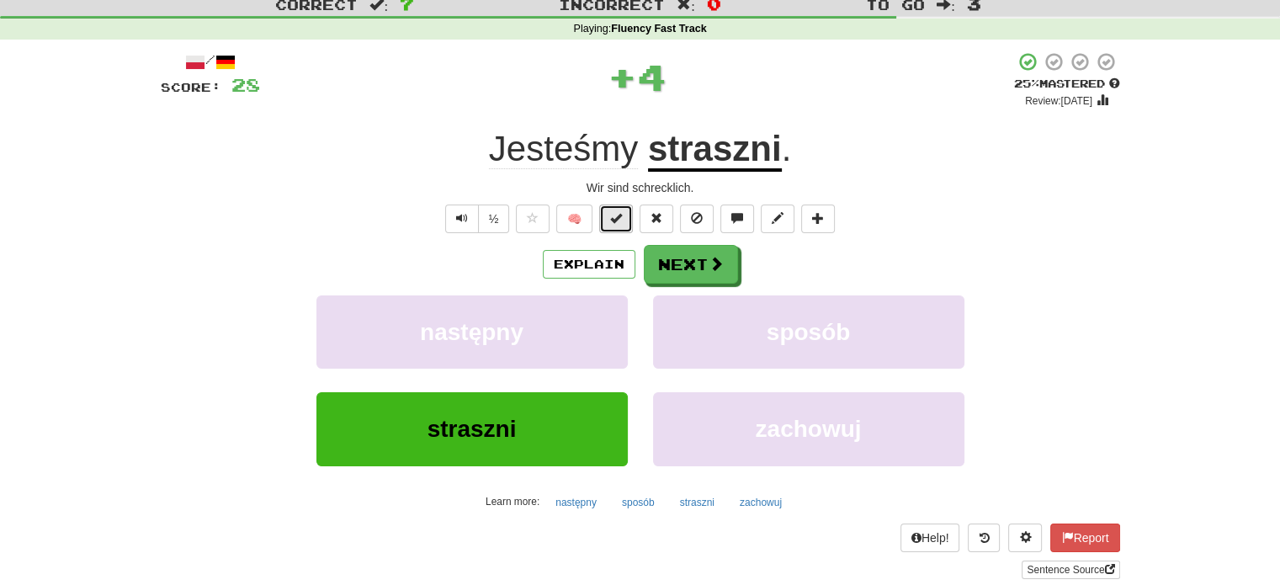
click at [615, 221] on span at bounding box center [616, 218] width 12 height 12
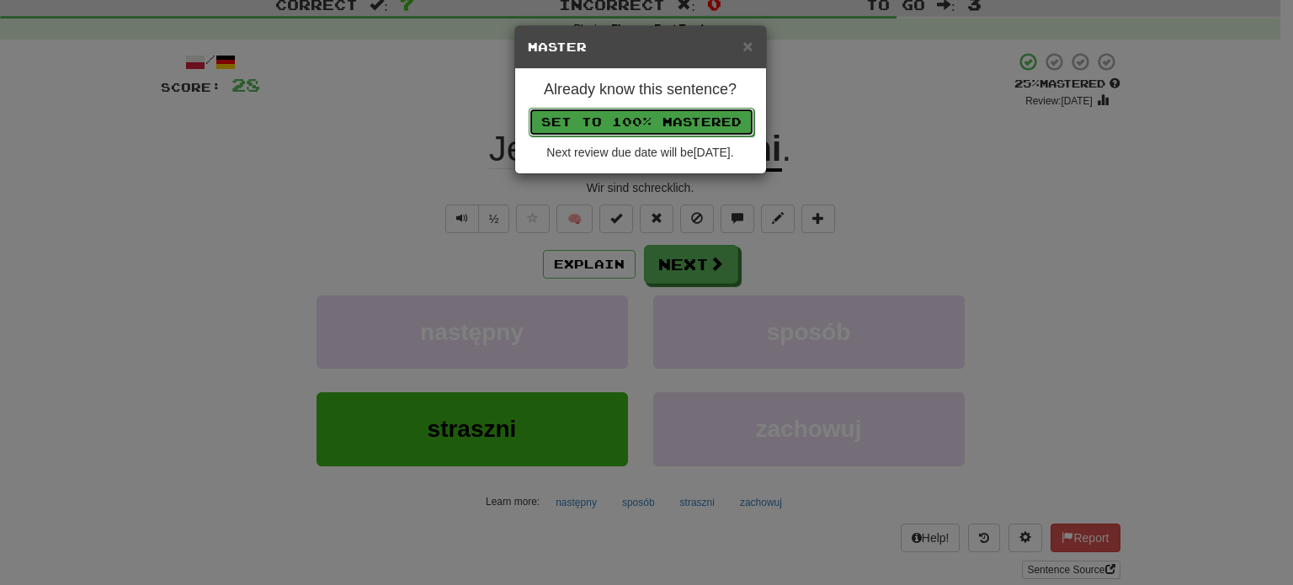
click at [668, 119] on button "Set to 100% Mastered" at bounding box center [641, 122] width 226 height 29
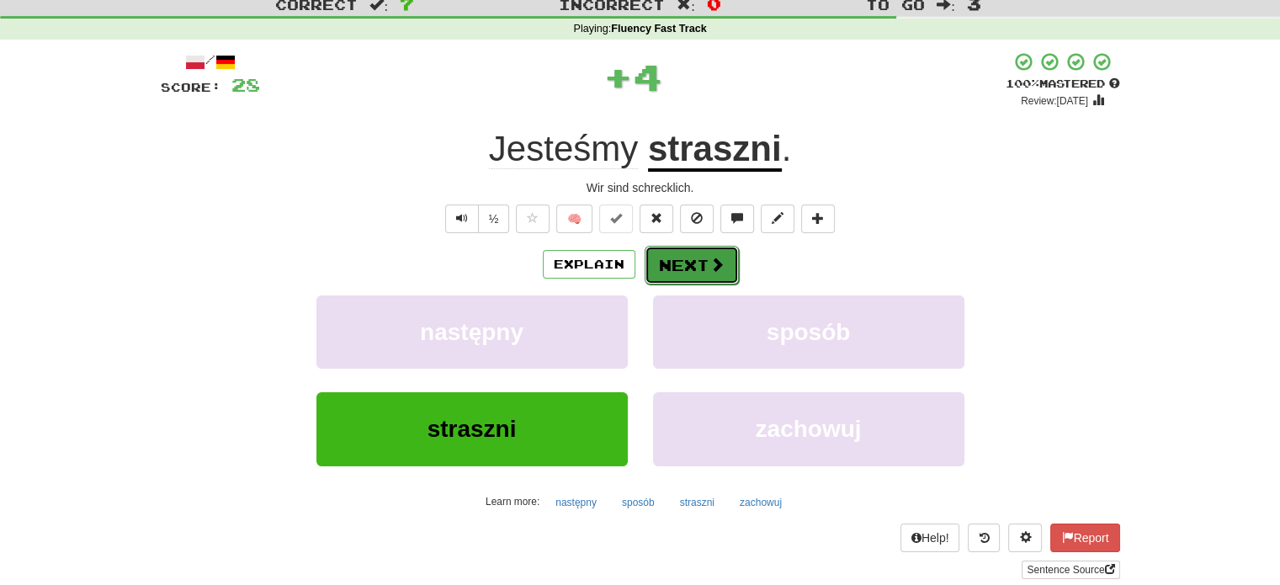
click at [699, 268] on button "Next" at bounding box center [692, 265] width 94 height 39
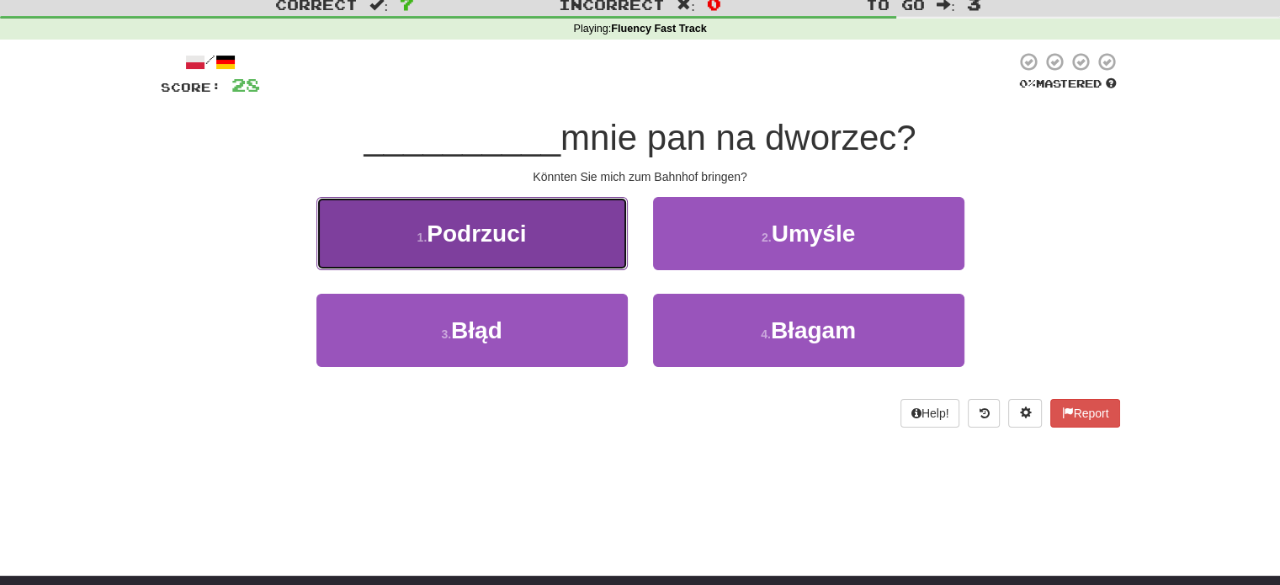
click at [539, 251] on button "1 . Podrzuci" at bounding box center [471, 233] width 311 height 73
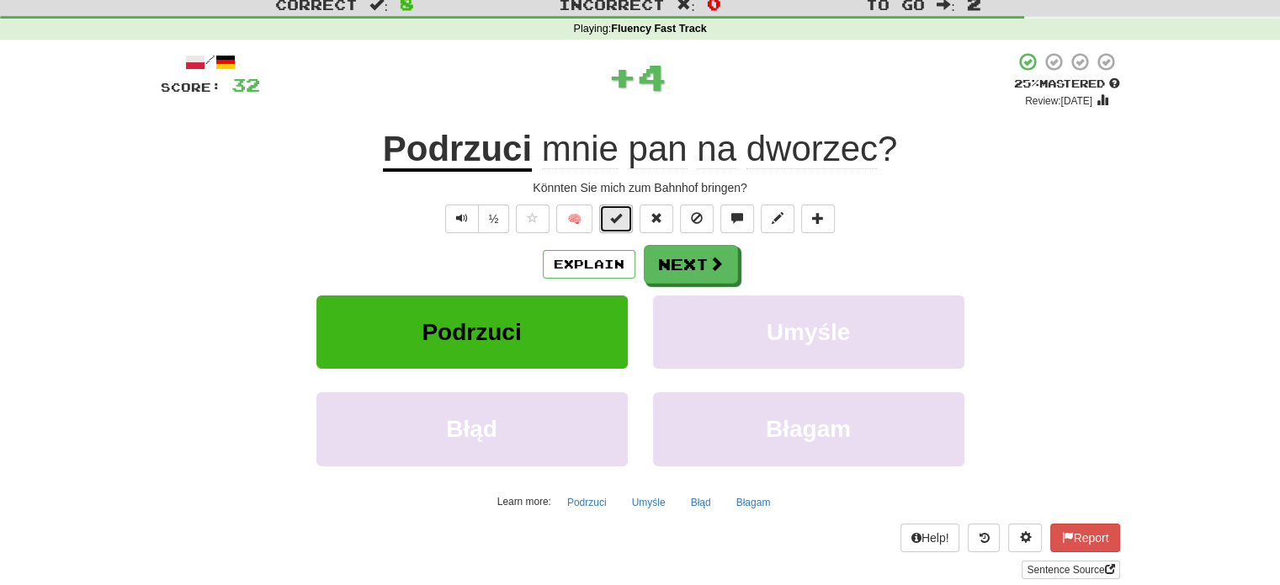
click at [611, 218] on span at bounding box center [616, 218] width 12 height 12
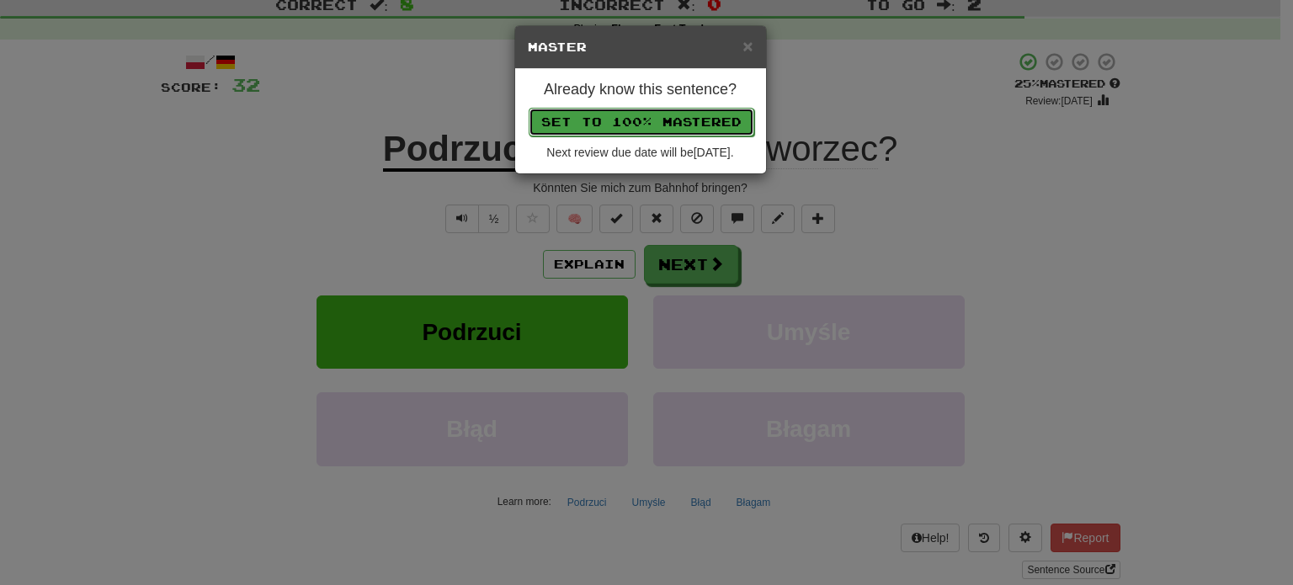
click at [633, 118] on button "Set to 100% Mastered" at bounding box center [641, 122] width 226 height 29
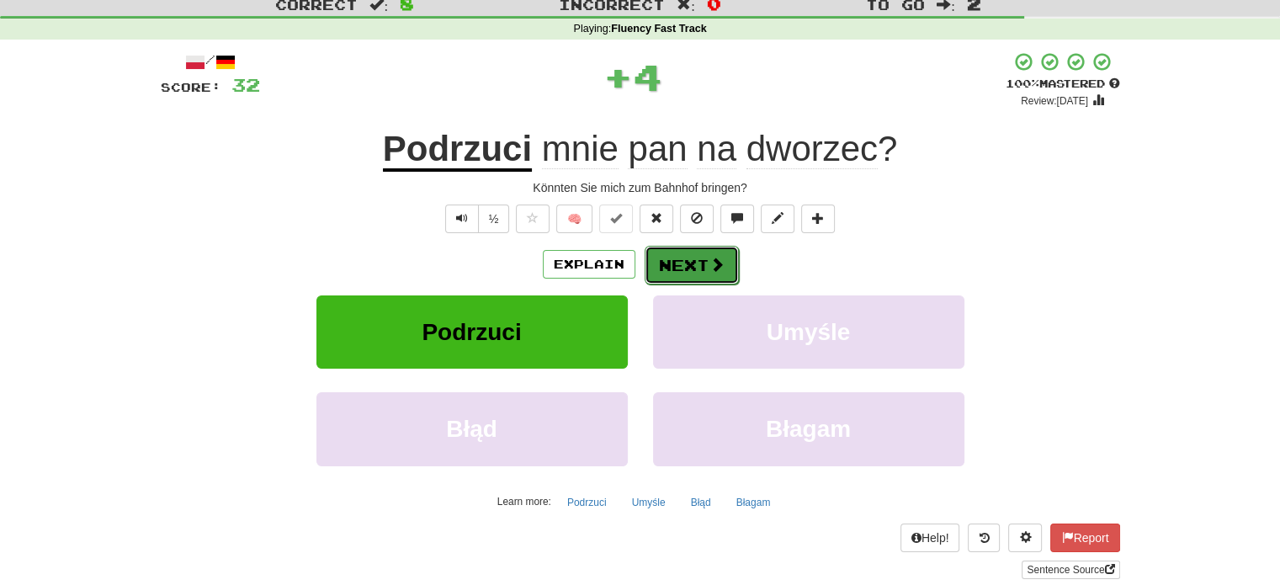
click at [691, 275] on button "Next" at bounding box center [692, 265] width 94 height 39
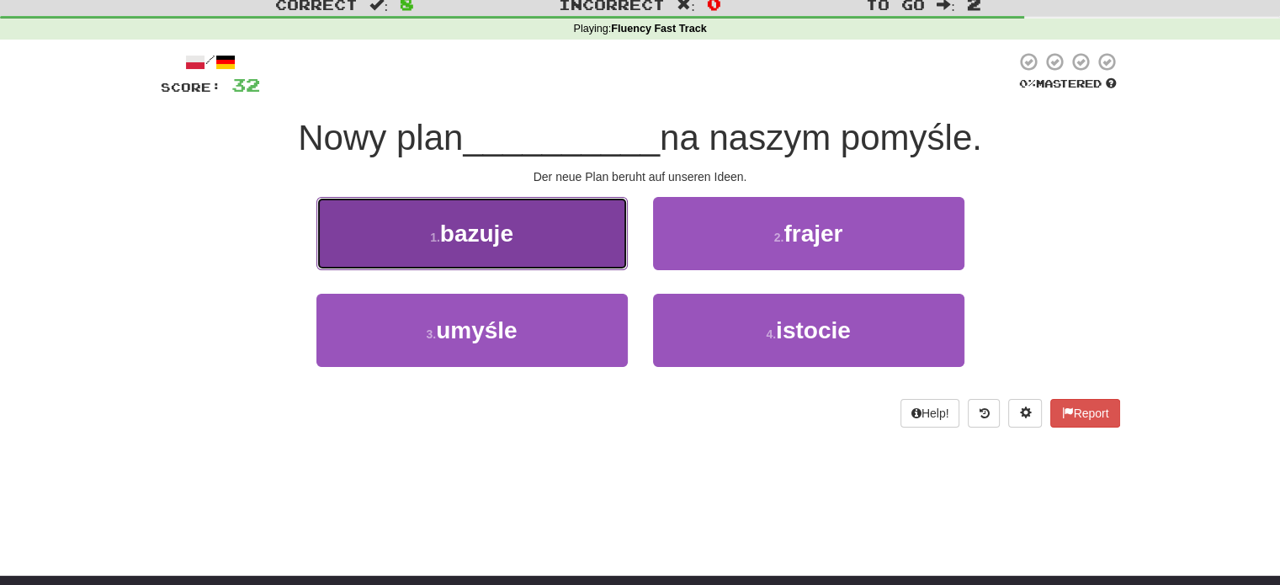
click at [505, 236] on span "bazuje" at bounding box center [476, 233] width 73 height 26
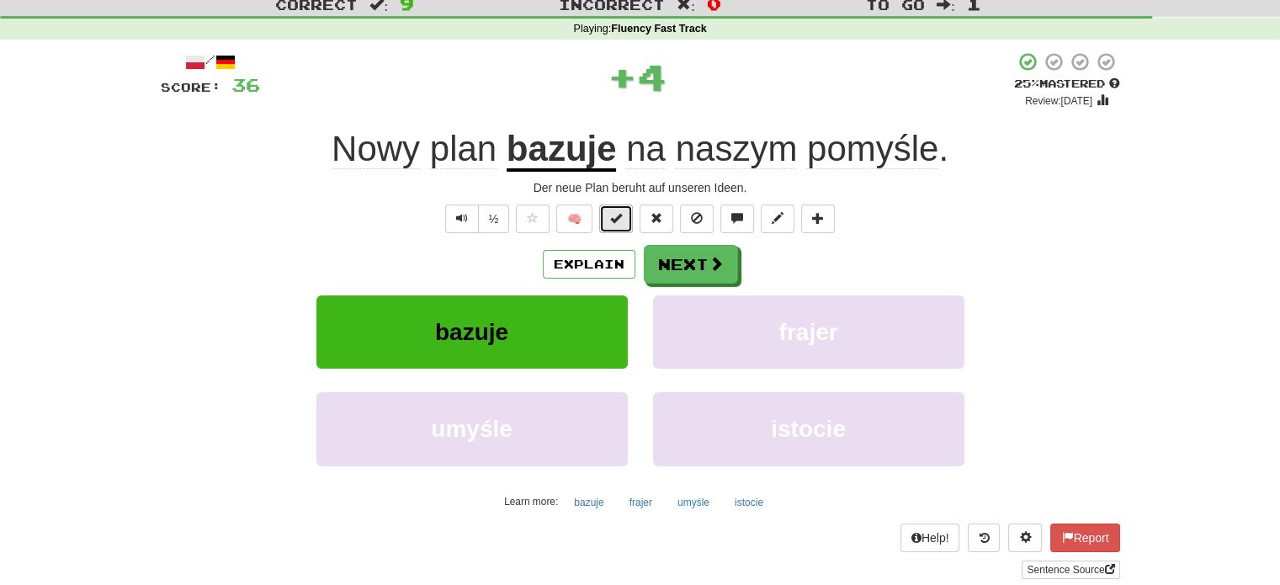
click at [612, 218] on span at bounding box center [616, 218] width 12 height 12
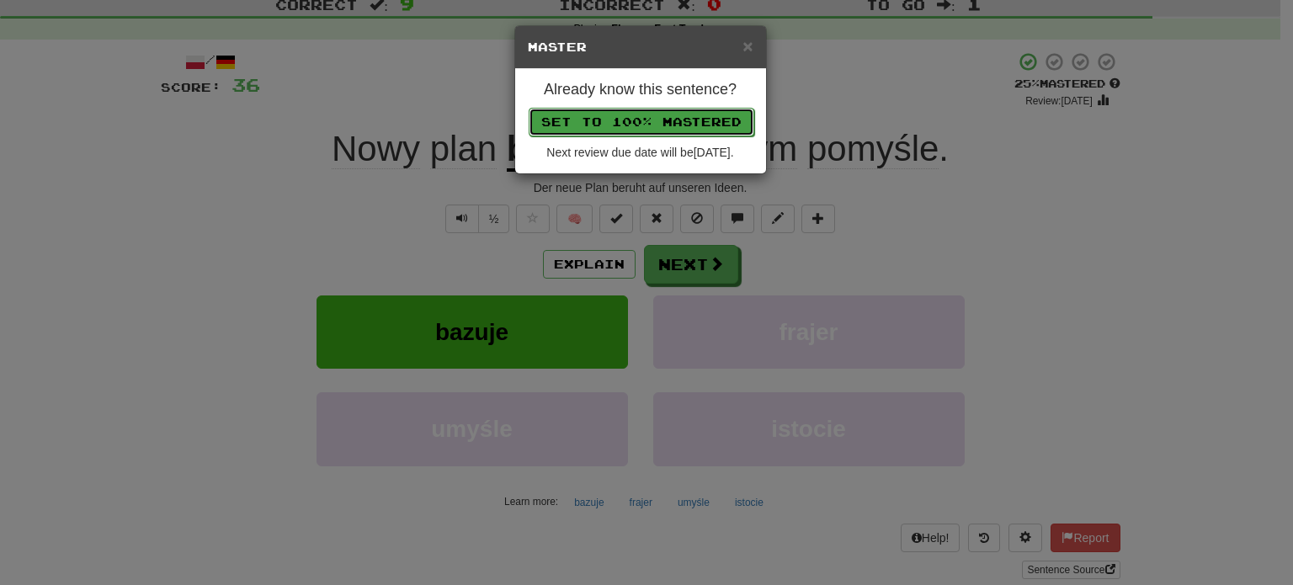
click at [643, 120] on button "Set to 100% Mastered" at bounding box center [641, 122] width 226 height 29
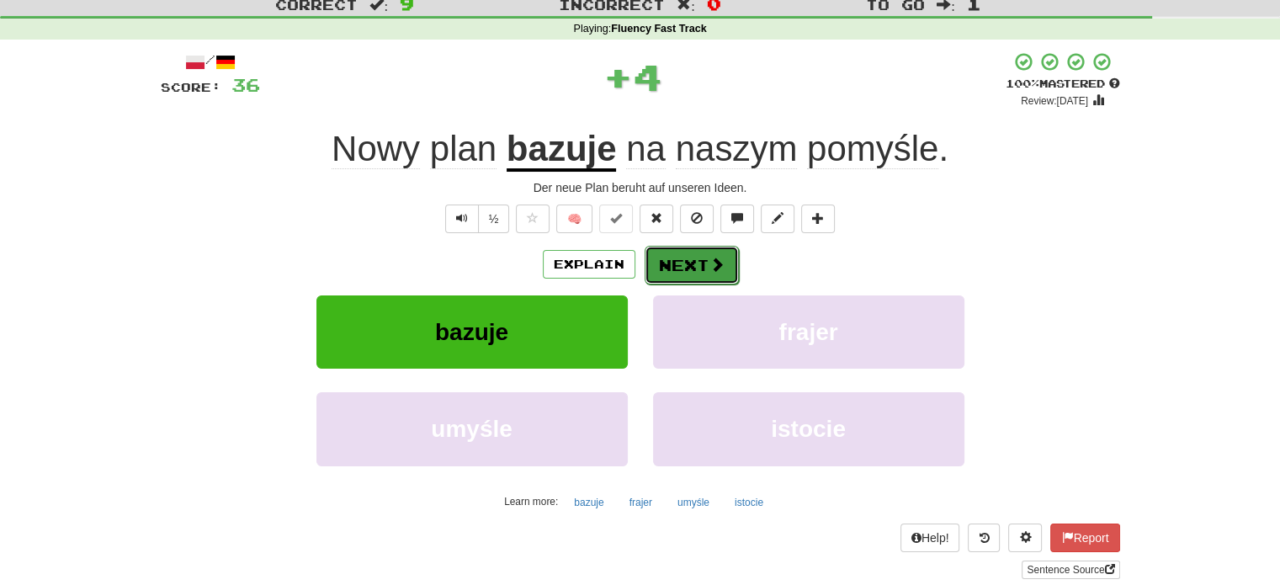
click at [681, 267] on button "Next" at bounding box center [692, 265] width 94 height 39
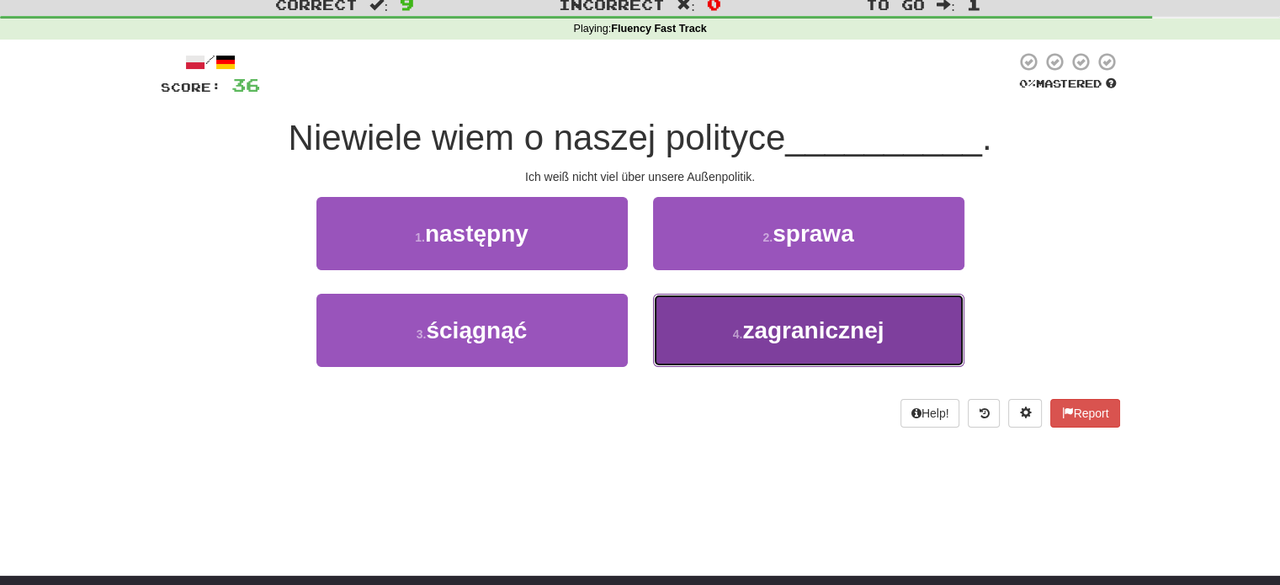
click at [711, 345] on button "4 . zagranicznej" at bounding box center [808, 330] width 311 height 73
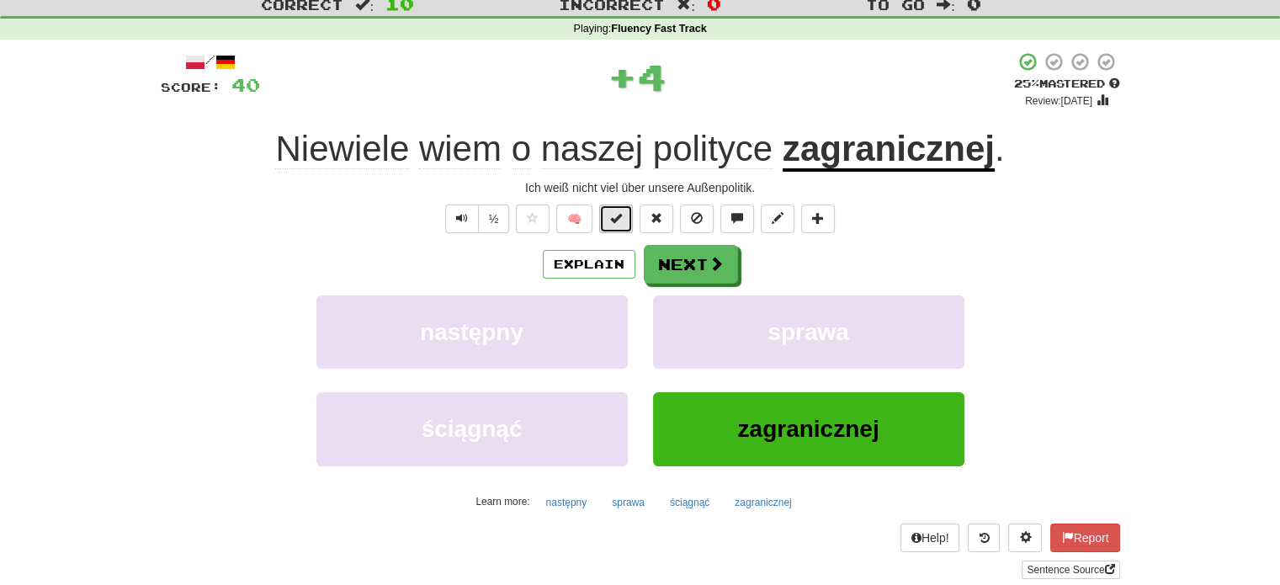
click at [617, 215] on span at bounding box center [616, 218] width 12 height 12
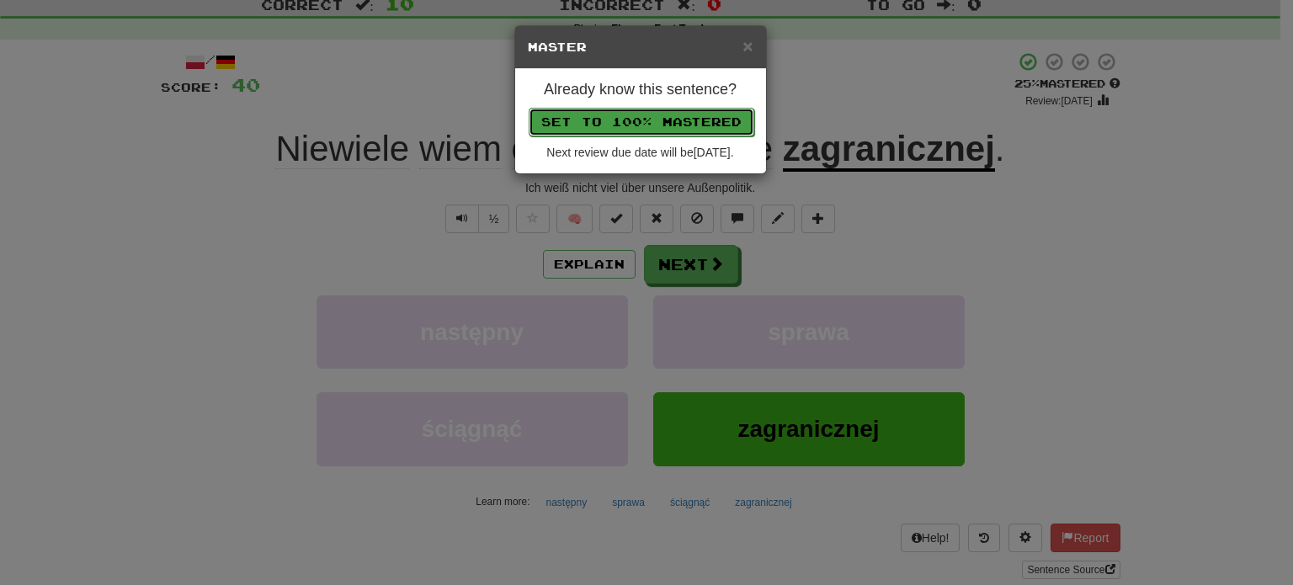
click at [618, 118] on button "Set to 100% Mastered" at bounding box center [641, 122] width 226 height 29
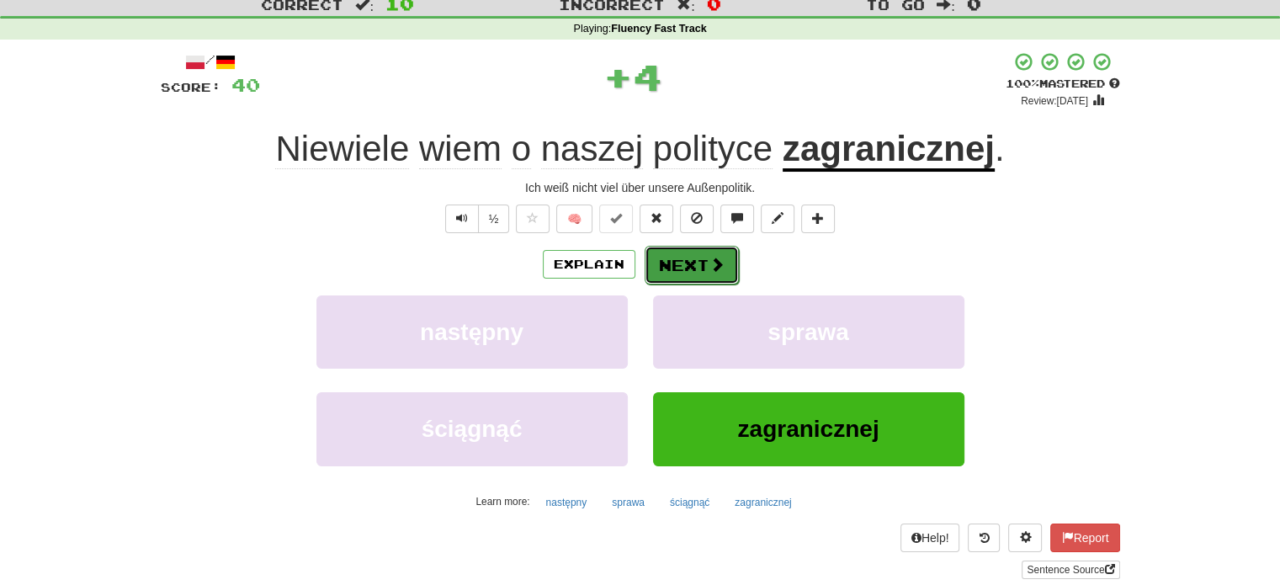
click at [677, 268] on button "Next" at bounding box center [692, 265] width 94 height 39
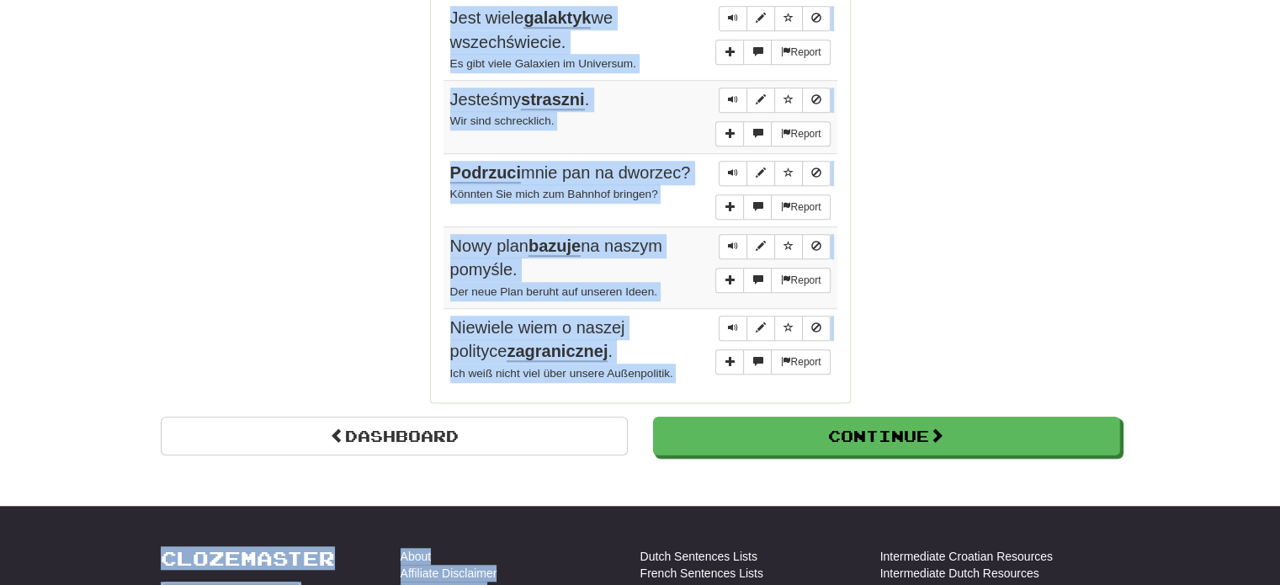
scroll to position [1326, 0]
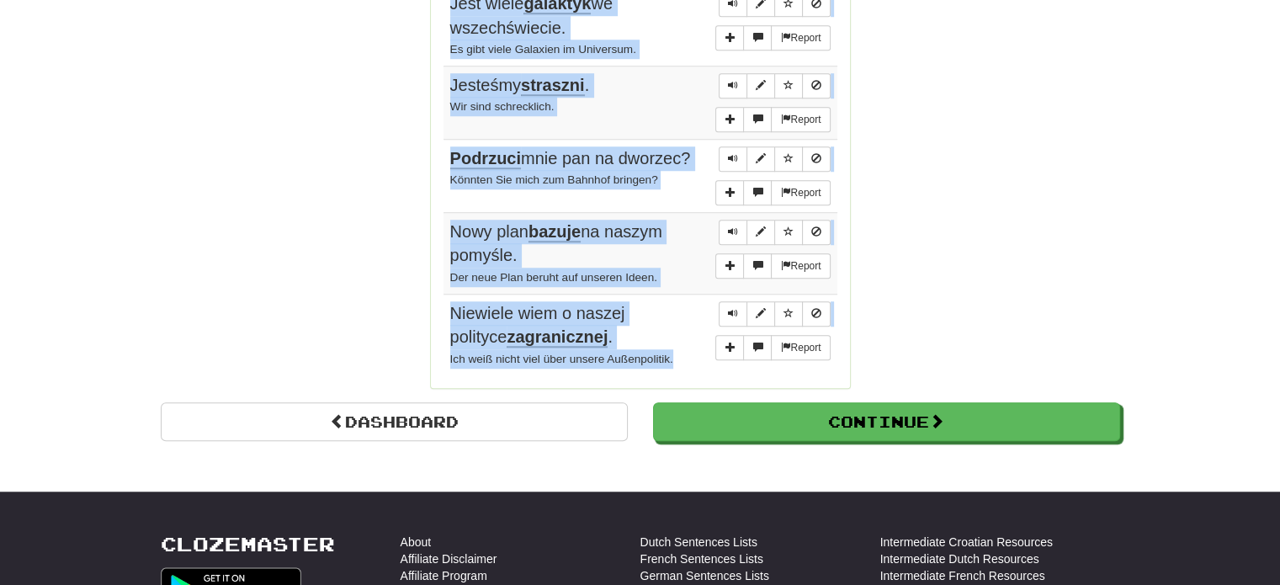
drag, startPoint x: 441, startPoint y: 189, endPoint x: 680, endPoint y: 339, distance: 282.0
copy div "Sentences: 1 Report Zapukał w drzwi. Er klopfte an die Tür. Report Muszę zająć …"
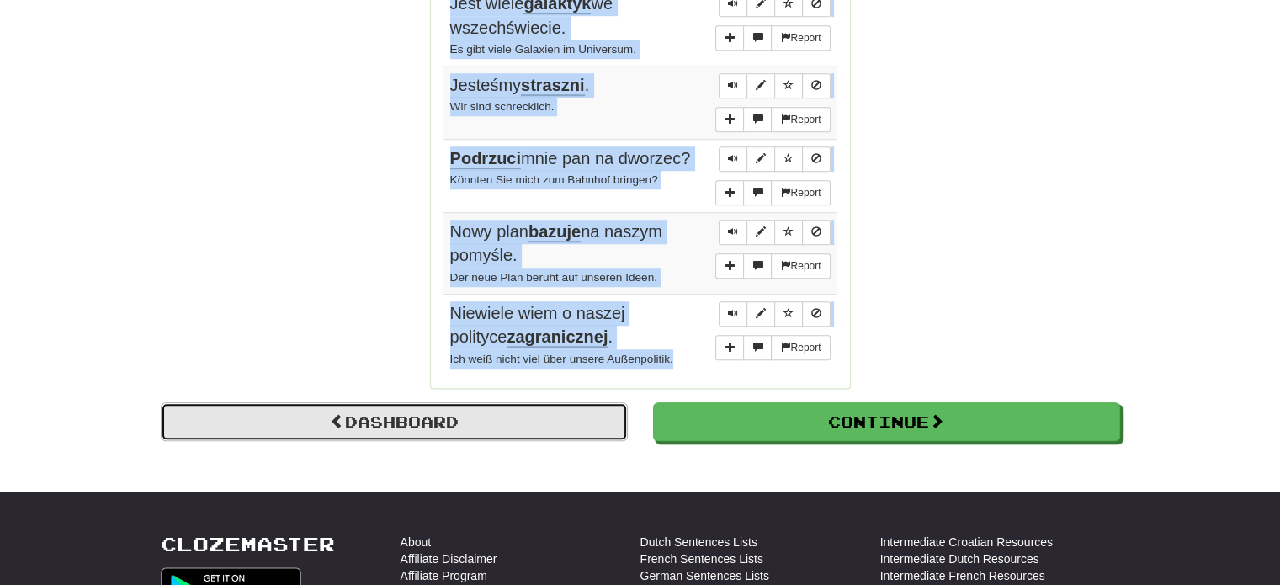
click at [436, 410] on link "Dashboard" at bounding box center [394, 421] width 467 height 39
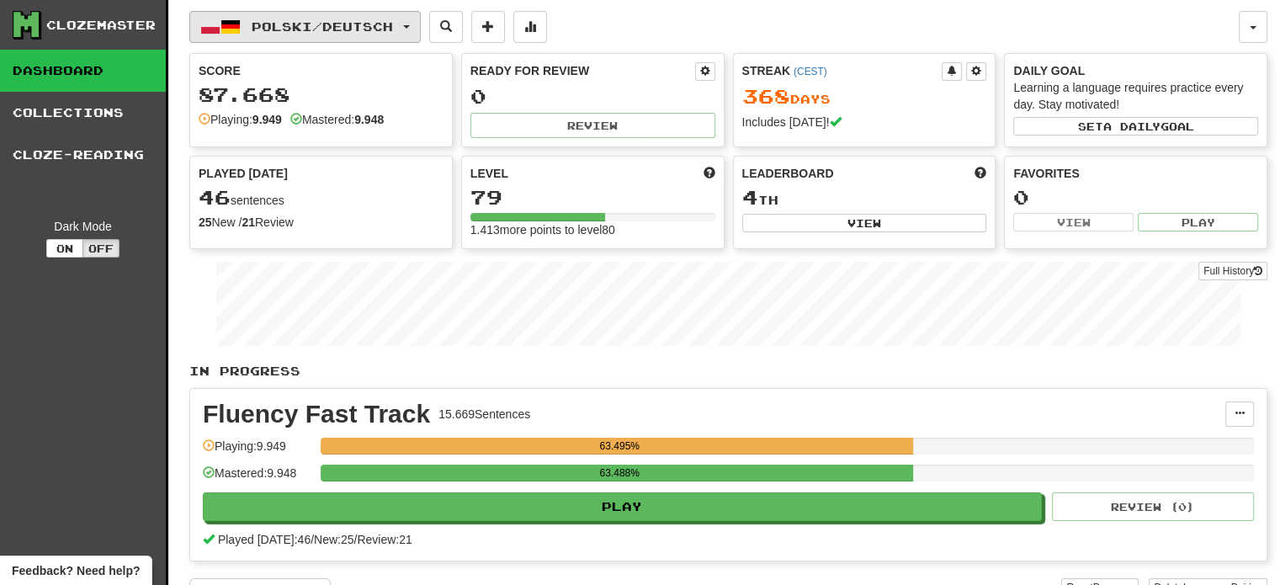
click at [263, 13] on button "Polski / Deutsch" at bounding box center [304, 27] width 231 height 32
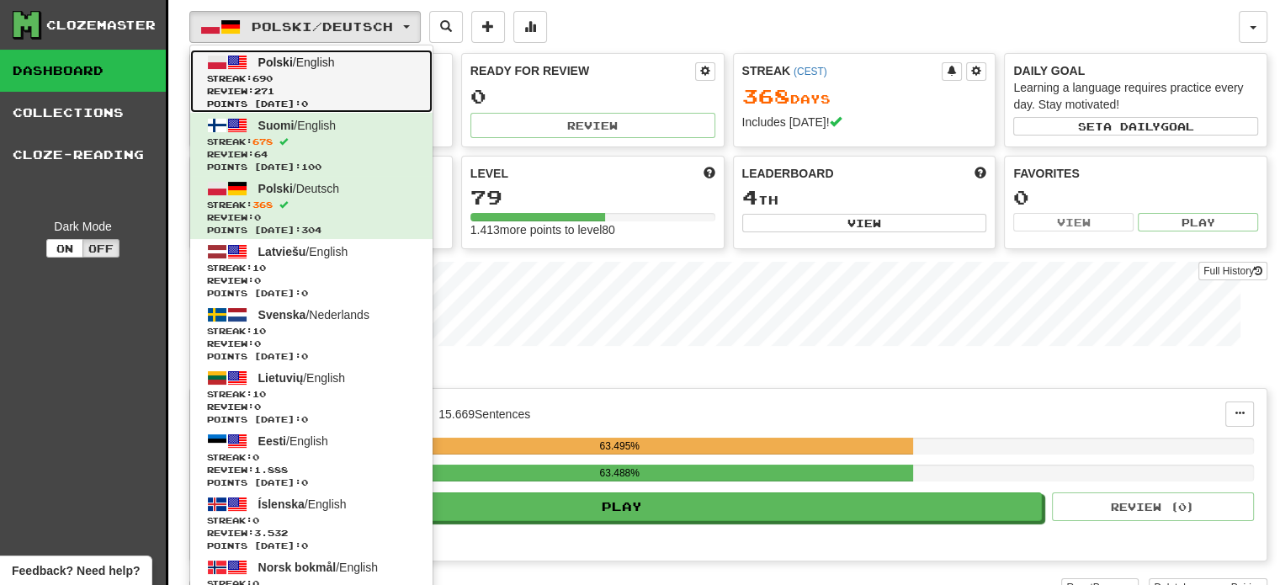
click at [298, 80] on span "Streak: 690" at bounding box center [311, 78] width 209 height 13
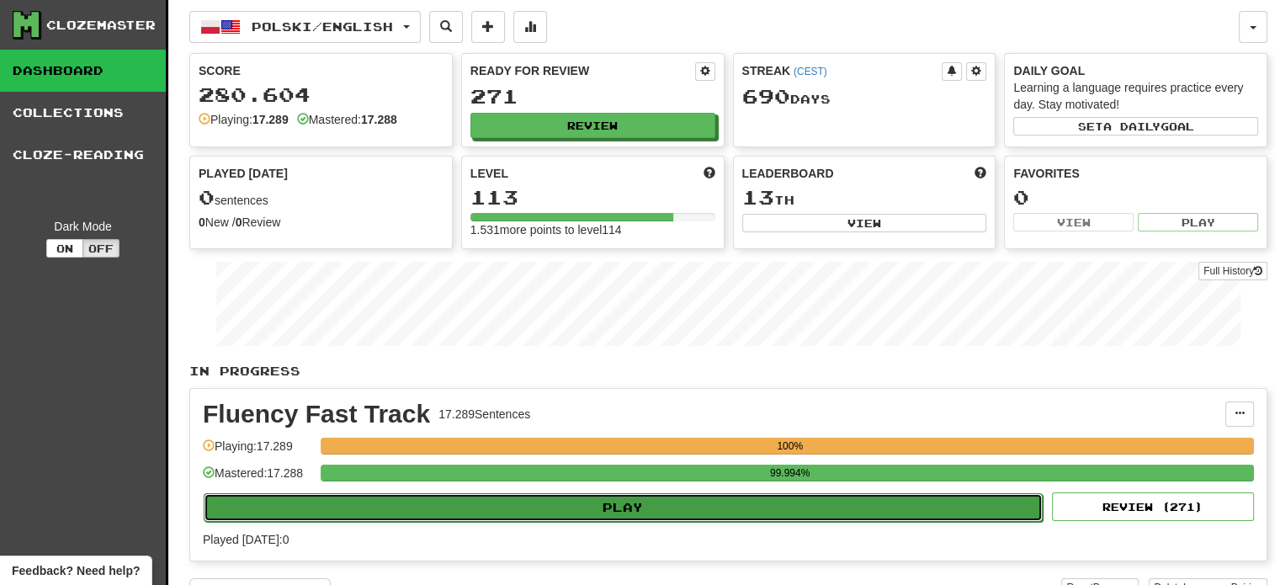
click at [560, 497] on button "Play" at bounding box center [623, 507] width 839 height 29
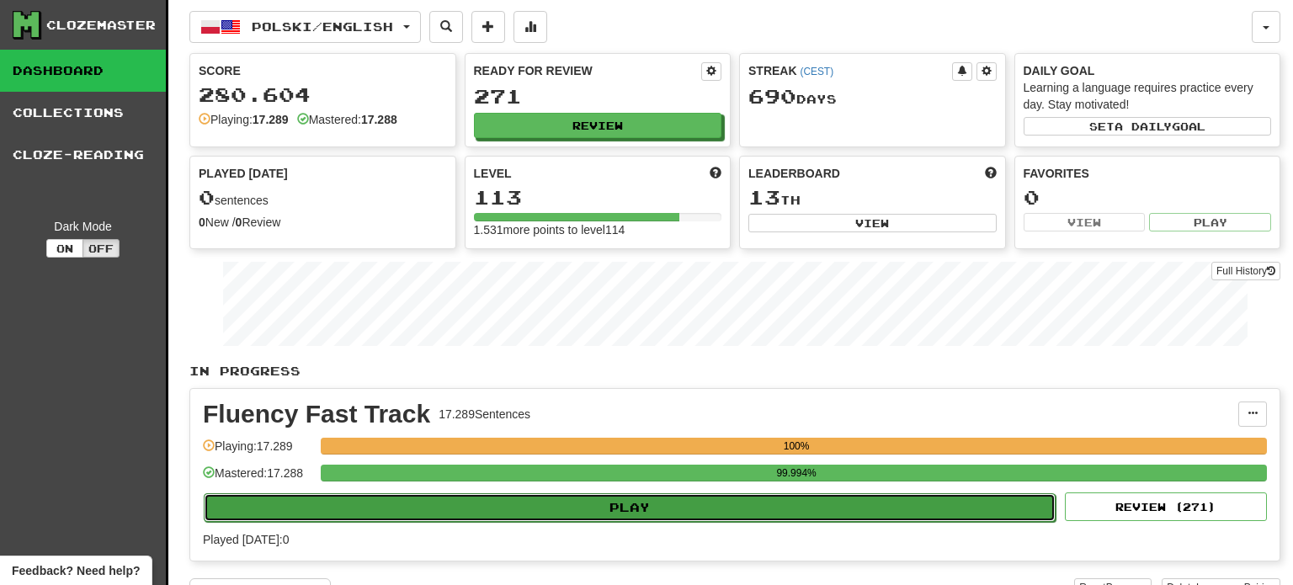
select select "**"
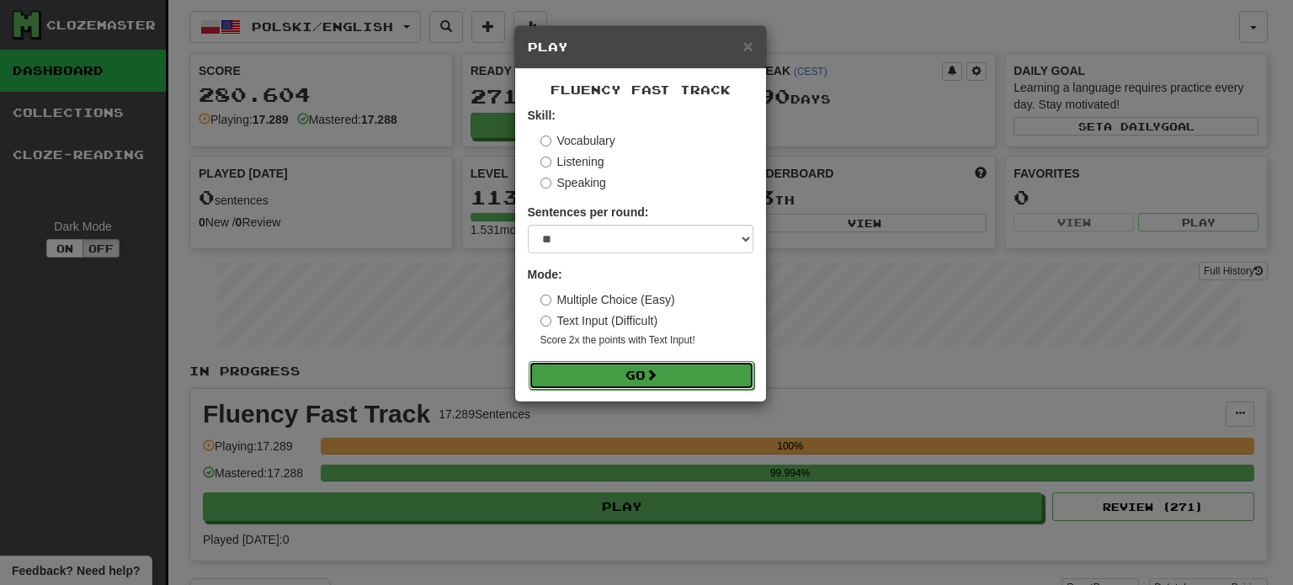
click at [619, 380] on button "Go" at bounding box center [641, 375] width 226 height 29
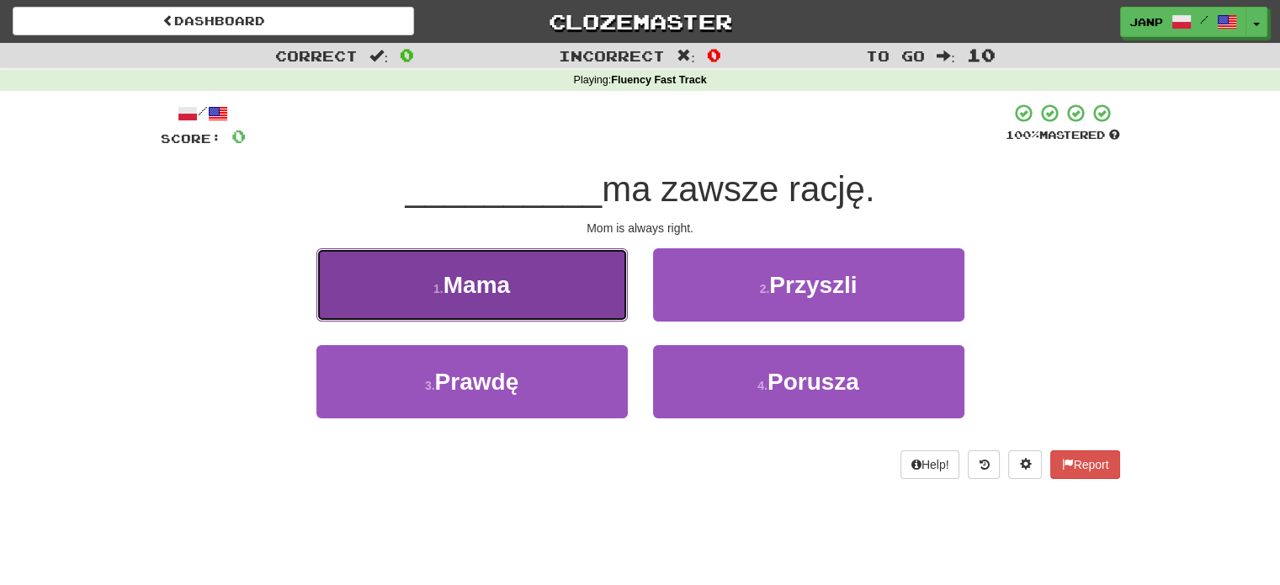
click at [401, 305] on button "1 . Mama" at bounding box center [471, 284] width 311 height 73
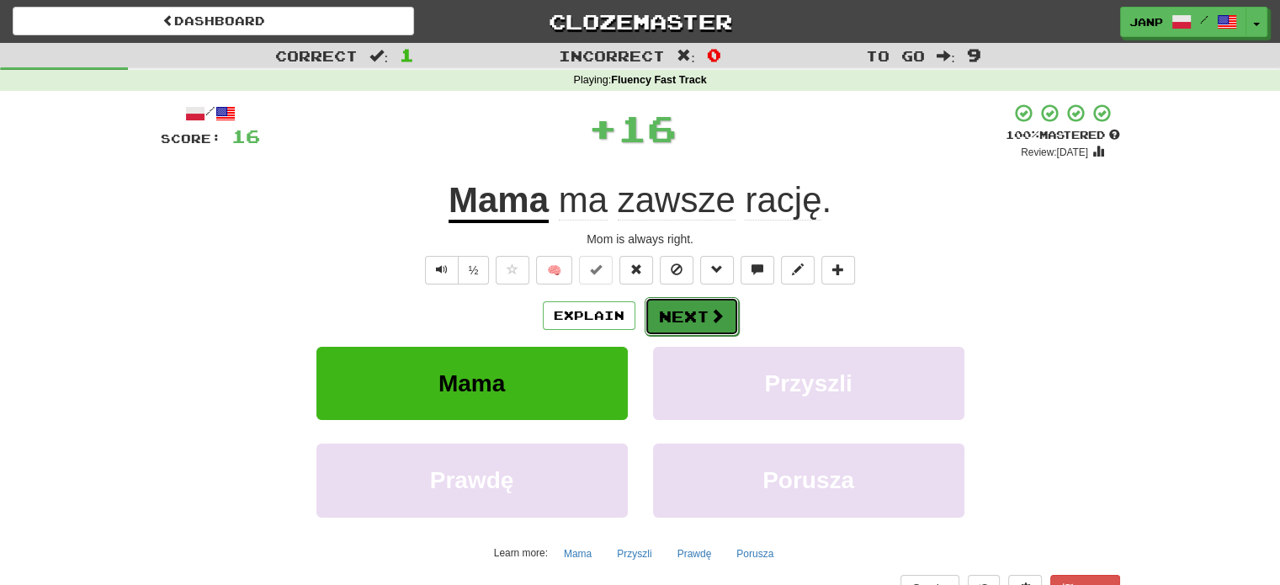
click at [678, 312] on button "Next" at bounding box center [692, 316] width 94 height 39
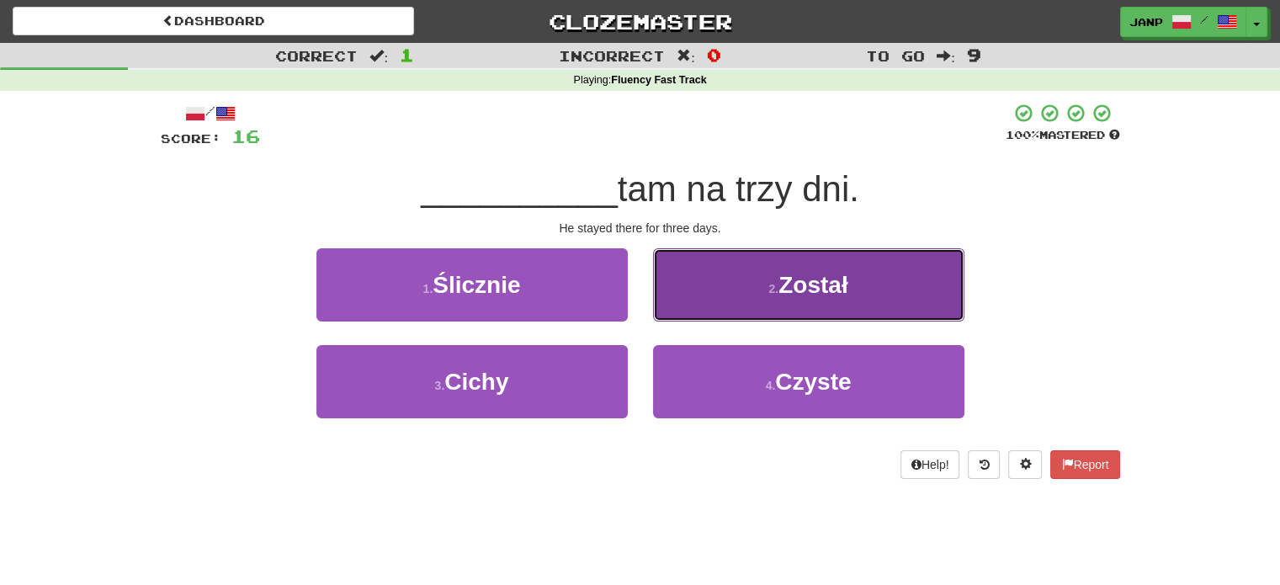
click at [687, 305] on button "2 . Został" at bounding box center [808, 284] width 311 height 73
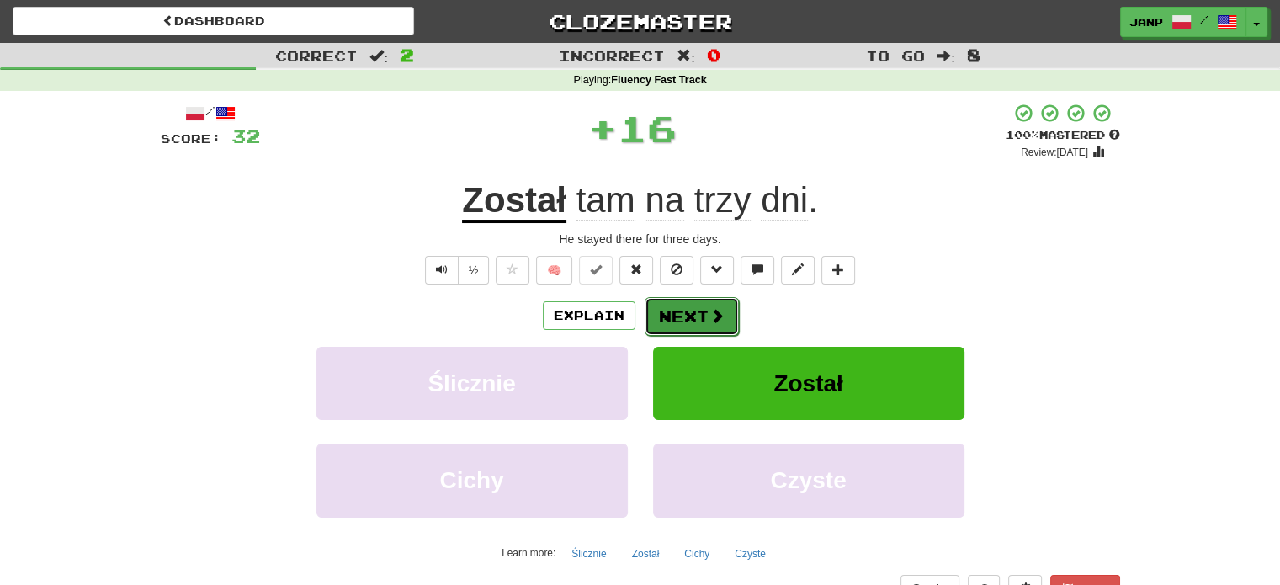
click at [682, 316] on button "Next" at bounding box center [692, 316] width 94 height 39
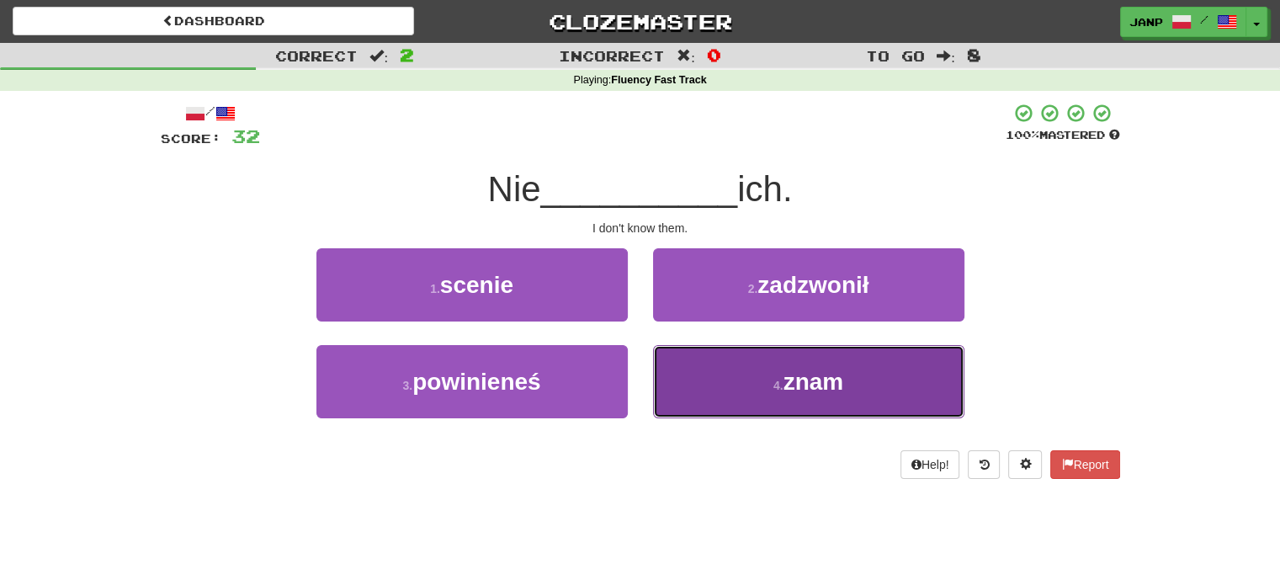
click at [702, 387] on button "4 . znam" at bounding box center [808, 381] width 311 height 73
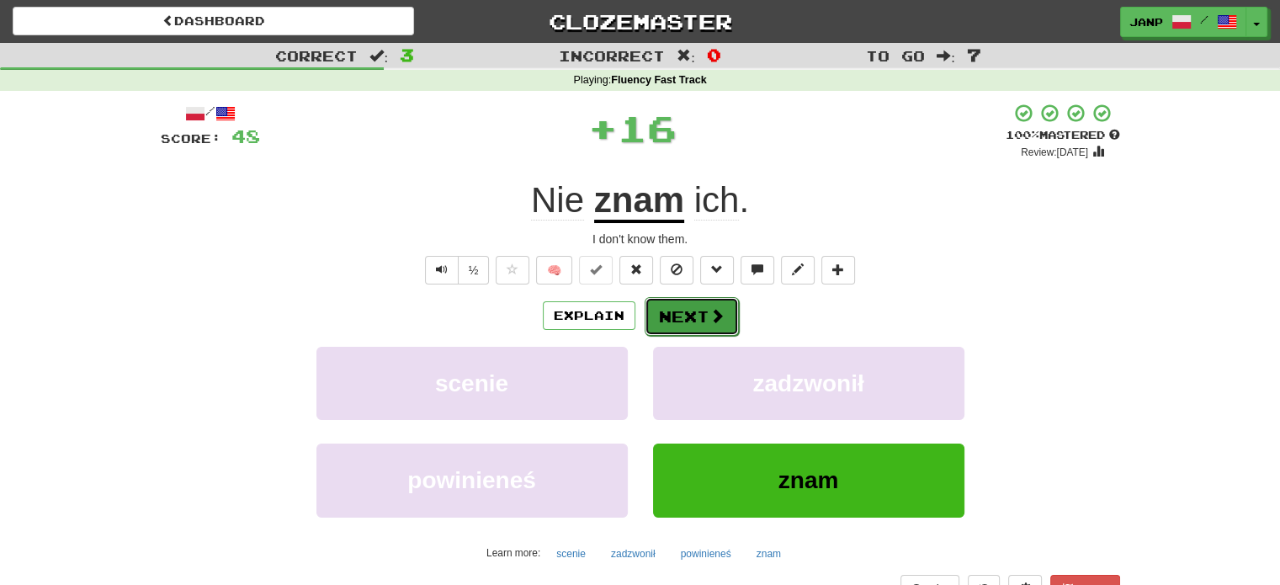
click at [684, 311] on button "Next" at bounding box center [692, 316] width 94 height 39
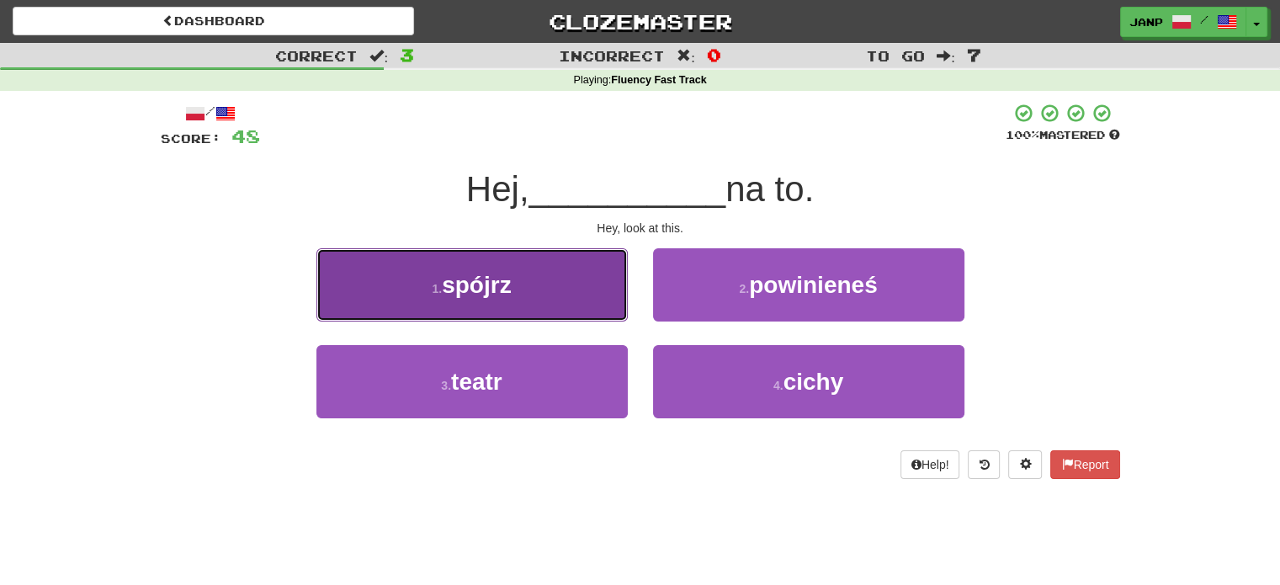
click at [544, 302] on button "1 . spójrz" at bounding box center [471, 284] width 311 height 73
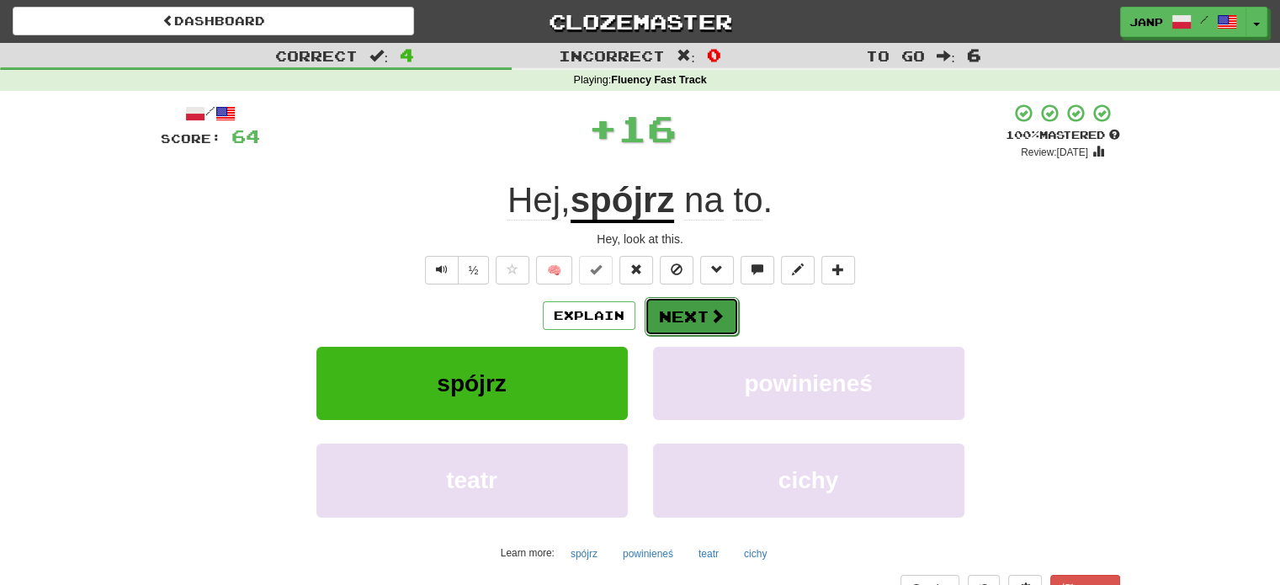
click at [692, 313] on button "Next" at bounding box center [692, 316] width 94 height 39
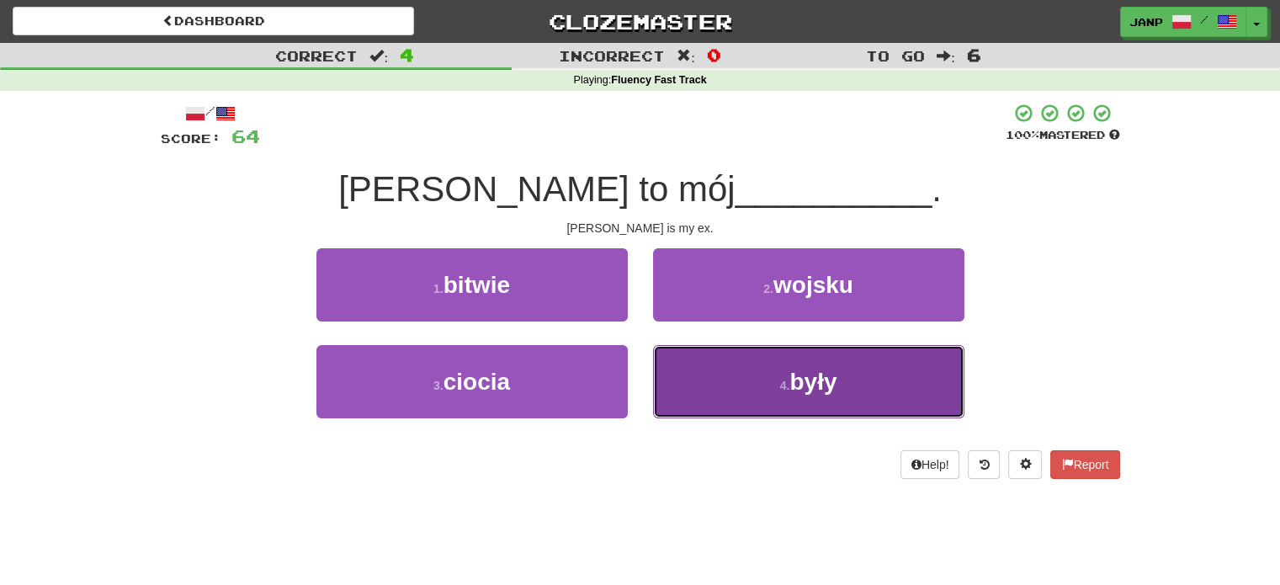
click at [708, 381] on button "4 . były" at bounding box center [808, 381] width 311 height 73
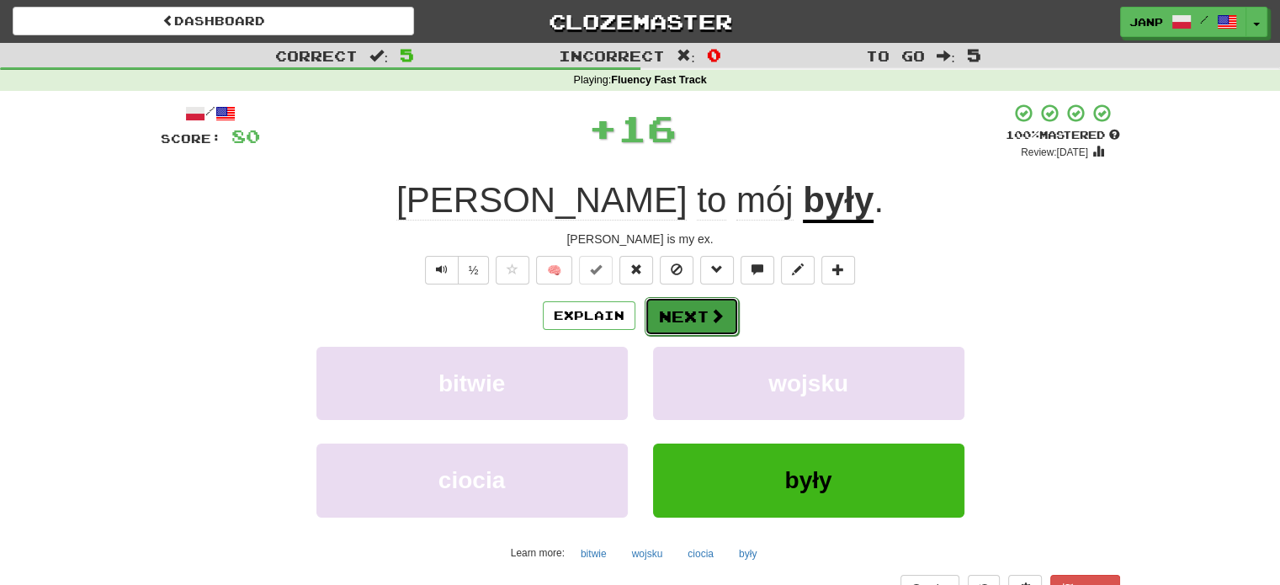
click at [677, 302] on button "Next" at bounding box center [692, 316] width 94 height 39
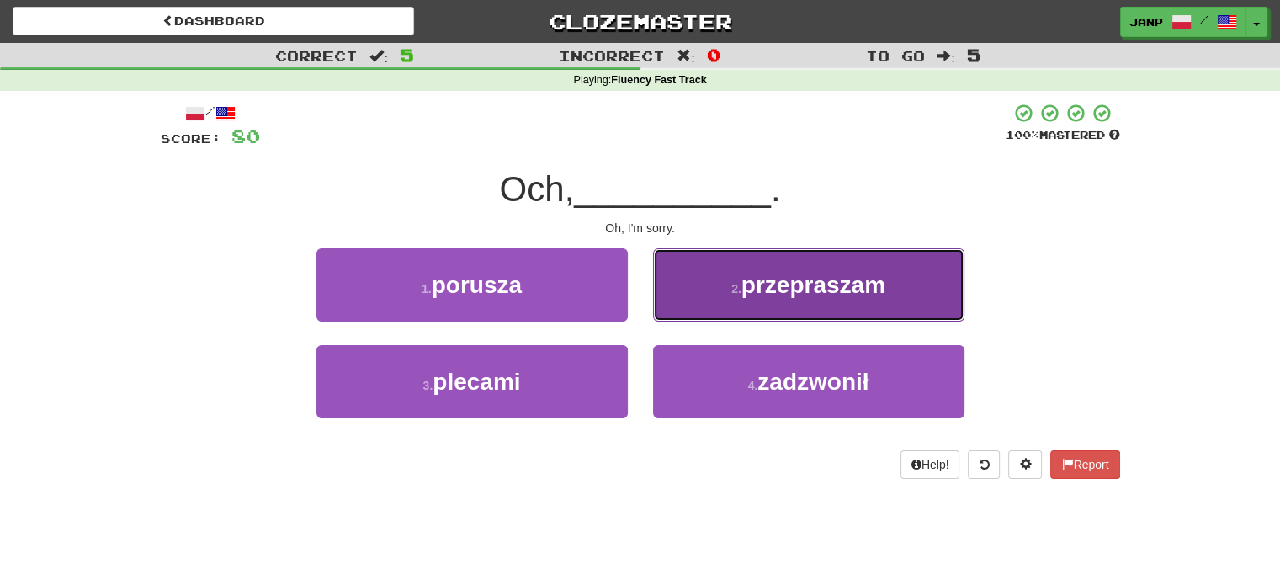
click at [679, 302] on button "2 . przepraszam" at bounding box center [808, 284] width 311 height 73
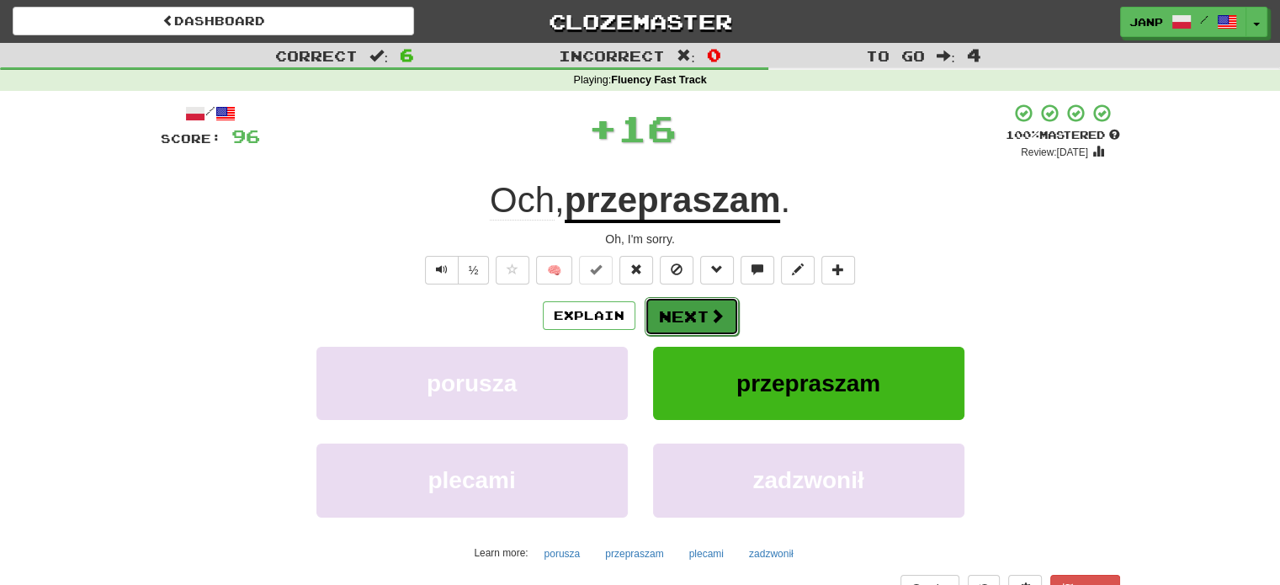
click at [671, 309] on button "Next" at bounding box center [692, 316] width 94 height 39
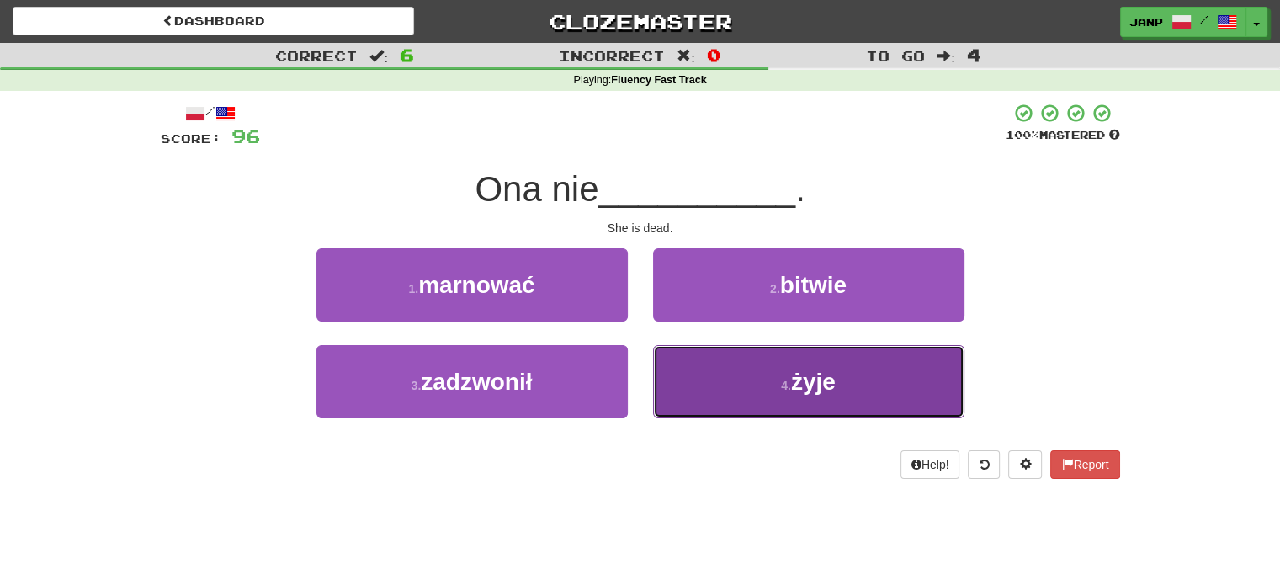
click at [709, 380] on button "4 . żyje" at bounding box center [808, 381] width 311 height 73
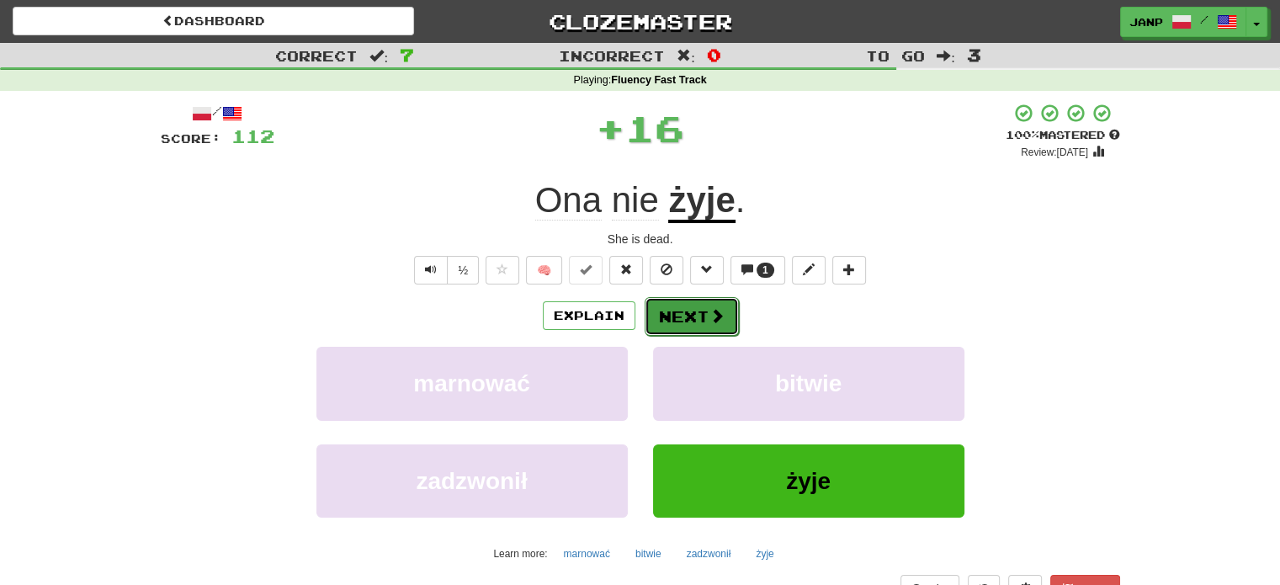
click at [681, 316] on button "Next" at bounding box center [692, 316] width 94 height 39
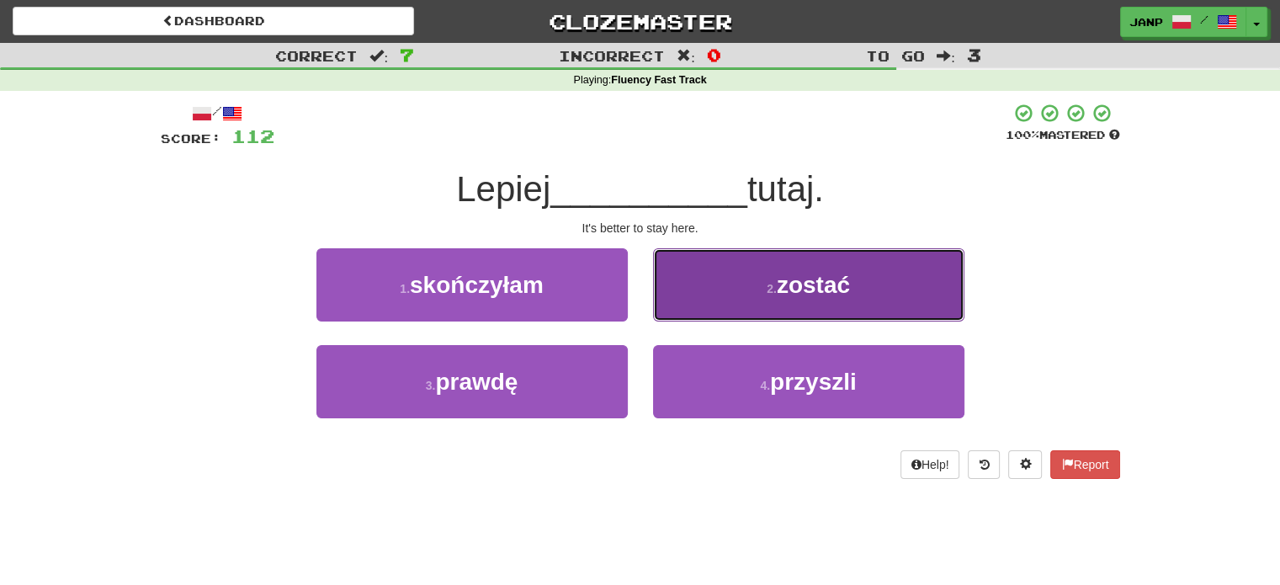
click at [701, 299] on button "2 . zostać" at bounding box center [808, 284] width 311 height 73
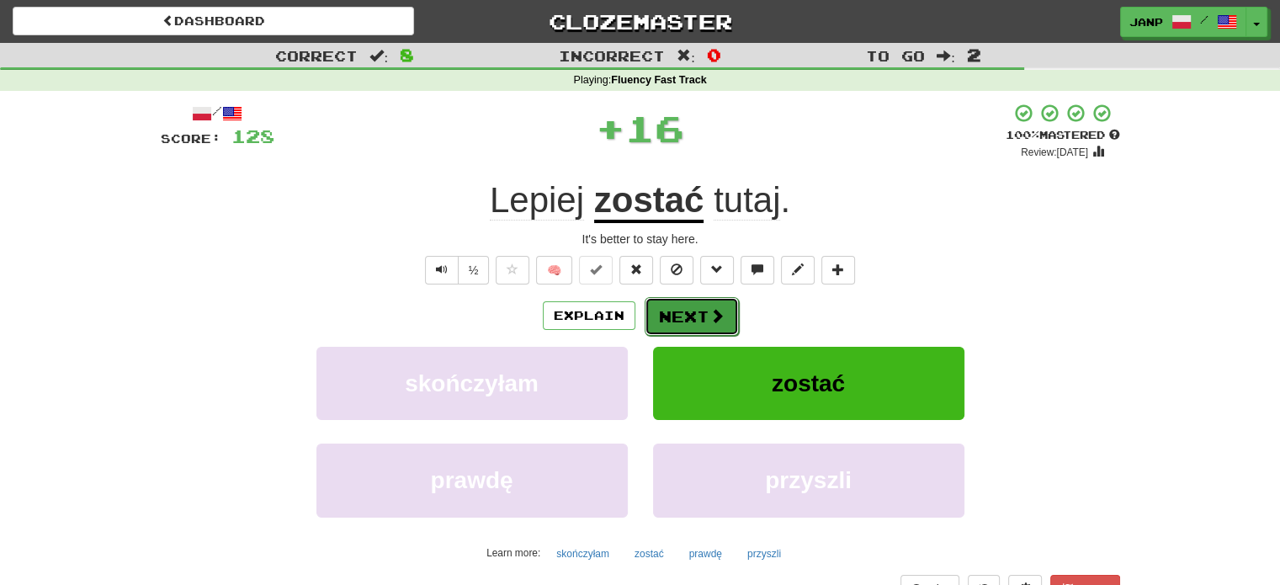
click at [682, 302] on button "Next" at bounding box center [692, 316] width 94 height 39
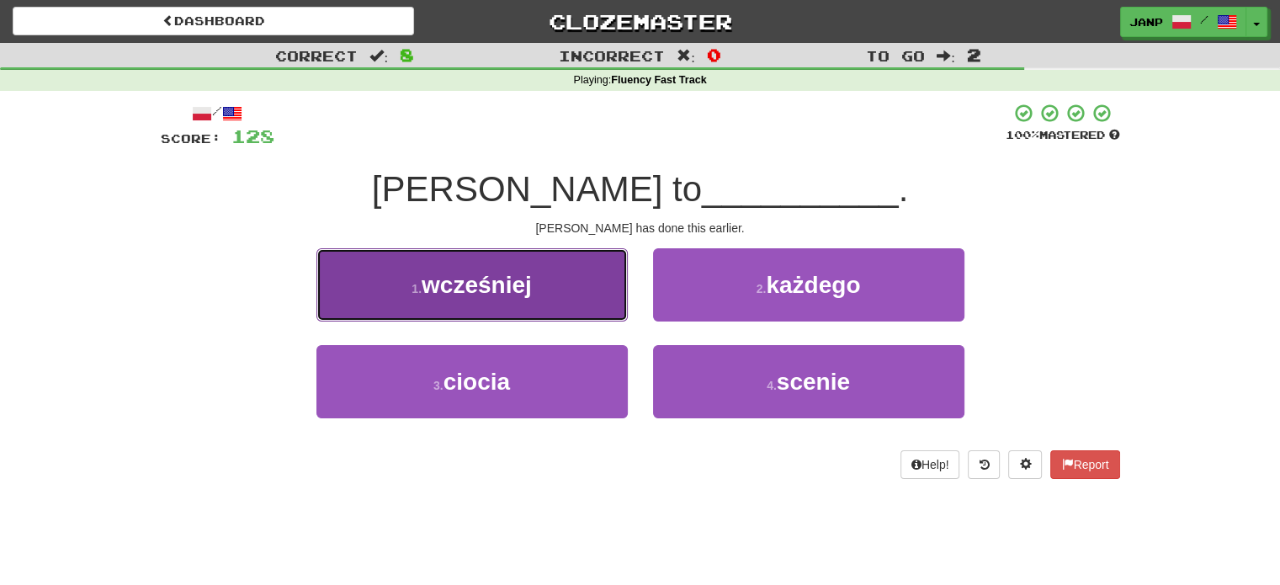
click at [599, 295] on button "1 . wcześniej" at bounding box center [471, 284] width 311 height 73
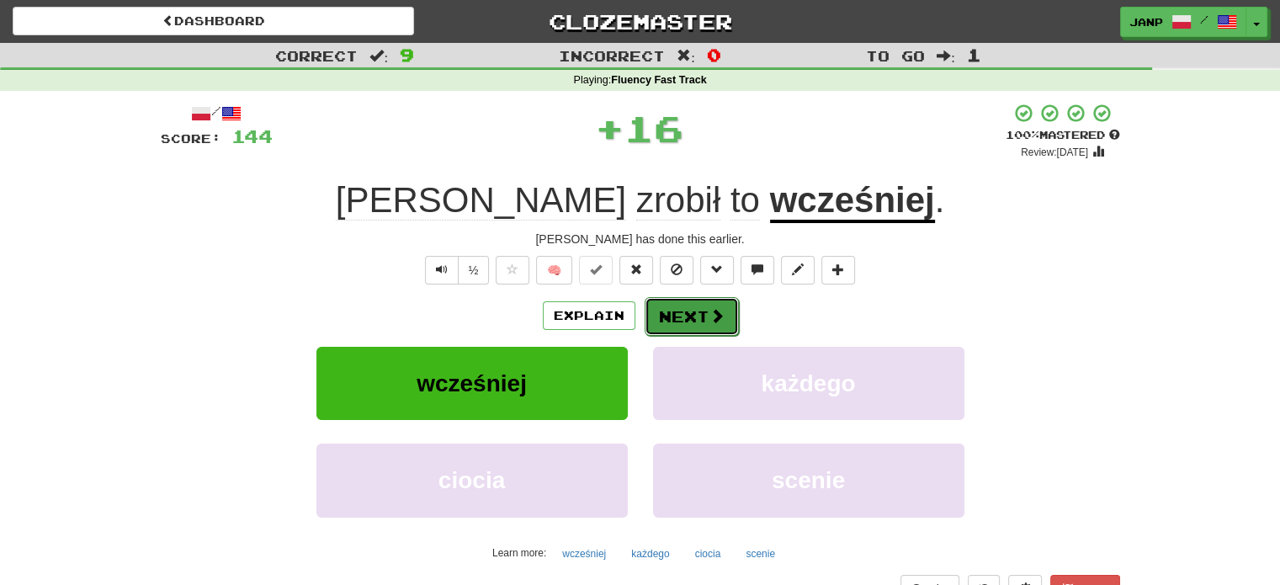
click at [678, 309] on button "Next" at bounding box center [692, 316] width 94 height 39
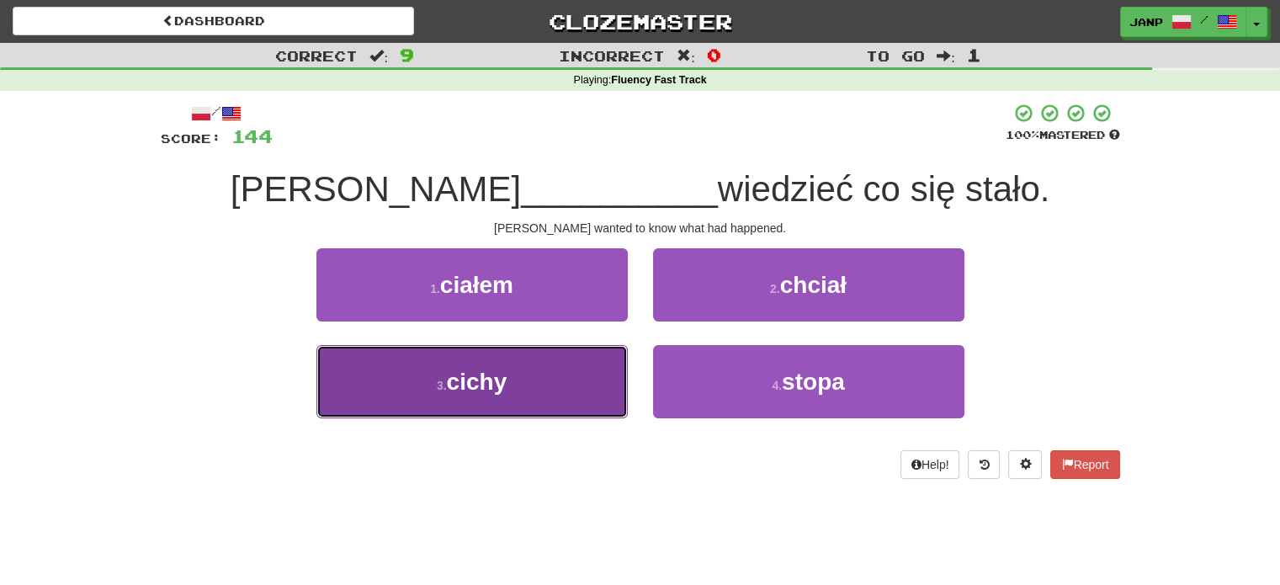
click at [586, 348] on button "3 . cichy" at bounding box center [471, 381] width 311 height 73
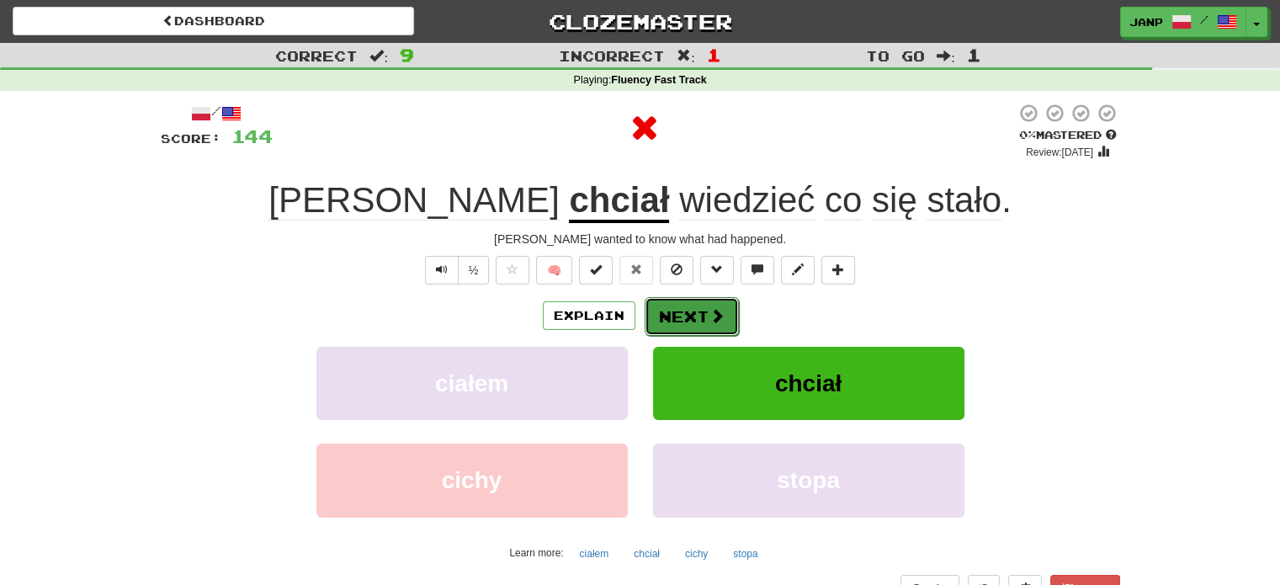
click at [678, 311] on button "Next" at bounding box center [692, 316] width 94 height 39
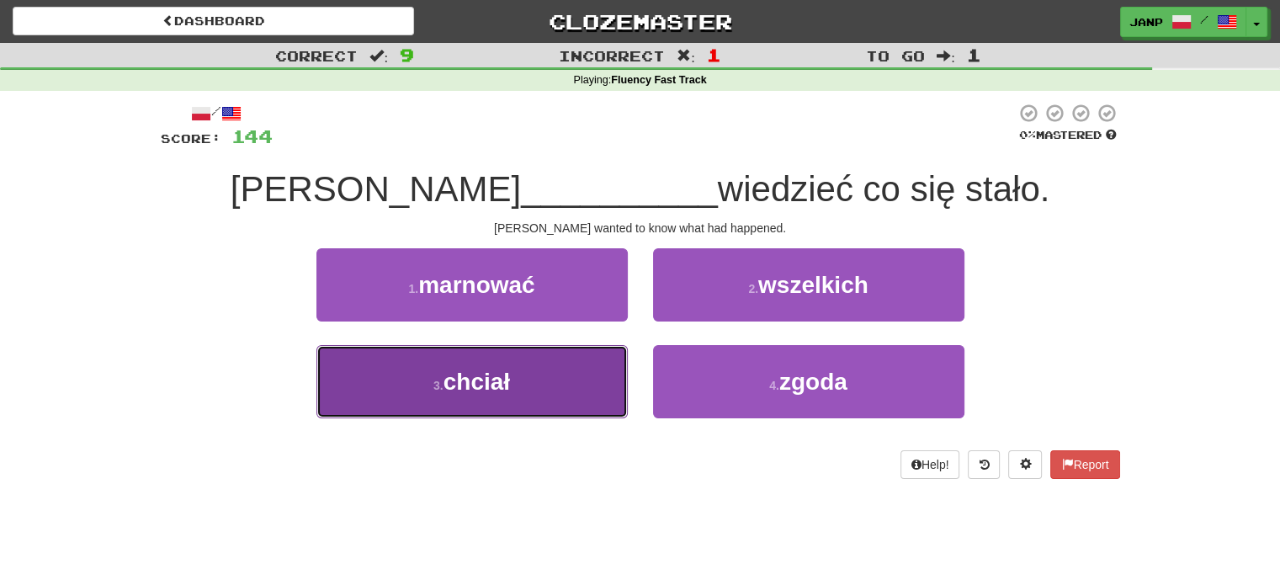
click at [572, 380] on button "3 . chciał" at bounding box center [471, 381] width 311 height 73
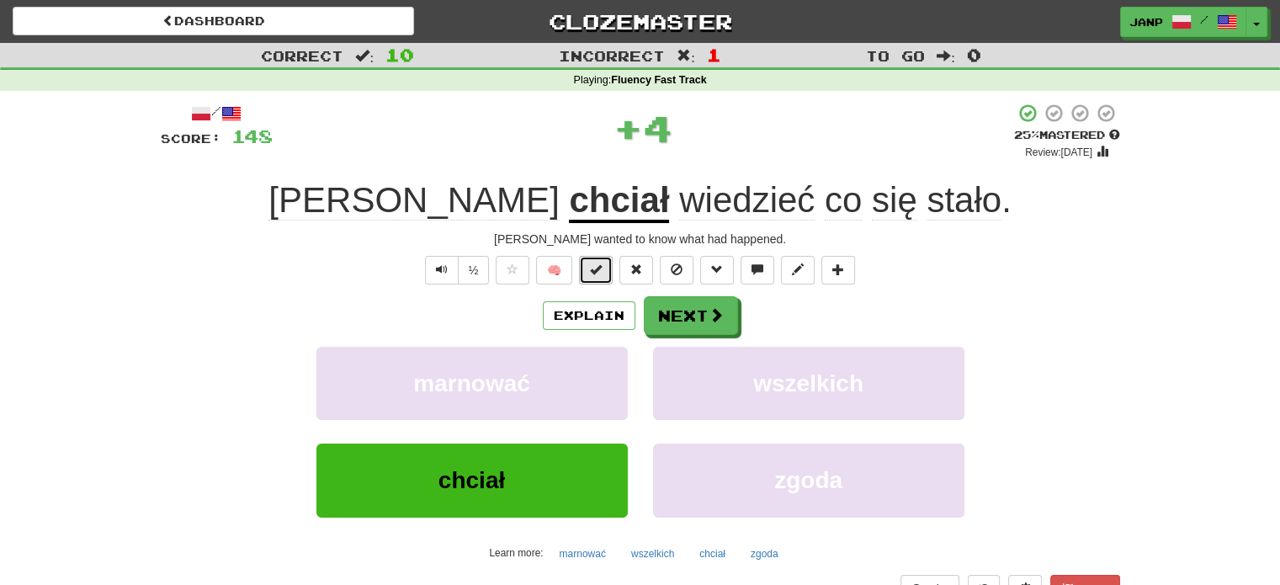
click at [598, 273] on span at bounding box center [596, 269] width 12 height 12
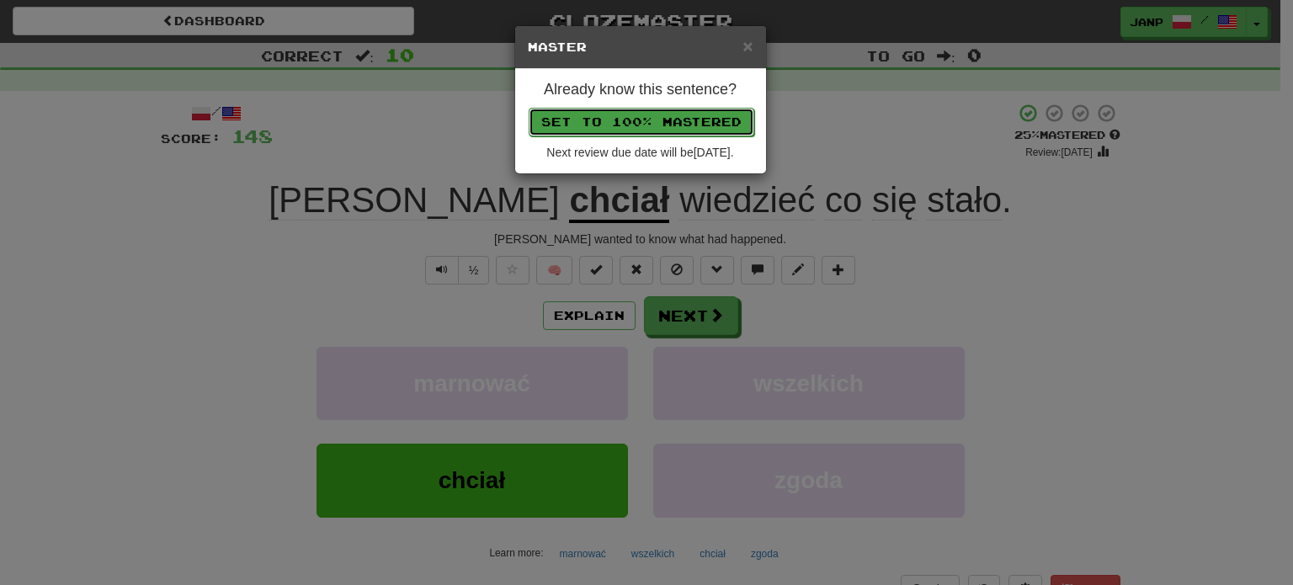
click at [614, 123] on button "Set to 100% Mastered" at bounding box center [641, 122] width 226 height 29
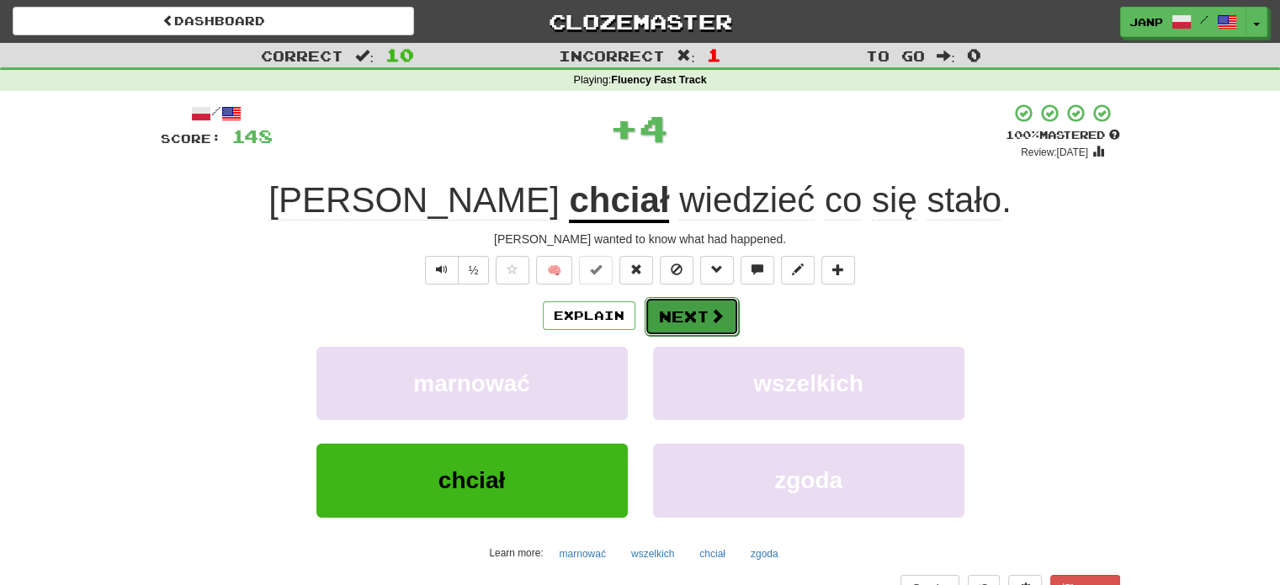
click at [697, 323] on button "Next" at bounding box center [692, 316] width 94 height 39
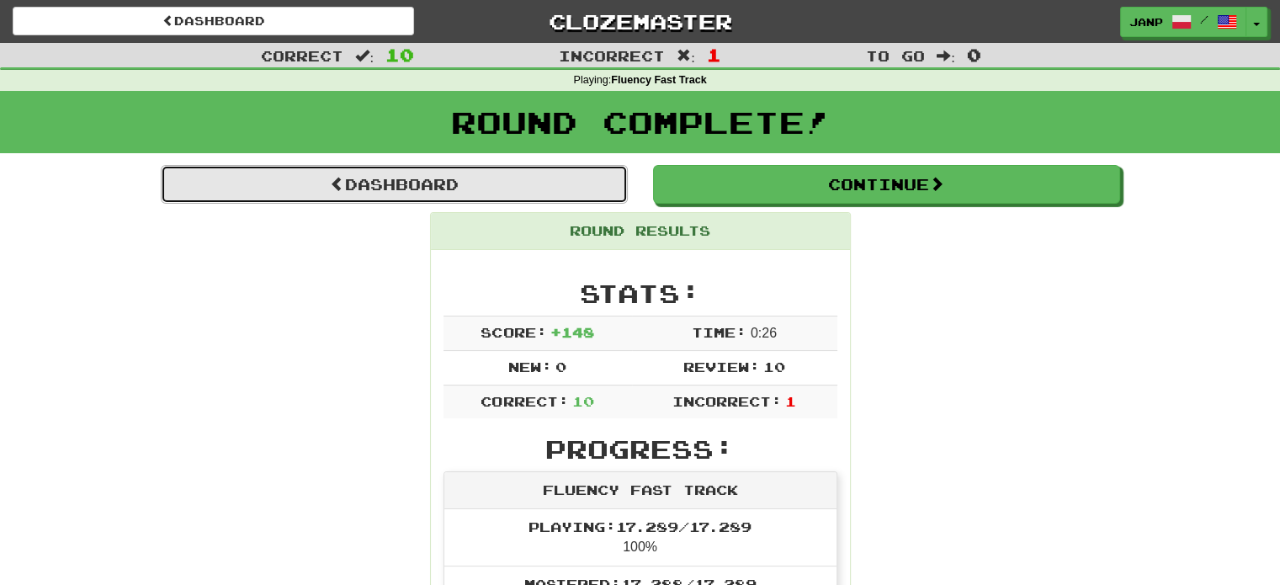
click at [502, 173] on link "Dashboard" at bounding box center [394, 184] width 467 height 39
